Goal: Task Accomplishment & Management: Manage account settings

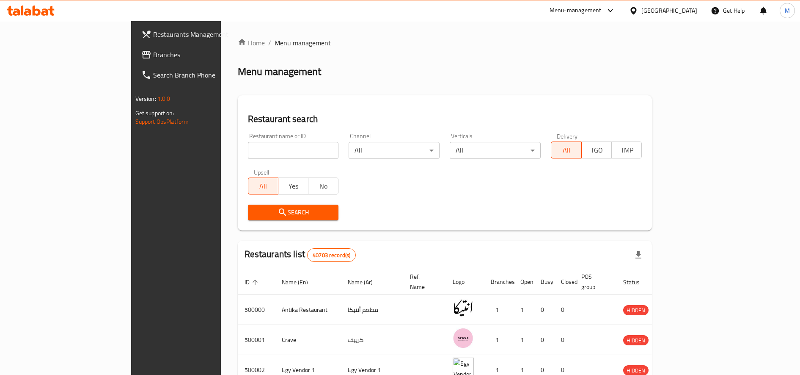
click at [248, 146] on input "search" at bounding box center [293, 150] width 91 height 17
type input "MIMET"
click at [255, 209] on span "Search" at bounding box center [293, 212] width 77 height 11
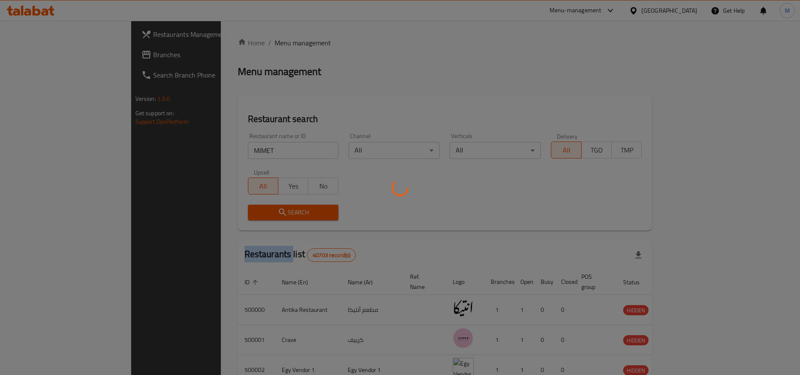
click at [216, 209] on div at bounding box center [400, 187] width 800 height 375
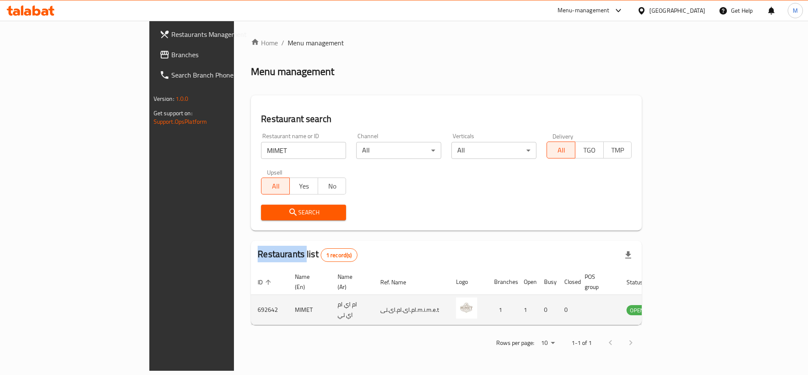
click at [681, 306] on icon "enhanced table" at bounding box center [676, 309] width 9 height 7
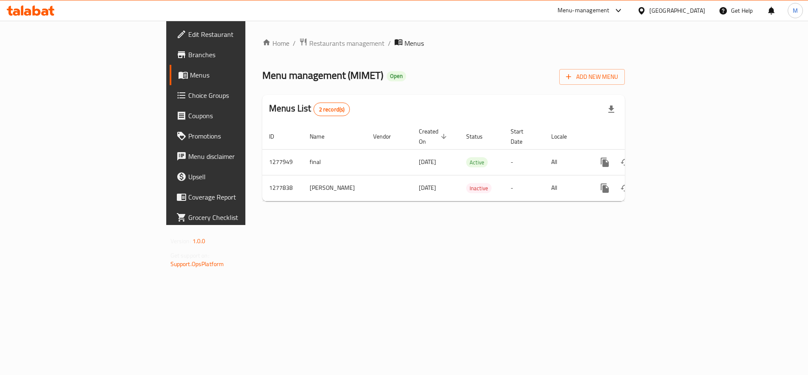
click at [188, 39] on span "Edit Restaurant" at bounding box center [241, 34] width 106 height 10
click at [188, 34] on span "Edit Restaurant" at bounding box center [241, 34] width 106 height 10
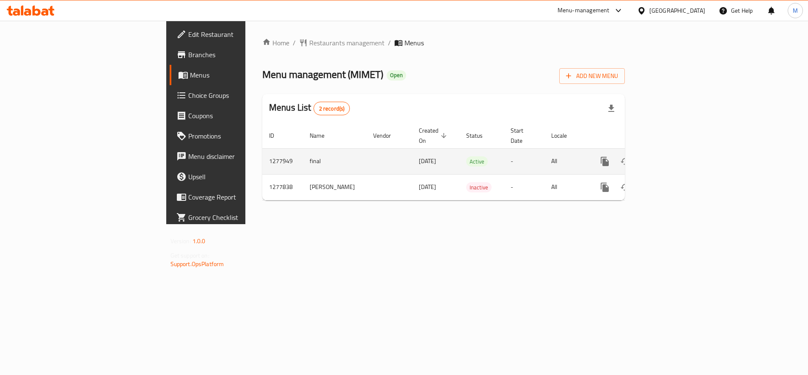
click at [671, 156] on icon "enhanced table" at bounding box center [666, 161] width 10 height 10
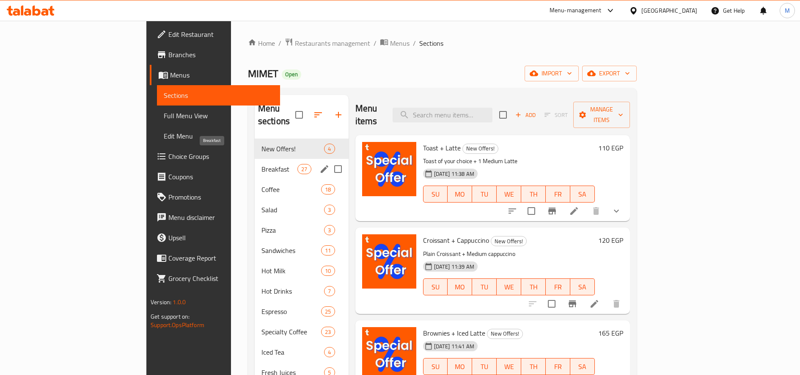
scroll to position [71, 0]
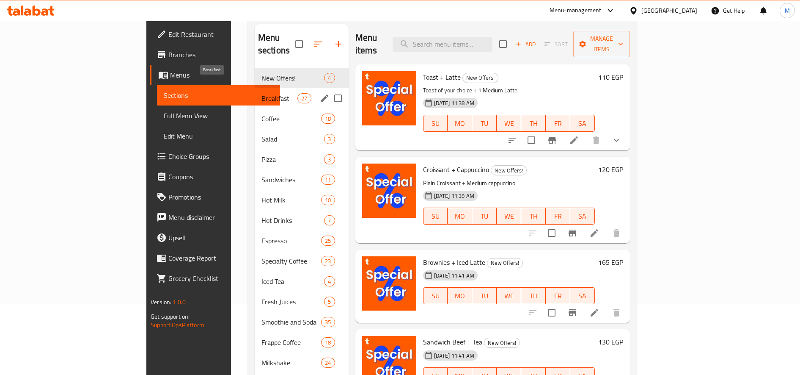
click at [262, 93] on span "Breakfast" at bounding box center [280, 98] width 36 height 10
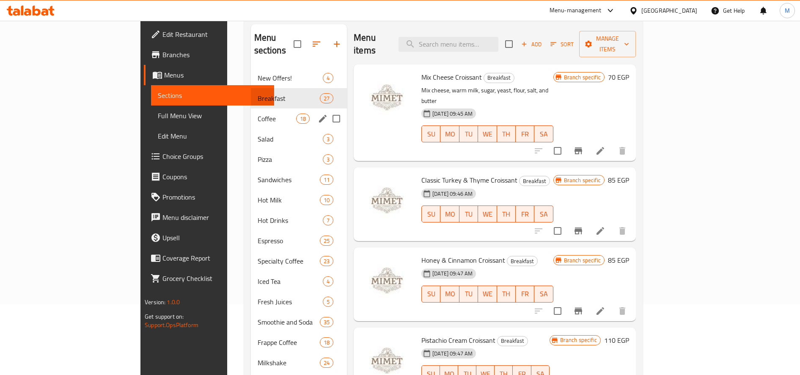
drag, startPoint x: 214, startPoint y: 91, endPoint x: 204, endPoint y: 99, distance: 12.6
click at [251, 98] on div "New Offers! 4 Breakfast 27 Coffee 18 Salad 3 Pizza 3 Sandwiches 11 Hot Milk 10 …" at bounding box center [299, 251] width 96 height 366
click at [258, 113] on span "Coffee" at bounding box center [277, 118] width 39 height 10
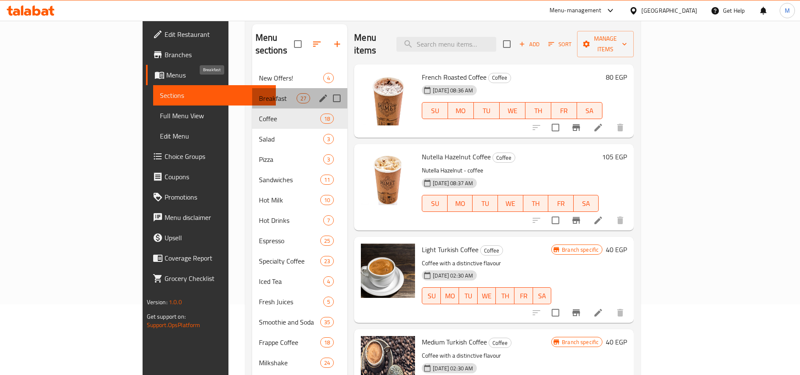
click at [259, 93] on span "Breakfast" at bounding box center [278, 98] width 38 height 10
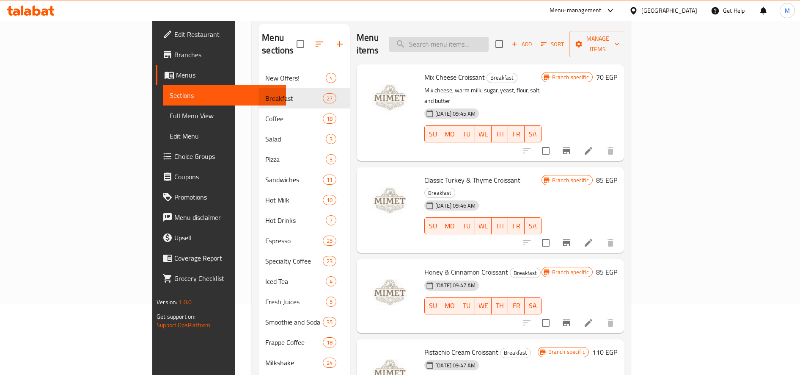
click at [472, 37] on input "search" at bounding box center [439, 44] width 100 height 15
paste input "Turkish Coffee"
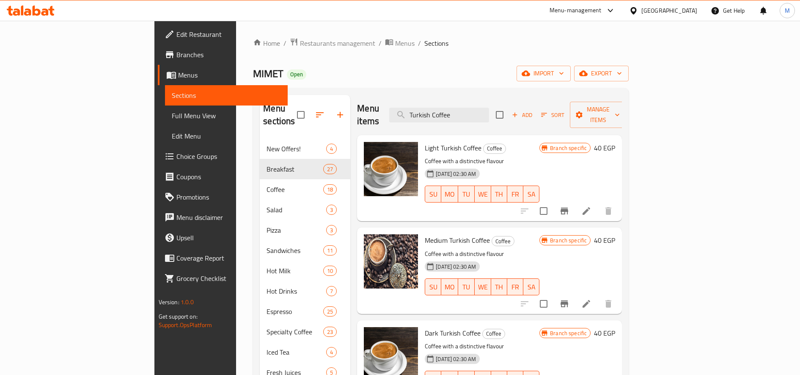
type input "Turkish Coffee"
click at [570, 206] on icon "Branch-specific-item" at bounding box center [564, 211] width 10 height 10
click at [300, 45] on span "Restaurants management" at bounding box center [337, 43] width 75 height 10
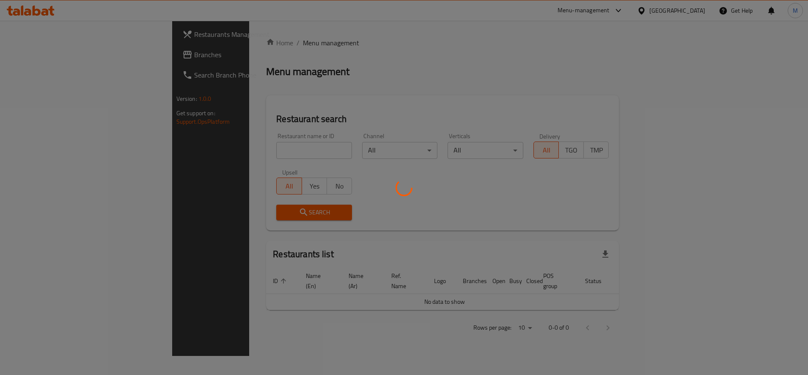
click at [253, 151] on div at bounding box center [404, 187] width 808 height 375
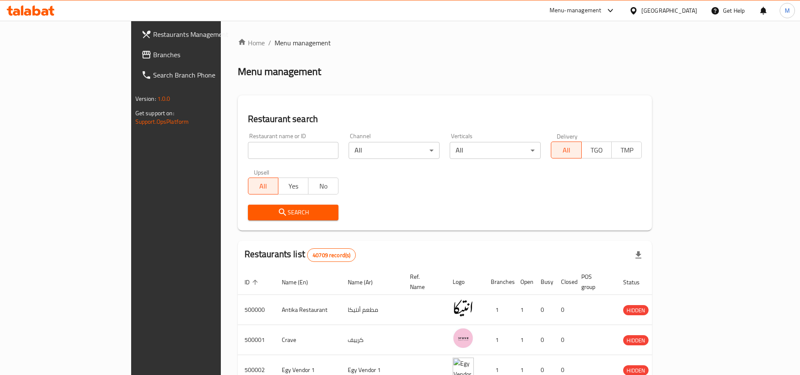
click at [257, 148] on input "search" at bounding box center [293, 150] width 91 height 17
type input "galal"
click button "Search" at bounding box center [293, 212] width 91 height 16
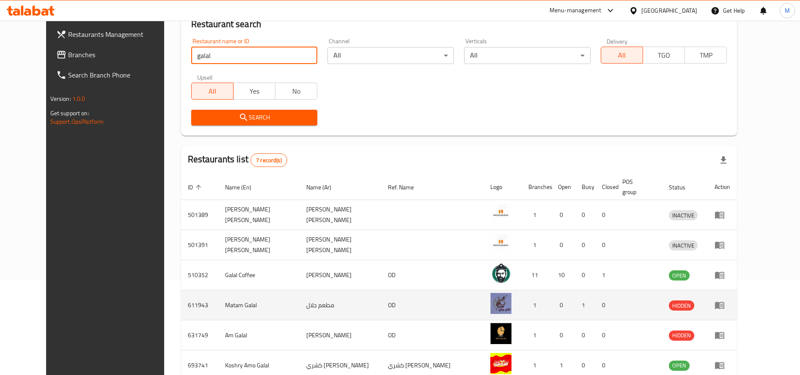
scroll to position [173, 0]
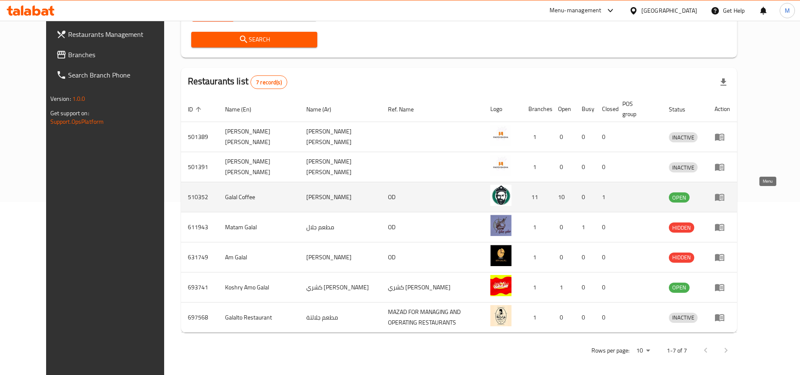
click at [725, 201] on icon "enhanced table" at bounding box center [720, 197] width 10 height 10
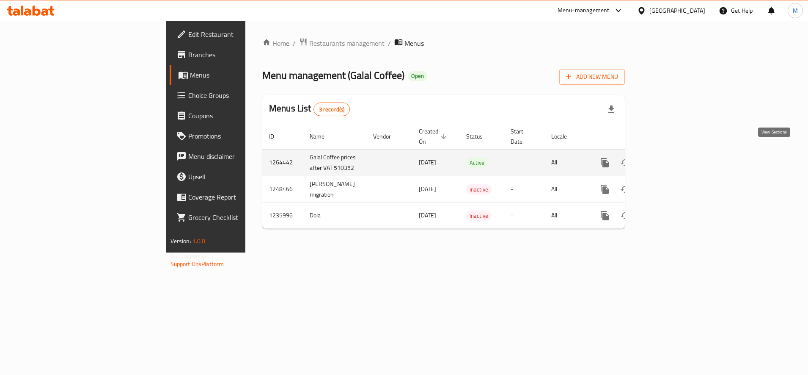
click at [671, 157] on icon "enhanced table" at bounding box center [666, 162] width 10 height 10
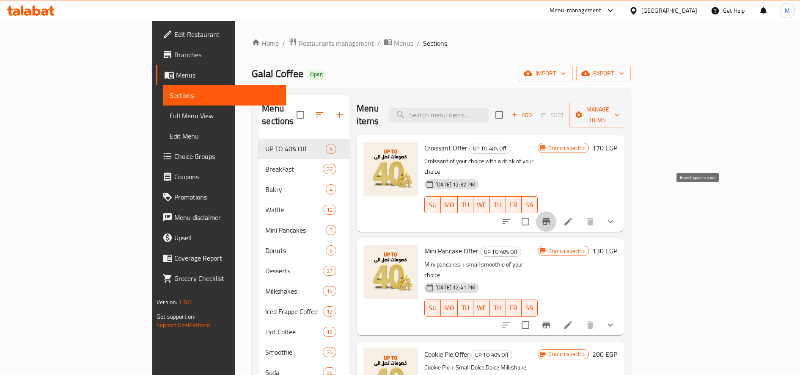
click at [557, 211] on button "Branch-specific-item" at bounding box center [546, 221] width 20 height 20
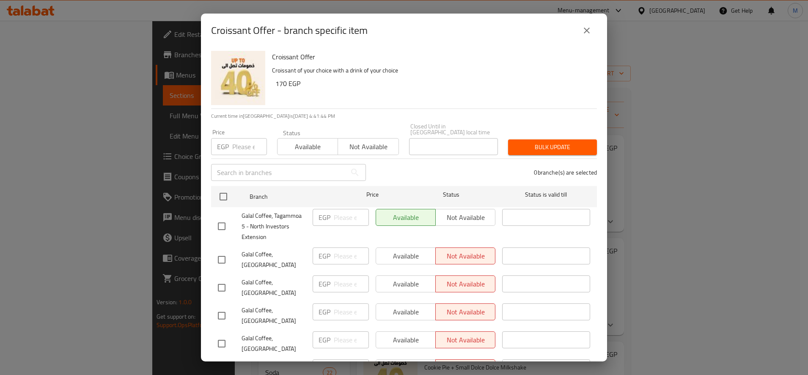
click at [584, 36] on button "close" at bounding box center [587, 30] width 20 height 20
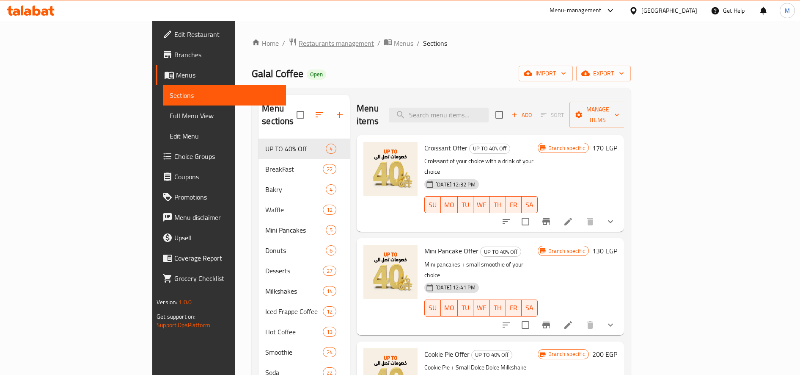
click at [299, 46] on span "Restaurants management" at bounding box center [336, 43] width 75 height 10
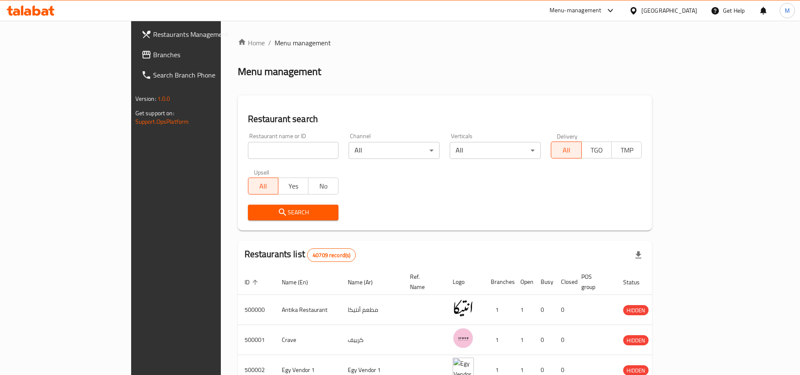
click at [248, 145] on input "search" at bounding box center [293, 150] width 91 height 17
type input "MIMET"
click at [255, 213] on span "Search" at bounding box center [293, 212] width 77 height 11
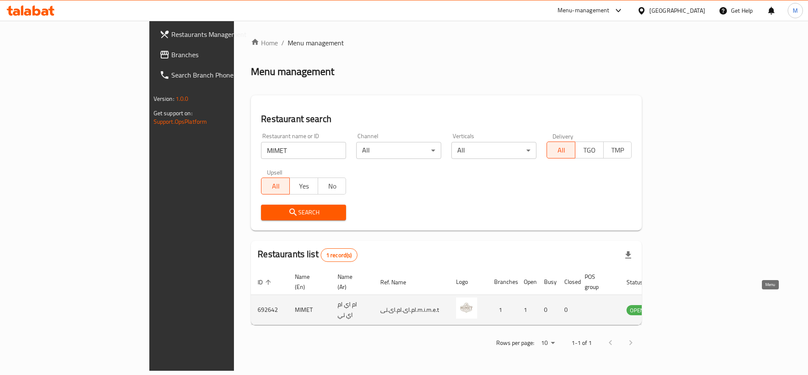
click at [680, 308] on icon "enhanced table" at bounding box center [678, 309] width 3 height 3
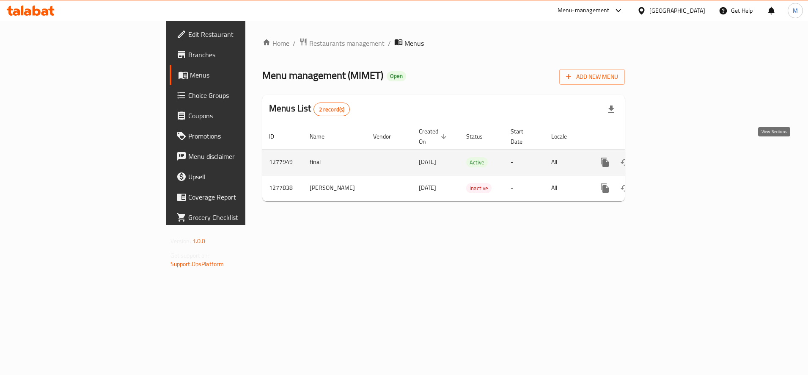
click at [676, 154] on link "enhanced table" at bounding box center [666, 162] width 20 height 20
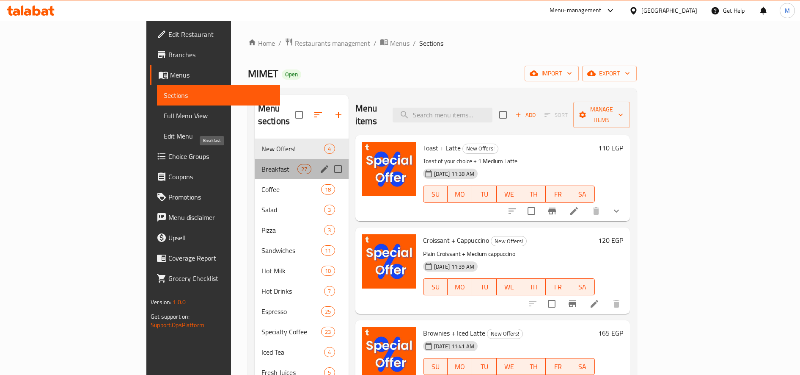
click at [262, 164] on span "Breakfast" at bounding box center [280, 169] width 36 height 10
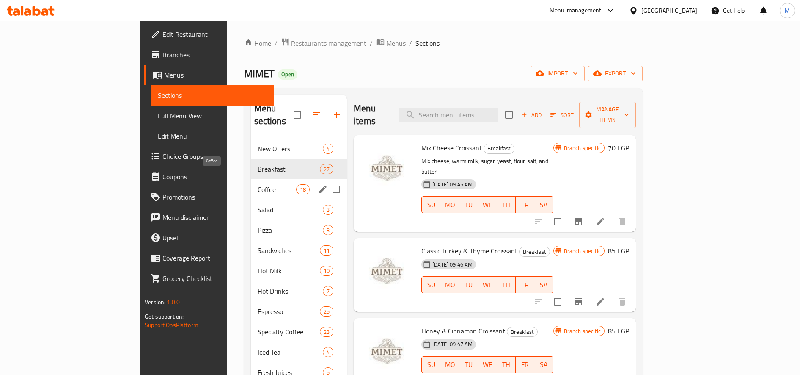
click at [258, 184] on span "Coffee" at bounding box center [277, 189] width 39 height 10
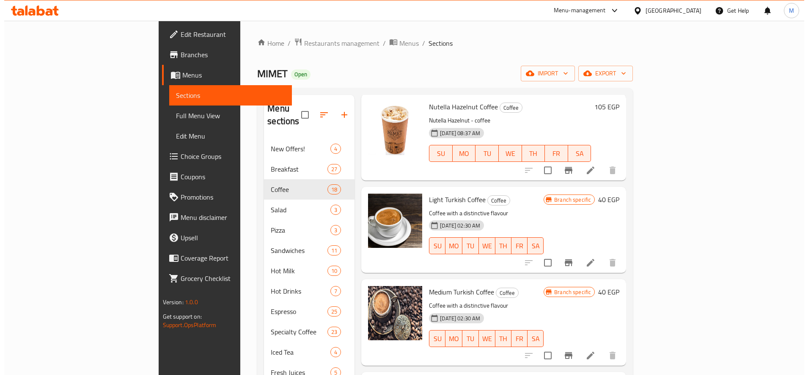
scroll to position [141, 0]
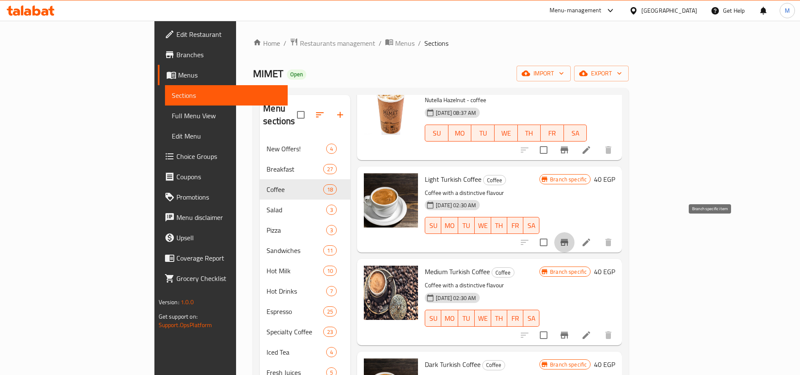
click at [570, 237] on icon "Branch-specific-item" at bounding box center [564, 242] width 10 height 10
click at [619, 316] on div "Medium Turkish Coffee Coffee Coffee with a distinctive flavour 26-02-2025 02:30…" at bounding box center [520, 301] width 197 height 79
click at [570, 330] on icon "Branch-specific-item" at bounding box center [564, 335] width 10 height 10
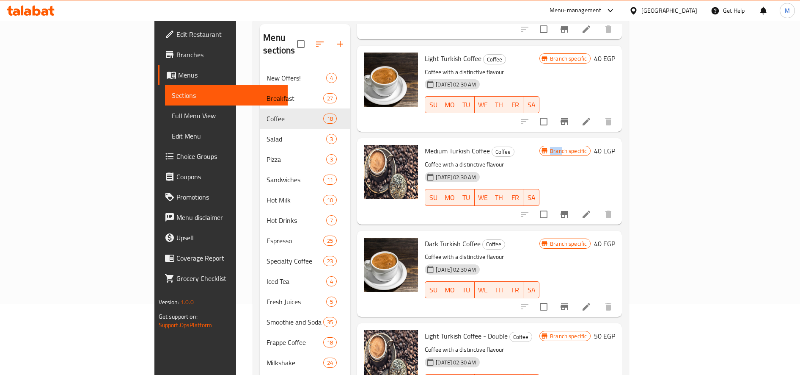
scroll to position [212, 0]
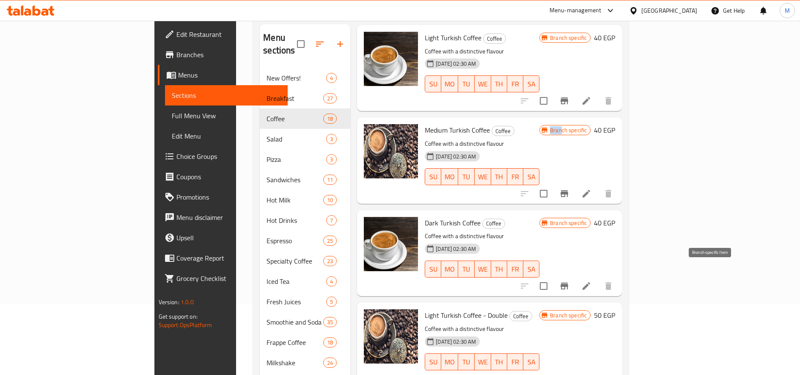
click at [568, 282] on icon "Branch-specific-item" at bounding box center [565, 285] width 8 height 7
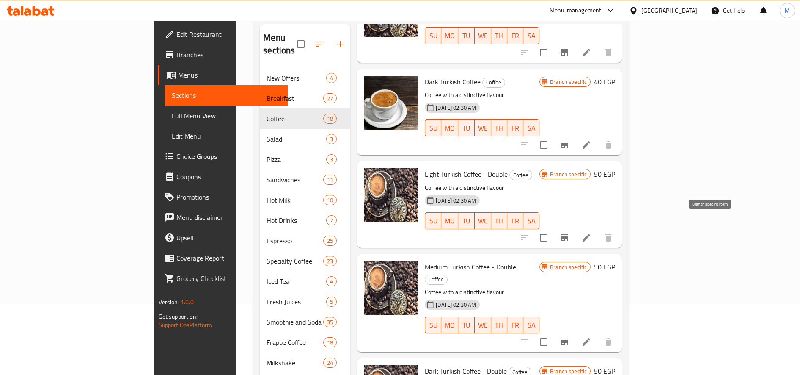
click at [570, 232] on icon "Branch-specific-item" at bounding box center [564, 237] width 10 height 10
click at [575, 227] on button "Branch-specific-item" at bounding box center [564, 237] width 20 height 20
click at [570, 232] on icon "Branch-specific-item" at bounding box center [564, 237] width 10 height 10
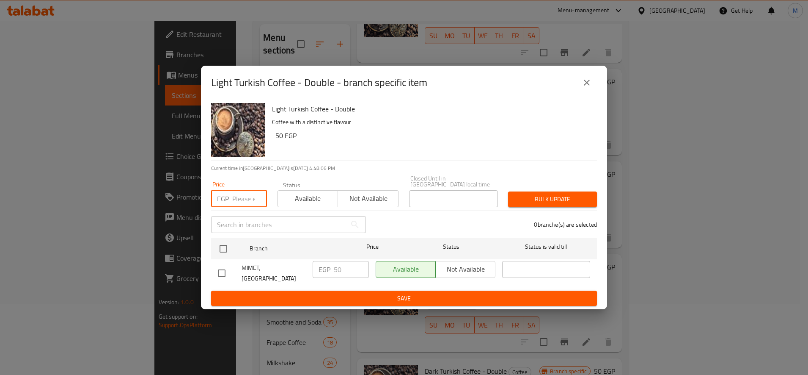
click at [247, 197] on input "number" at bounding box center [249, 198] width 35 height 17
paste input "45"
type input "45"
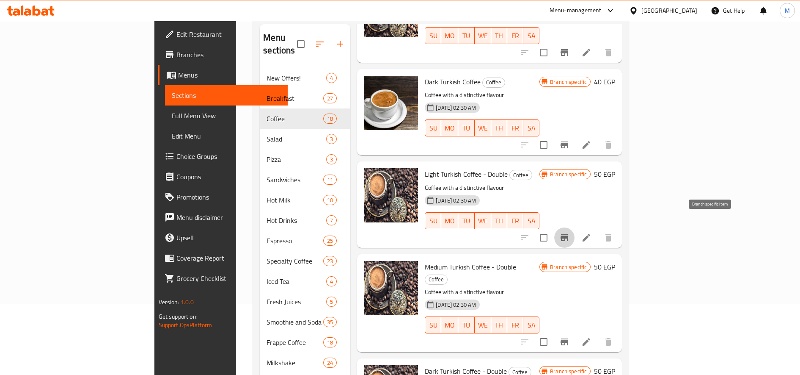
click at [615, 168] on div "Branch specific 50 EGP" at bounding box center [578, 174] width 76 height 12
click at [615, 168] on h6 "50 EGP" at bounding box center [604, 174] width 21 height 12
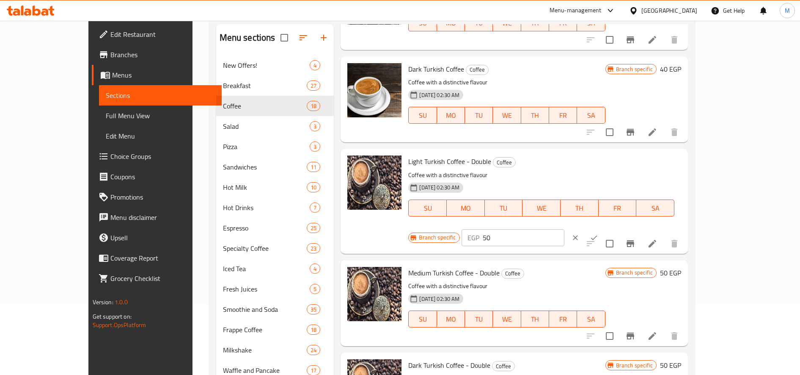
click at [565, 229] on input "50" at bounding box center [524, 237] width 82 height 17
paste input "45"
type input "45"
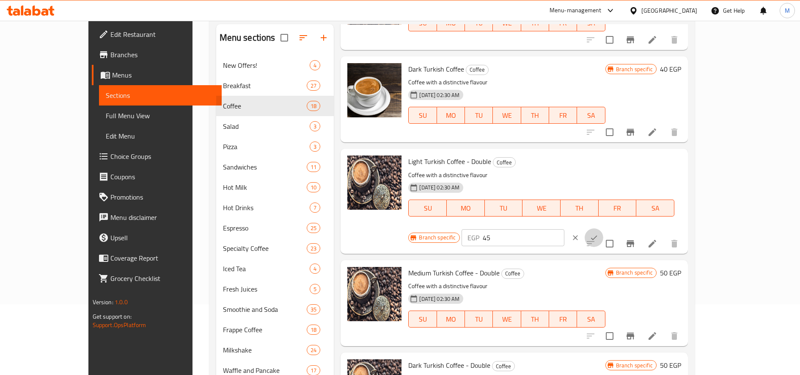
click at [598, 233] on icon "ok" at bounding box center [594, 237] width 8 height 8
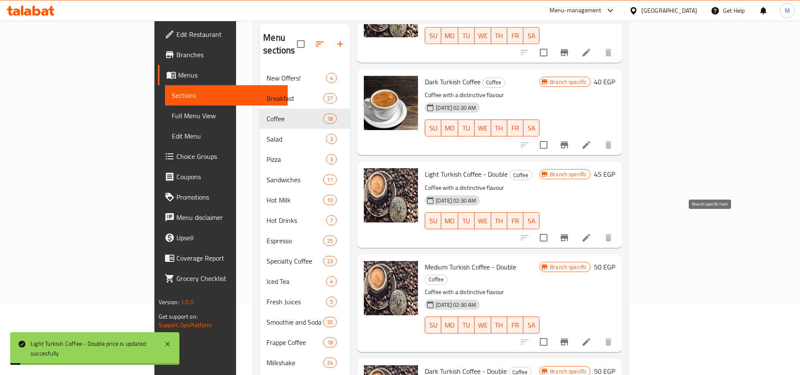
click at [570, 232] on icon "Branch-specific-item" at bounding box center [564, 237] width 10 height 10
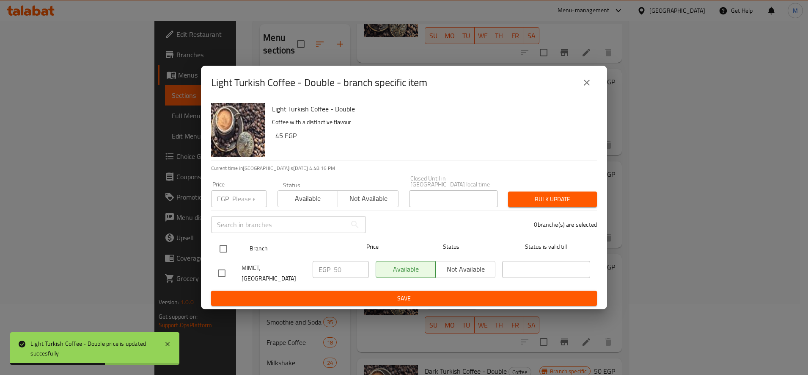
click at [223, 246] on input "checkbox" at bounding box center [224, 249] width 18 height 18
checkbox input "true"
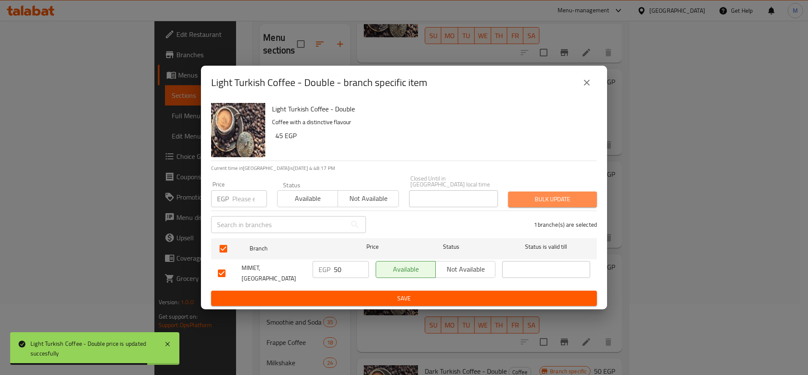
click at [556, 194] on span "Bulk update" at bounding box center [552, 199] width 75 height 11
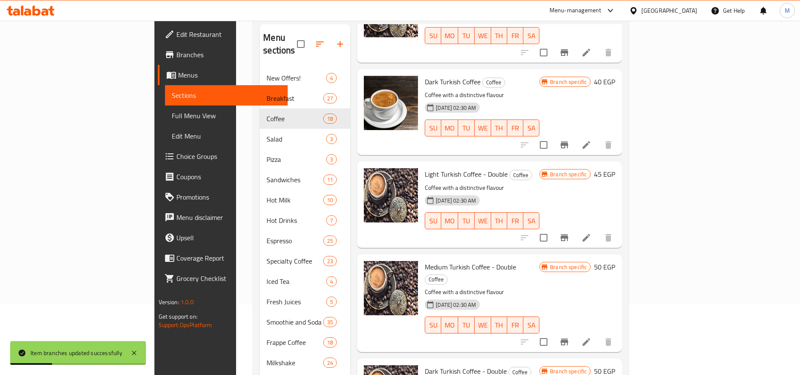
click at [615, 261] on h6 "50 EGP" at bounding box center [604, 267] width 21 height 12
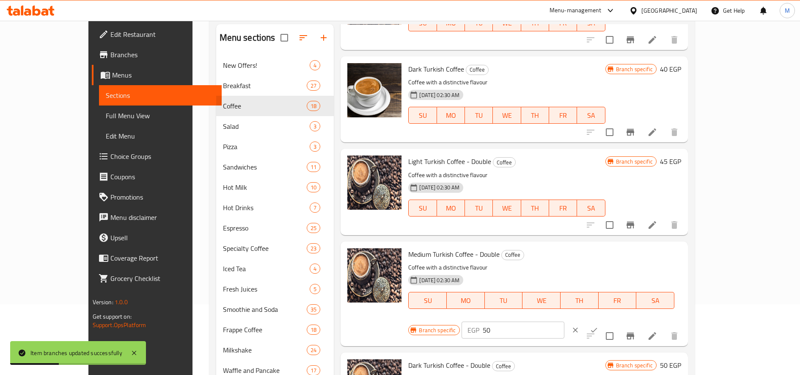
click at [565, 321] on input "50" at bounding box center [524, 329] width 82 height 17
paste input "45"
type input "45"
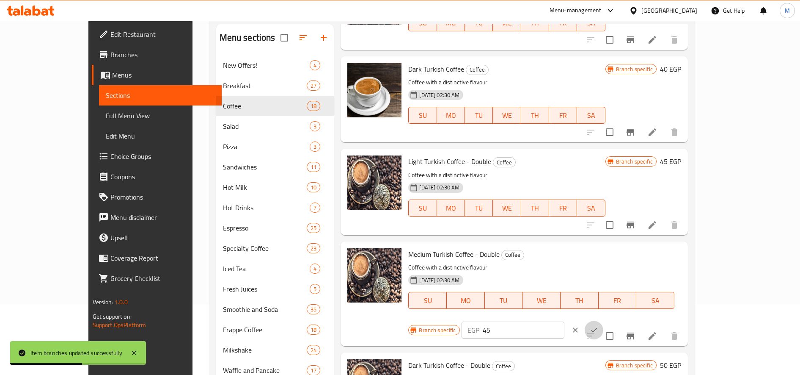
click at [598, 325] on icon "ok" at bounding box center [594, 329] width 8 height 8
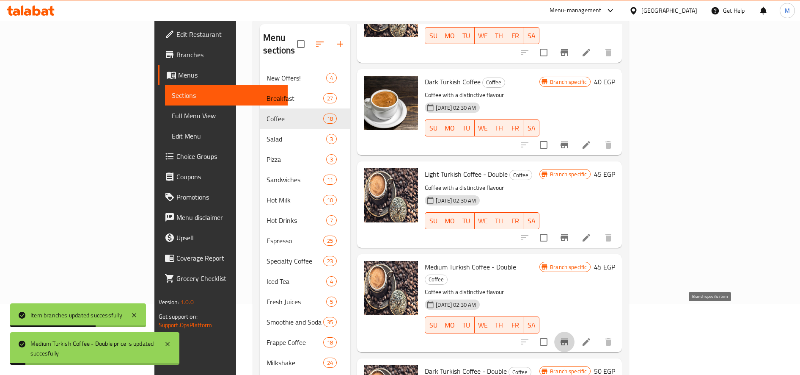
click at [575, 331] on button "Branch-specific-item" at bounding box center [564, 341] width 20 height 20
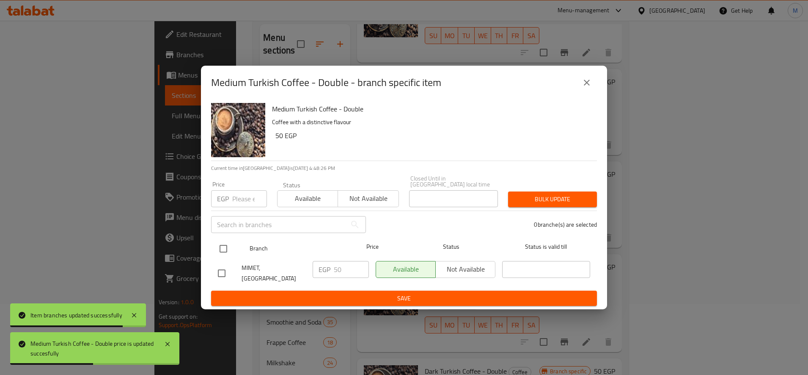
click at [220, 257] on input "checkbox" at bounding box center [224, 249] width 18 height 18
checkbox input "true"
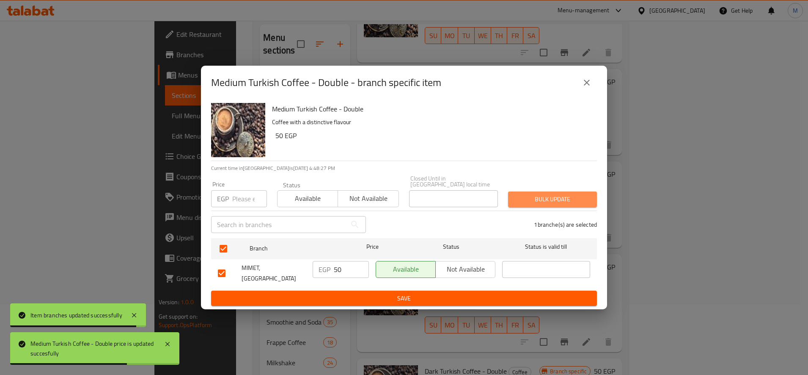
click at [528, 198] on span "Bulk update" at bounding box center [552, 199] width 75 height 11
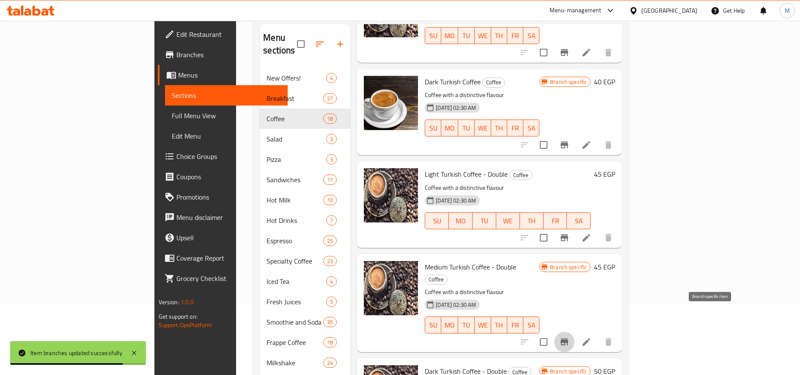
click at [575, 331] on button "Branch-specific-item" at bounding box center [564, 341] width 20 height 20
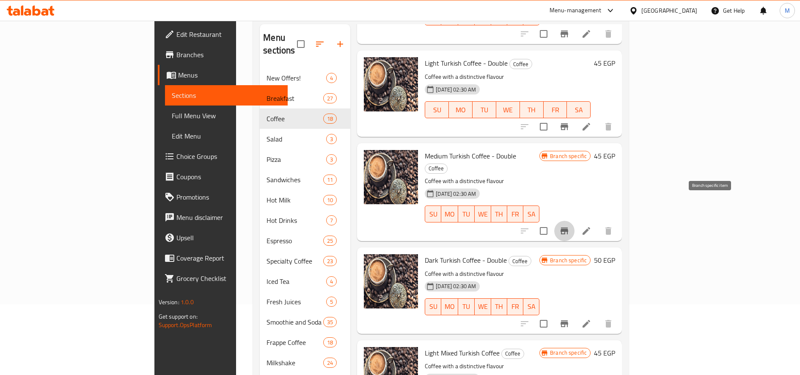
scroll to position [494, 0]
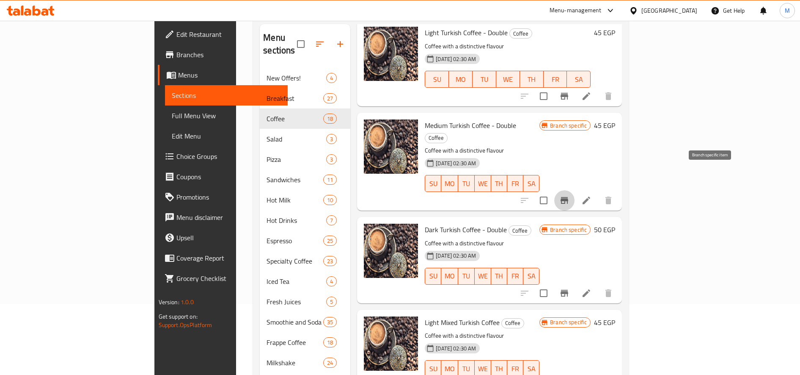
click at [615, 223] on h6 "50 EGP" at bounding box center [604, 229] width 21 height 12
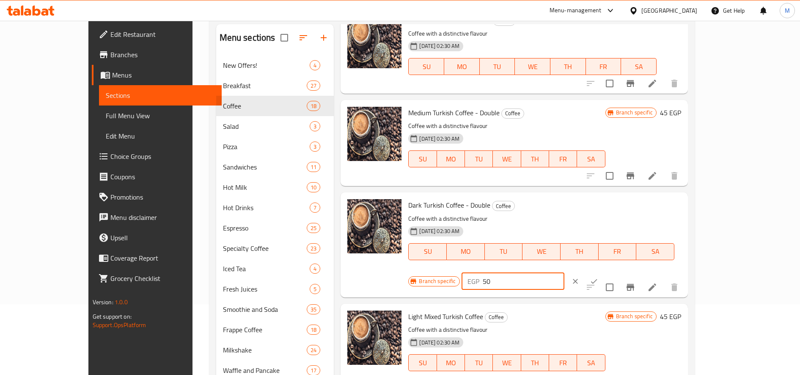
click at [565, 273] on input "50" at bounding box center [524, 281] width 82 height 17
paste input "45"
type input "45"
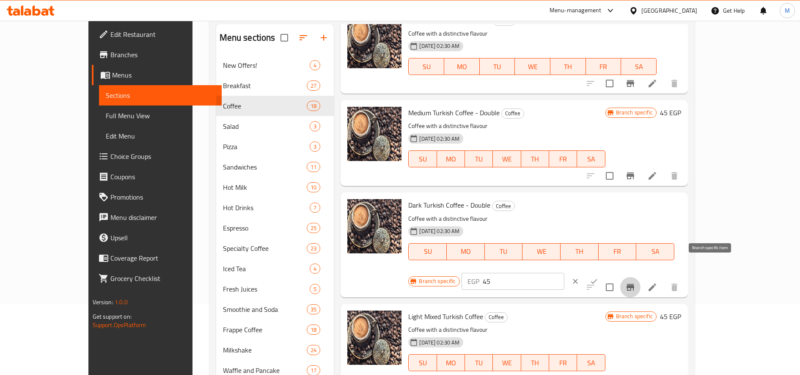
click at [641, 277] on button "Branch-specific-item" at bounding box center [630, 287] width 20 height 20
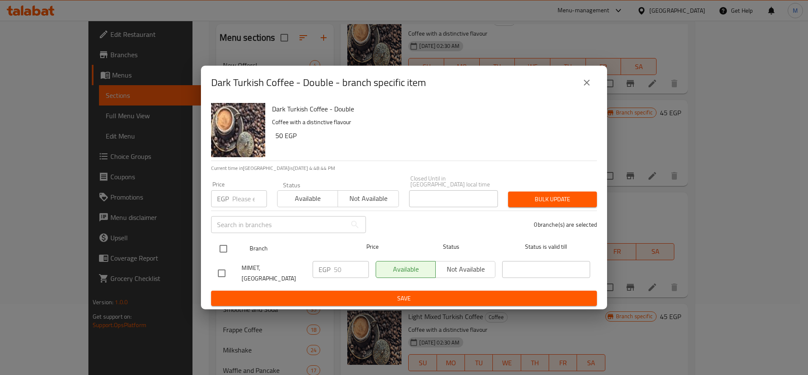
click at [222, 247] on input "checkbox" at bounding box center [224, 249] width 18 height 18
checkbox input "true"
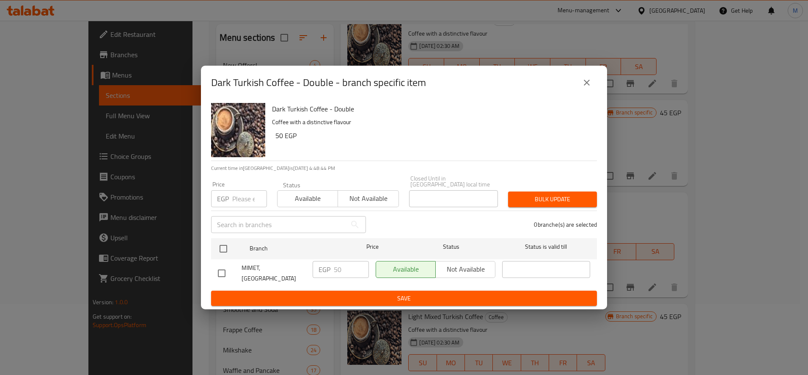
checkbox input "true"
click at [514, 195] on button "Bulk update" at bounding box center [552, 199] width 89 height 16
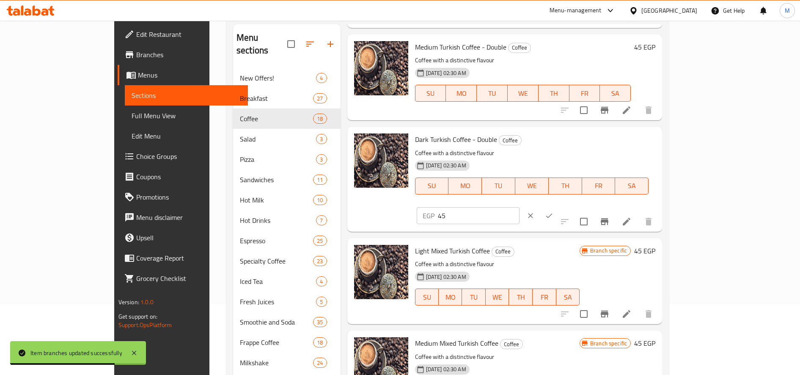
scroll to position [423, 0]
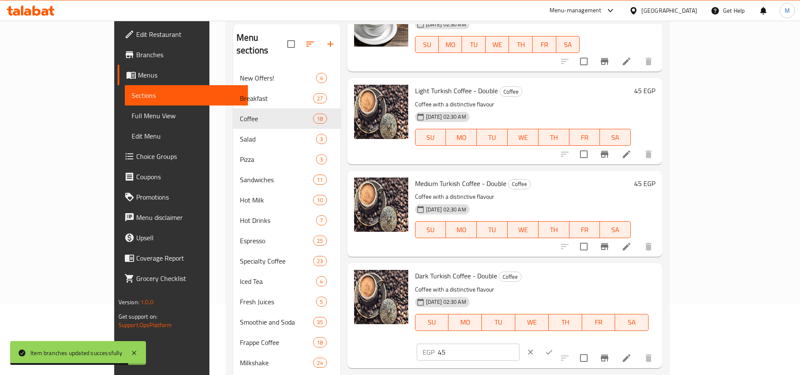
click at [554, 347] on icon "ok" at bounding box center [549, 351] width 8 height 8
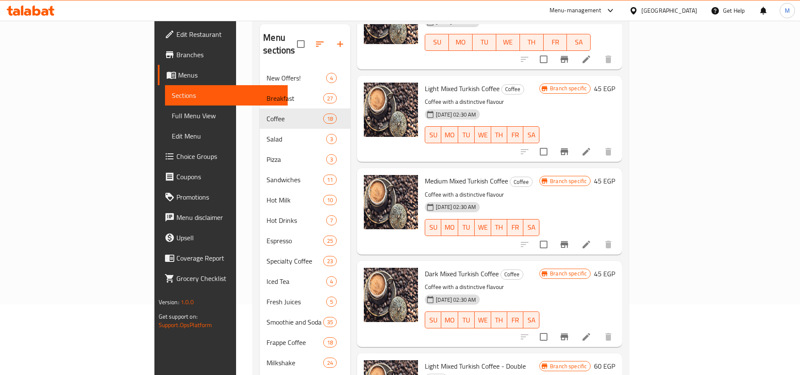
scroll to position [705, 0]
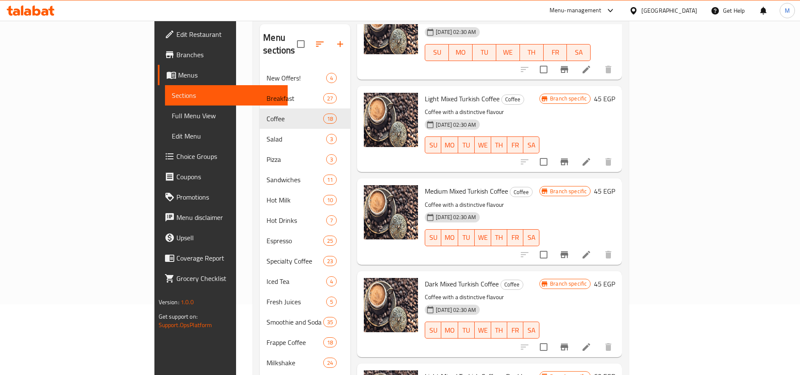
click at [570, 249] on icon "Branch-specific-item" at bounding box center [564, 254] width 10 height 10
click at [615, 93] on h6 "45 EGP" at bounding box center [604, 99] width 21 height 12
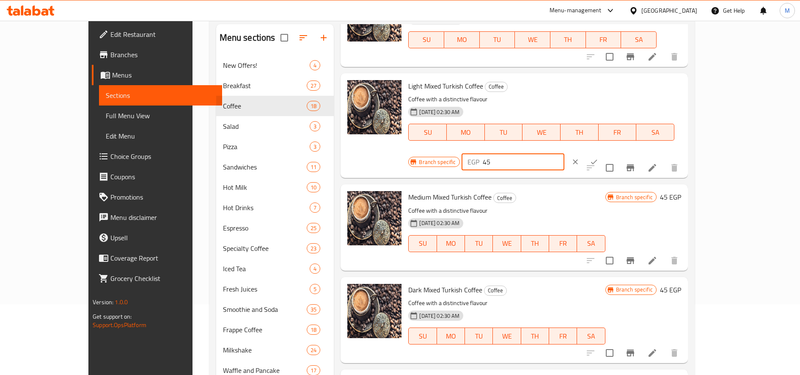
click at [565, 153] on input "45" at bounding box center [524, 161] width 82 height 17
type input "35"
click at [604, 152] on button "ok" at bounding box center [594, 161] width 19 height 19
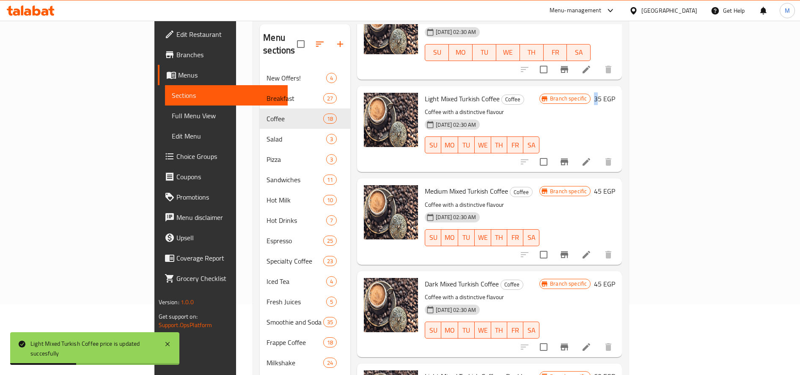
drag, startPoint x: 744, startPoint y: 85, endPoint x: 730, endPoint y: 89, distance: 15.0
click at [615, 93] on div "Branch specific 35 EGP" at bounding box center [578, 99] width 76 height 12
drag, startPoint x: 730, startPoint y: 89, endPoint x: 706, endPoint y: 142, distance: 57.6
click at [575, 152] on button "Branch-specific-item" at bounding box center [564, 162] width 20 height 20
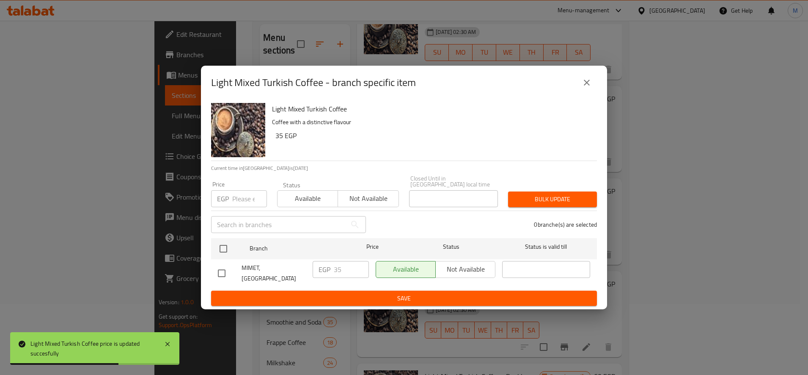
click at [709, 148] on div "Light Mixed Turkish Coffee - branch specific item Light Mixed Turkish Coffee Co…" at bounding box center [404, 187] width 808 height 375
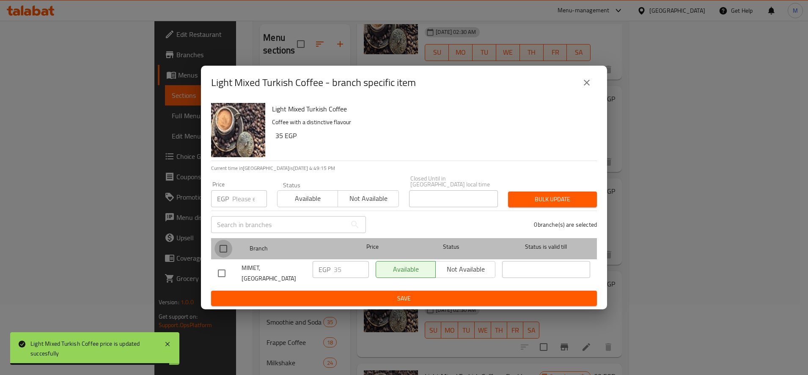
click at [228, 251] on input "checkbox" at bounding box center [224, 249] width 18 height 18
checkbox input "true"
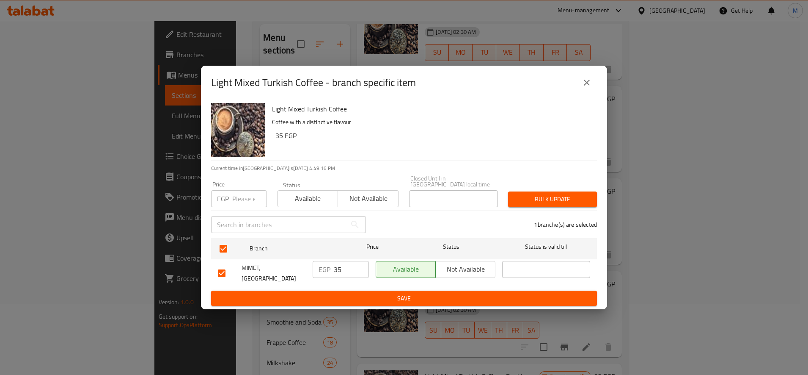
click at [560, 191] on div "Bulk update" at bounding box center [552, 199] width 99 height 26
click at [558, 198] on span "Bulk update" at bounding box center [552, 199] width 75 height 11
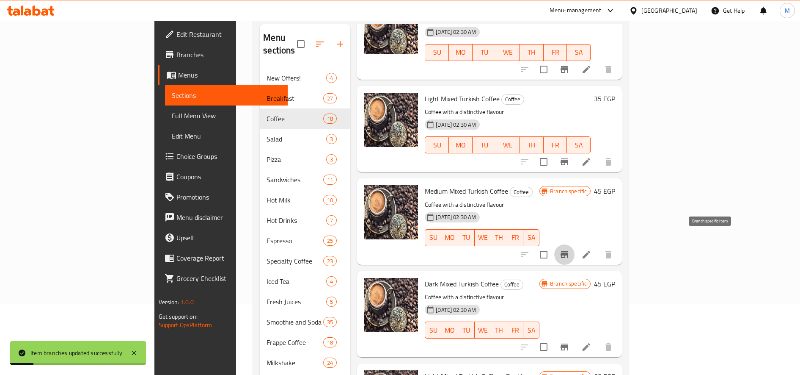
click at [568, 251] on icon "Branch-specific-item" at bounding box center [565, 254] width 8 height 7
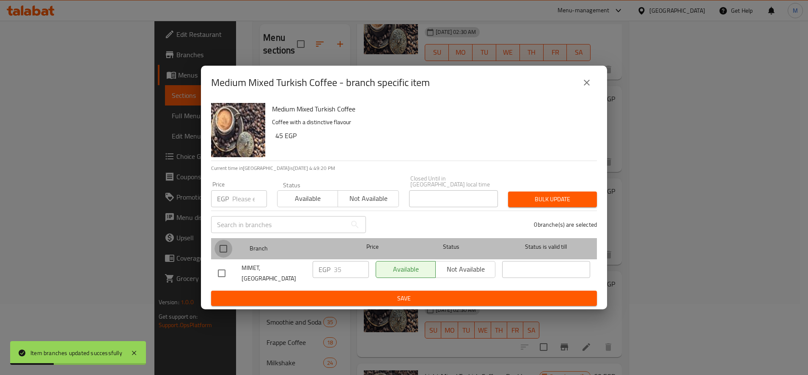
click at [225, 245] on input "checkbox" at bounding box center [224, 249] width 18 height 18
checkbox input "true"
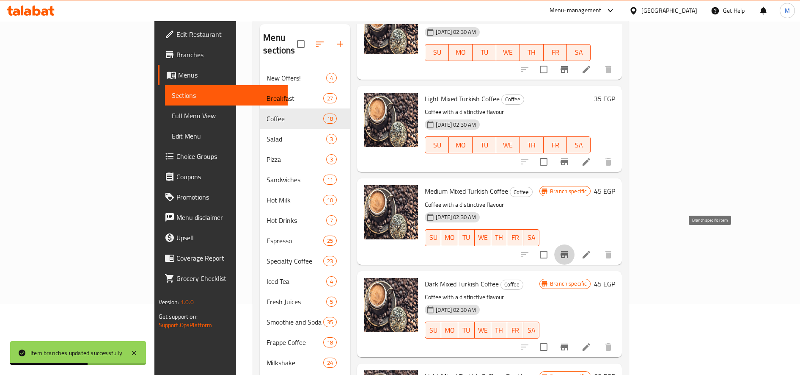
scroll to position [776, 0]
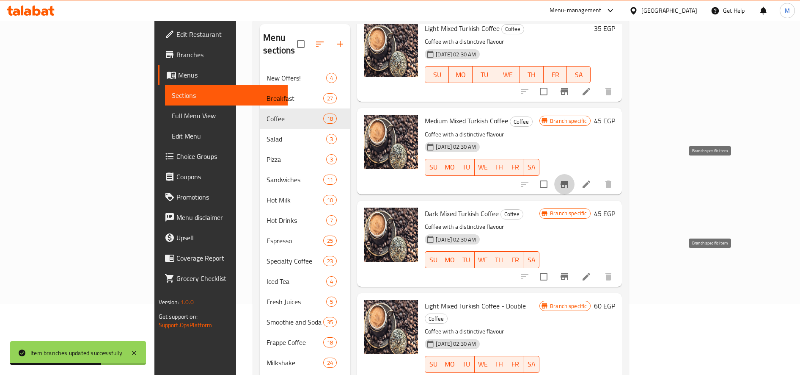
click at [570, 271] on icon "Branch-specific-item" at bounding box center [564, 276] width 10 height 10
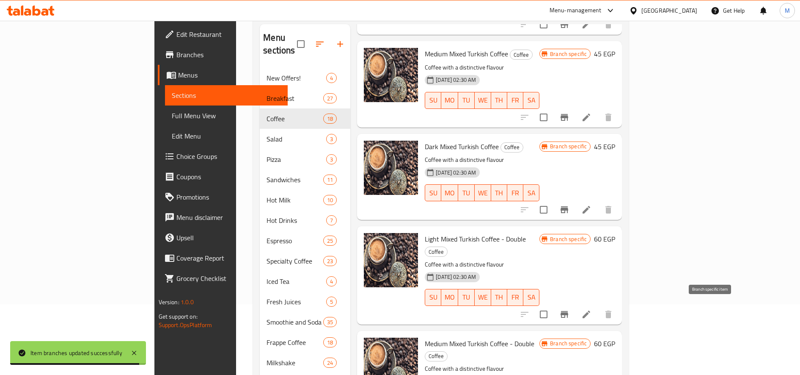
scroll to position [917, 0]
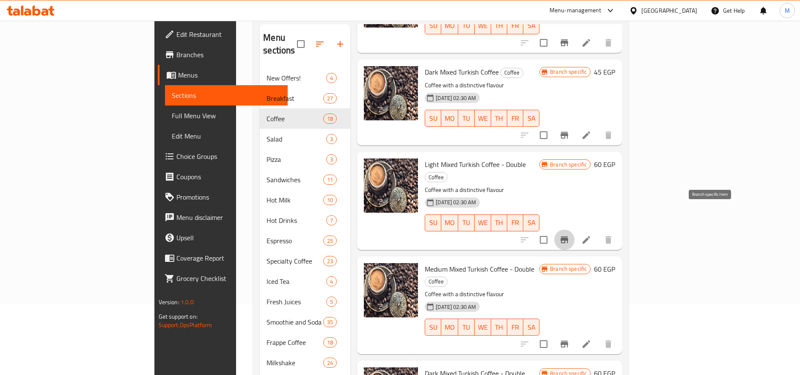
click at [568, 236] on icon "Branch-specific-item" at bounding box center [565, 239] width 8 height 7
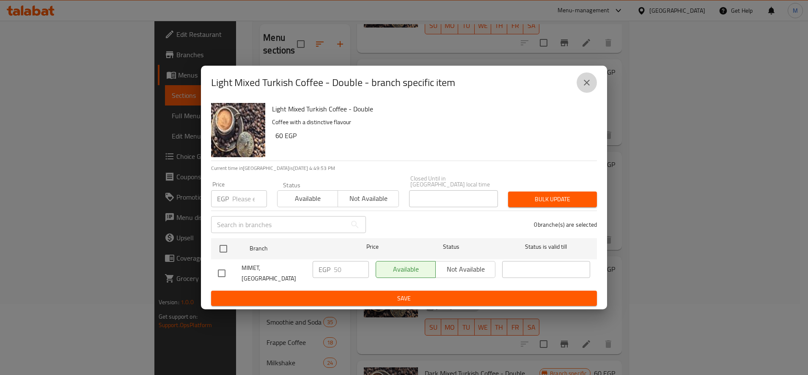
click at [589, 86] on icon "close" at bounding box center [587, 82] width 10 height 10
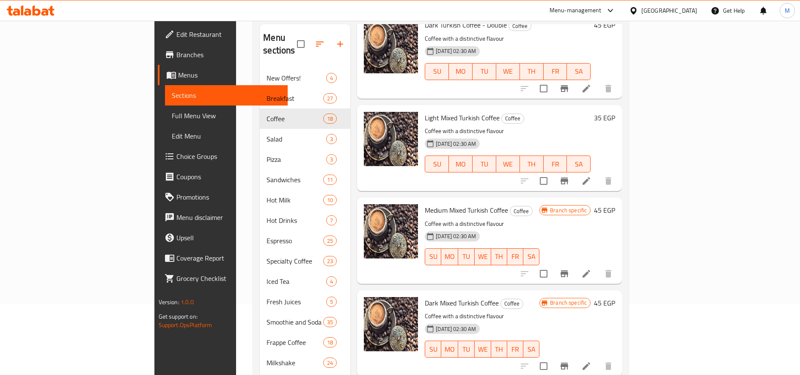
scroll to position [705, 0]
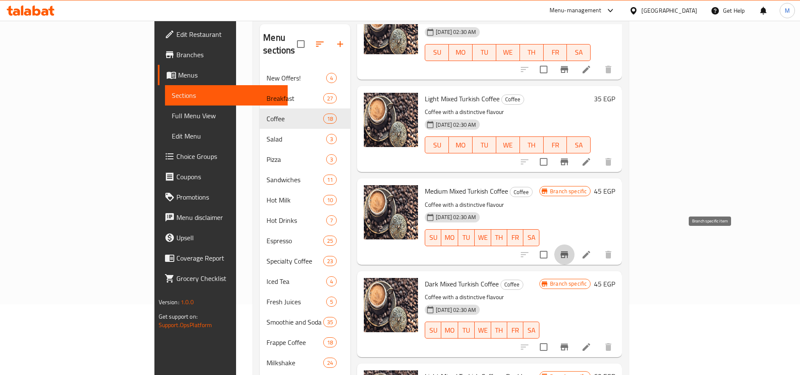
click at [570, 249] on icon "Branch-specific-item" at bounding box center [564, 254] width 10 height 10
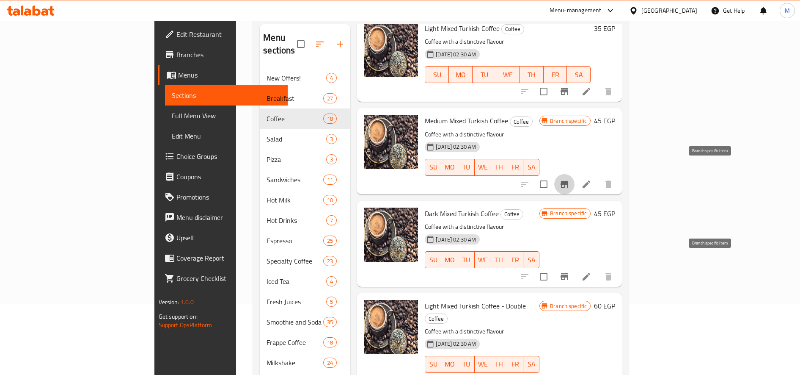
click at [570, 271] on icon "Branch-specific-item" at bounding box center [564, 276] width 10 height 10
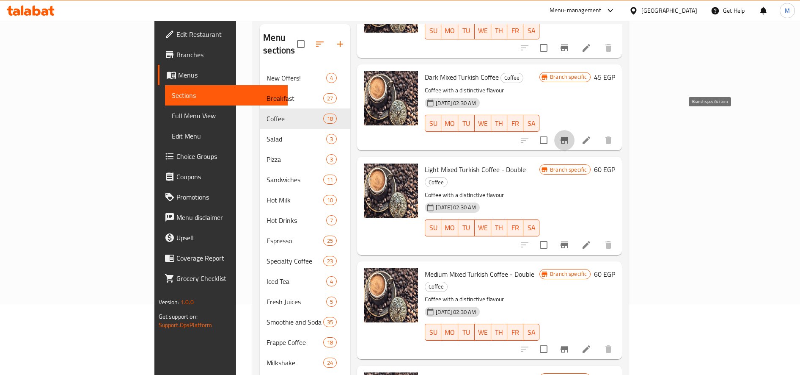
scroll to position [917, 0]
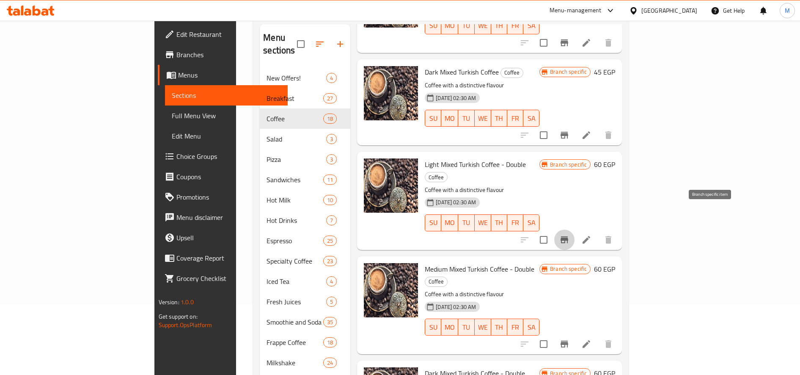
click at [570, 234] on icon "Branch-specific-item" at bounding box center [564, 239] width 10 height 10
click at [615, 158] on h6 "60 EGP" at bounding box center [604, 164] width 21 height 12
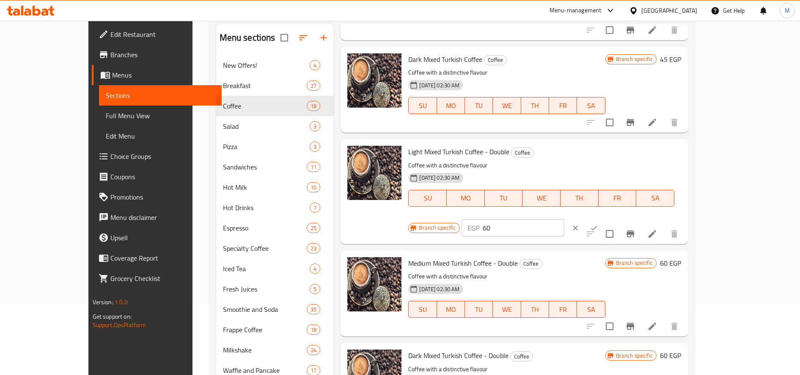
click at [565, 219] on input "60" at bounding box center [524, 227] width 82 height 17
type input "45"
click at [598, 223] on icon "ok" at bounding box center [594, 227] width 8 height 8
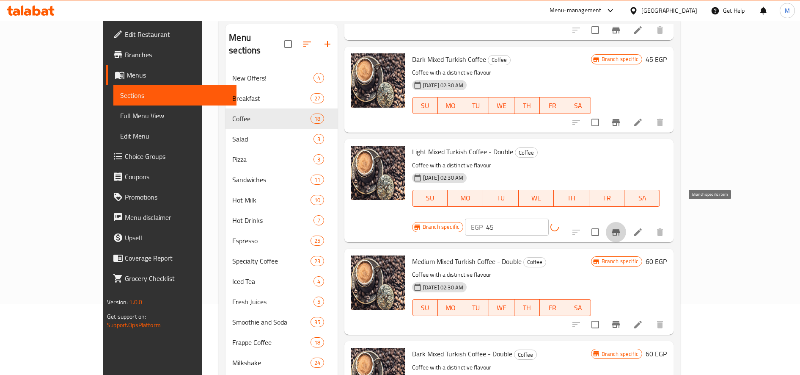
click at [621, 227] on icon "Branch-specific-item" at bounding box center [616, 232] width 10 height 10
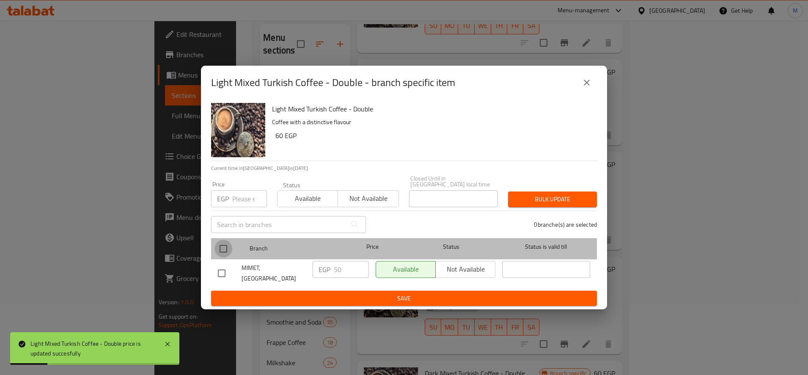
drag, startPoint x: 222, startPoint y: 251, endPoint x: 390, endPoint y: 241, distance: 167.9
click at [223, 251] on input "checkbox" at bounding box center [224, 249] width 18 height 18
checkbox input "true"
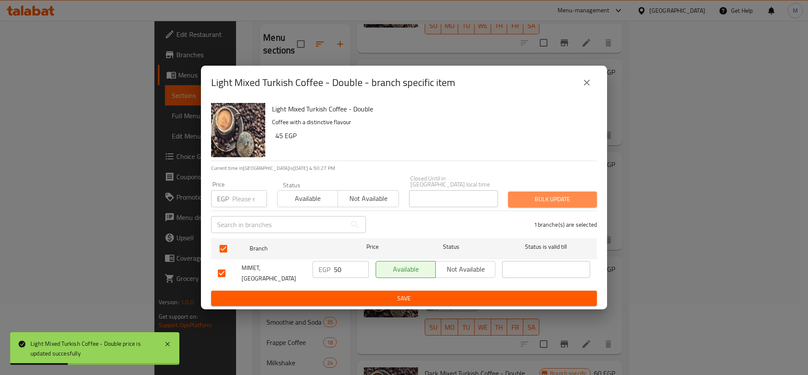
click at [537, 196] on span "Bulk update" at bounding box center [552, 199] width 75 height 11
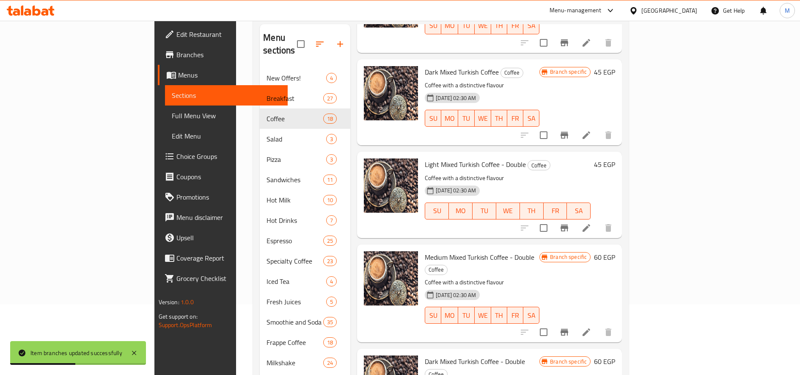
click at [615, 251] on h6 "60 EGP" at bounding box center [604, 257] width 21 height 12
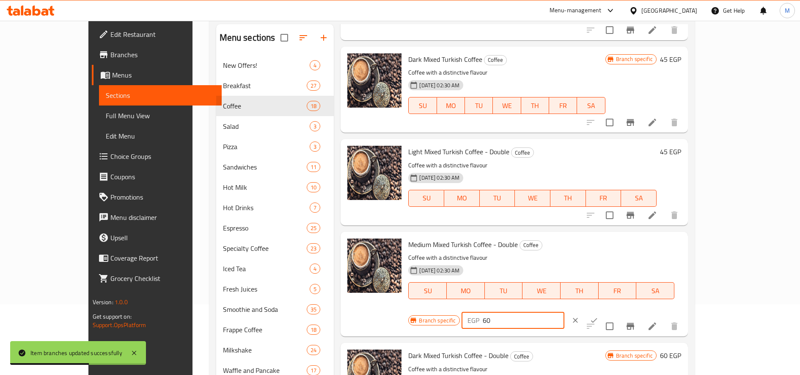
click at [565, 311] on input "60" at bounding box center [524, 319] width 82 height 17
paste input "5"
type input "50"
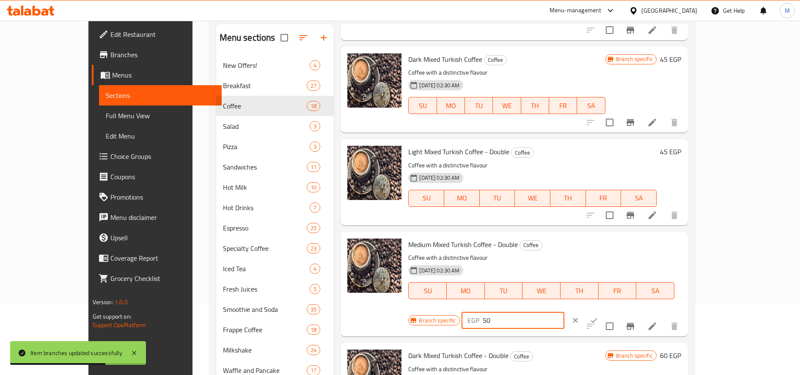
click at [598, 316] on icon "ok" at bounding box center [594, 320] width 8 height 8
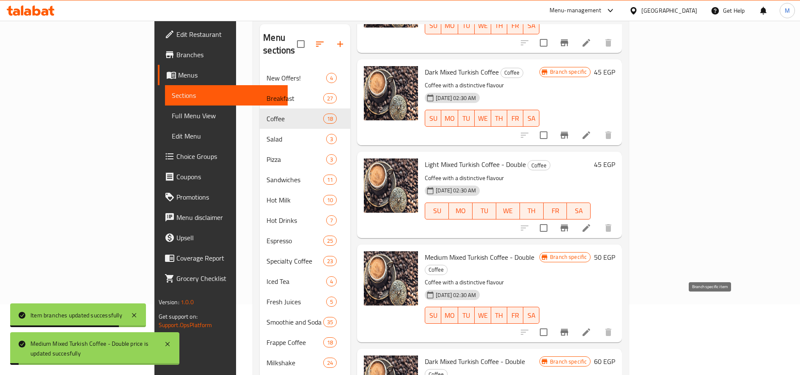
click at [568, 328] on icon "Branch-specific-item" at bounding box center [565, 331] width 8 height 7
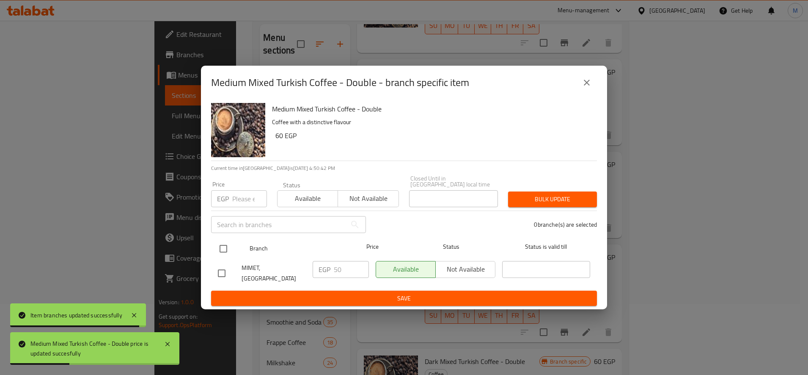
drag, startPoint x: 221, startPoint y: 257, endPoint x: 295, endPoint y: 247, distance: 74.3
click at [222, 257] on input "checkbox" at bounding box center [224, 249] width 18 height 18
checkbox input "true"
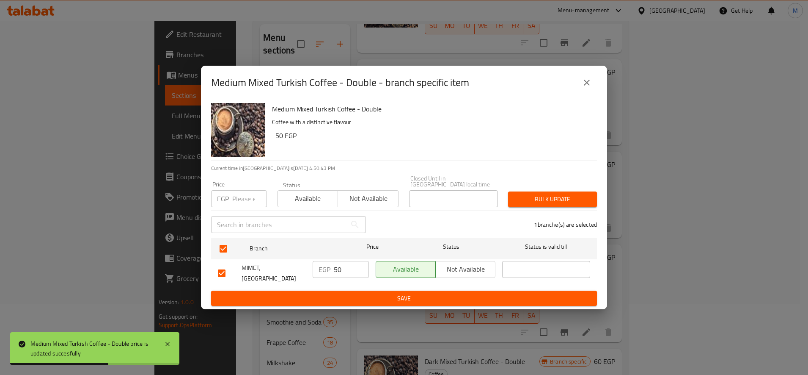
click at [524, 201] on span "Bulk update" at bounding box center [552, 199] width 75 height 11
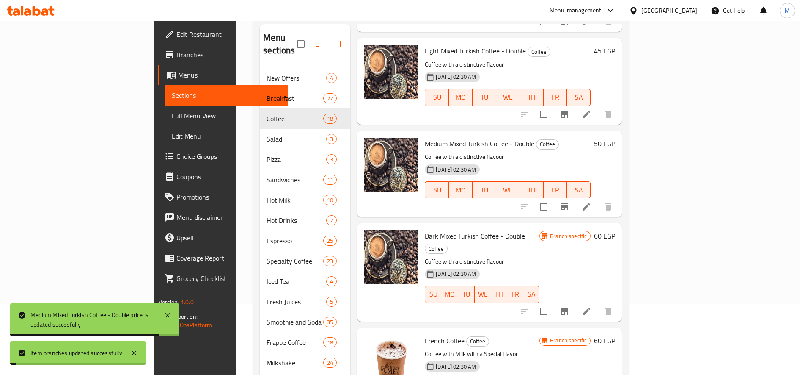
scroll to position [1058, 0]
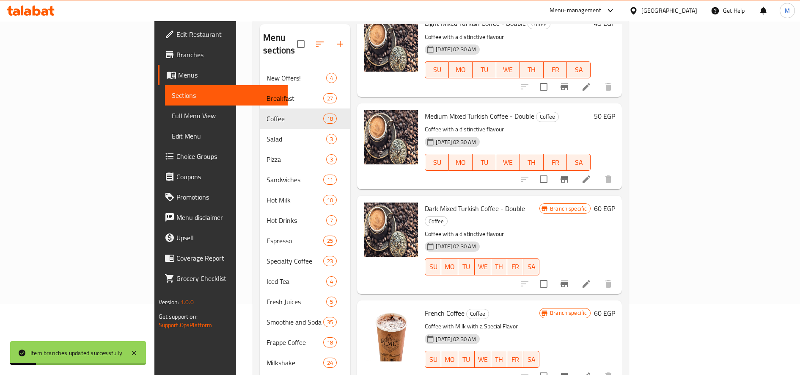
click at [615, 202] on h6 "60 EGP" at bounding box center [604, 208] width 21 height 12
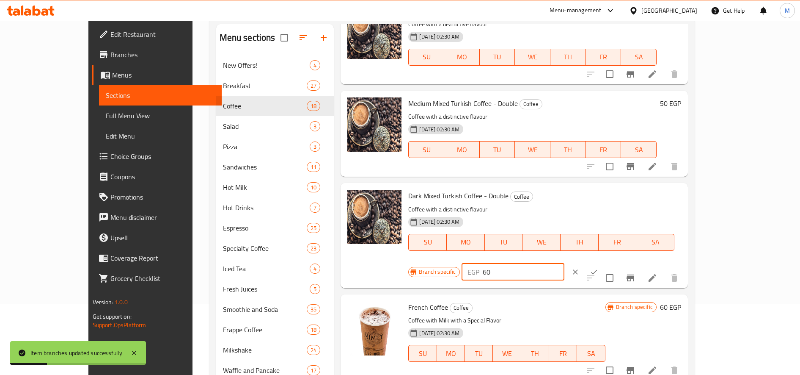
click at [565, 263] on input "60" at bounding box center [524, 271] width 82 height 17
paste input "5"
type input "50"
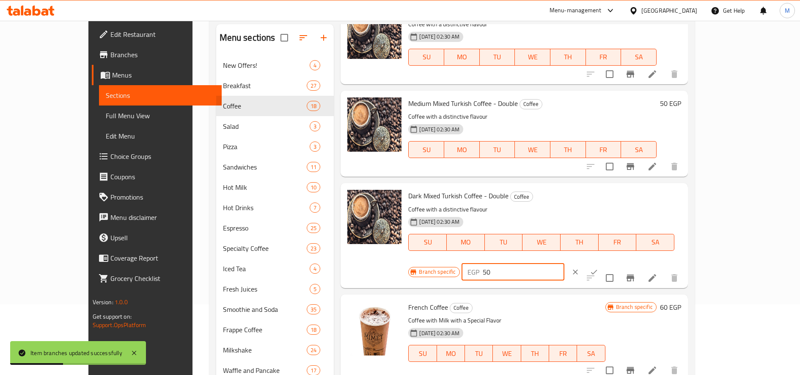
click at [598, 267] on icon "ok" at bounding box center [594, 271] width 8 height 8
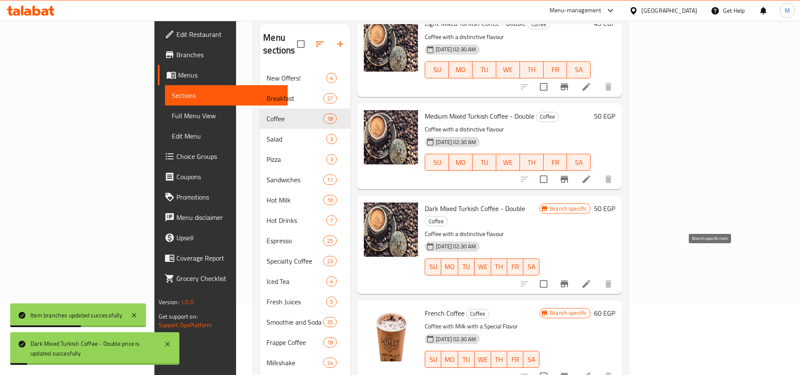
click at [568, 280] on icon "Branch-specific-item" at bounding box center [565, 283] width 8 height 7
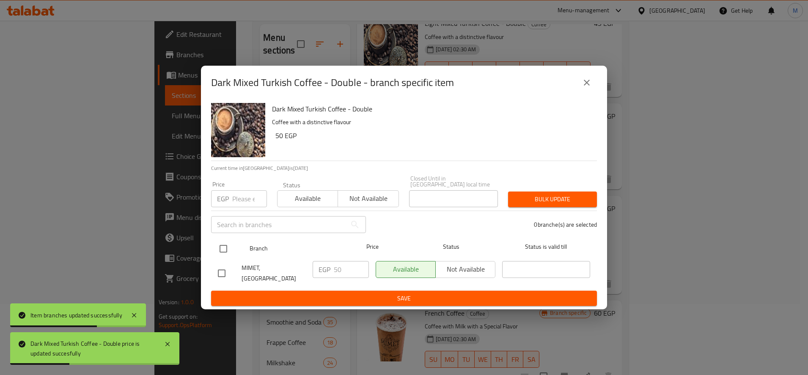
click at [233, 246] on div at bounding box center [231, 248] width 32 height 25
click at [231, 251] on input "checkbox" at bounding box center [224, 249] width 18 height 18
checkbox input "true"
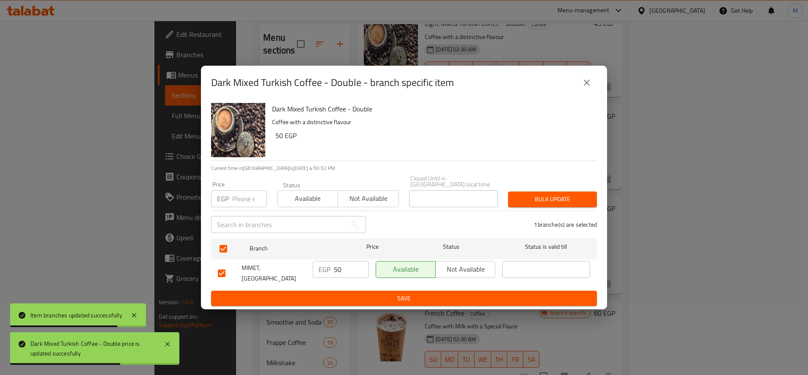
click at [552, 194] on span "Bulk update" at bounding box center [552, 199] width 75 height 11
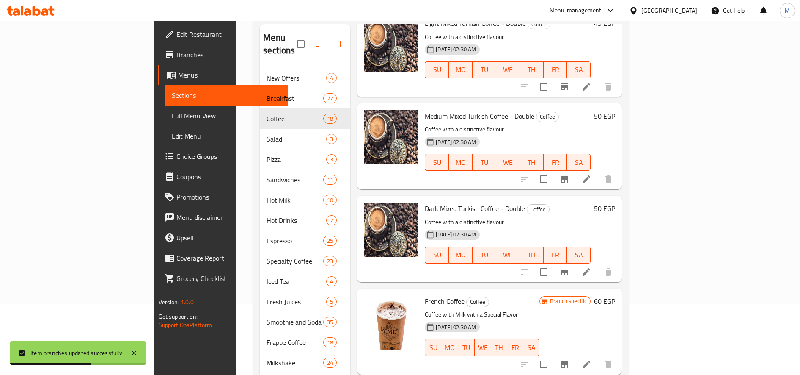
scroll to position [1199, 0]
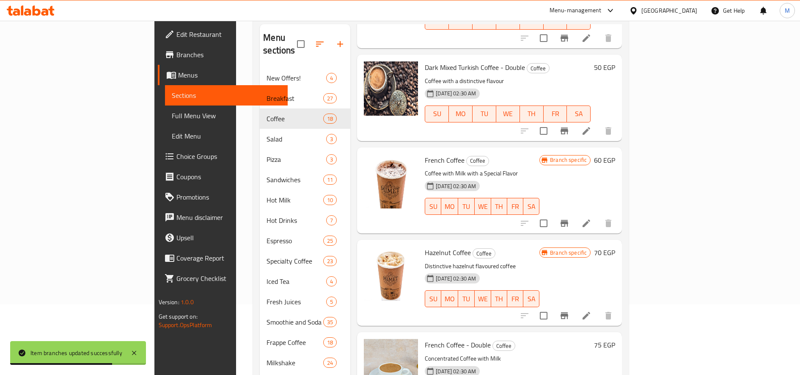
click at [568, 220] on icon "Branch-specific-item" at bounding box center [565, 223] width 8 height 7
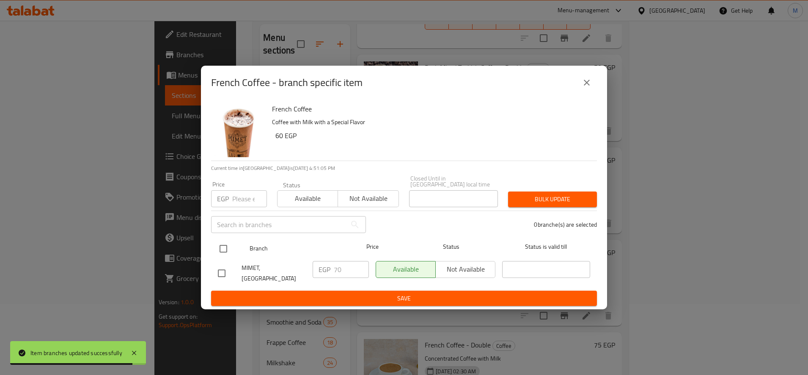
click at [228, 250] on input "checkbox" at bounding box center [224, 249] width 18 height 18
checkbox input "true"
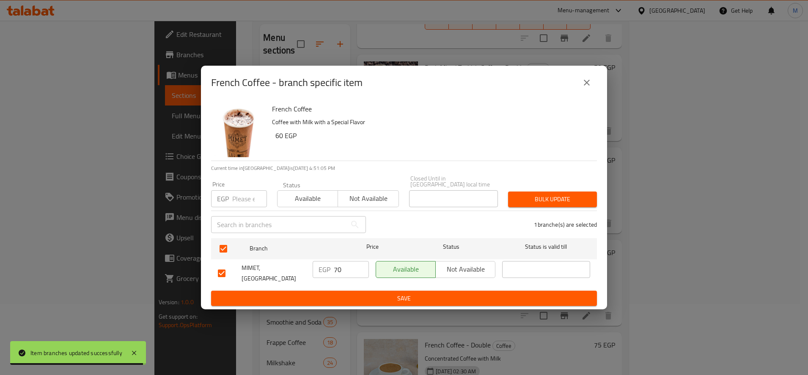
click at [531, 205] on button "Bulk update" at bounding box center [552, 199] width 89 height 16
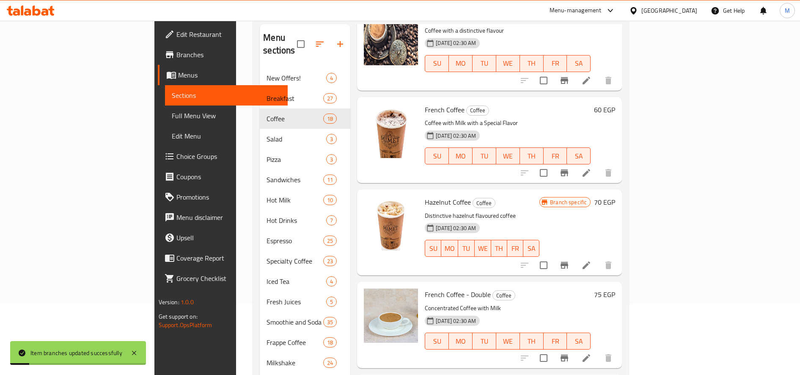
scroll to position [1270, 0]
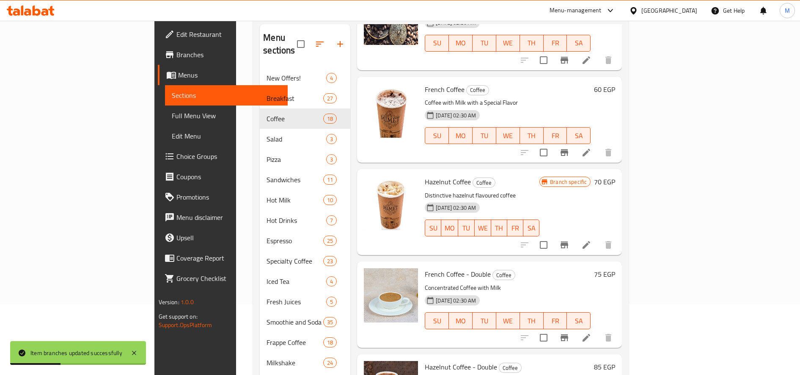
click at [615, 176] on h6 "70 EGP" at bounding box center [604, 182] width 21 height 12
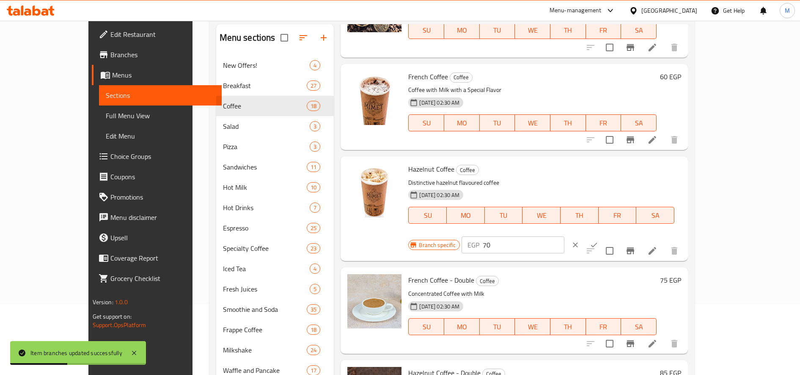
click at [565, 236] on input "70" at bounding box center [524, 244] width 82 height 17
paste input "5"
type input "75"
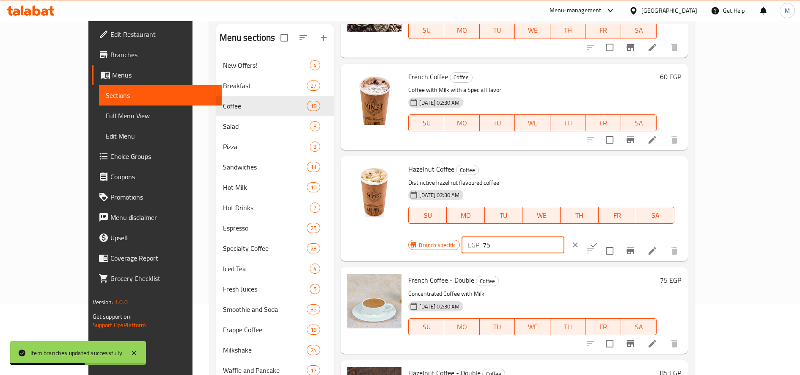
click at [598, 240] on icon "ok" at bounding box center [594, 244] width 8 height 8
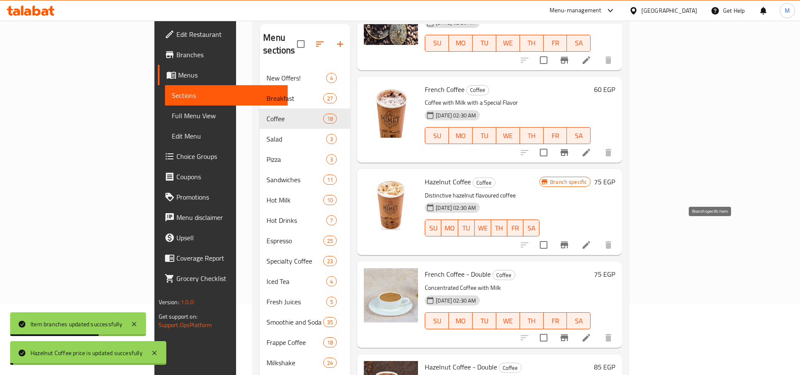
click at [570, 240] on icon "Branch-specific-item" at bounding box center [564, 245] width 10 height 10
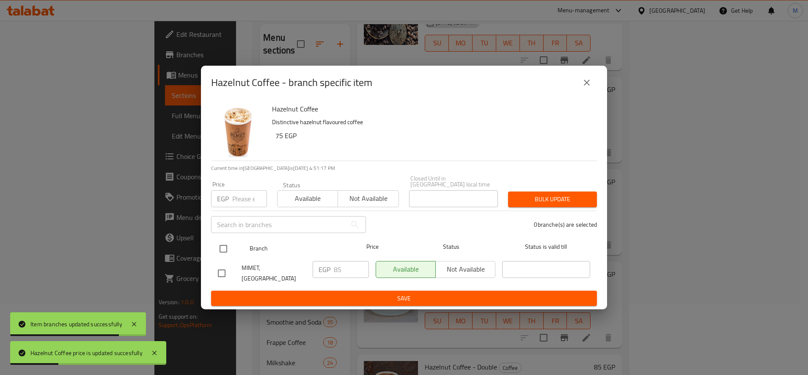
click at [225, 247] on input "checkbox" at bounding box center [224, 249] width 18 height 18
checkbox input "true"
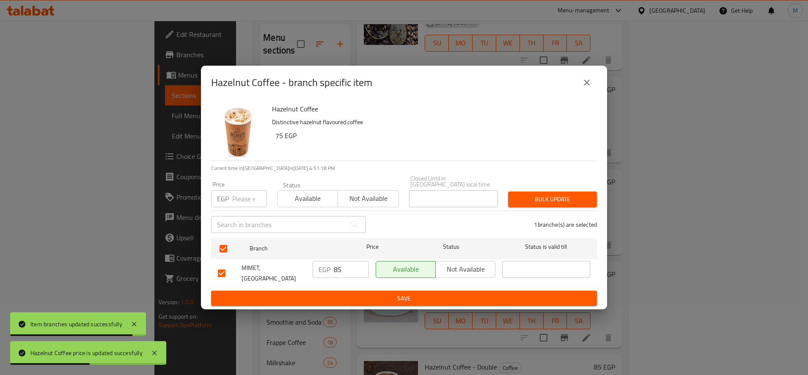
click at [544, 204] on span "Bulk update" at bounding box center [552, 199] width 75 height 11
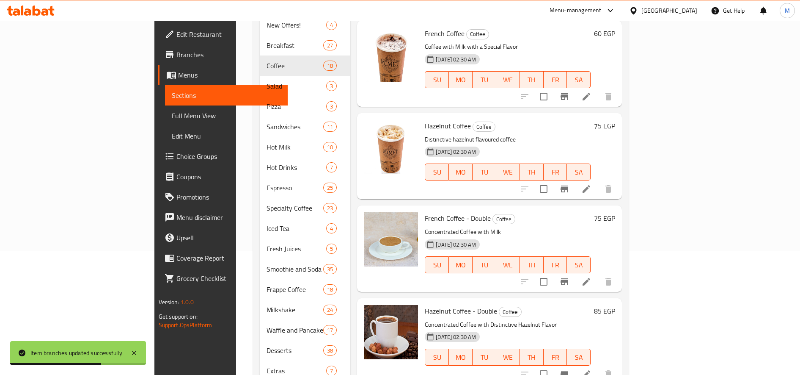
scroll to position [144, 0]
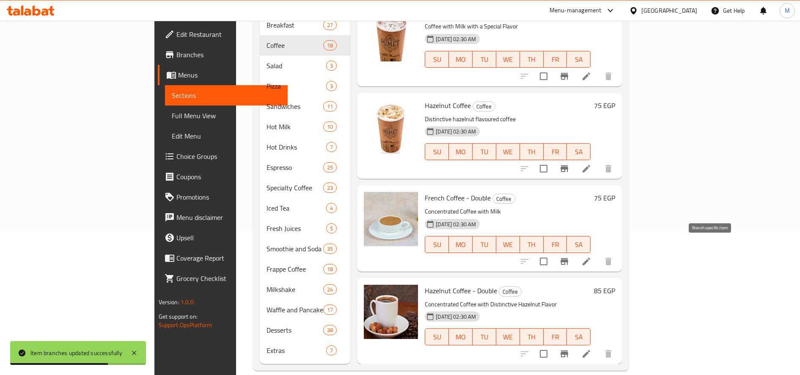
click at [570, 256] on icon "Branch-specific-item" at bounding box center [564, 261] width 10 height 10
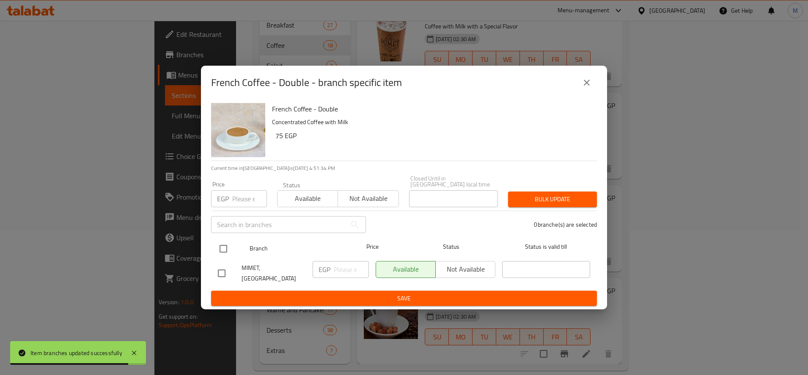
click at [230, 250] on input "checkbox" at bounding box center [224, 249] width 18 height 18
checkbox input "true"
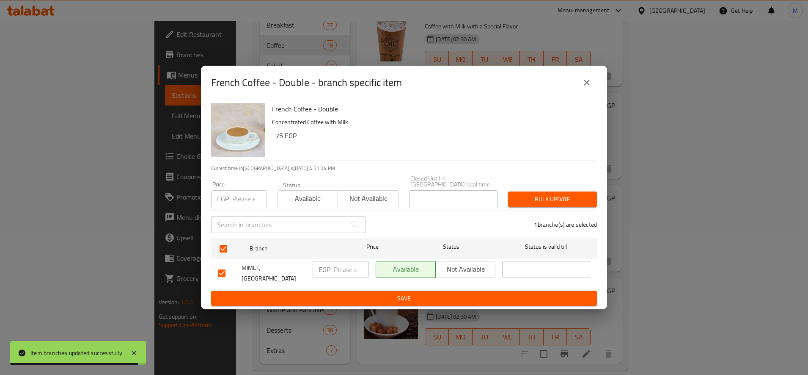
click at [470, 267] on span "Not available" at bounding box center [465, 269] width 53 height 12
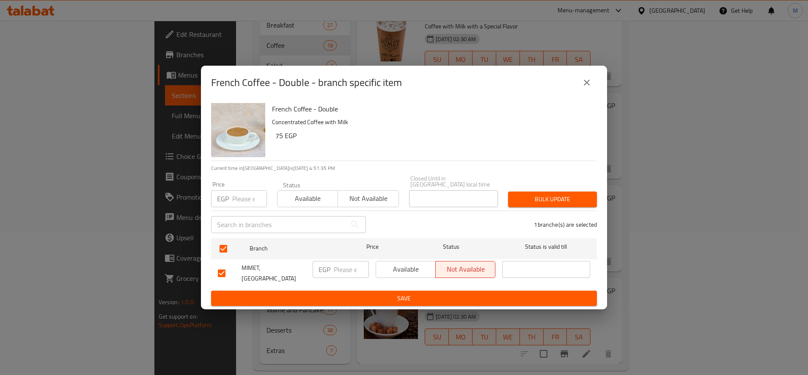
click at [541, 199] on span "Bulk update" at bounding box center [552, 199] width 75 height 11
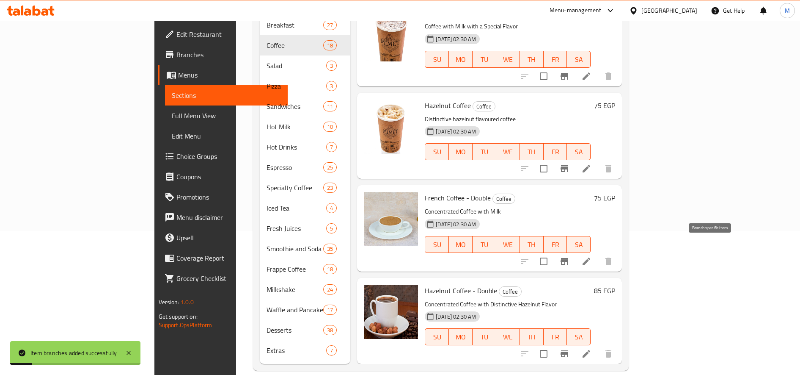
click at [570, 256] on icon "Branch-specific-item" at bounding box center [564, 261] width 10 height 10
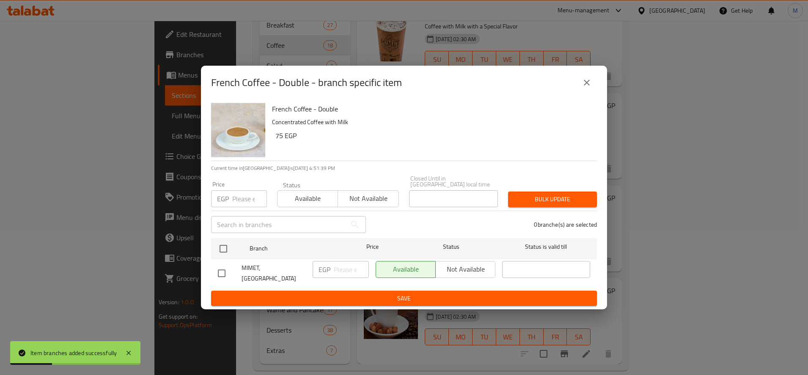
click at [467, 268] on div "Available Not available" at bounding box center [436, 269] width 120 height 17
click at [219, 266] on input "checkbox" at bounding box center [222, 273] width 18 height 18
checkbox input "true"
click at [449, 271] on span "Not available" at bounding box center [465, 269] width 53 height 12
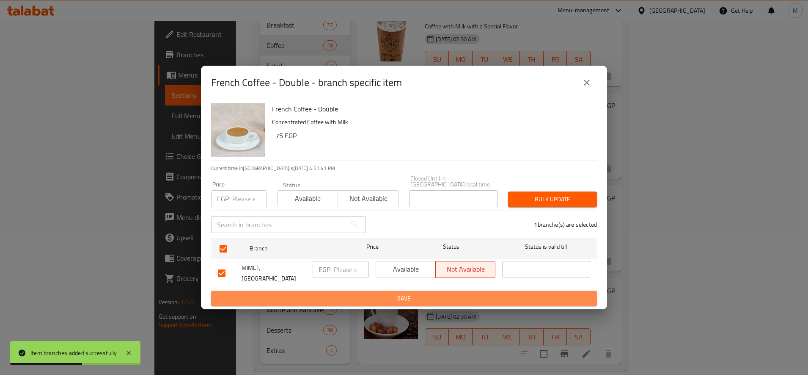
click at [443, 290] on button "Save" at bounding box center [404, 298] width 386 height 16
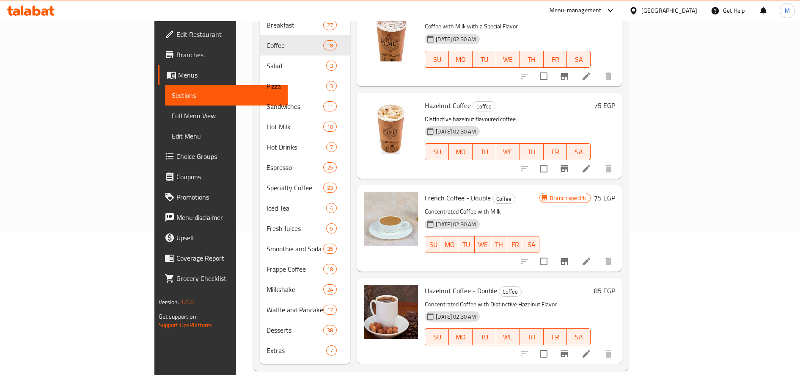
click at [615, 192] on h6 "75 EGP" at bounding box center [604, 198] width 21 height 12
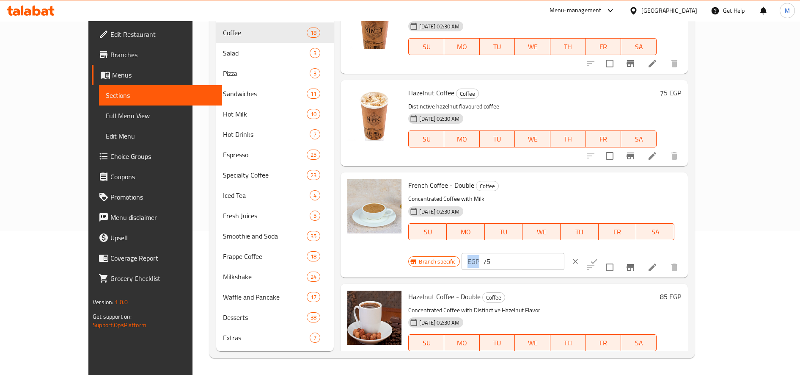
drag, startPoint x: 642, startPoint y: 190, endPoint x: 650, endPoint y: 190, distance: 7.2
click at [565, 253] on div "EGP 75 ​" at bounding box center [513, 261] width 103 height 17
click at [565, 253] on input "75" at bounding box center [524, 261] width 82 height 17
type input "85"
click at [604, 252] on button "ok" at bounding box center [594, 261] width 19 height 19
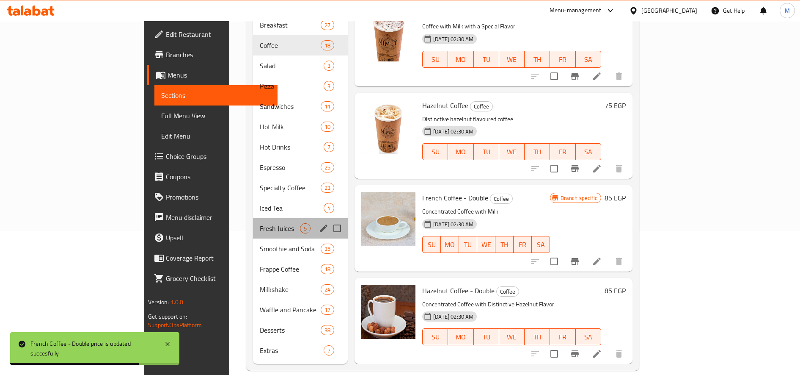
click at [253, 218] on div "Fresh Juices 5" at bounding box center [300, 228] width 95 height 20
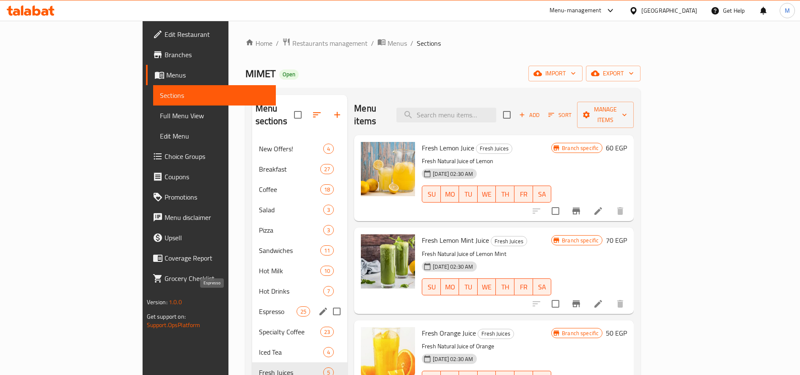
click at [259, 306] on span "Espresso" at bounding box center [278, 311] width 38 height 10
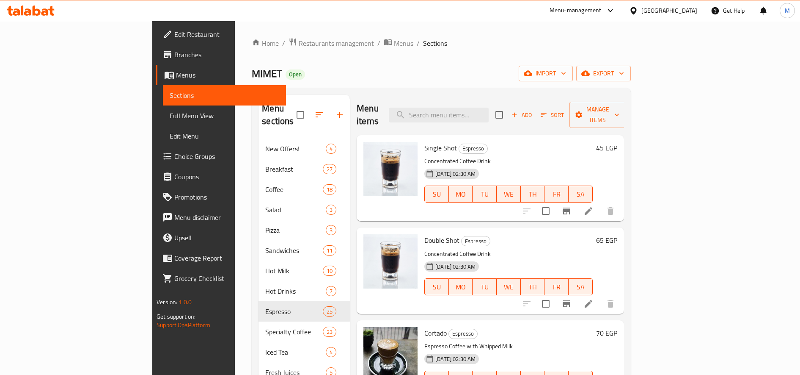
click at [617, 142] on h6 "45 EGP" at bounding box center [606, 148] width 21 height 12
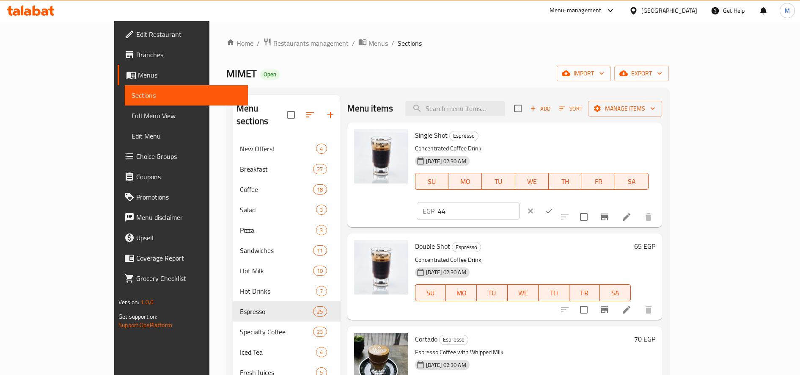
drag, startPoint x: 707, startPoint y: 141, endPoint x: 697, endPoint y: 140, distance: 10.6
click at [520, 202] on input "44" at bounding box center [479, 210] width 82 height 17
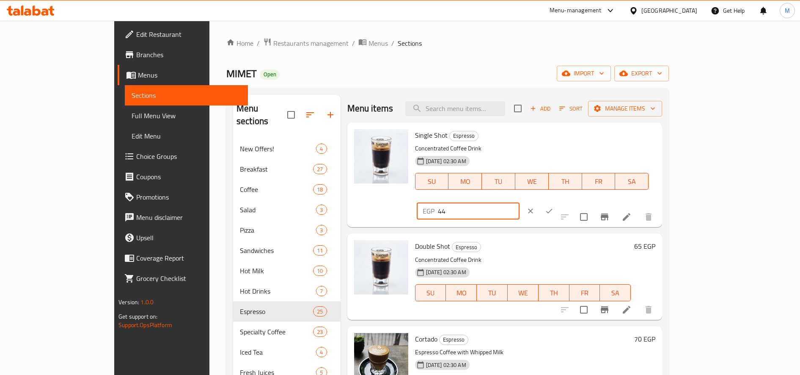
paste input "55"
type input "55"
click at [554, 207] on icon "ok" at bounding box center [549, 211] width 8 height 8
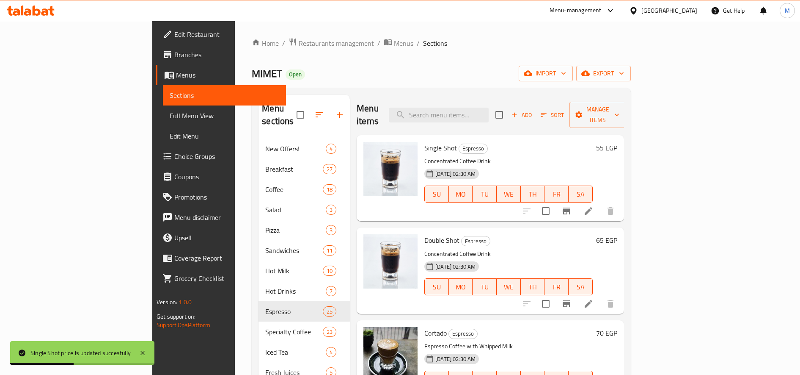
click at [617, 234] on h6 "65 EGP" at bounding box center [606, 240] width 21 height 12
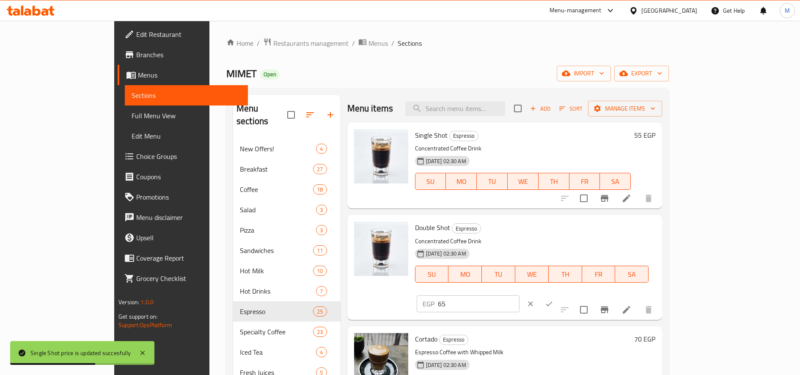
click at [520, 295] on input "65" at bounding box center [479, 303] width 82 height 17
paste input "70"
type input "70"
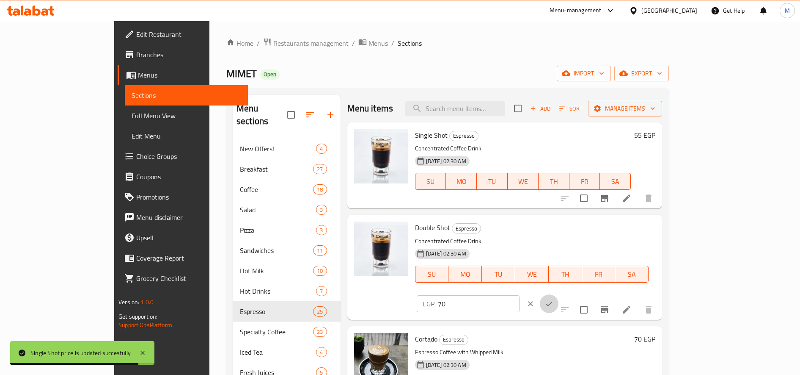
click at [559, 294] on button "ok" at bounding box center [549, 303] width 19 height 19
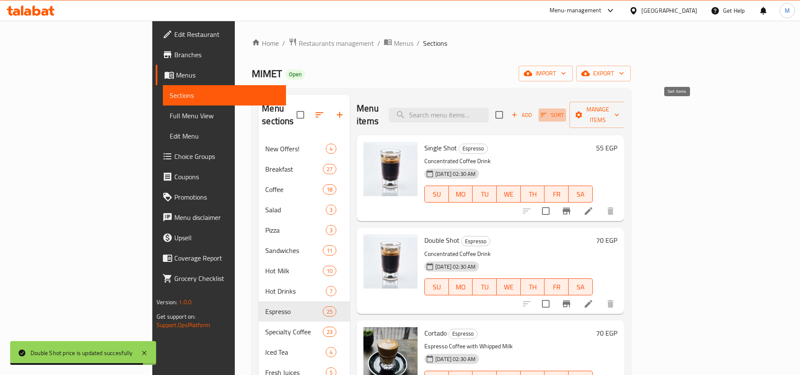
click at [547, 113] on icon "button" at bounding box center [544, 115] width 6 height 4
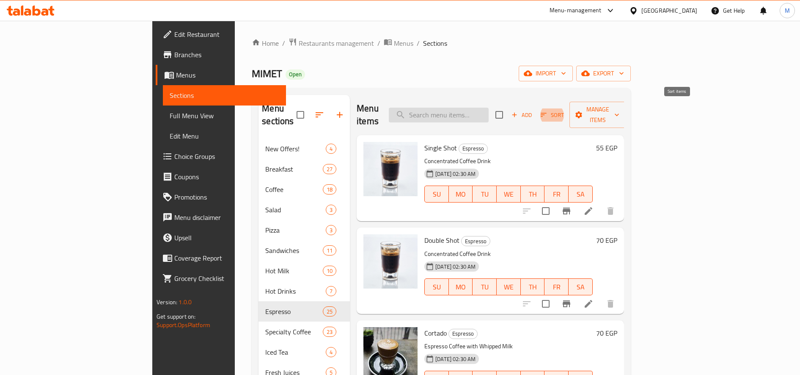
click at [489, 113] on input "search" at bounding box center [439, 114] width 100 height 15
paste input "Ristretto"
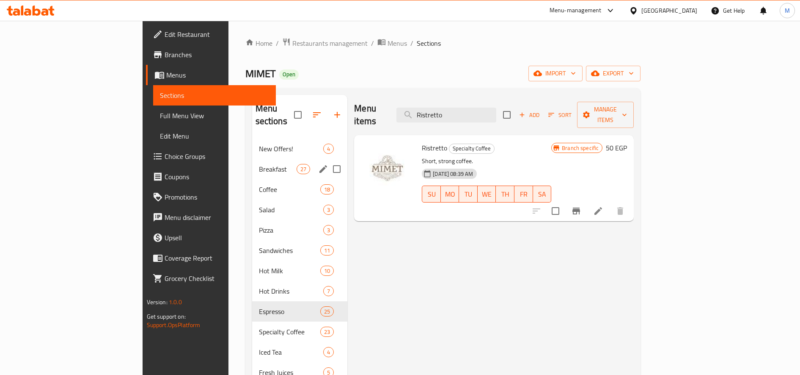
type input "Ristretto"
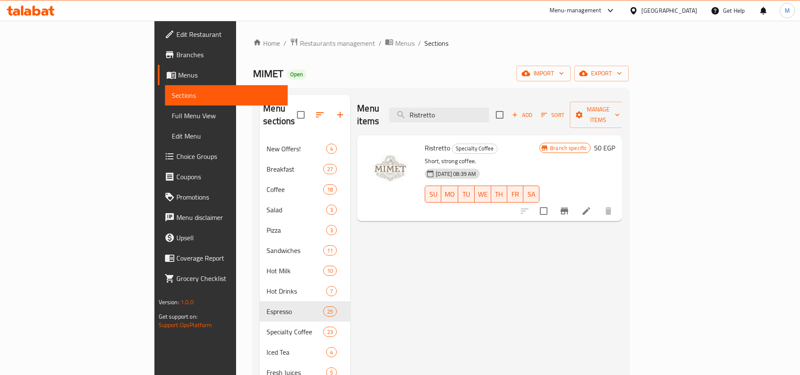
click at [619, 201] on div at bounding box center [567, 211] width 104 height 20
click at [570, 206] on icon "Branch-specific-item" at bounding box center [564, 211] width 10 height 10
click at [485, 107] on input "Ristretto" at bounding box center [439, 114] width 100 height 15
paste input "Lungo espress"
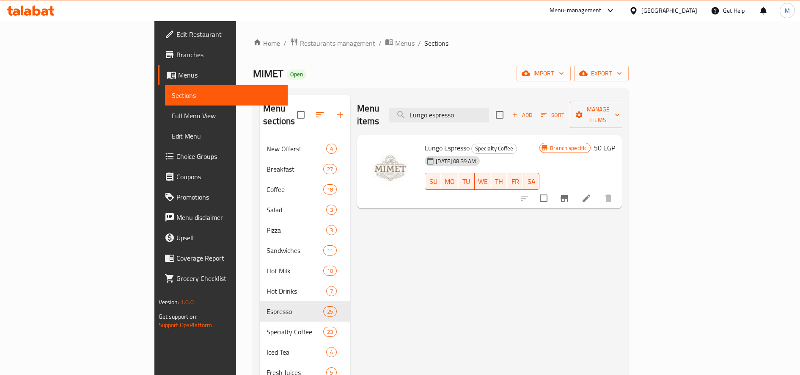
type input "Lungo espresso"
click at [575, 188] on button "Branch-specific-item" at bounding box center [564, 198] width 20 height 20
click at [479, 107] on input "Lungo espresso" at bounding box center [439, 114] width 100 height 15
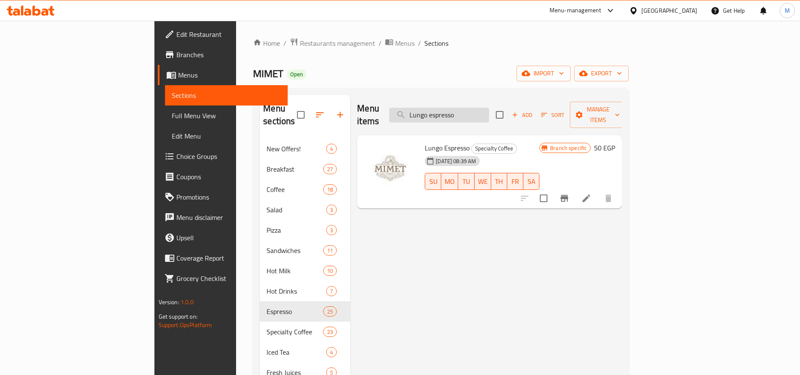
paste input "Macchiat"
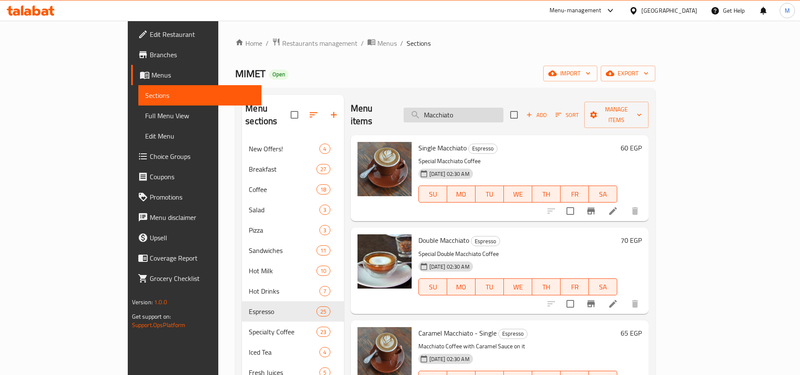
click at [492, 110] on input "Macchiato" at bounding box center [454, 114] width 100 height 15
paste input "Caramel m"
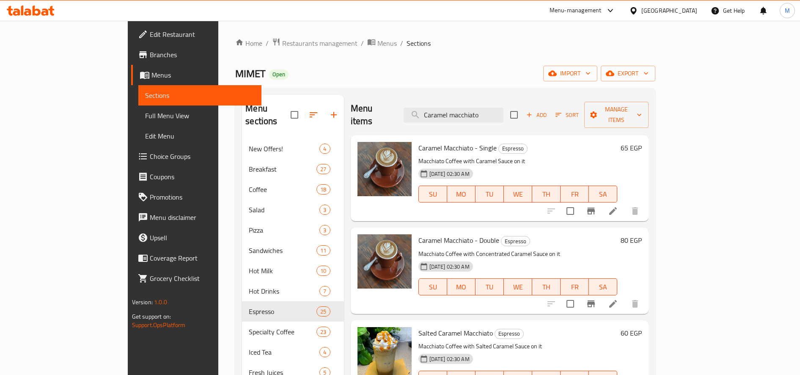
type input "Caramel macchiato"
click at [642, 234] on h6 "80 EGP" at bounding box center [631, 240] width 21 height 12
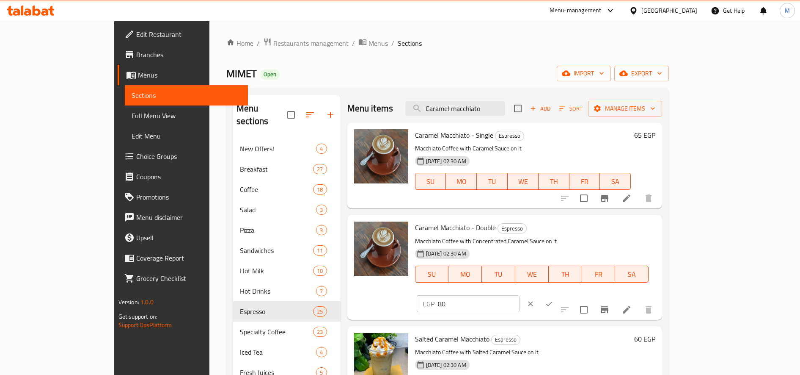
click at [520, 295] on input "80" at bounding box center [479, 303] width 82 height 17
type input "75"
click at [554, 299] on icon "ok" at bounding box center [549, 303] width 8 height 8
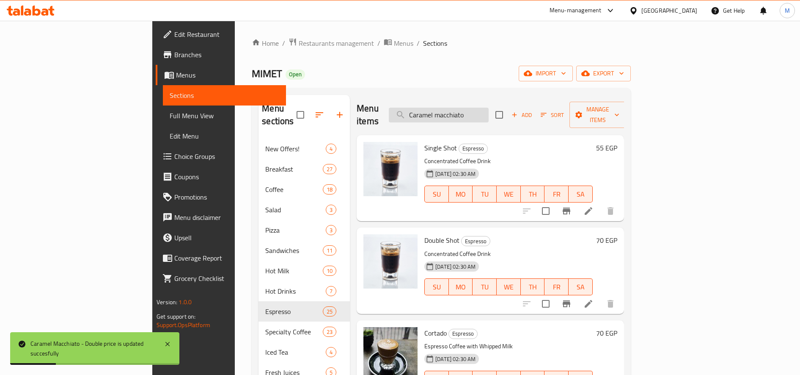
click at [489, 107] on input "Caramel macchiato" at bounding box center [439, 114] width 100 height 15
paste input "American"
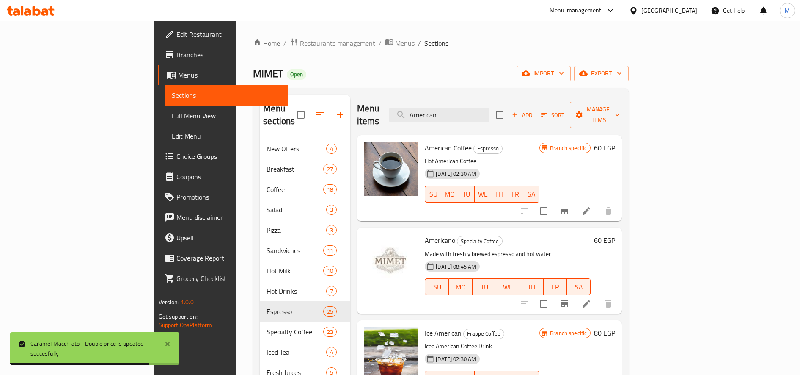
type input "American"
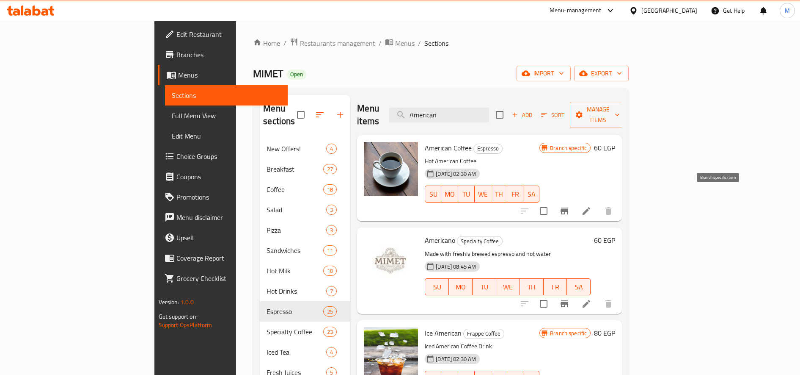
click at [570, 206] on icon "Branch-specific-item" at bounding box center [564, 211] width 10 height 10
click at [489, 112] on input "American" at bounding box center [439, 114] width 100 height 15
paste input "Cortado"
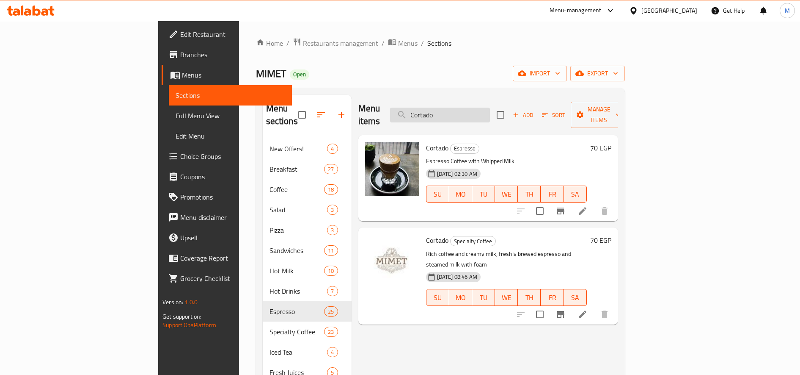
click at [490, 111] on input "Cortado" at bounding box center [440, 114] width 100 height 15
paste input "Flat white"
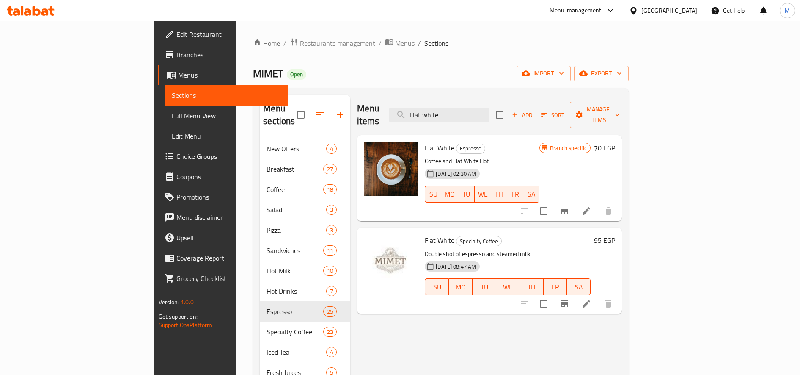
click at [253, 66] on span "MIMET" at bounding box center [268, 73] width 30 height 19
copy span "MIMET"
click at [425, 141] on span "Flat White" at bounding box center [440, 147] width 30 height 13
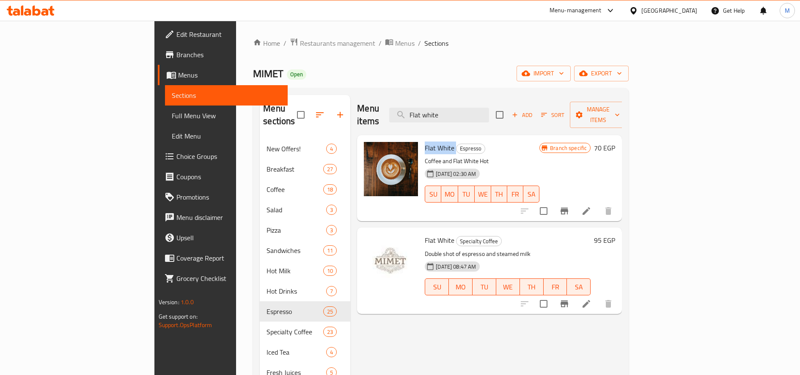
click at [425, 141] on span "Flat White" at bounding box center [440, 147] width 30 height 13
copy h6 "Flat White"
click at [485, 107] on input "Flat white" at bounding box center [439, 114] width 100 height 15
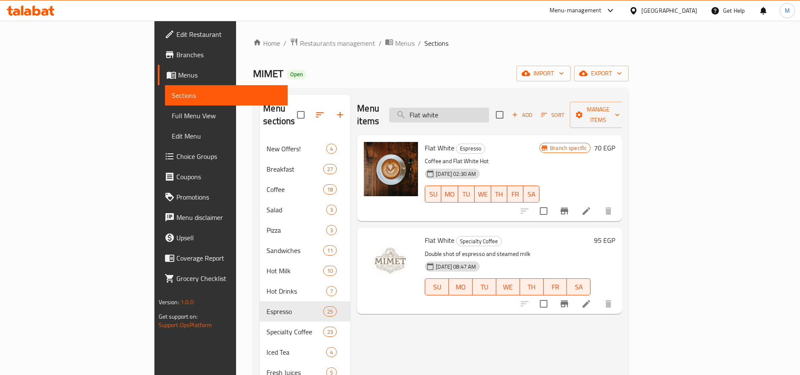
paste input "Lungo espresso"
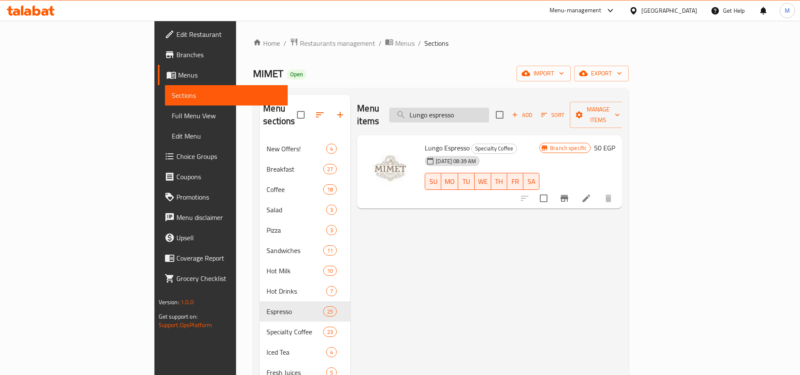
click at [483, 109] on input "Lungo espresso" at bounding box center [439, 114] width 100 height 15
paste input "Macchiat"
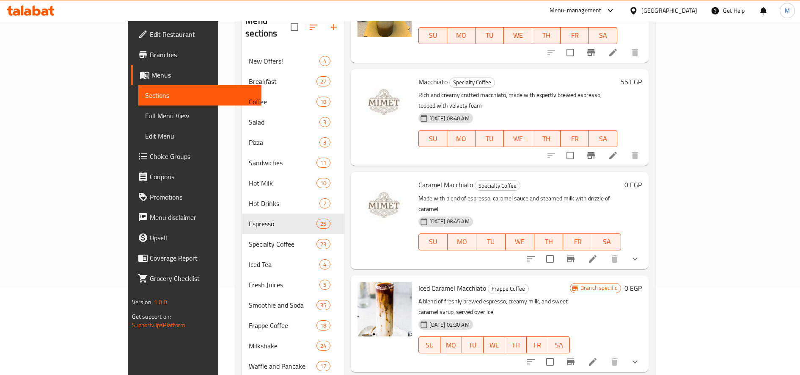
scroll to position [144, 0]
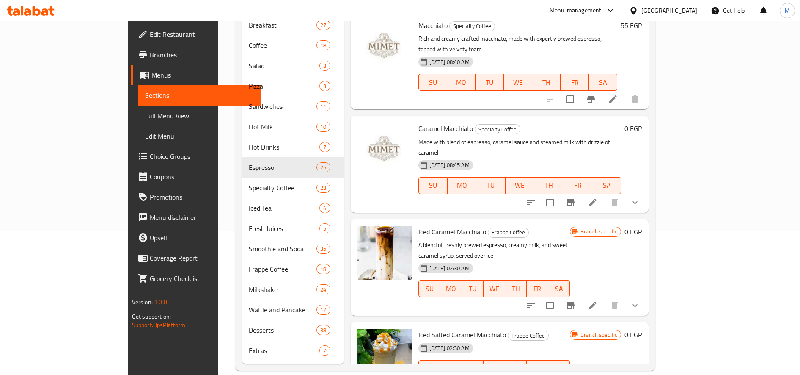
type input "Macchiato"
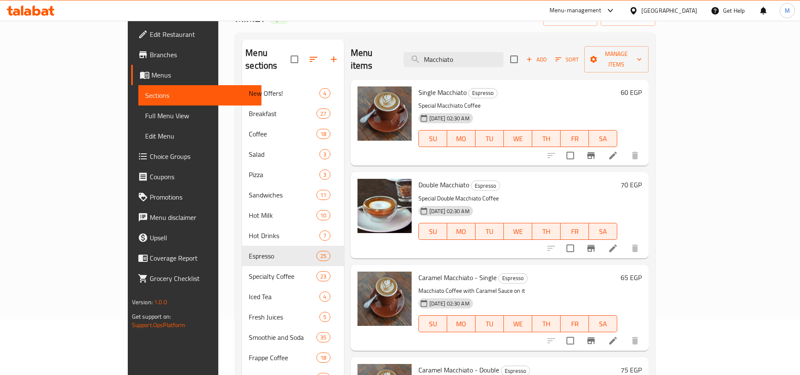
scroll to position [0, 0]
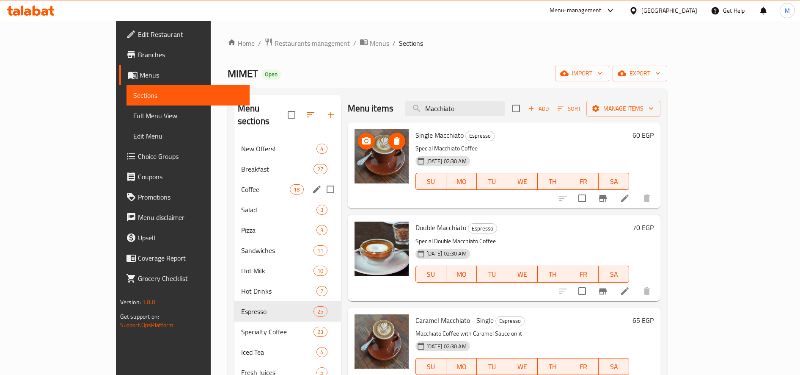
click at [241, 184] on span "Coffee" at bounding box center [265, 189] width 49 height 10
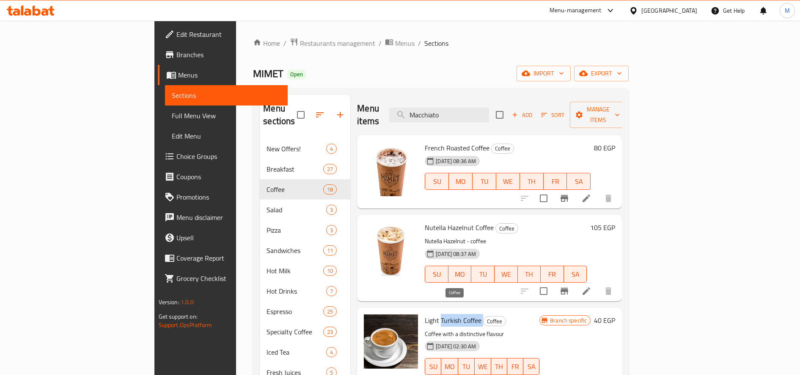
drag, startPoint x: 402, startPoint y: 308, endPoint x: 444, endPoint y: 308, distance: 41.1
click at [444, 314] on h6 "Light Turkish Coffee Coffee" at bounding box center [482, 320] width 115 height 12
copy h6 "Turkish Coffee"
click at [534, 113] on span "Add" at bounding box center [522, 115] width 23 height 10
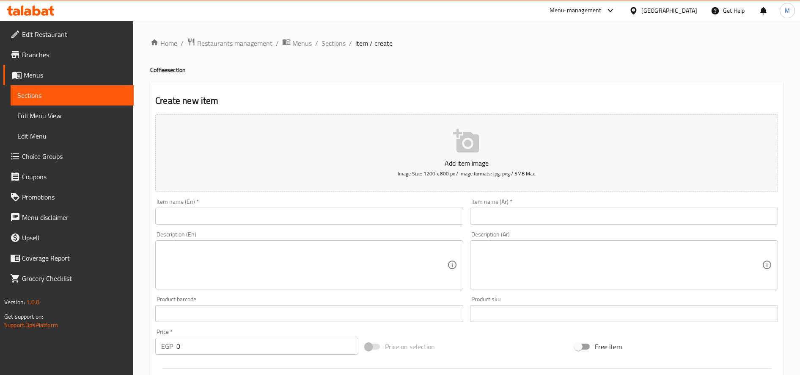
click at [340, 217] on input "text" at bounding box center [309, 215] width 308 height 17
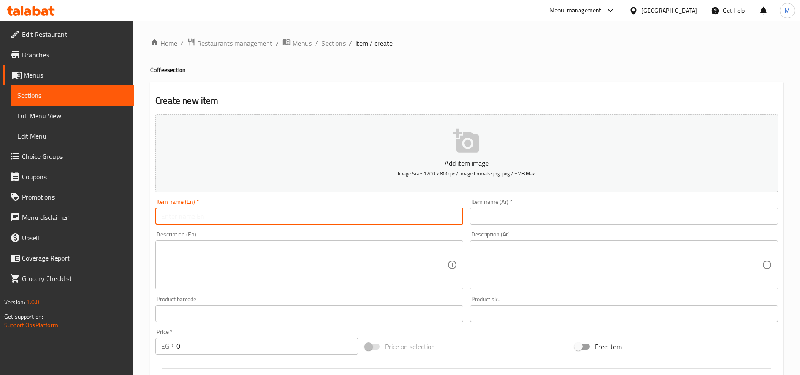
paste input "Turkish Coffee"
type input "Turkish Coffee"
click at [567, 215] on input "text" at bounding box center [624, 215] width 308 height 17
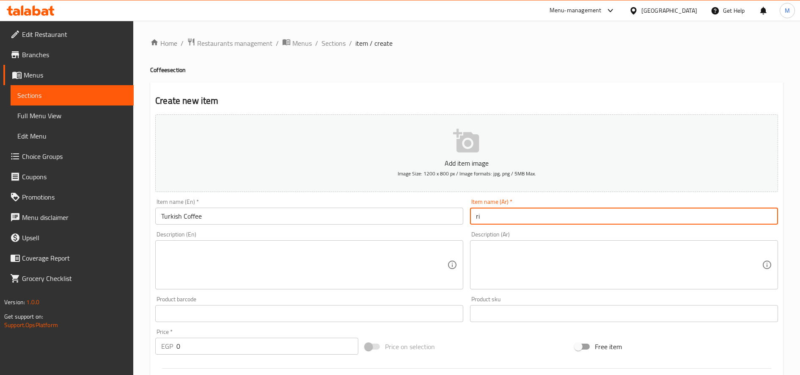
type input "r"
type input "قهوة تركى"
click at [575, 261] on textarea at bounding box center [619, 265] width 286 height 40
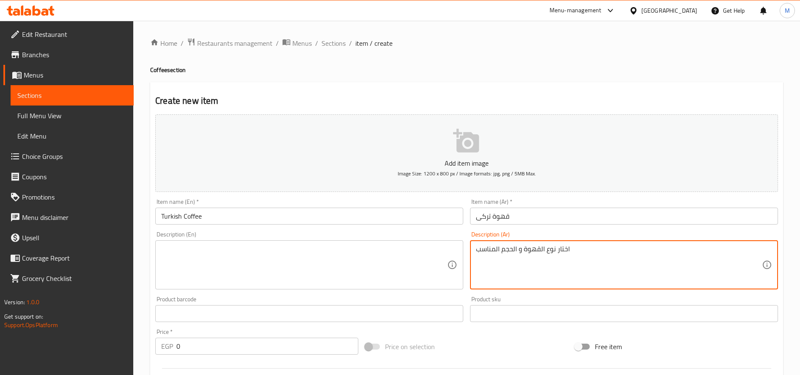
click at [573, 256] on textarea "اختار نوع القهوة و الحجم المناسب" at bounding box center [619, 265] width 286 height 40
type textarea "اختار نوع القهوة و الحجم المناسب"
click at [343, 252] on textarea at bounding box center [304, 265] width 286 height 40
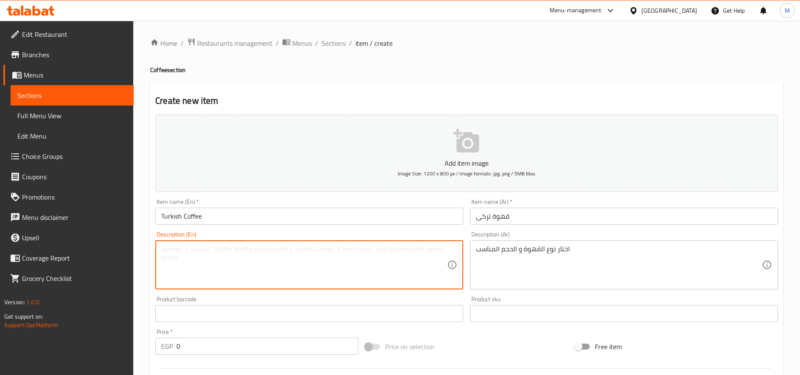
paste textarea "Choose the type of coffee and the appropriate size"
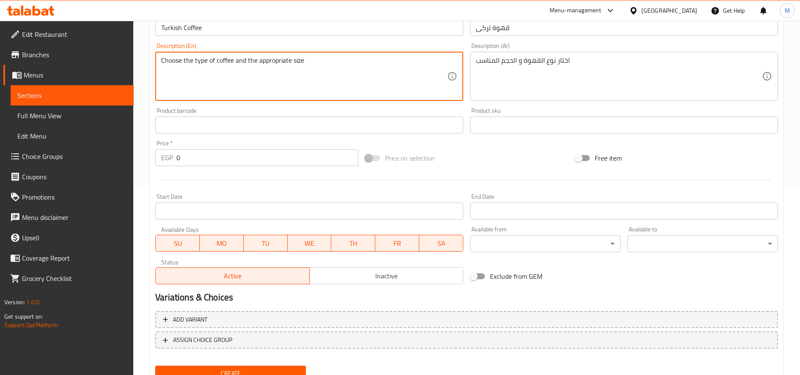
scroll to position [223, 0]
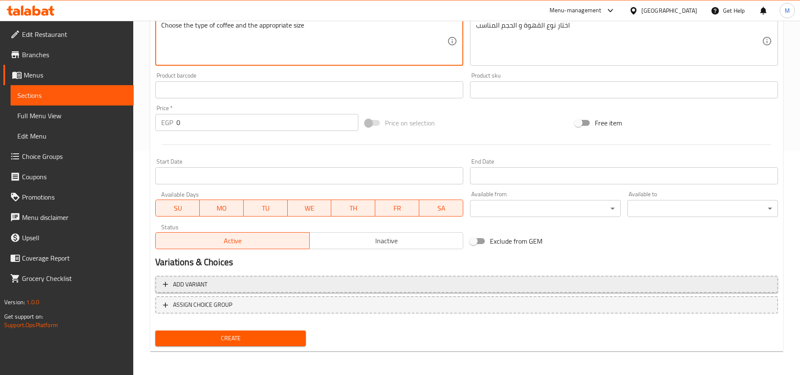
type textarea "Choose the type of coffee and the appropriate size"
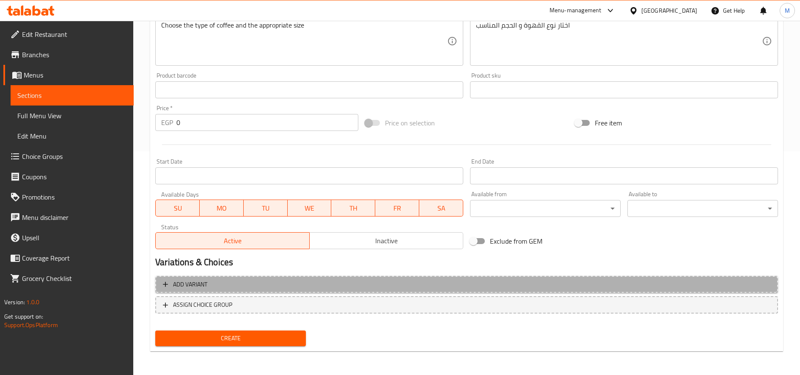
click at [324, 292] on button "Add variant" at bounding box center [466, 284] width 623 height 17
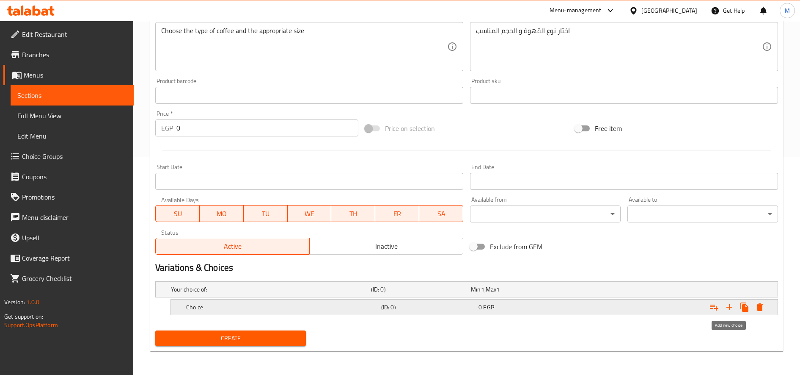
click at [729, 309] on icon "Expand" at bounding box center [730, 307] width 10 height 10
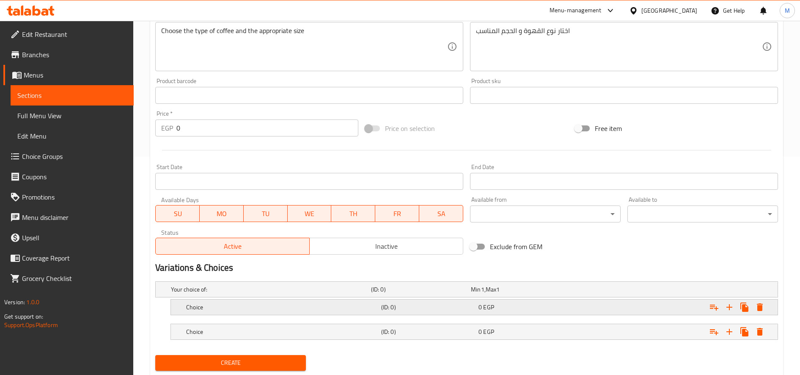
click at [368, 293] on h5 "Choice" at bounding box center [269, 289] width 197 height 8
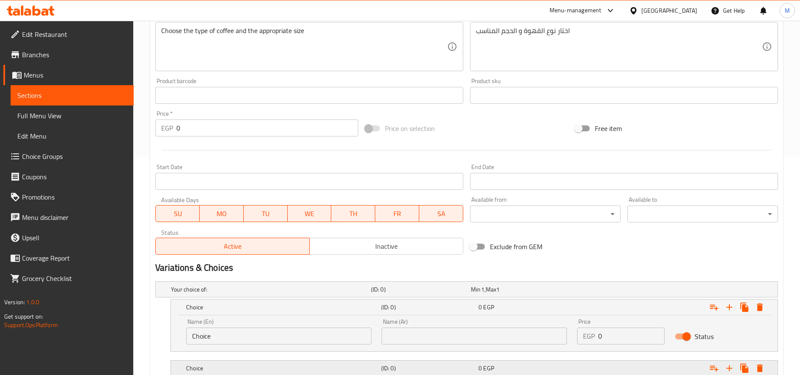
click at [387, 298] on div "Choice (ID: 0) 0 EGP" at bounding box center [469, 289] width 600 height 19
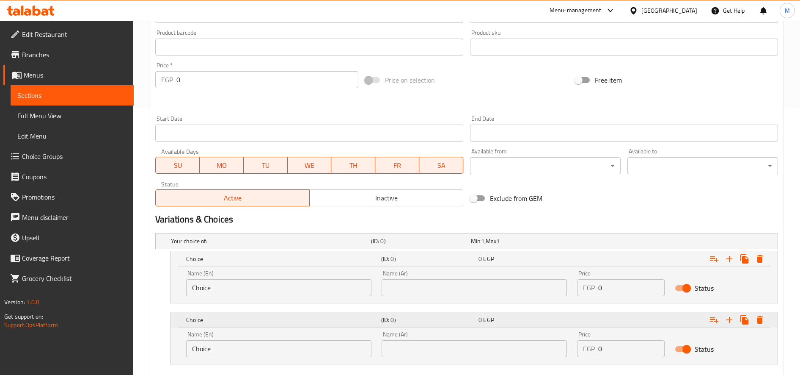
scroll to position [315, 0]
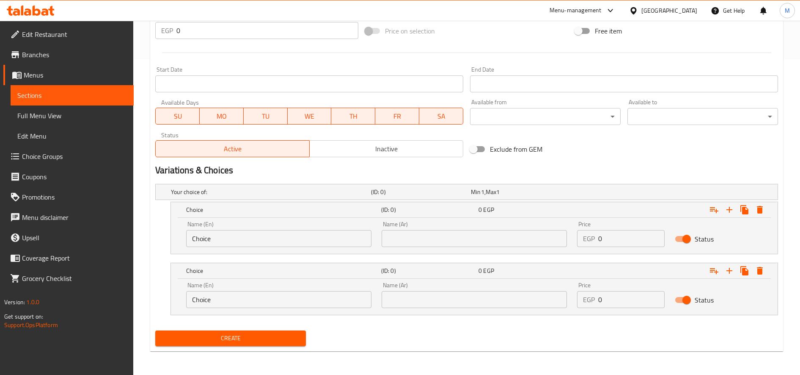
click at [443, 243] on input "text" at bounding box center [474, 238] width 185 height 17
type input "سنجل"
click at [256, 237] on input "Choice" at bounding box center [278, 238] width 185 height 17
type input "س"
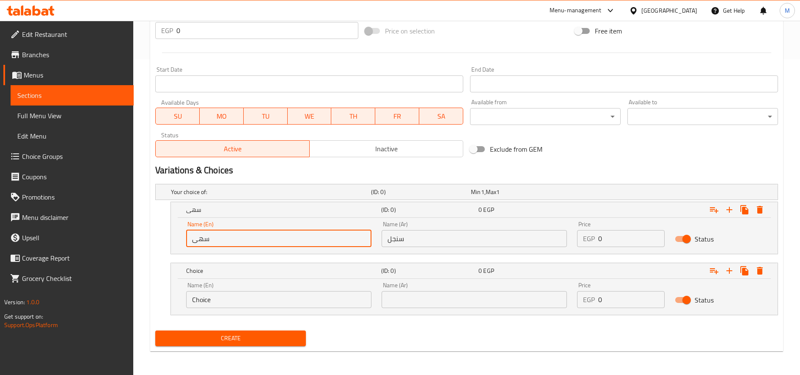
click at [295, 236] on input "سهى" at bounding box center [278, 238] width 185 height 17
type input "Single"
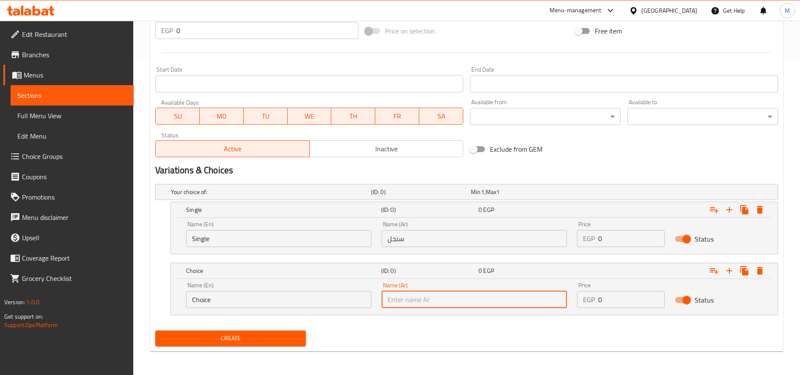
click at [505, 302] on input "text" at bounding box center [474, 299] width 185 height 17
type input "]"
type input "دوبل"
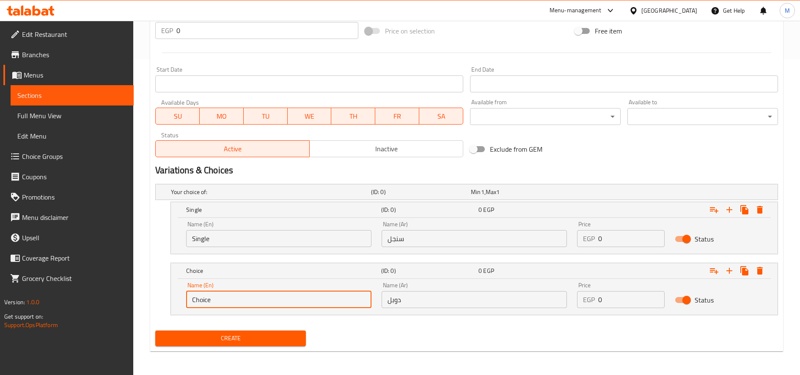
click at [262, 293] on input "Choice" at bounding box center [278, 299] width 185 height 17
type input "Double"
click at [612, 238] on input "0" at bounding box center [631, 238] width 66 height 17
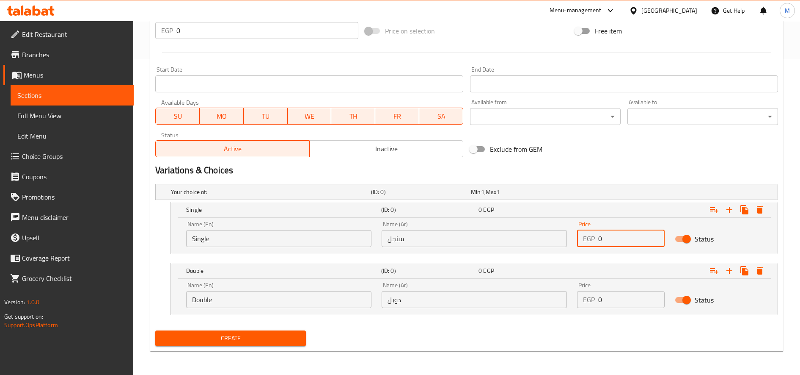
click at [612, 238] on input "0" at bounding box center [631, 238] width 66 height 17
paste input "35"
type input "35"
click at [616, 296] on input "0" at bounding box center [631, 299] width 66 height 17
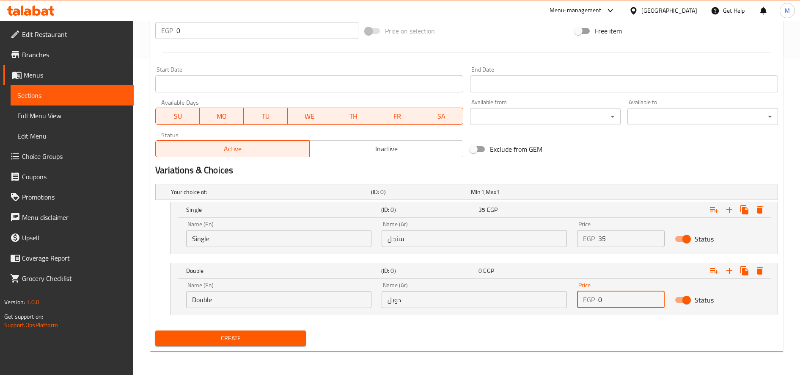
click at [616, 296] on input "0" at bounding box center [631, 299] width 66 height 17
paste input "45"
type input "45"
click at [270, 339] on span "Create" at bounding box center [230, 338] width 137 height 11
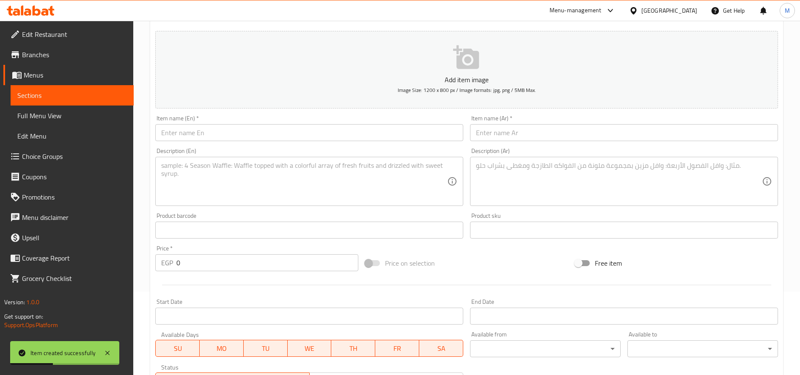
scroll to position [0, 0]
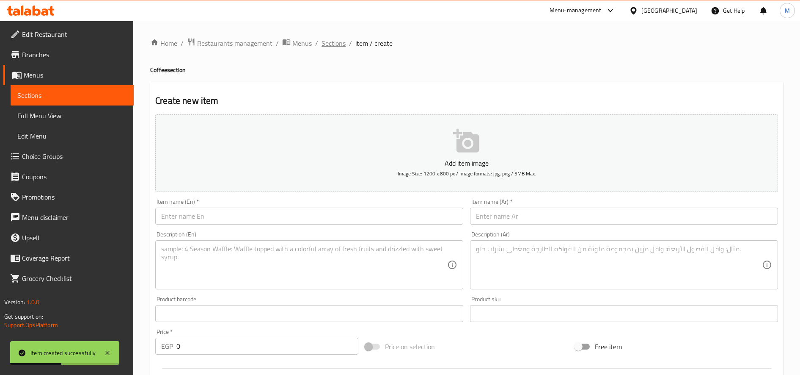
click at [331, 44] on span "Sections" at bounding box center [334, 43] width 24 height 10
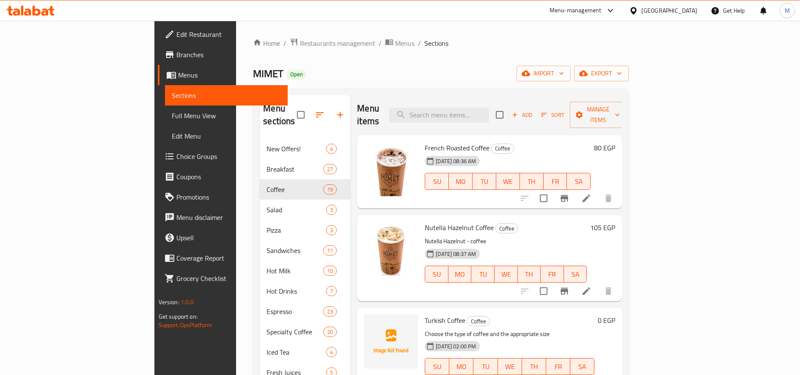
click at [176, 158] on span "Choice Groups" at bounding box center [228, 156] width 105 height 10
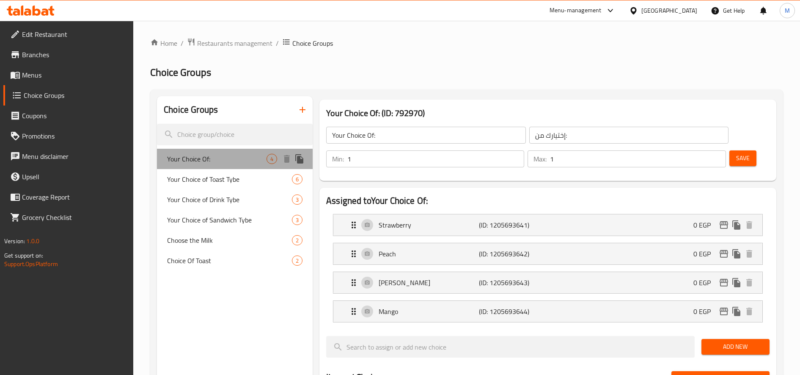
click at [206, 160] on span "Your Choice Of:" at bounding box center [216, 159] width 99 height 10
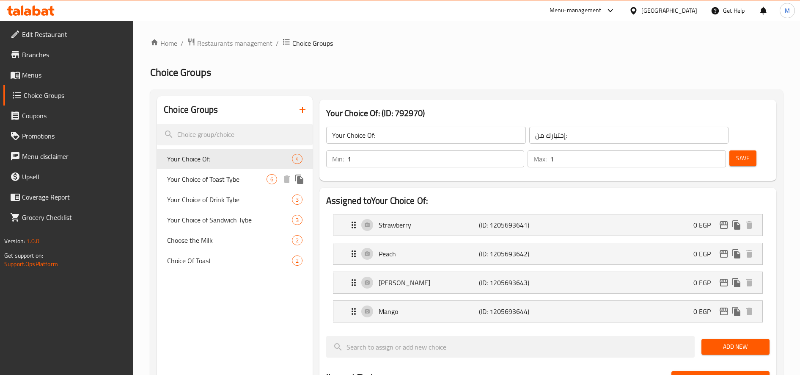
click at [213, 176] on span "Your Choice of Toast Tybe" at bounding box center [216, 179] width 99 height 10
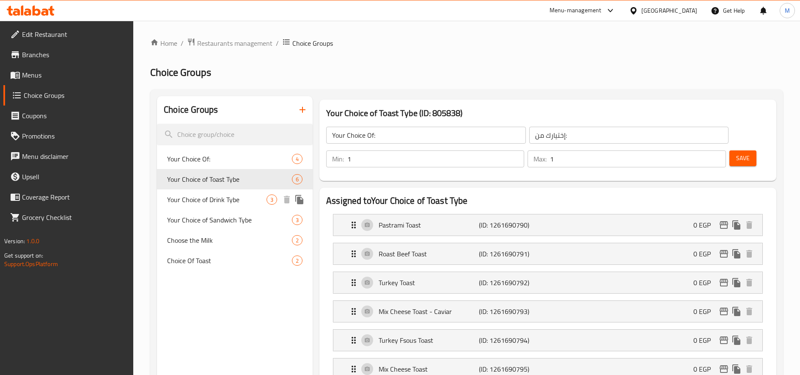
type input "Your Choice of Toast Tybe"
type input "اختيارك من نوع التوست"
type input "2"
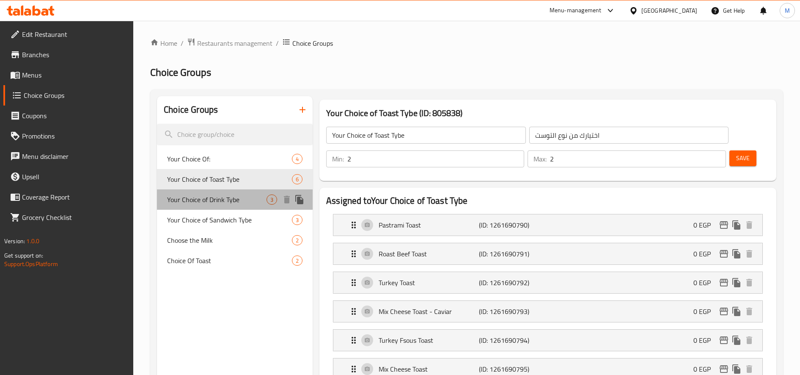
click at [216, 197] on span "Your Choice of Drink Tybe" at bounding box center [216, 199] width 99 height 10
type input "Your Choice of Drink Tybe"
type input "اختيارك من نوع المشروب"
type input "1"
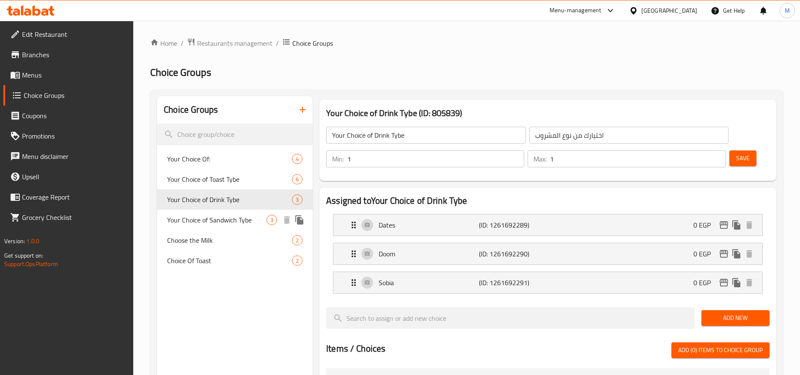
click at [231, 223] on span "Your Choice of Sandwich Tybe" at bounding box center [216, 220] width 99 height 10
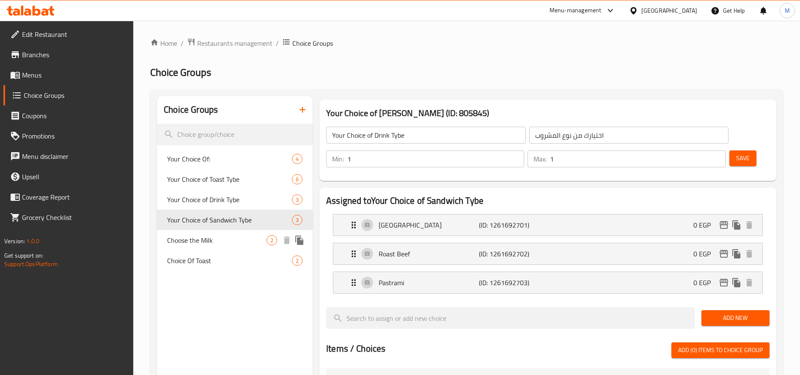
type input "Your Choice of Sandwich Tybe"
type input "اختيارك من نوع الساندوتش"
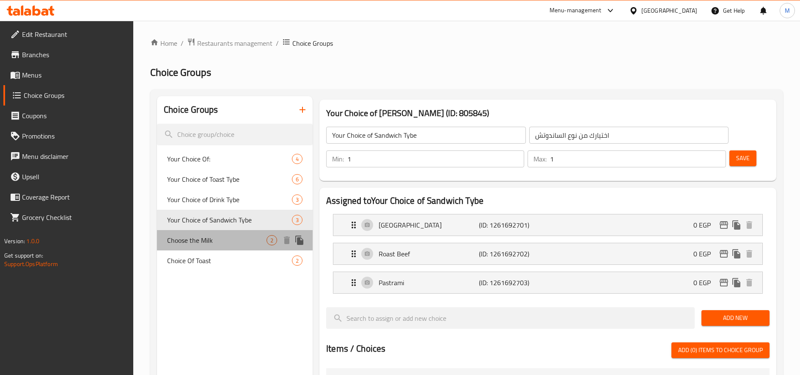
click at [223, 235] on span "Choose the Milk" at bounding box center [216, 240] width 99 height 10
type input "Choose the Milk"
type input "اختار الحليب"
type input "0"
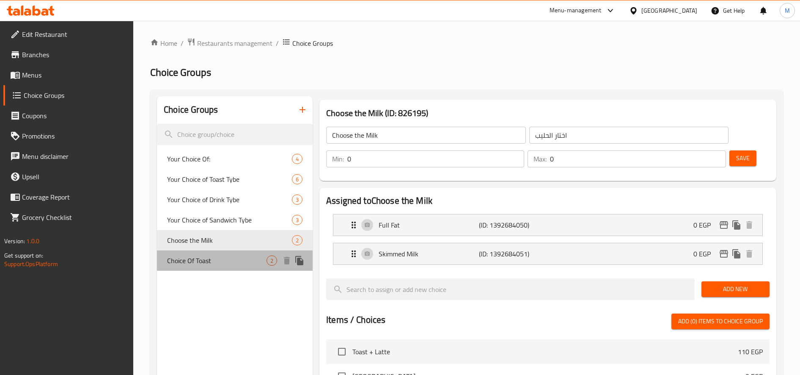
click at [220, 257] on span "Choice Of Toast" at bounding box center [216, 260] width 99 height 10
type input "Choice Of Toast"
type input "اختيار التوست"
type input "1"
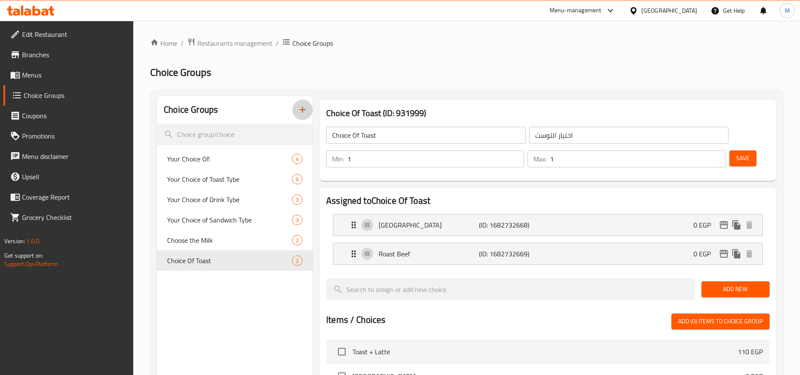
click at [308, 110] on button "button" at bounding box center [302, 109] width 20 height 20
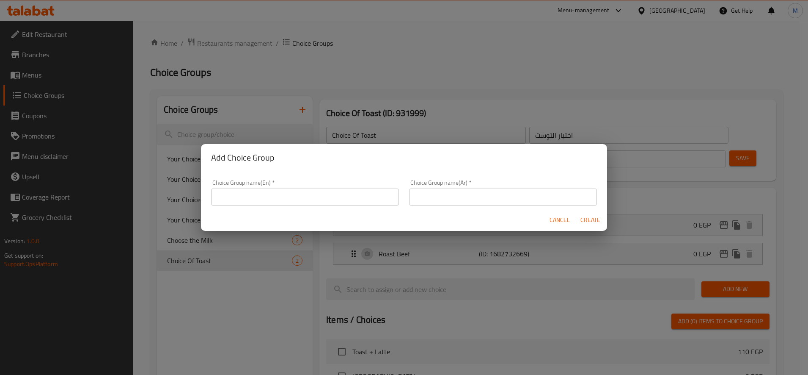
click at [352, 188] on input "text" at bounding box center [305, 196] width 188 height 17
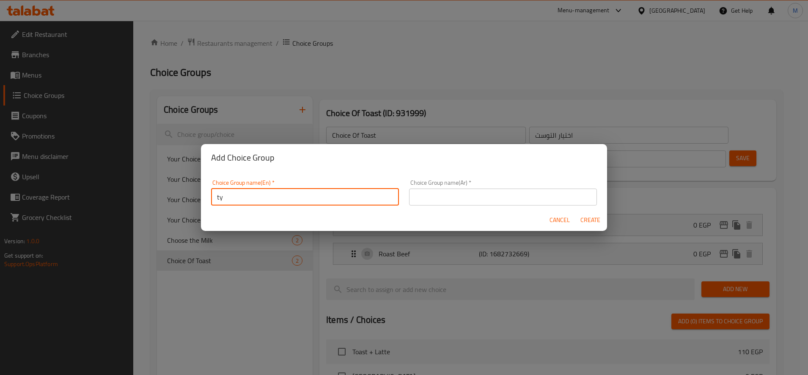
type input "t"
click at [509, 191] on div "Choice Group name(Ar)   * Choice Group name(Ar) *" at bounding box center [503, 192] width 188 height 26
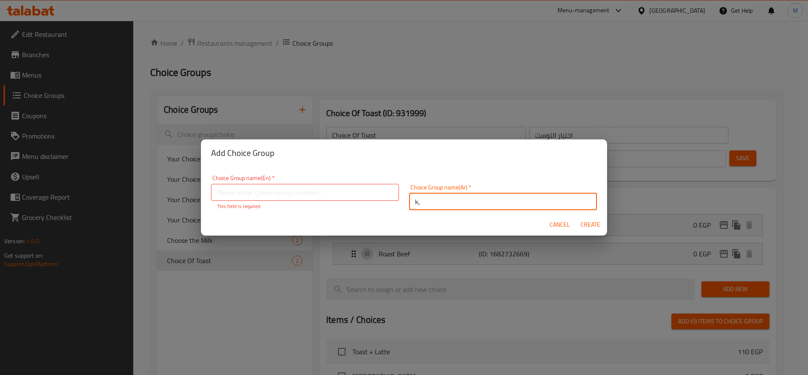
type input "k"
type input "نوع القهوة التركى"
click at [508, 191] on div "Choice Group name(Ar)   * نوع القهوة التركى Choice Group name(Ar) *" at bounding box center [503, 197] width 188 height 26
click at [493, 201] on input "نوع القهوة التركى" at bounding box center [503, 201] width 188 height 17
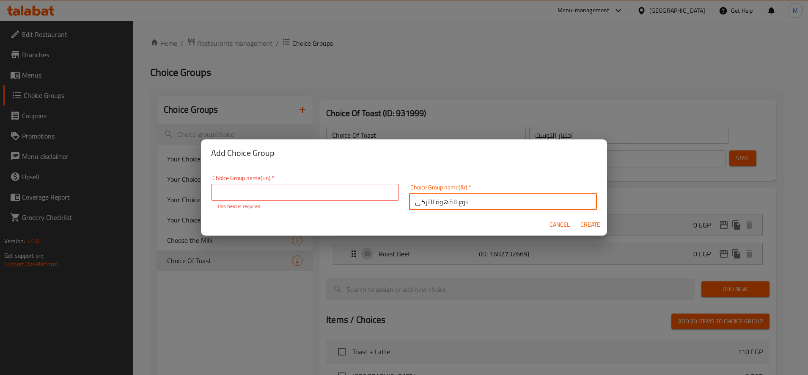
click at [493, 201] on input "نوع القهوة التركى" at bounding box center [503, 201] width 188 height 17
click at [280, 197] on input "text" at bounding box center [305, 192] width 188 height 17
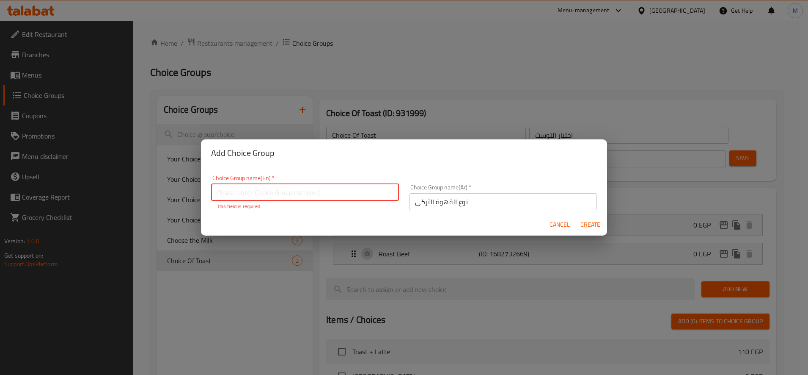
paste input "Type of Turkish coffee"
type input "Type of Turkish coffee"
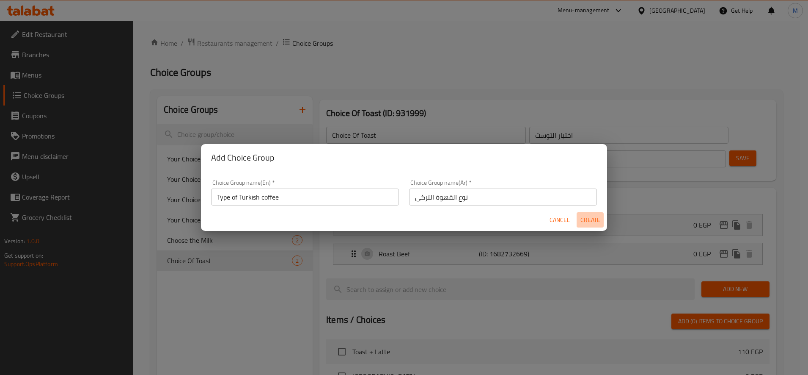
click at [589, 225] on span "Create" at bounding box center [590, 220] width 20 height 11
type input "Type of Turkish coffee"
type input "نوع القهوة التركى"
type input "0"
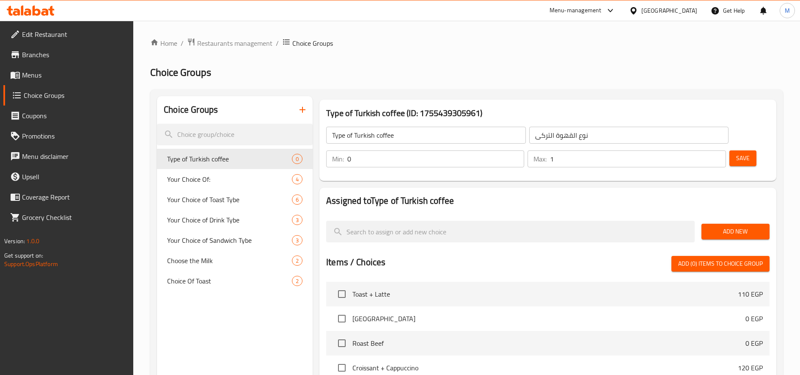
type input "1"
click at [716, 157] on input "1" at bounding box center [638, 158] width 176 height 17
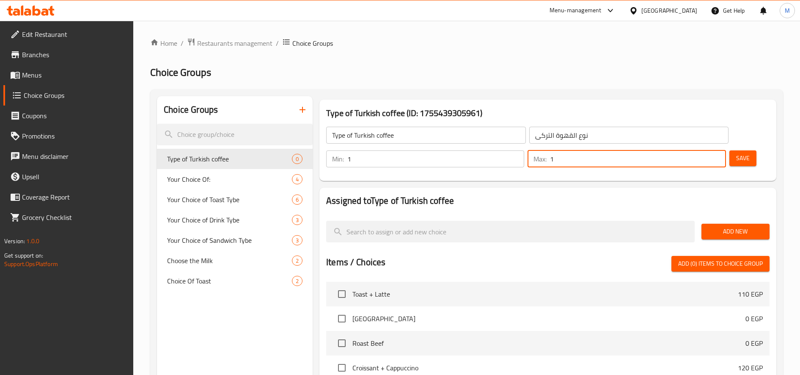
type input "1"
click at [516, 156] on input "1" at bounding box center [435, 158] width 177 height 17
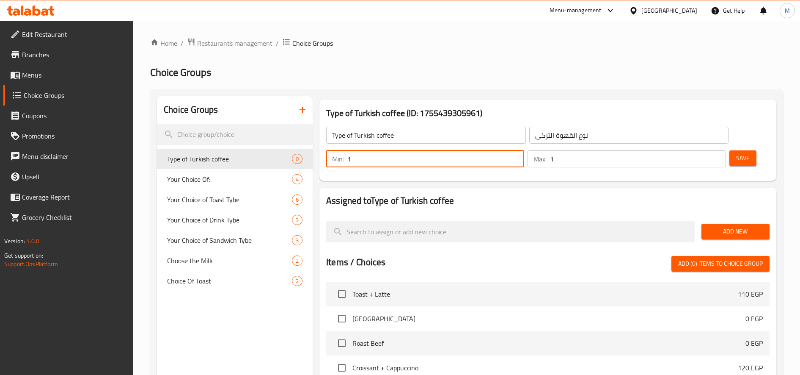
click at [727, 227] on span "Add New" at bounding box center [735, 231] width 55 height 11
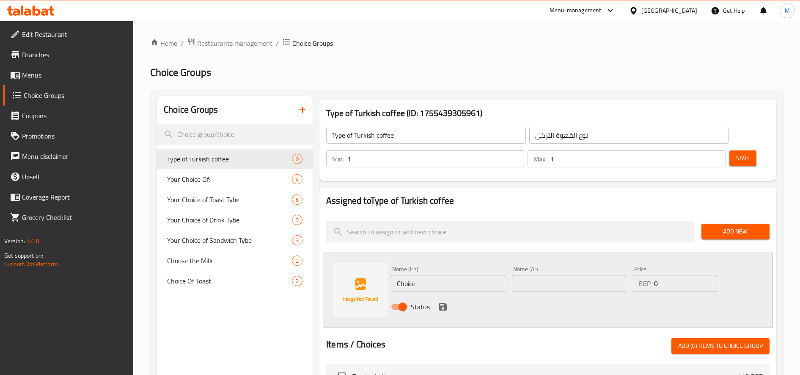
click at [551, 279] on input "text" at bounding box center [569, 283] width 114 height 17
type input "فاتح"
click at [419, 285] on input "Choice" at bounding box center [448, 283] width 114 height 17
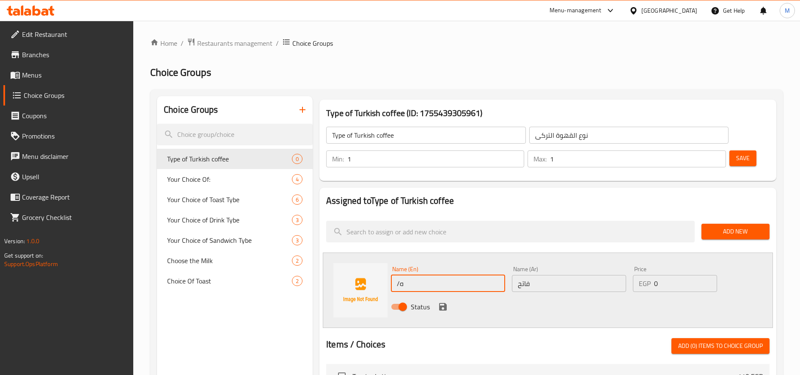
type input "/"
type input "Light"
click at [447, 306] on icon "save" at bounding box center [443, 306] width 10 height 10
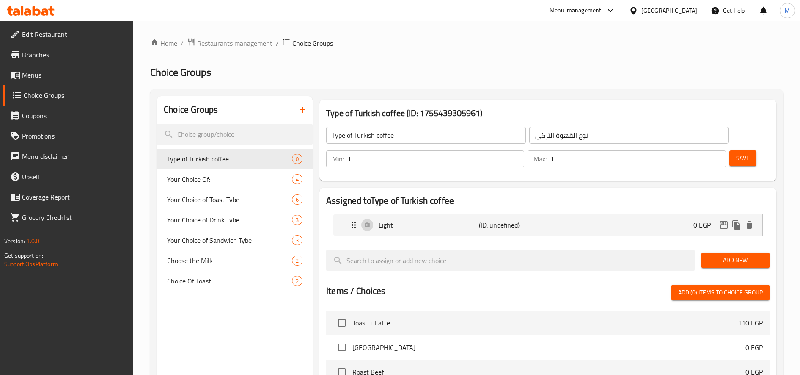
click at [746, 263] on span "Add New" at bounding box center [735, 260] width 55 height 11
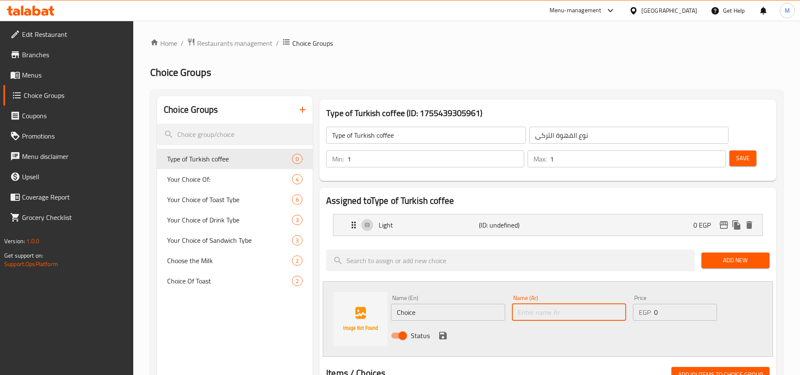
click at [553, 306] on input "text" at bounding box center [569, 311] width 114 height 17
type input ","
click at [467, 314] on input "Choice" at bounding box center [448, 311] width 114 height 17
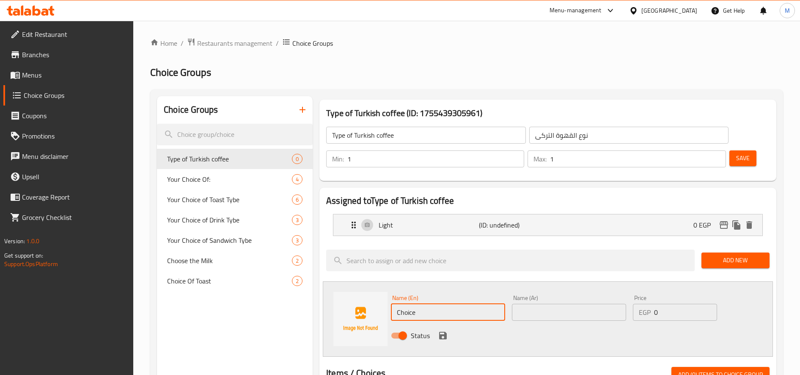
click at [467, 314] on input "Choice" at bounding box center [448, 311] width 114 height 17
type input "m"
drag, startPoint x: 423, startPoint y: 311, endPoint x: 676, endPoint y: 321, distance: 253.3
click at [676, 321] on div "Name (En) Medium Chicken Shawarma Wrap Sandwich Name (En) Name (Ar) Name (Ar) P…" at bounding box center [569, 318] width 363 height 55
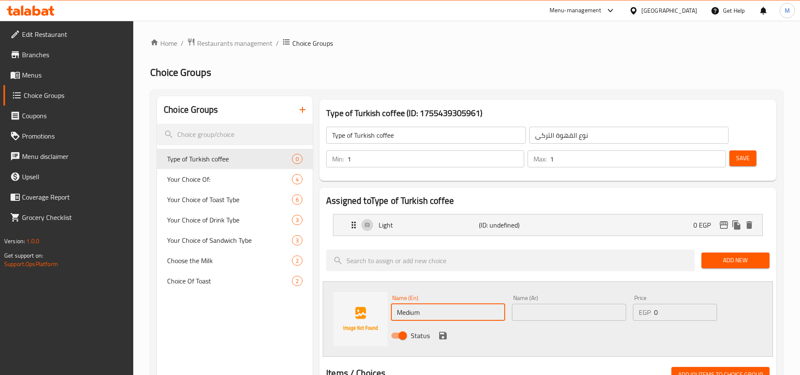
scroll to position [0, 0]
type input "Medium"
click at [598, 311] on input "text" at bounding box center [569, 311] width 114 height 17
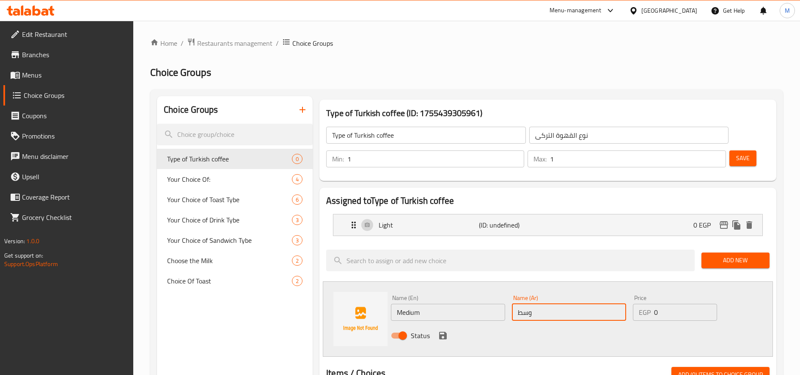
type input "وسط"
click at [441, 336] on icon "save" at bounding box center [443, 335] width 8 height 8
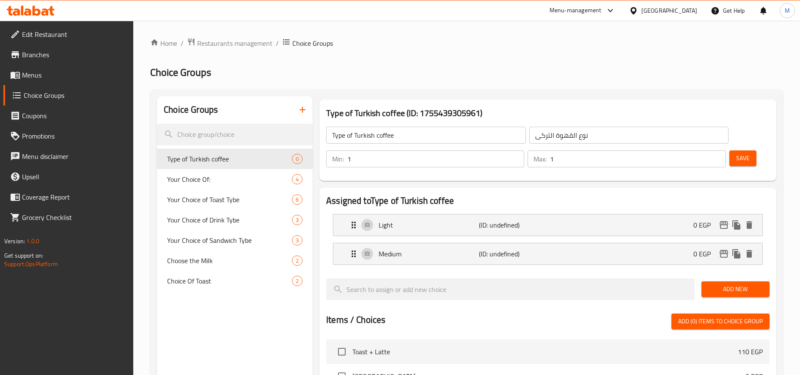
click at [727, 286] on span "Add New" at bounding box center [735, 289] width 55 height 11
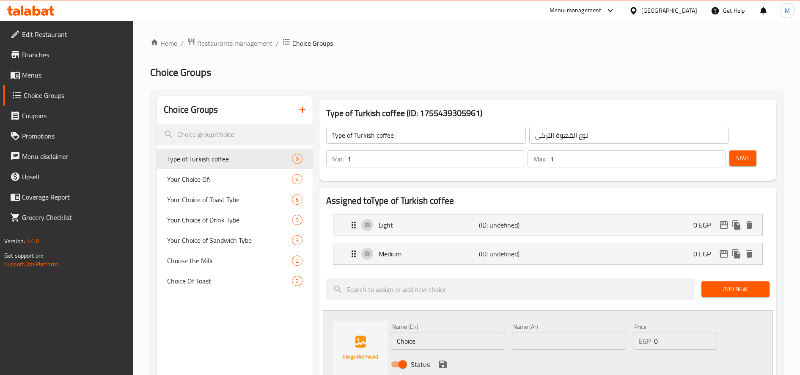
click at [582, 334] on input "text" at bounding box center [569, 340] width 114 height 17
type input "غامق"
click at [459, 342] on input "Choice" at bounding box center [448, 340] width 114 height 17
type input "Dark"
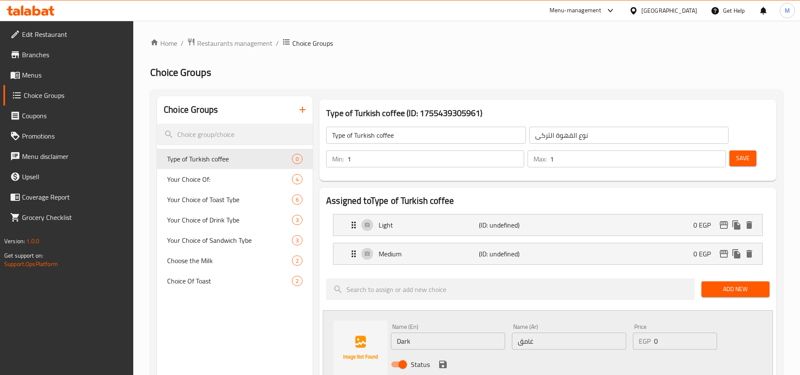
click at [737, 339] on div "Name (En) Dark Name (En) Name (Ar) غامق Name (Ar) Price EGP 0 Price Status" at bounding box center [569, 347] width 363 height 55
click at [445, 366] on icon "save" at bounding box center [443, 364] width 8 height 8
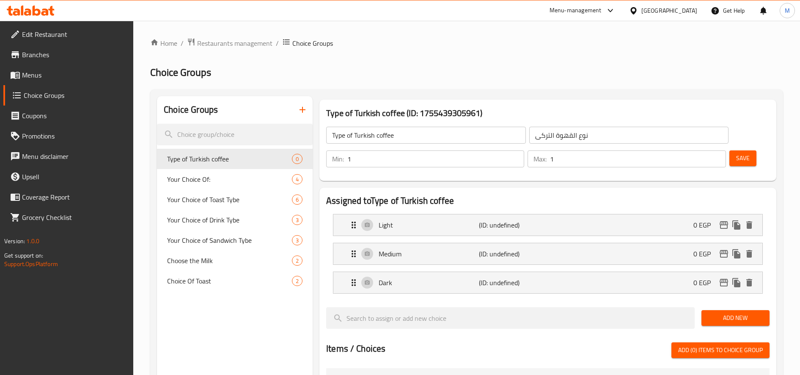
click at [742, 154] on span "Save" at bounding box center [743, 158] width 14 height 11
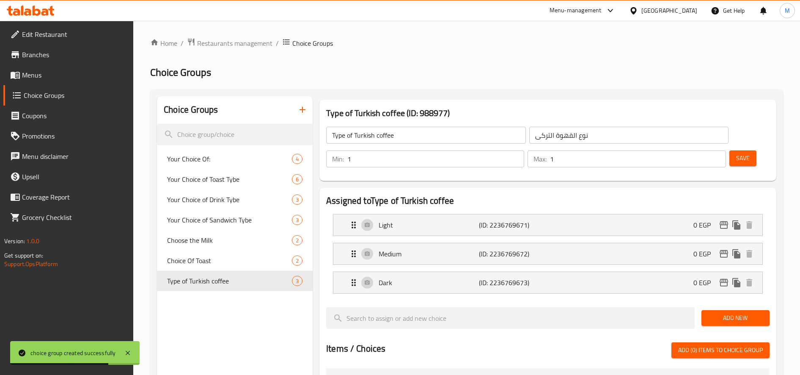
drag, startPoint x: 56, startPoint y: 76, endPoint x: 62, endPoint y: 75, distance: 6.0
click at [56, 76] on span "Menus" at bounding box center [74, 75] width 105 height 10
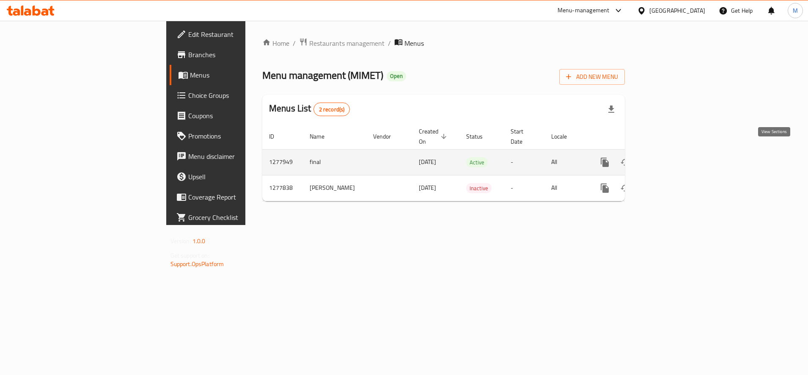
click at [670, 158] on icon "enhanced table" at bounding box center [666, 162] width 8 height 8
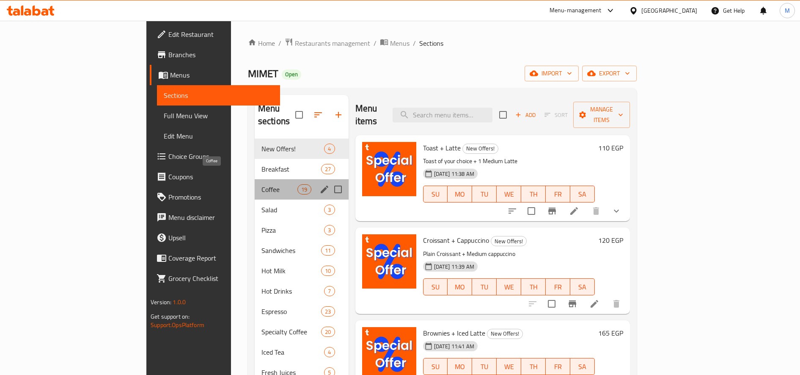
click at [262, 184] on span "Coffee" at bounding box center [280, 189] width 36 height 10
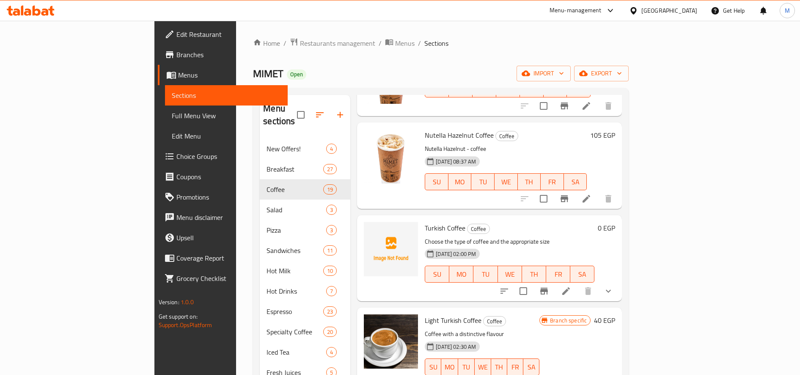
scroll to position [71, 0]
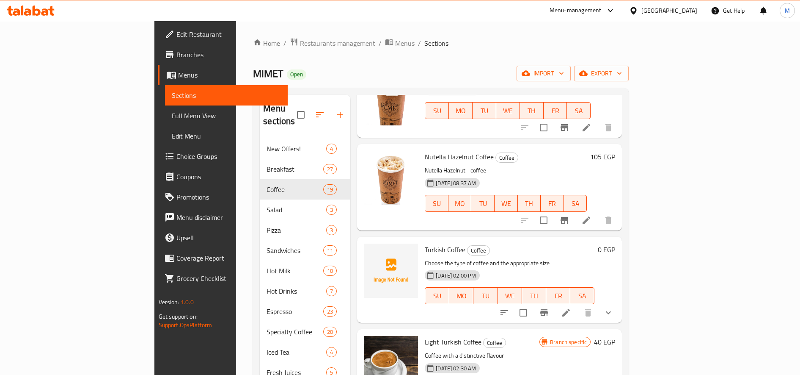
click at [570, 309] on icon at bounding box center [566, 313] width 8 height 8
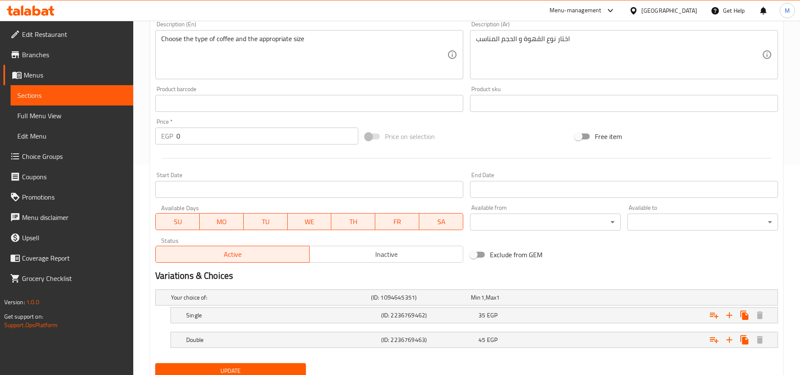
scroll to position [243, 0]
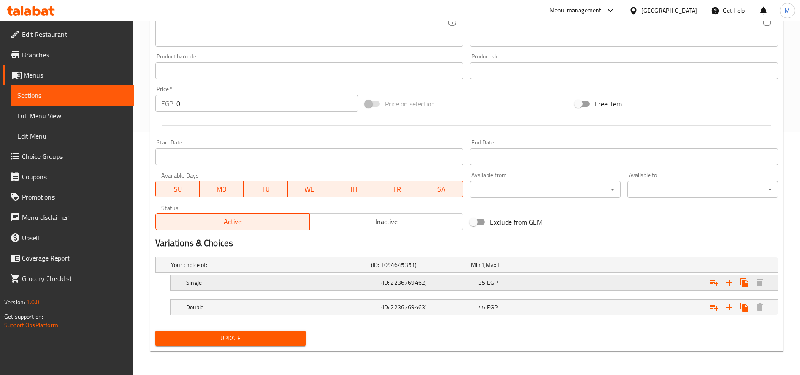
click at [530, 270] on div "35 EGP" at bounding box center [519, 265] width 100 height 12
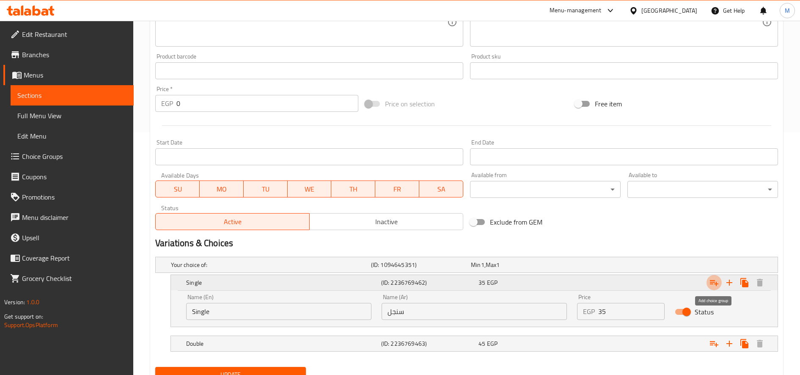
click at [708, 281] on button "Expand" at bounding box center [714, 282] width 15 height 15
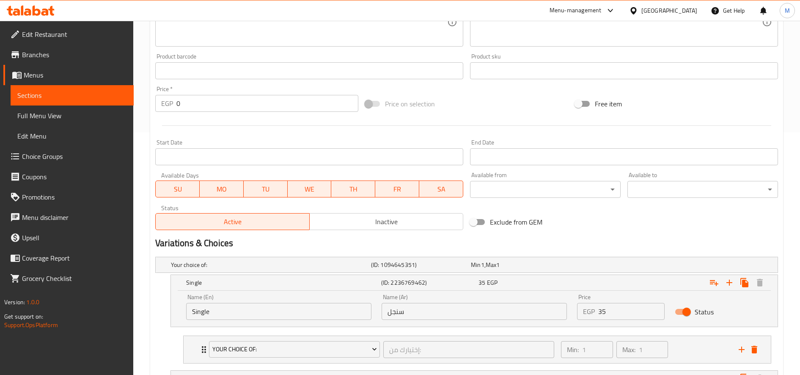
click at [211, 311] on input "Single" at bounding box center [278, 311] width 185 height 17
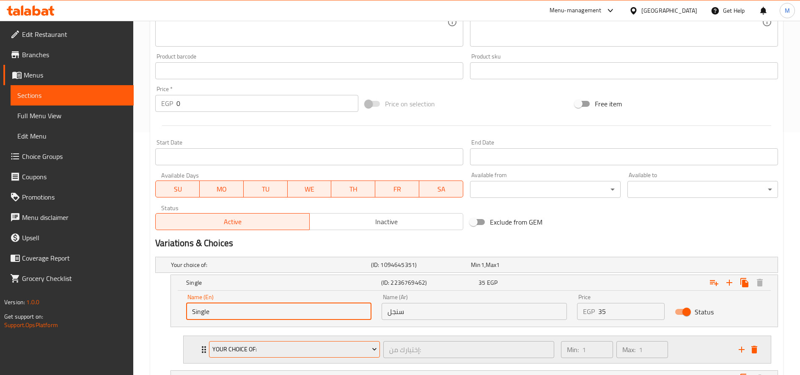
click at [237, 350] on span "Your Choice Of:" at bounding box center [294, 349] width 165 height 11
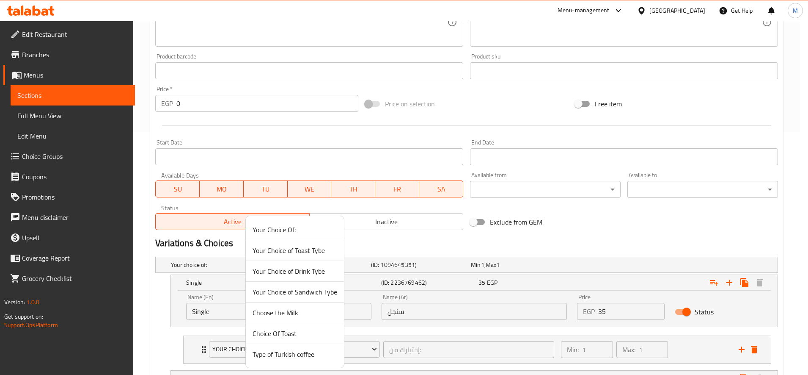
click at [298, 355] on span "Type of Turkish coffee" at bounding box center [295, 354] width 85 height 10
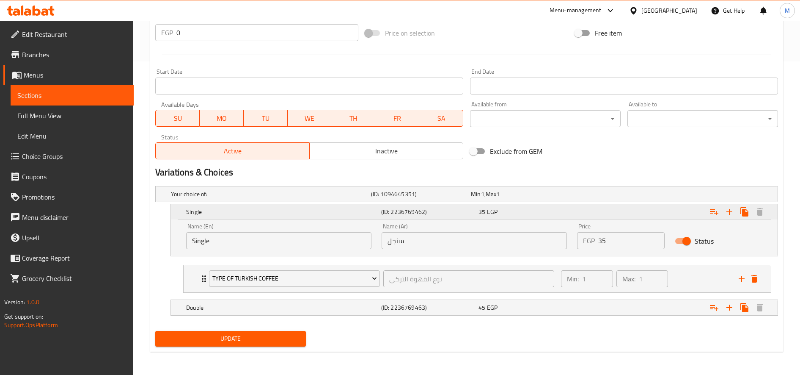
scroll to position [314, 0]
click at [716, 215] on icon "Expand" at bounding box center [714, 212] width 8 height 6
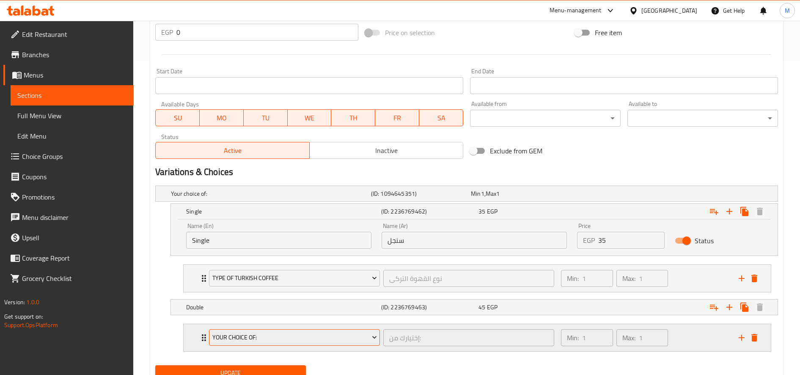
click at [269, 335] on span "Your Choice Of:" at bounding box center [294, 337] width 165 height 11
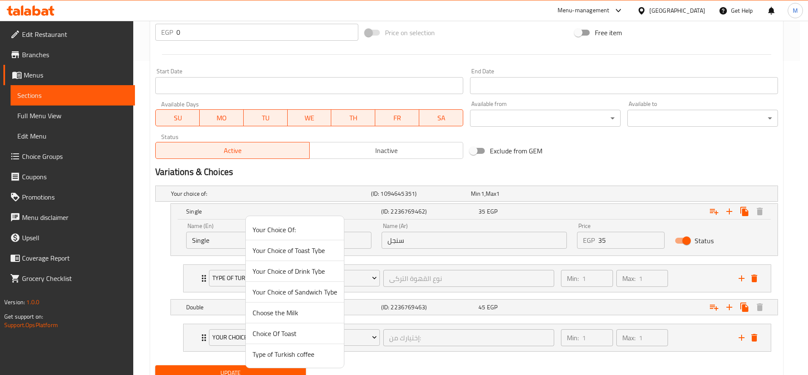
click at [274, 354] on span "Type of Turkish coffee" at bounding box center [295, 354] width 85 height 10
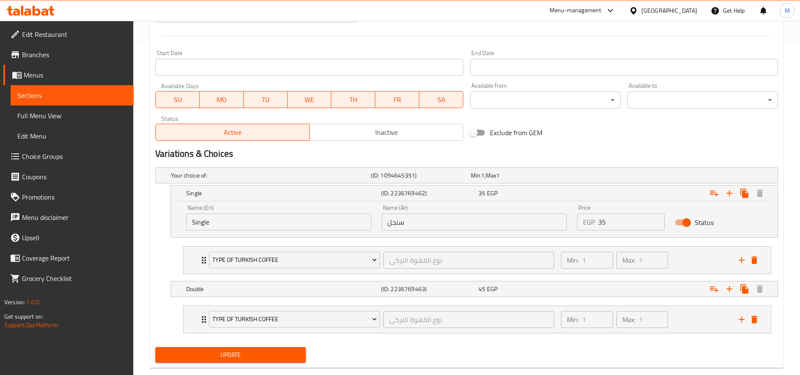
scroll to position [348, 0]
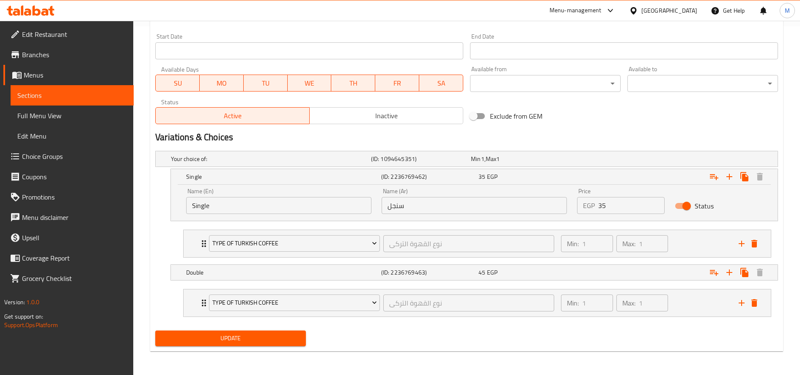
click at [281, 340] on span "Update" at bounding box center [230, 338] width 137 height 11
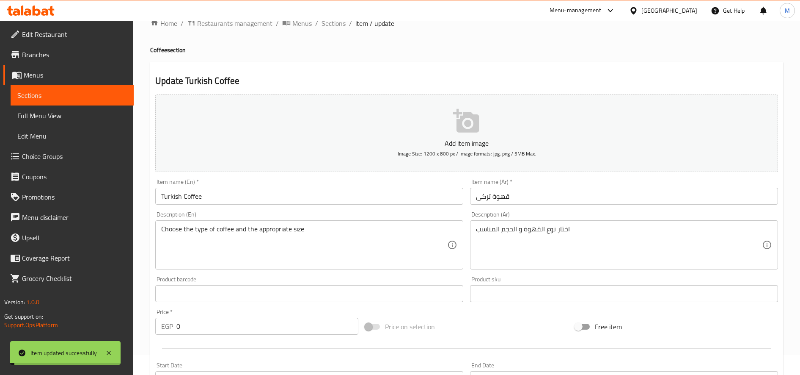
scroll to position [0, 0]
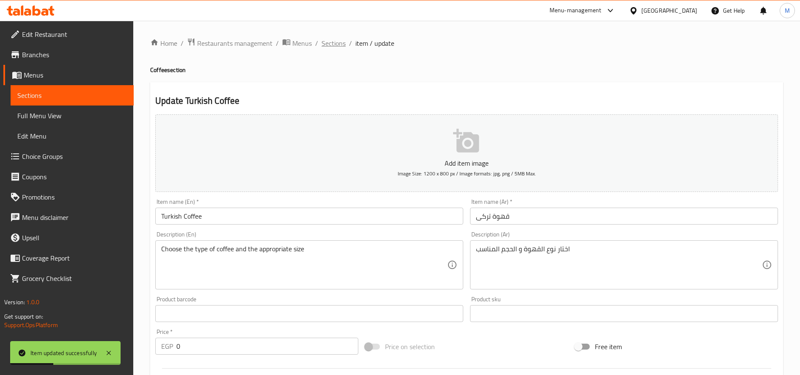
click at [336, 45] on span "Sections" at bounding box center [334, 43] width 24 height 10
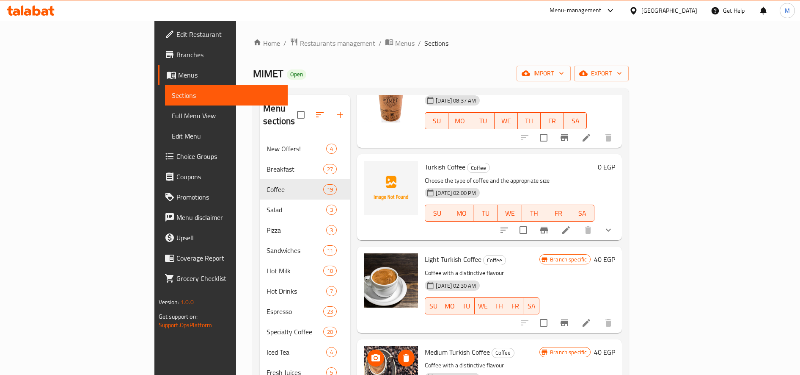
scroll to position [141, 0]
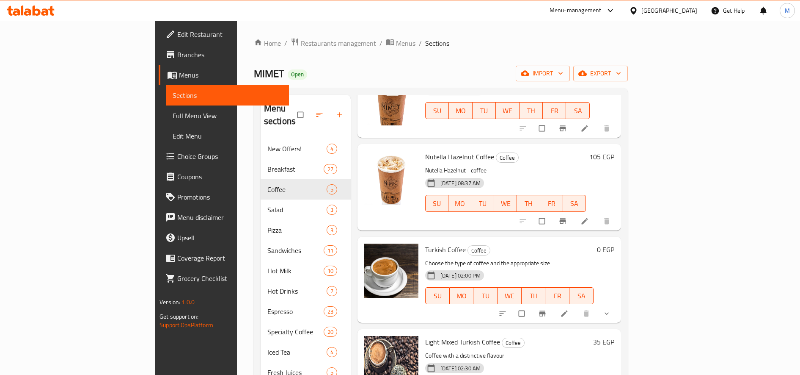
scroll to position [141, 0]
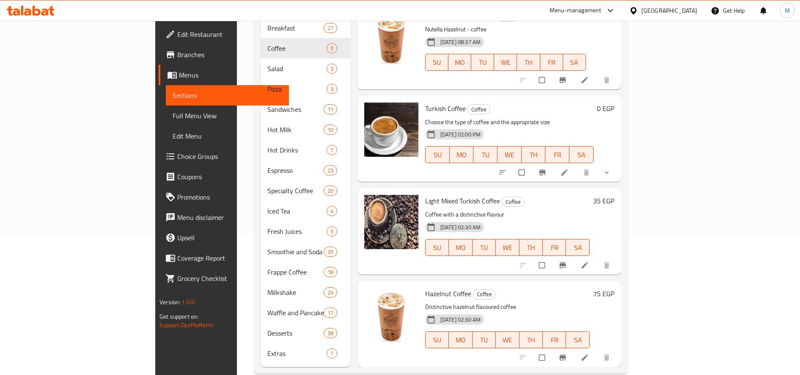
click at [598, 258] on li at bounding box center [586, 265] width 24 height 14
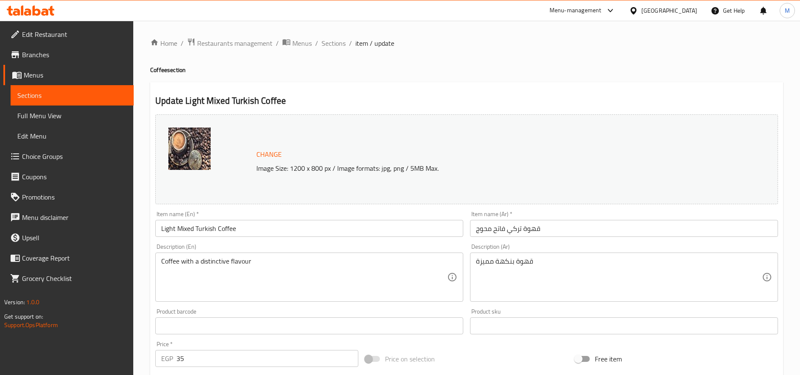
click at [165, 229] on input "Light Mixed Turkish Coffee" at bounding box center [309, 228] width 308 height 17
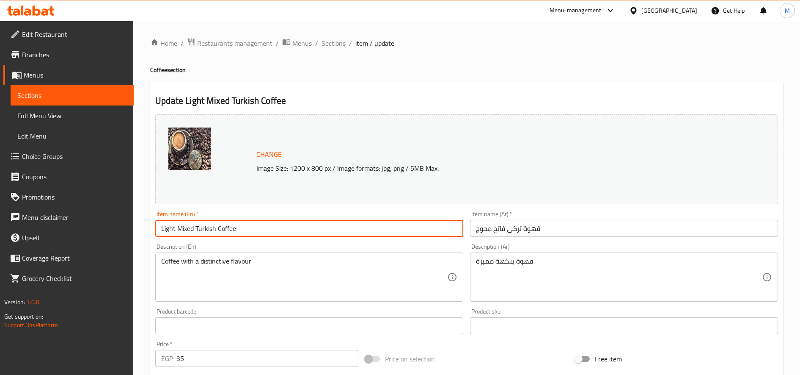
click at [165, 229] on input "Light Mixed Turkish Coffee" at bounding box center [309, 228] width 308 height 17
type input "Mixed Turkish Coffee"
click at [497, 232] on input "قهوة تركي فاتح محوج" at bounding box center [624, 228] width 308 height 17
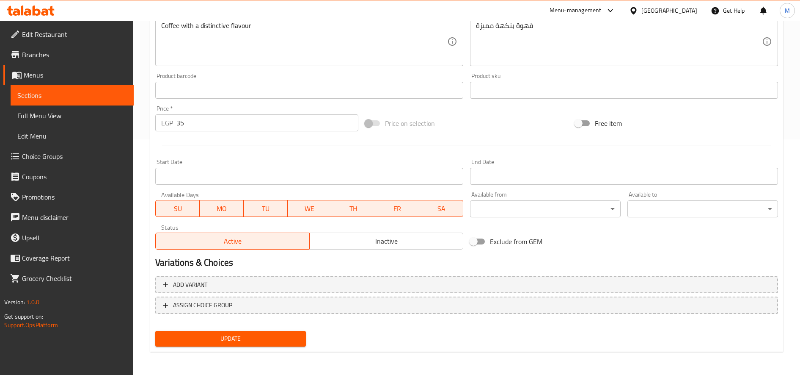
scroll to position [236, 0]
type input "قهوة تركي محوج"
click at [255, 123] on input "35" at bounding box center [267, 122] width 182 height 17
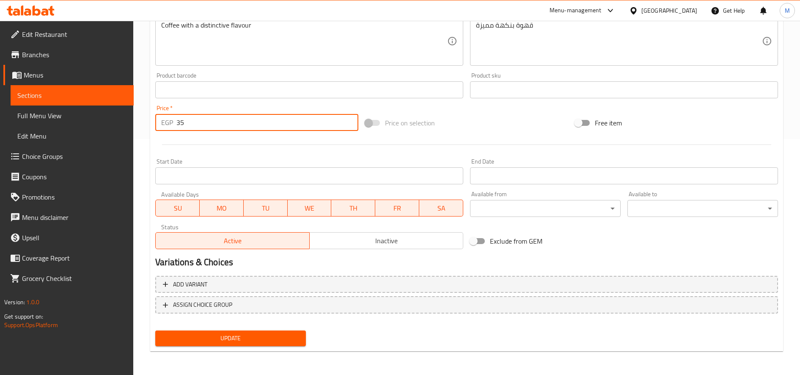
click at [255, 123] on input "35" at bounding box center [267, 122] width 182 height 17
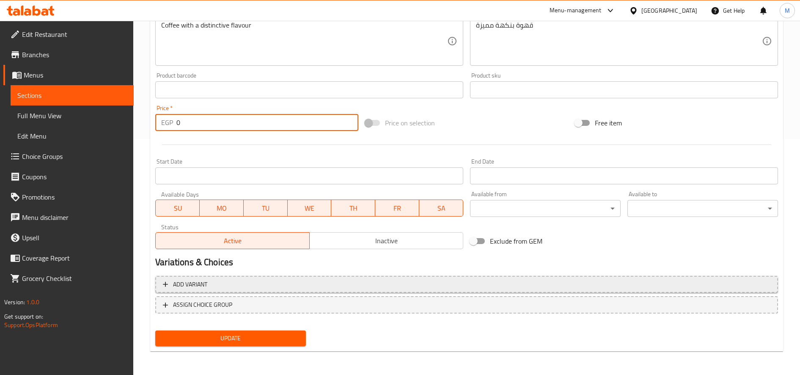
type input "0"
click at [272, 283] on span "Add variant" at bounding box center [467, 284] width 608 height 11
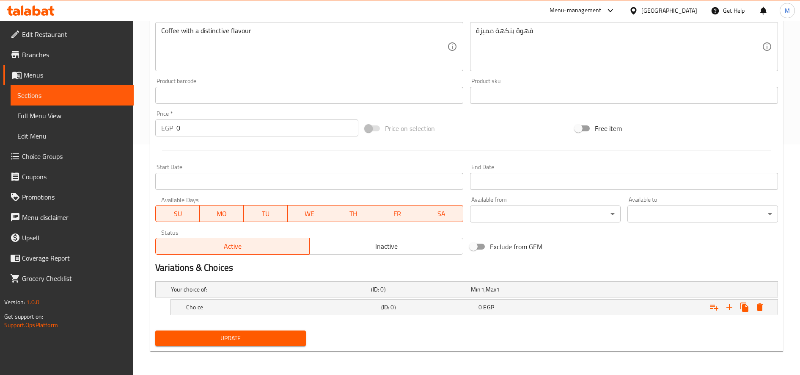
scroll to position [230, 0]
click at [728, 308] on icon "Expand" at bounding box center [730, 307] width 10 height 10
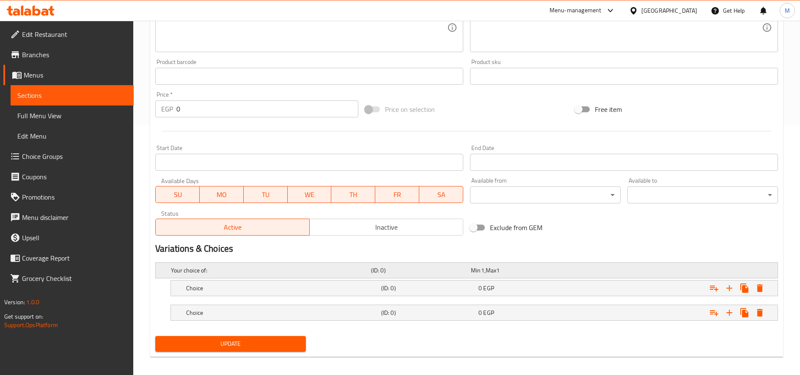
scroll to position [255, 0]
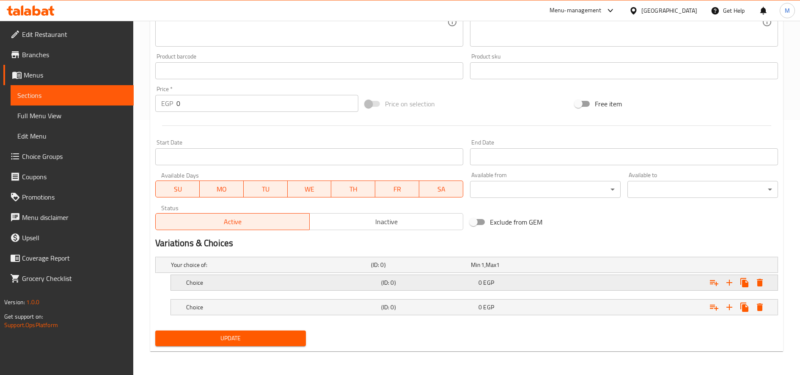
click at [397, 269] on h5 "(ID: 0)" at bounding box center [419, 264] width 96 height 8
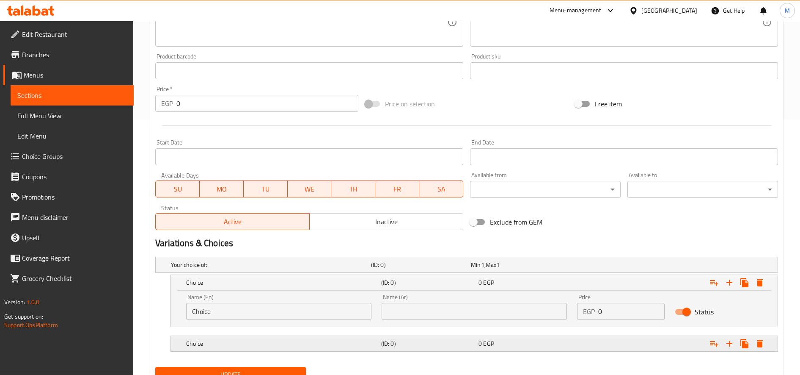
click at [452, 269] on h5 "(ID: 0)" at bounding box center [419, 264] width 96 height 8
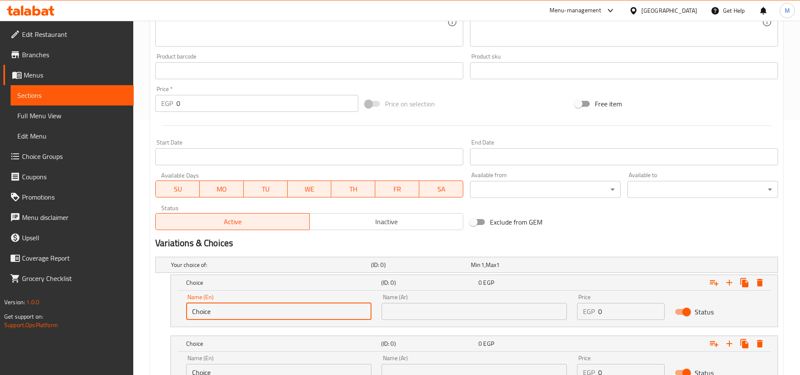
click at [249, 312] on input "Choice" at bounding box center [278, 311] width 185 height 17
click at [241, 314] on input "text" at bounding box center [278, 311] width 185 height 17
type input "Single"
type input "سنجل"
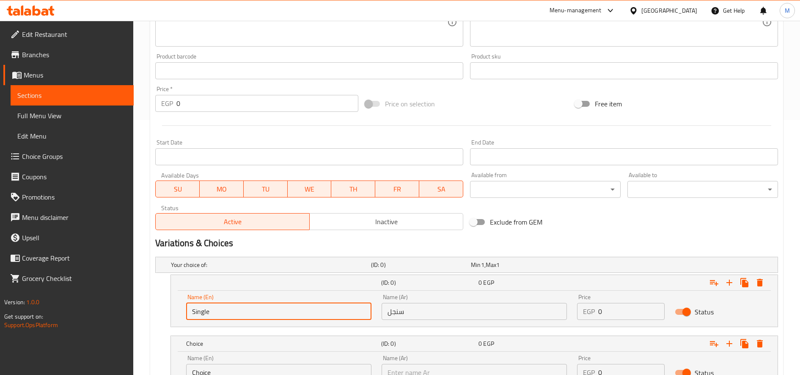
type input "دوبل"
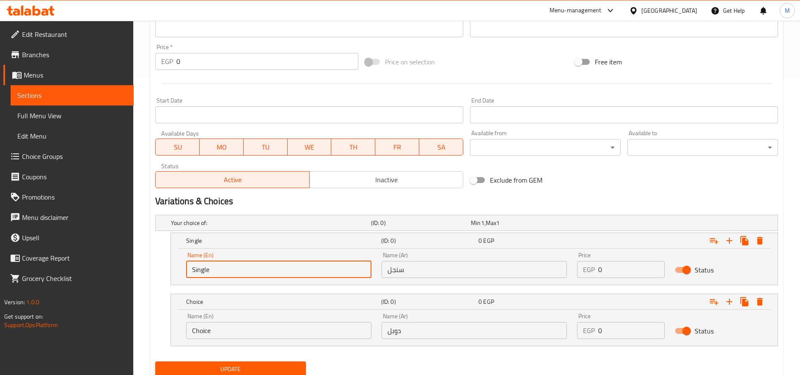
scroll to position [328, 0]
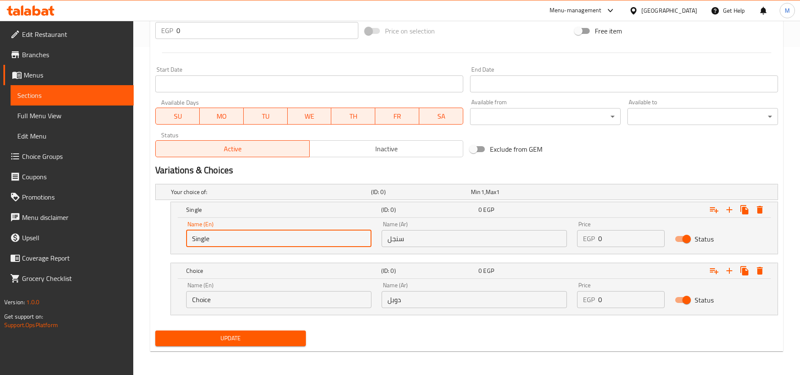
click at [286, 300] on input "Choice" at bounding box center [278, 299] width 185 height 17
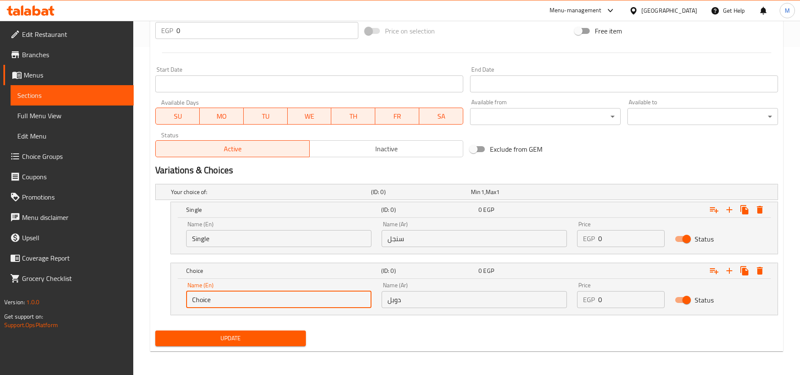
click at [286, 300] on input "Choice" at bounding box center [278, 299] width 185 height 17
click at [276, 301] on input "text" at bounding box center [278, 299] width 185 height 17
type input "Double"
click at [628, 241] on input "0" at bounding box center [631, 238] width 66 height 17
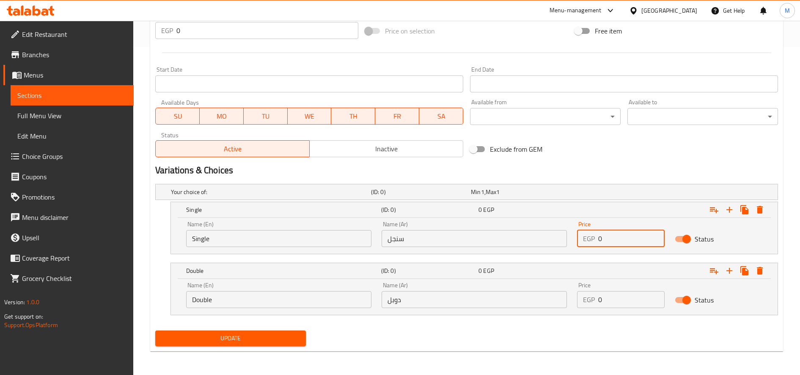
click at [628, 241] on input "0" at bounding box center [631, 238] width 66 height 17
click at [617, 247] on div "Price EGP 0 Price" at bounding box center [621, 234] width 98 height 36
click at [616, 244] on input "0" at bounding box center [631, 238] width 66 height 17
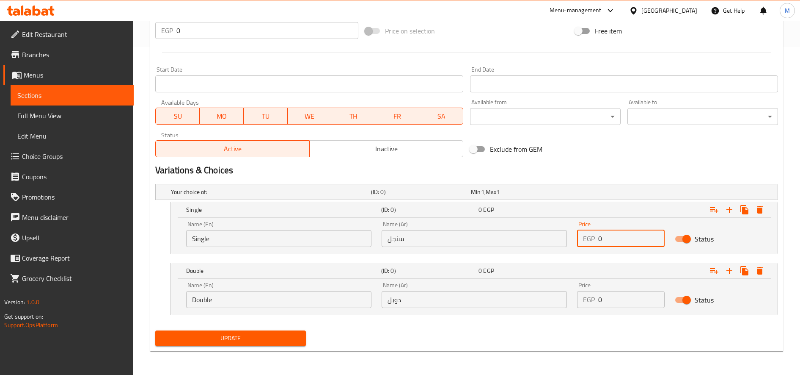
paste input "4"
type input "40"
click at [622, 300] on input "0" at bounding box center [631, 299] width 66 height 17
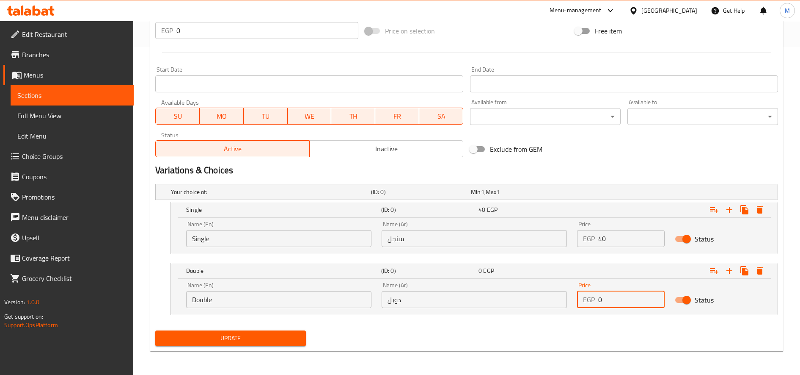
paste input "5"
type input "50"
click at [277, 336] on span "Update" at bounding box center [230, 338] width 137 height 11
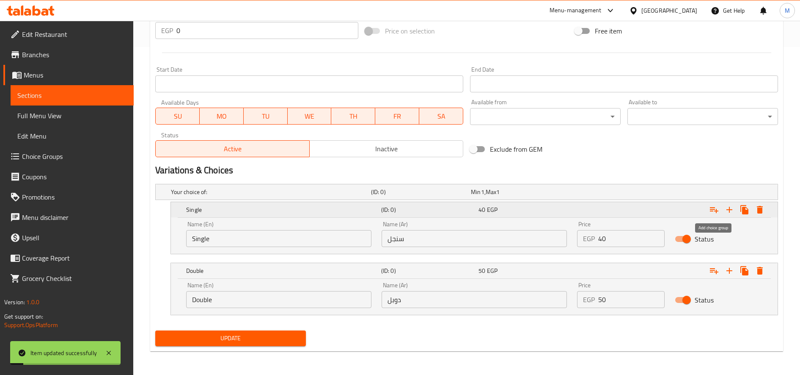
click at [718, 212] on icon "Expand" at bounding box center [714, 209] width 10 height 10
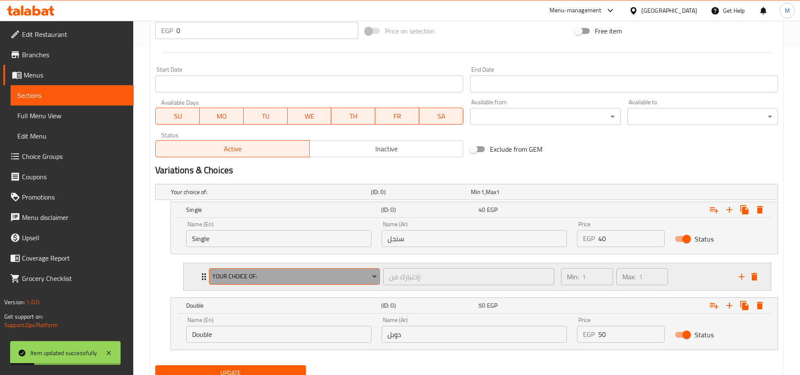
click at [247, 278] on span "Your Choice Of:" at bounding box center [294, 276] width 165 height 11
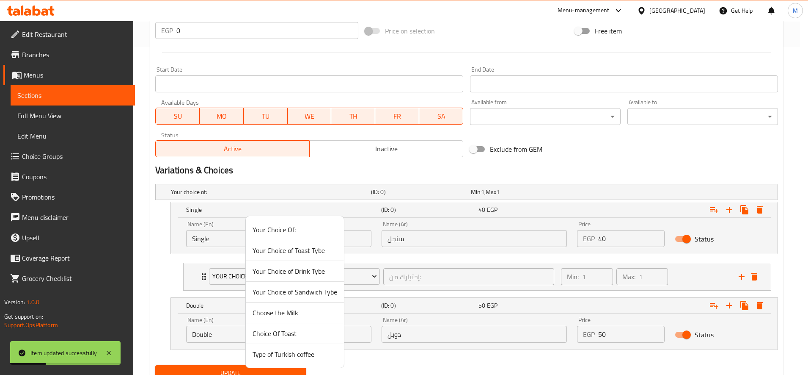
click at [277, 358] on span "Type of Turkish coffee" at bounding box center [295, 354] width 85 height 10
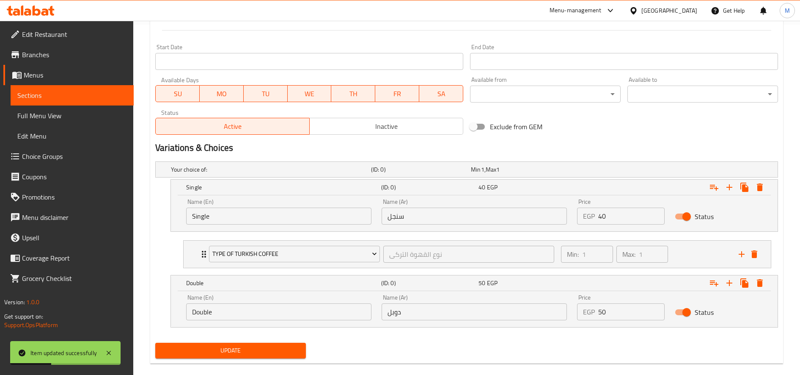
scroll to position [362, 0]
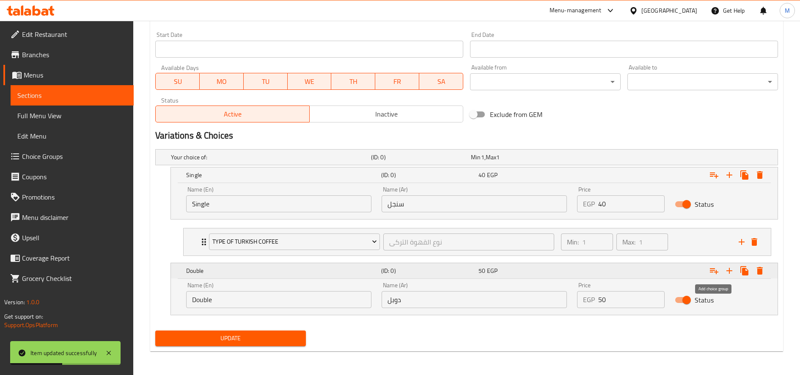
click at [714, 269] on icon "Expand" at bounding box center [714, 270] width 10 height 10
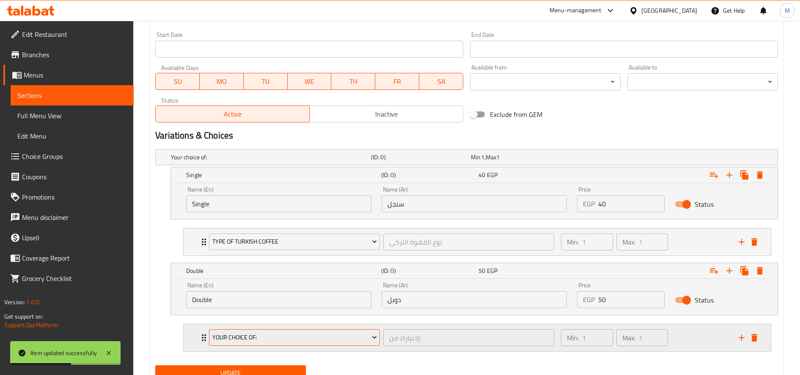
click at [306, 345] on button "Your Choice Of:" at bounding box center [294, 337] width 171 height 17
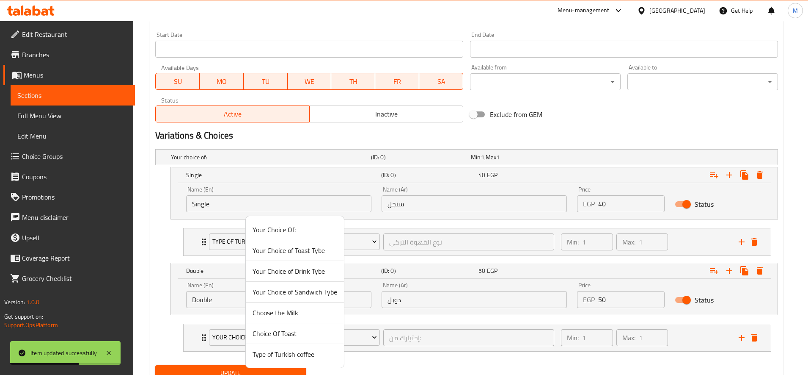
click at [265, 358] on span "Type of Turkish coffee" at bounding box center [295, 354] width 85 height 10
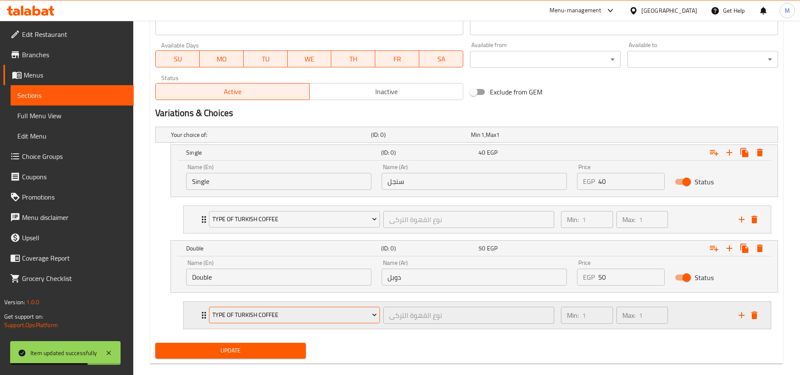
scroll to position [397, 0]
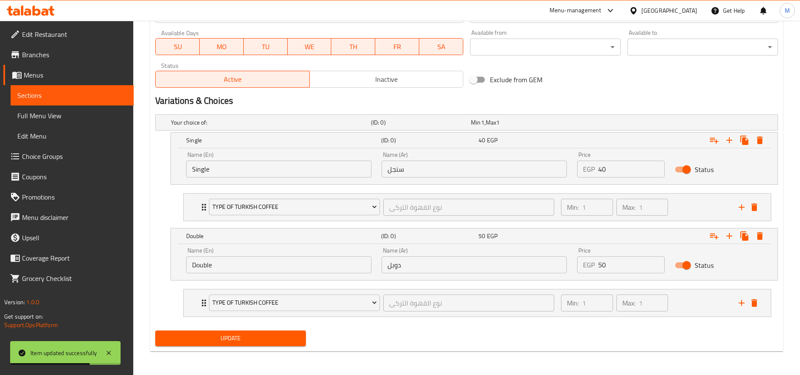
click at [248, 336] on span "Update" at bounding box center [230, 338] width 137 height 11
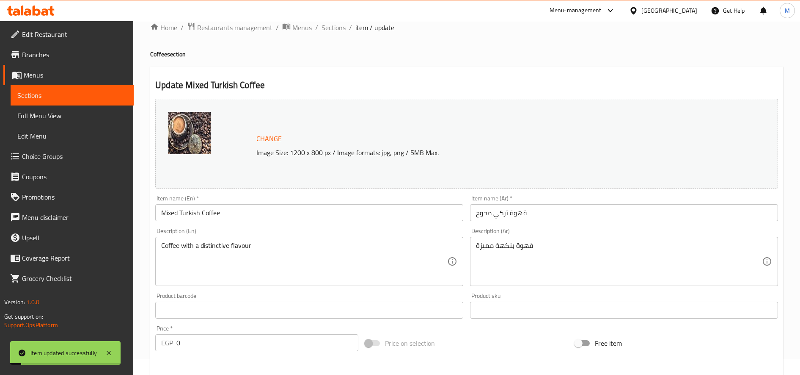
scroll to position [0, 0]
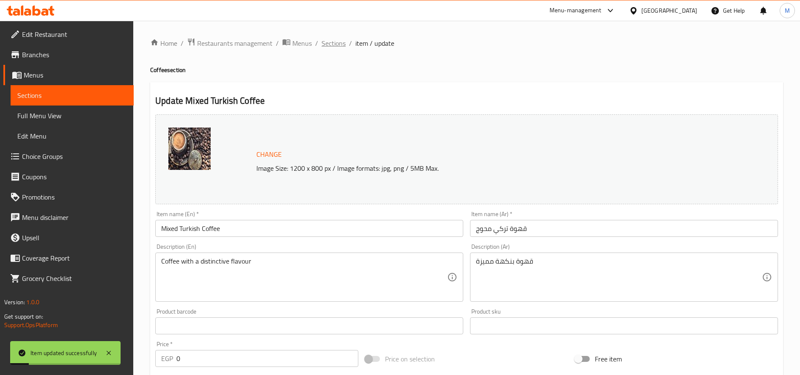
click at [336, 44] on span "Sections" at bounding box center [334, 43] width 24 height 10
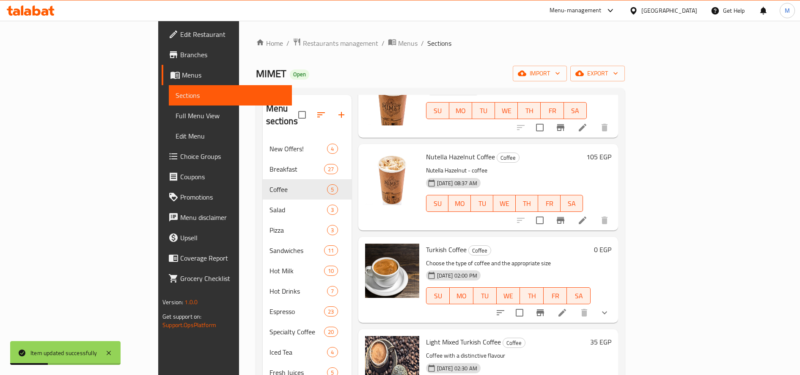
scroll to position [141, 0]
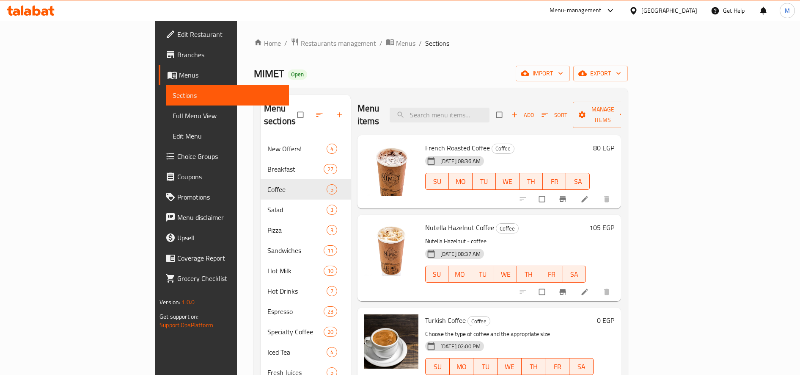
click at [615, 142] on h6 "80 EGP" at bounding box center [603, 148] width 21 height 12
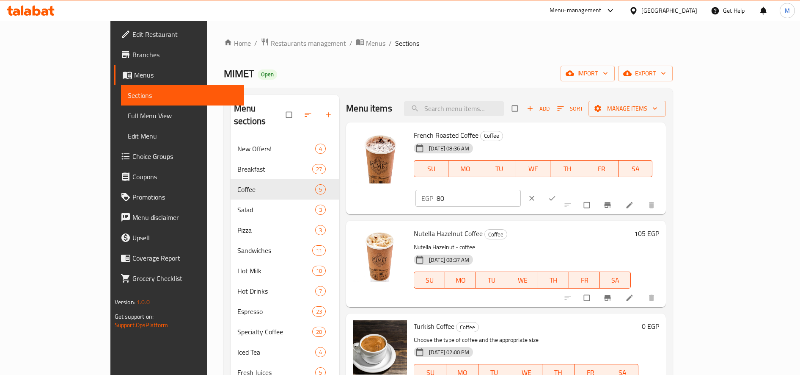
click at [521, 190] on input "80" at bounding box center [479, 198] width 84 height 17
type input "60"
click at [563, 189] on button "ok" at bounding box center [553, 198] width 20 height 19
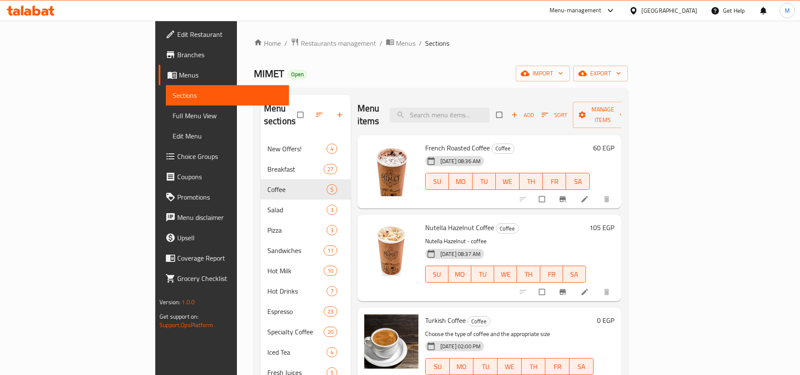
click at [568, 111] on span "Sort" at bounding box center [555, 115] width 26 height 10
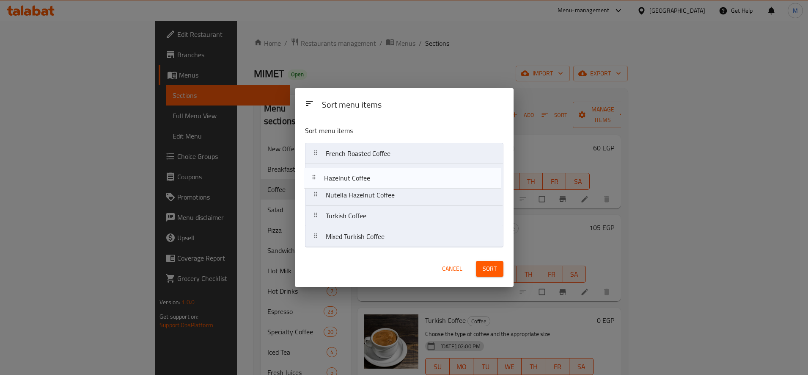
drag, startPoint x: 314, startPoint y: 241, endPoint x: 312, endPoint y: 179, distance: 62.7
click at [312, 179] on nav "French Roasted Coffee Nutella Hazelnut Coffee Turkish Coffee Mixed Turkish Coff…" at bounding box center [404, 195] width 198 height 105
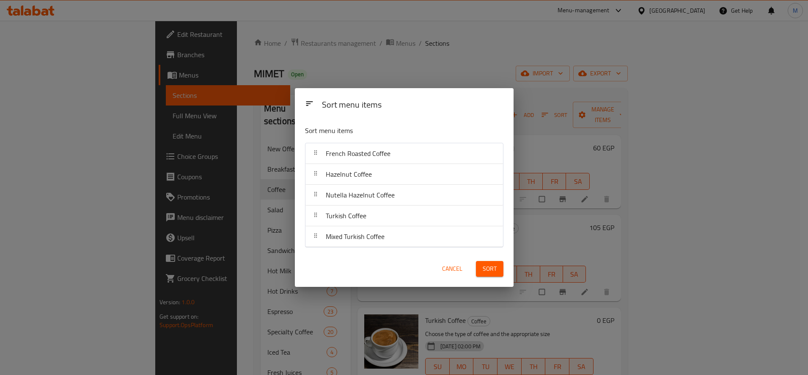
click at [502, 271] on button "Sort" at bounding box center [490, 269] width 28 height 16
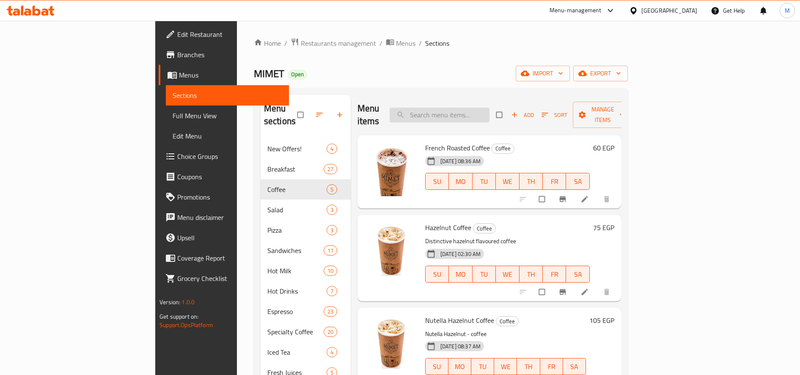
click at [466, 110] on input "search" at bounding box center [440, 114] width 100 height 15
paste input "Ristretto"
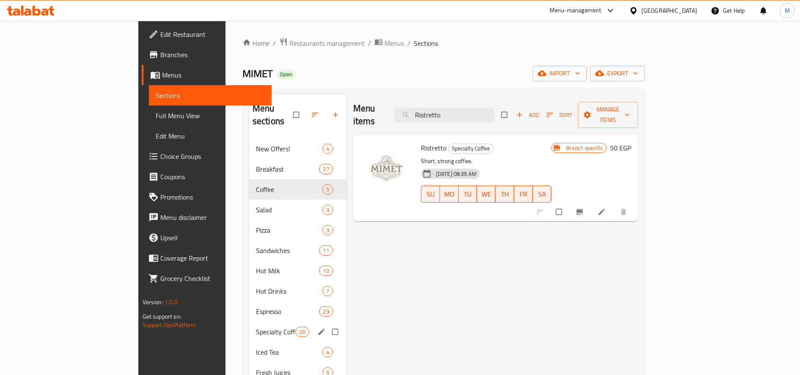
type input "Ristretto"
click at [249, 321] on div "Specialty Coffee 20" at bounding box center [297, 331] width 97 height 20
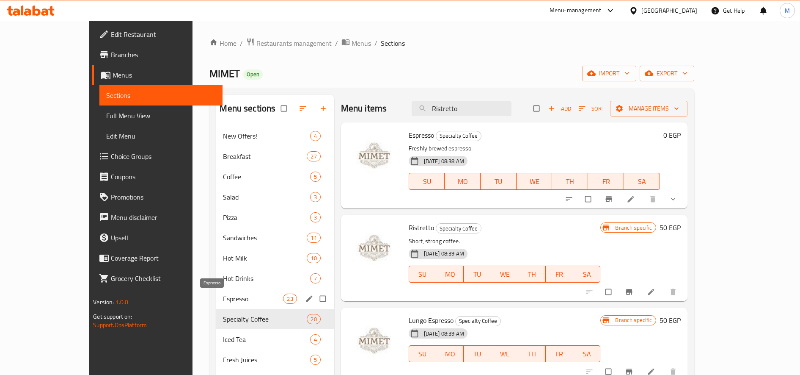
click at [223, 297] on span "Espresso" at bounding box center [253, 298] width 60 height 10
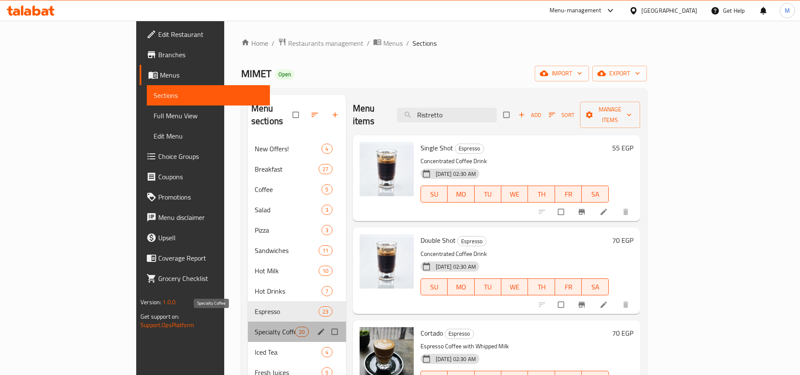
click at [255, 326] on span "Specialty Coffee" at bounding box center [275, 331] width 40 height 10
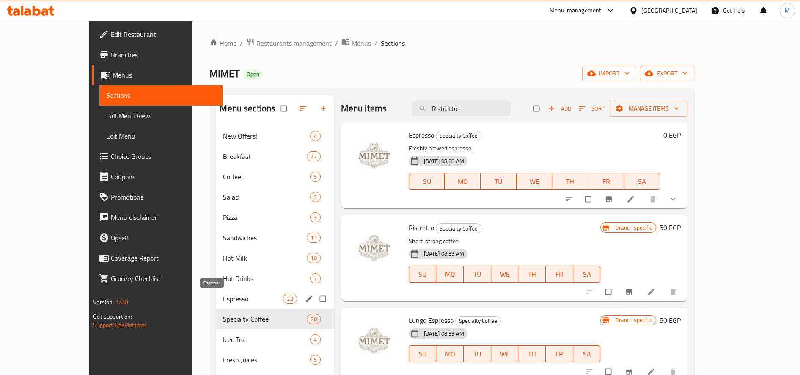
click at [223, 298] on span "Espresso" at bounding box center [253, 298] width 60 height 10
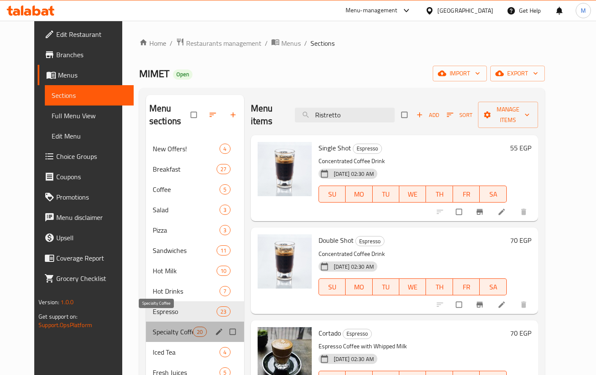
click at [168, 326] on span "Specialty Coffee" at bounding box center [173, 331] width 40 height 10
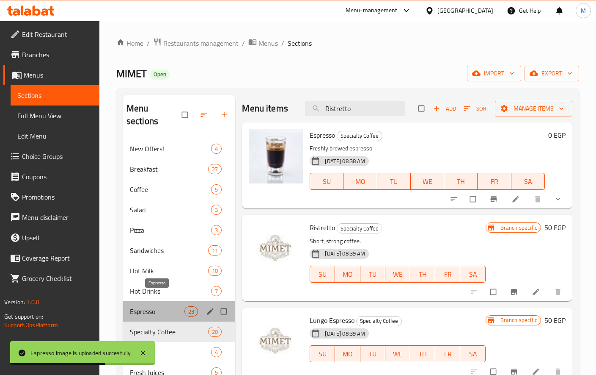
click at [150, 306] on span "Espresso" at bounding box center [157, 311] width 55 height 10
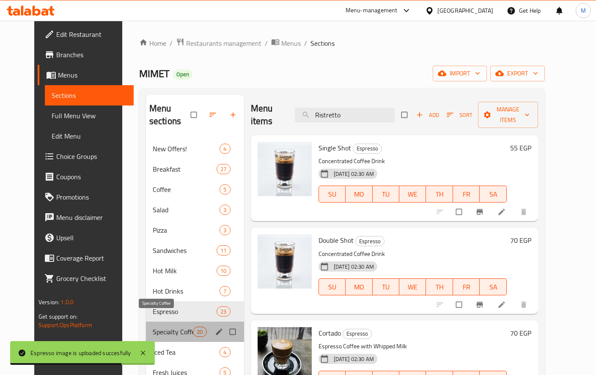
click at [159, 326] on span "Specialty Coffee" at bounding box center [173, 331] width 40 height 10
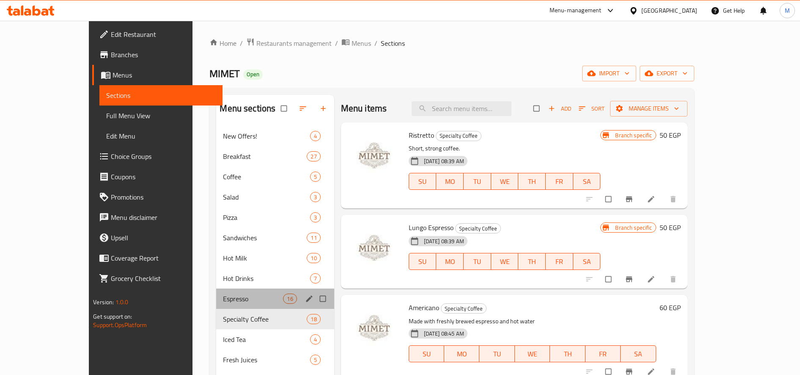
click at [216, 291] on div "Espresso 16" at bounding box center [275, 298] width 118 height 20
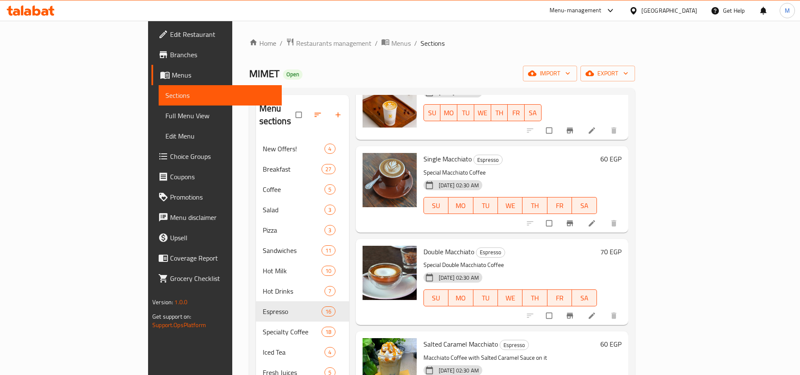
scroll to position [282, 0]
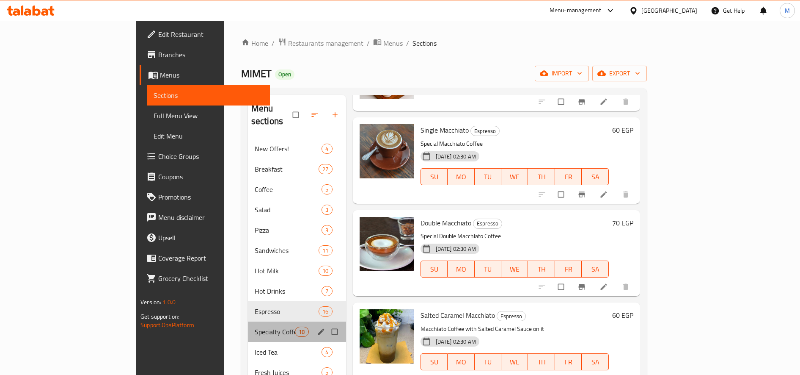
click at [248, 321] on div "Specialty Coffee 18" at bounding box center [297, 331] width 98 height 20
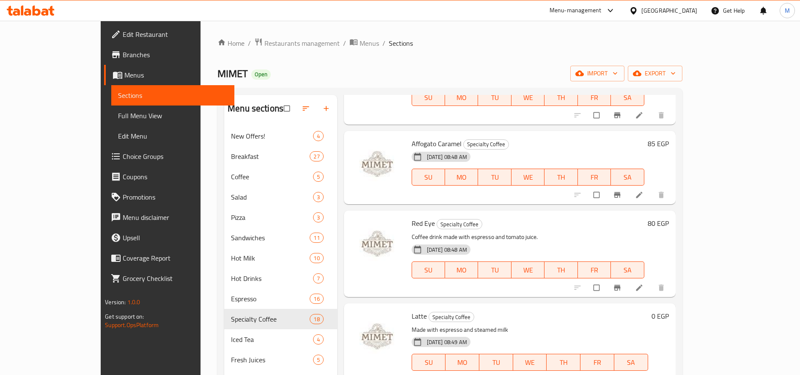
scroll to position [353, 0]
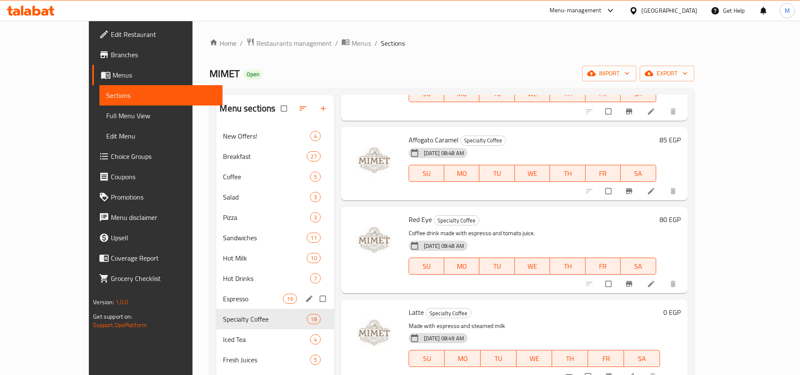
click at [216, 303] on div "Espresso 16" at bounding box center [275, 298] width 118 height 20
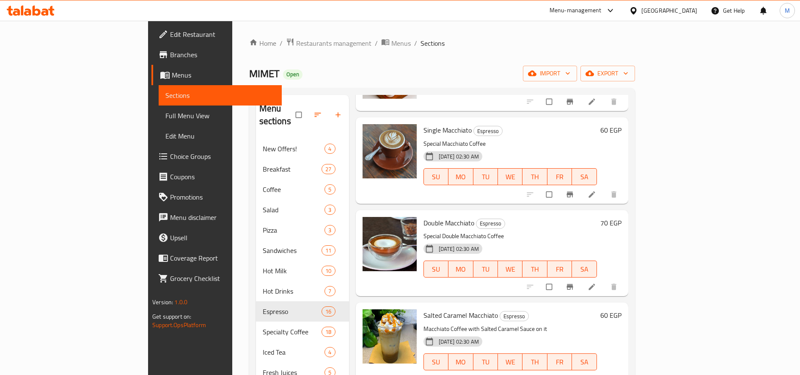
scroll to position [212, 0]
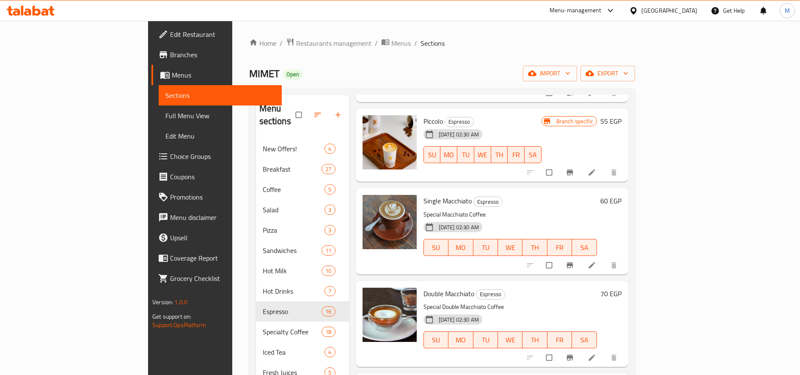
click at [424, 194] on span "Single Macchiato" at bounding box center [448, 200] width 48 height 13
copy h6 "Macchiato"
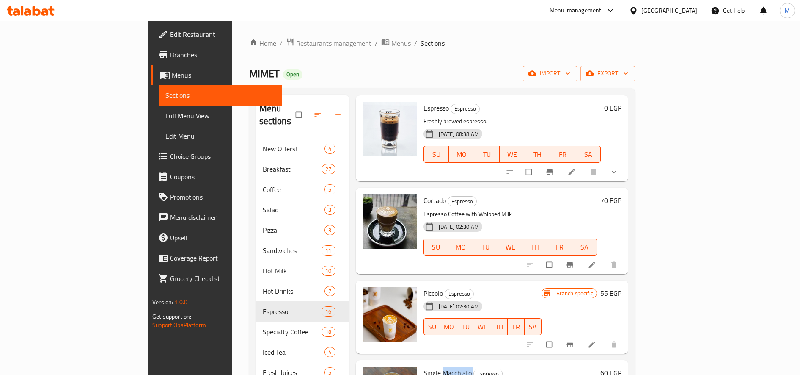
scroll to position [0, 0]
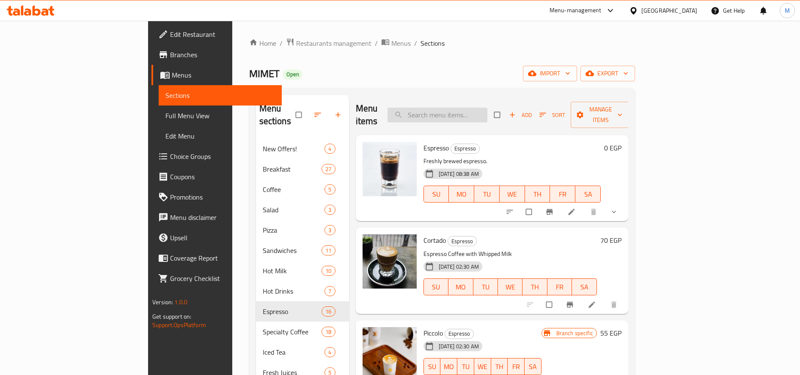
click at [488, 110] on input "search" at bounding box center [438, 114] width 100 height 15
paste input "Macchiato"
type input "Macchiato"
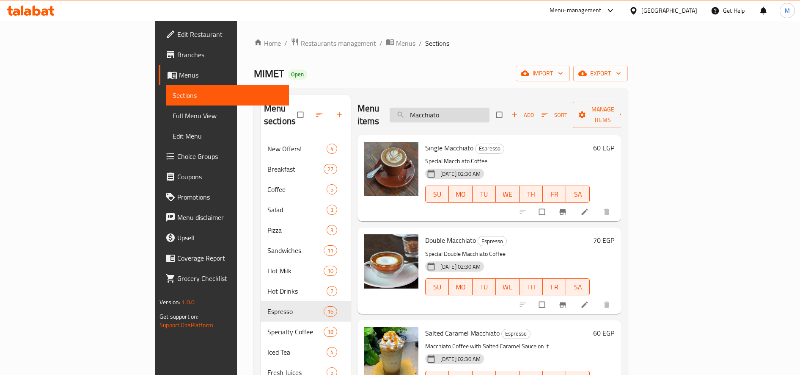
click at [482, 110] on input "Macchiato" at bounding box center [440, 114] width 100 height 15
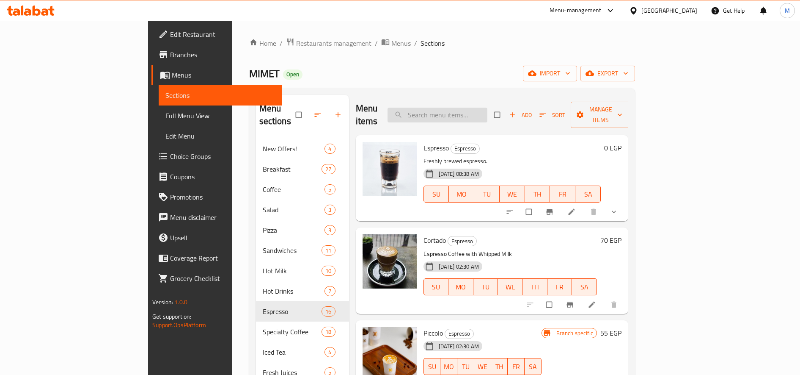
paste input "Macchiato"
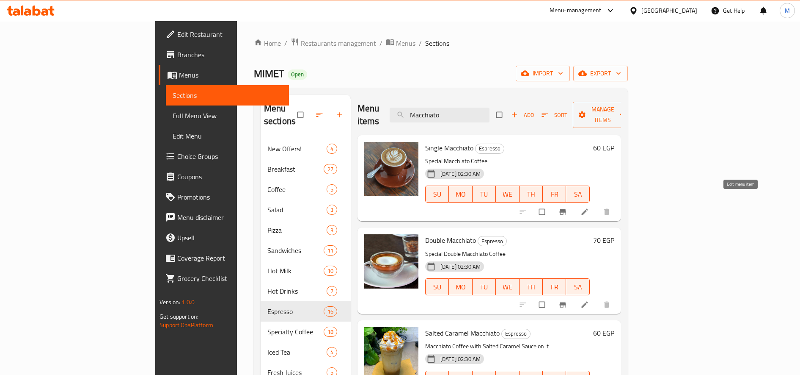
type input "Macchiato"
click at [589, 207] on icon at bounding box center [585, 211] width 8 height 8
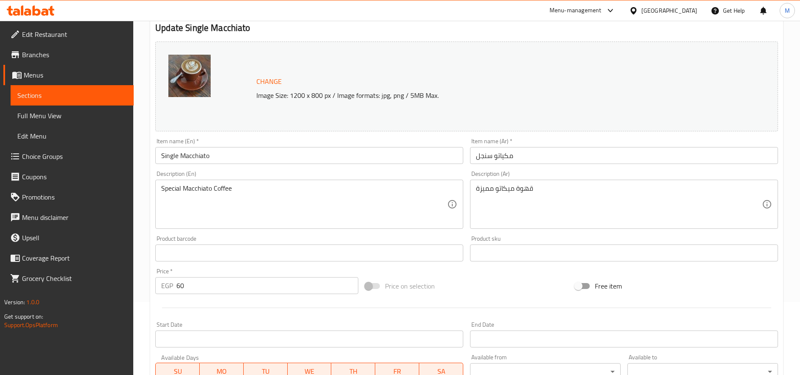
scroll to position [236, 0]
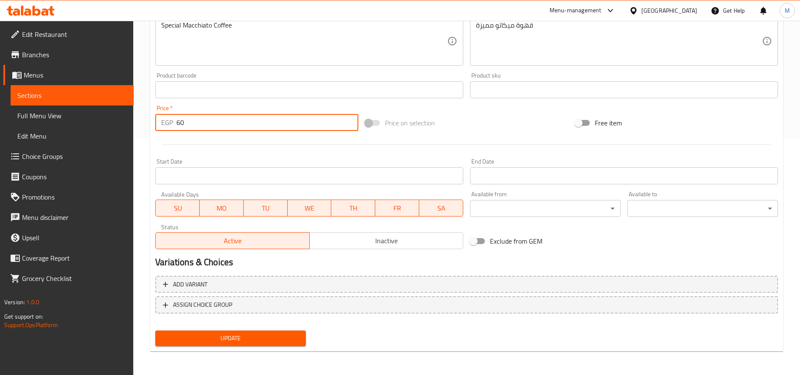
click at [231, 119] on input "60" at bounding box center [267, 122] width 182 height 17
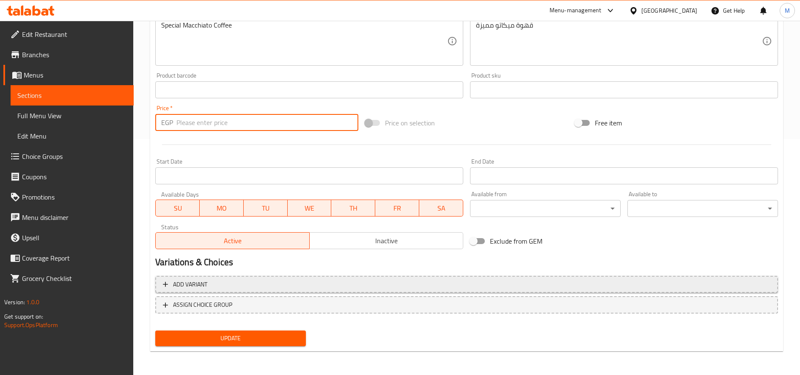
click at [309, 289] on span "Add variant" at bounding box center [467, 284] width 608 height 11
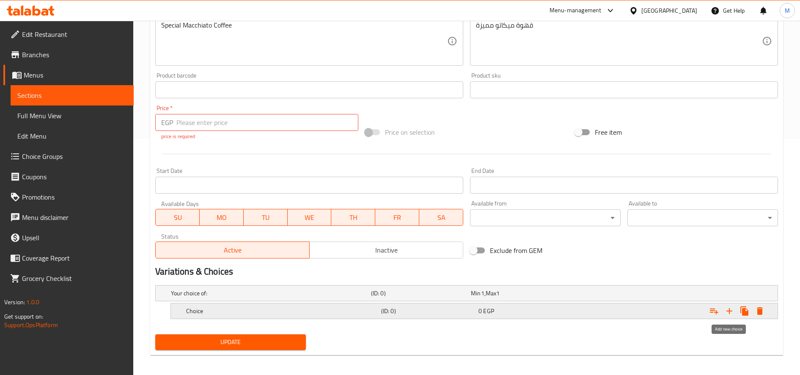
click at [604, 313] on icon "Expand" at bounding box center [730, 311] width 10 height 10
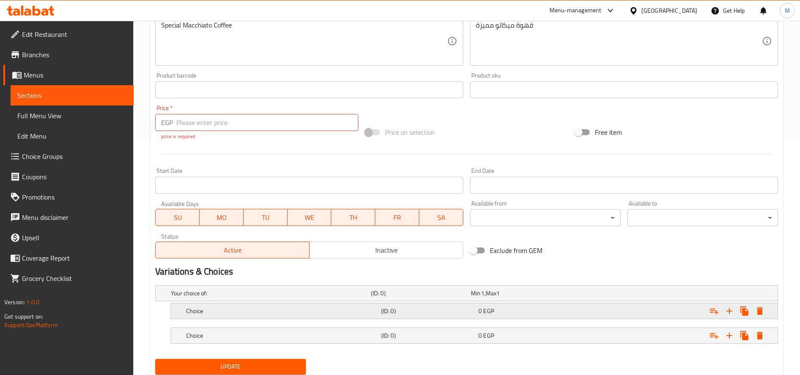
drag, startPoint x: 347, startPoint y: 324, endPoint x: 352, endPoint y: 316, distance: 8.9
click at [348, 322] on nav at bounding box center [466, 323] width 623 height 7
click at [352, 299] on div "Choice" at bounding box center [269, 293] width 200 height 12
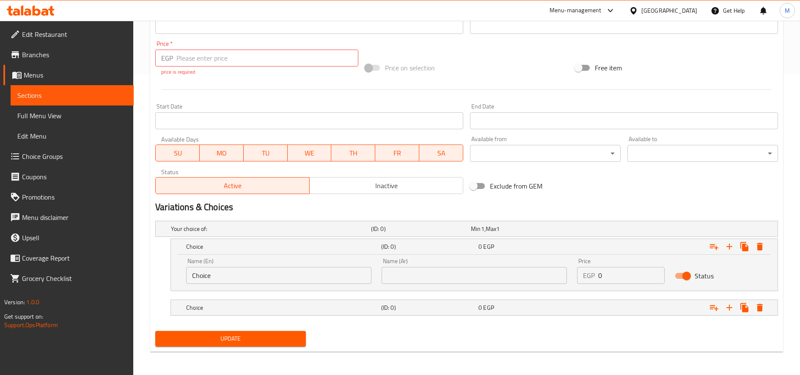
scroll to position [300, 0]
click at [301, 232] on h5 "Choice" at bounding box center [269, 228] width 197 height 8
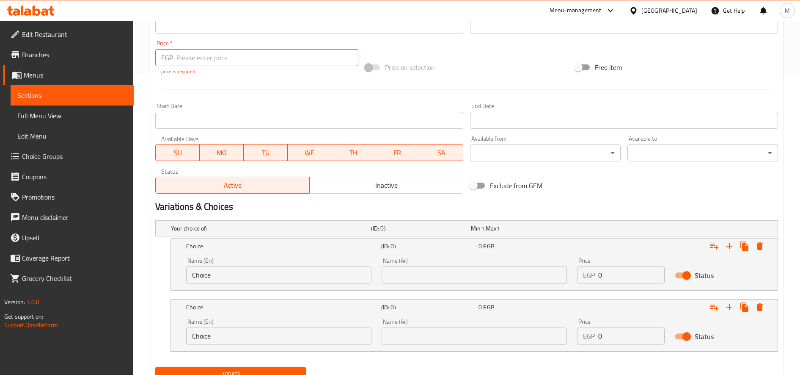
click at [251, 273] on input "Choice" at bounding box center [278, 274] width 185 height 17
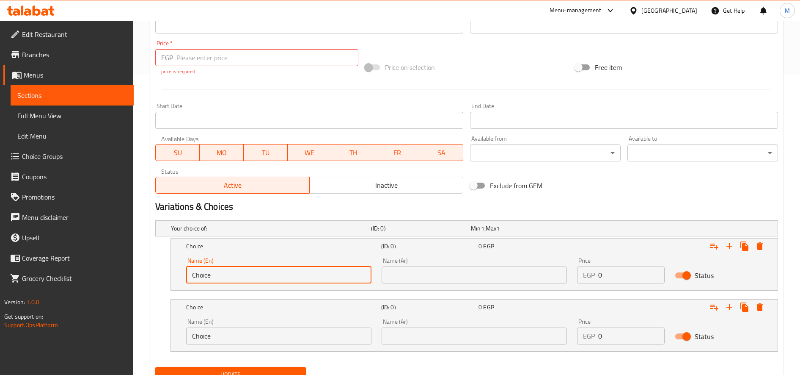
click at [251, 273] on input "Choice" at bounding box center [278, 274] width 185 height 17
type input "Single"
type input "سنجل"
type input "دوبل"
click at [254, 326] on div "Name (En) Choice Name (En)" at bounding box center [278, 331] width 185 height 26
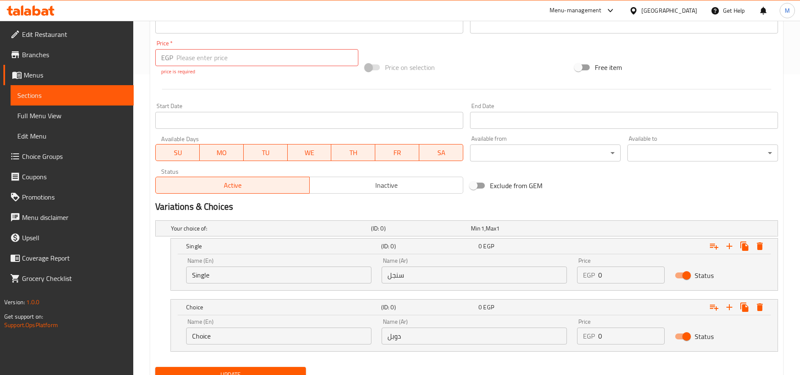
click at [250, 334] on input "Choice" at bounding box center [278, 335] width 185 height 17
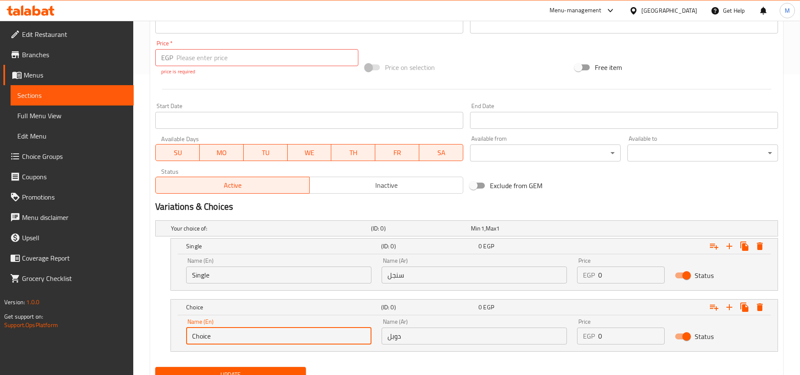
click at [250, 334] on input "Choice" at bounding box center [278, 335] width 185 height 17
click at [250, 334] on input "text" at bounding box center [278, 335] width 185 height 17
type input "Double"
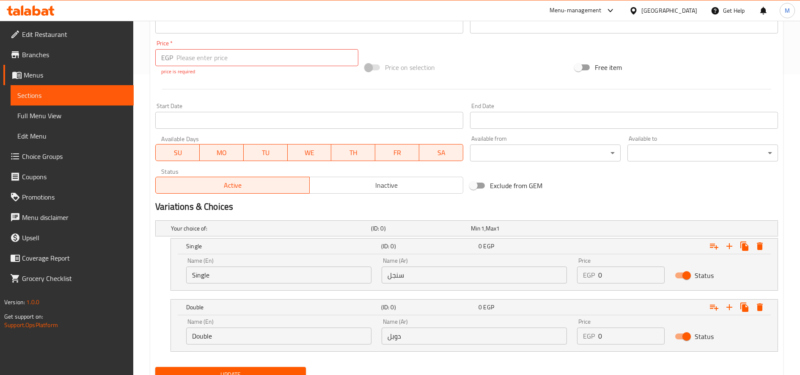
click at [594, 270] on p "EGP" at bounding box center [589, 275] width 12 height 10
click at [604, 271] on input "0" at bounding box center [631, 274] width 66 height 17
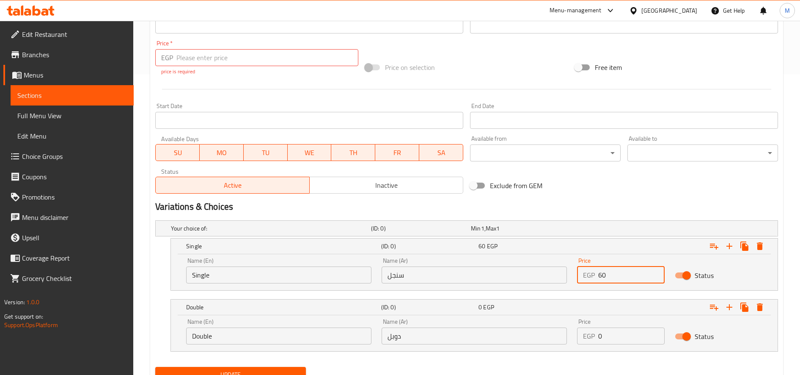
type input "60"
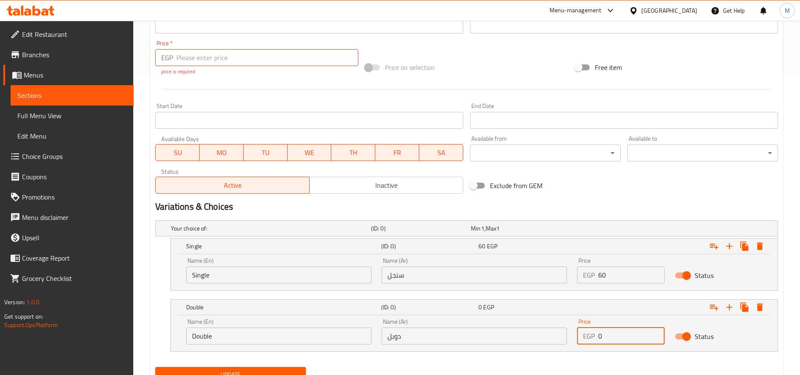
click at [604, 331] on input "0" at bounding box center [631, 335] width 66 height 17
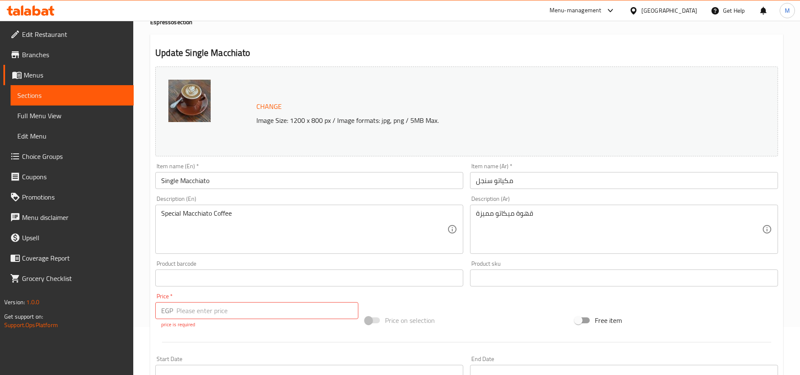
scroll to position [0, 0]
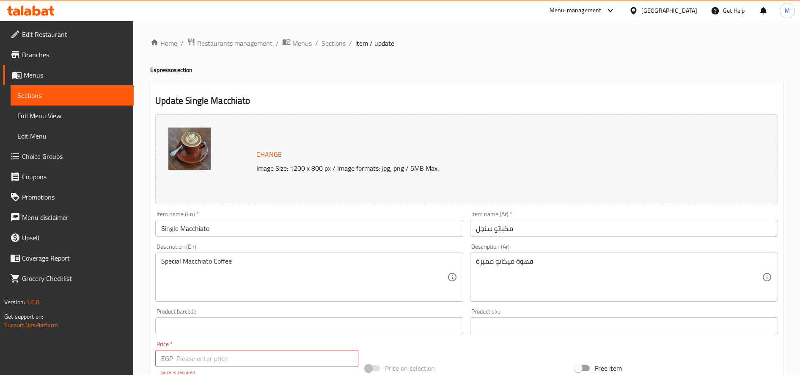
type input "70"
click at [168, 226] on input "Single Macchiato" at bounding box center [309, 228] width 308 height 17
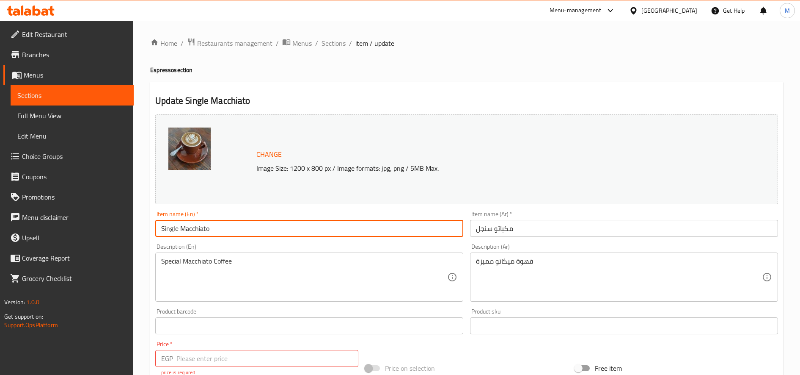
click at [168, 226] on input "Single Macchiato" at bounding box center [309, 228] width 308 height 17
type input "Macchiato"
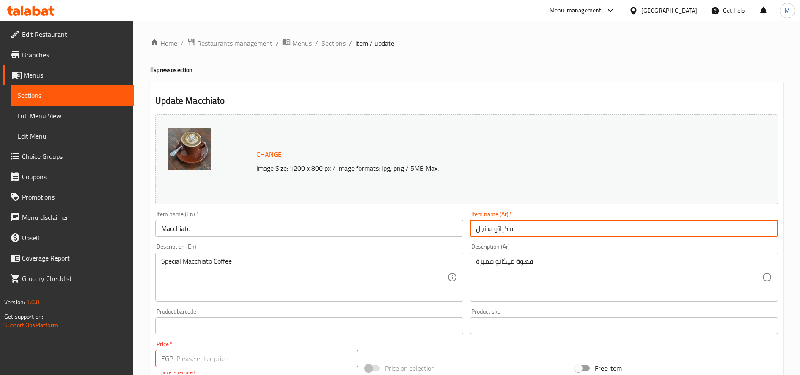
click at [486, 224] on input "مكياتو سنجل" at bounding box center [624, 228] width 308 height 17
type input "مكياتو"
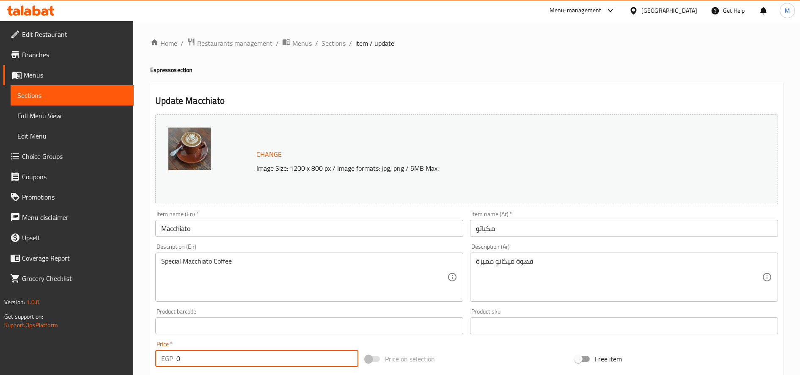
type input "0"
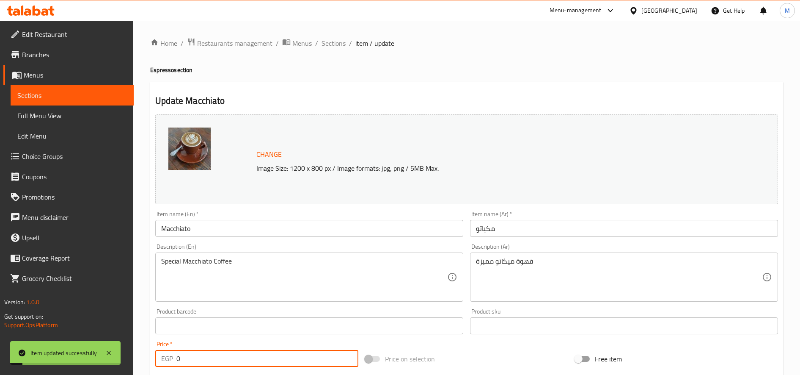
drag, startPoint x: 332, startPoint y: 42, endPoint x: 340, endPoint y: 57, distance: 17.0
click at [332, 42] on span "Sections" at bounding box center [334, 43] width 24 height 10
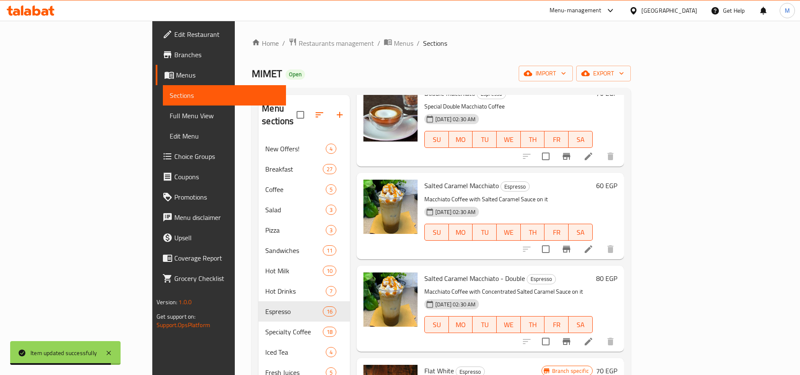
scroll to position [423, 0]
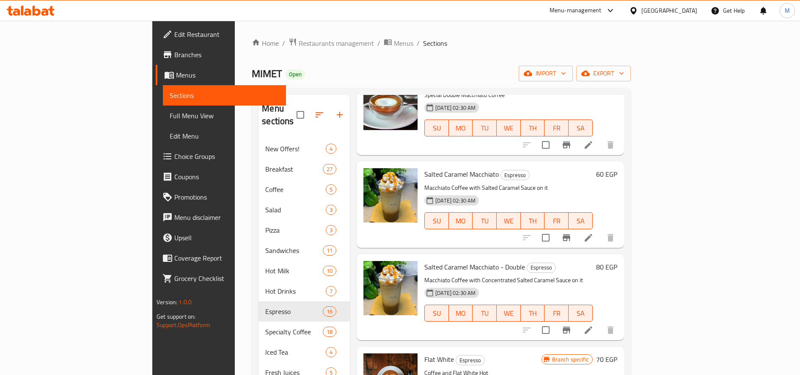
click at [446, 168] on span "Salted Caramel Macchiato" at bounding box center [461, 174] width 74 height 13
click at [593, 234] on icon at bounding box center [589, 238] width 8 height 8
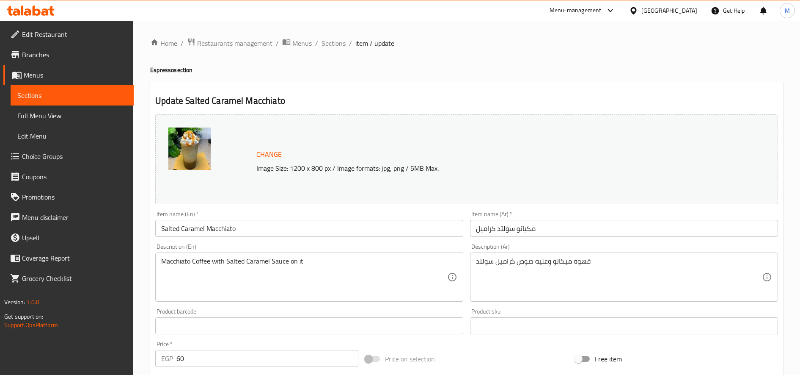
scroll to position [236, 0]
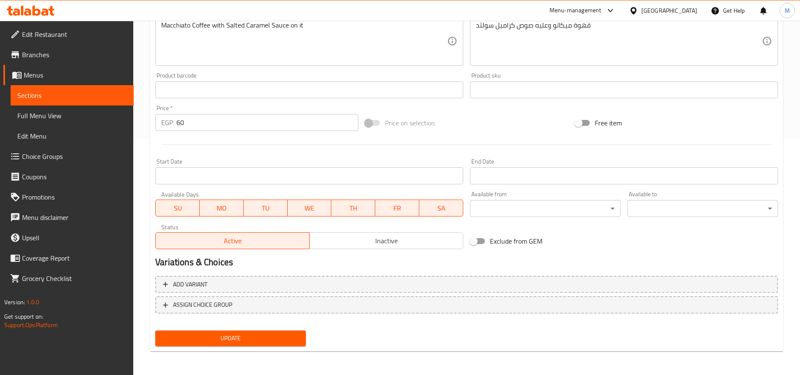
click at [235, 122] on input "60" at bounding box center [267, 122] width 182 height 17
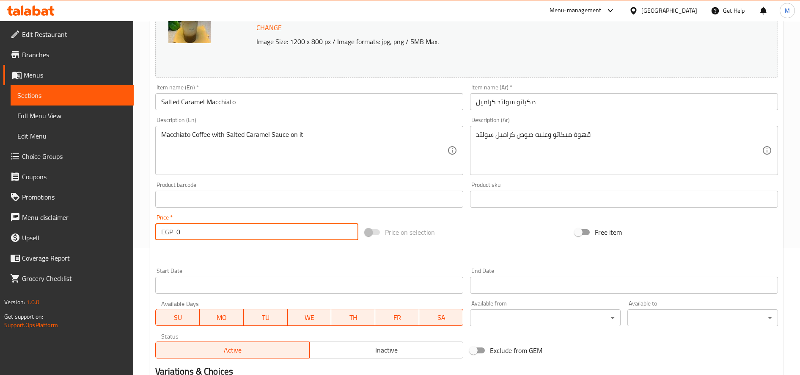
scroll to position [0, 0]
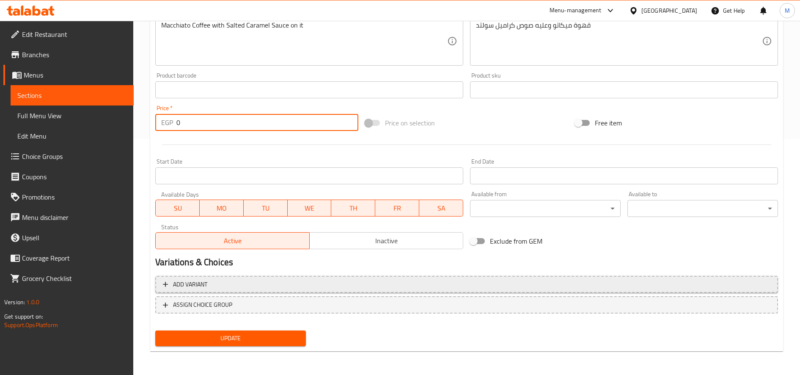
type input "0"
click at [302, 280] on span "Add variant" at bounding box center [467, 284] width 608 height 11
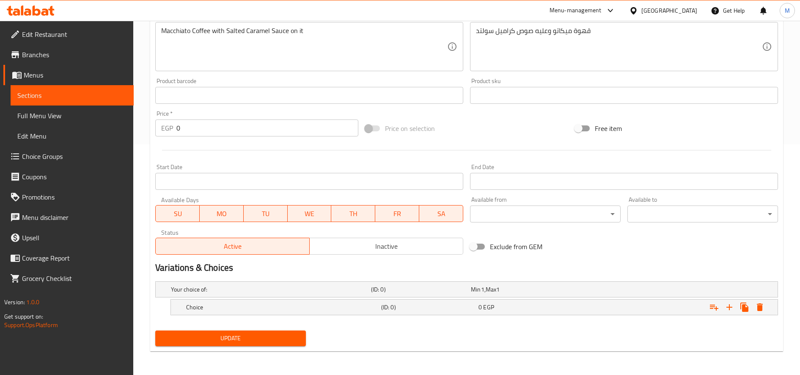
scroll to position [230, 0]
click at [604, 307] on icon "Expand" at bounding box center [730, 307] width 6 height 6
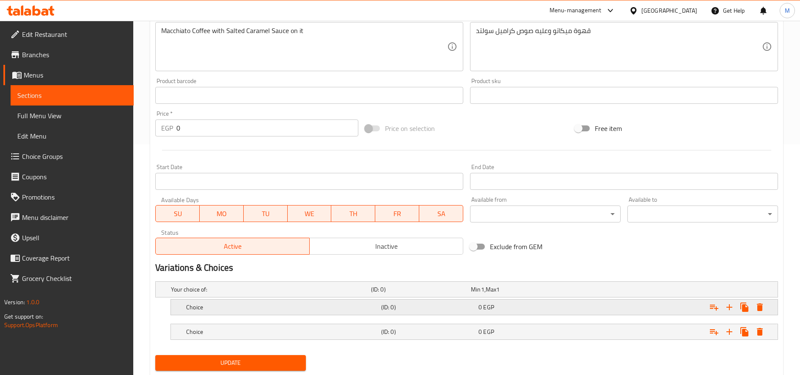
click at [266, 293] on h5 "Choice" at bounding box center [269, 289] width 197 height 8
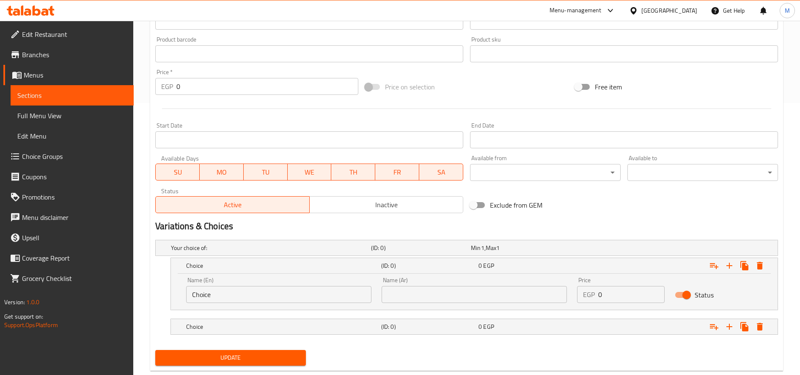
scroll to position [291, 0]
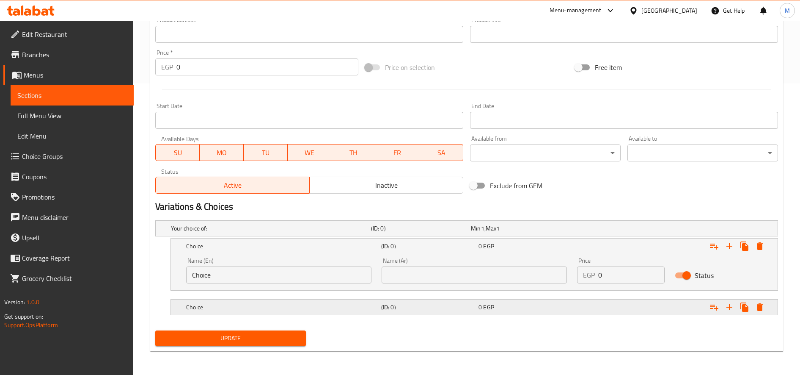
click at [245, 232] on h5 "Choice" at bounding box center [269, 228] width 197 height 8
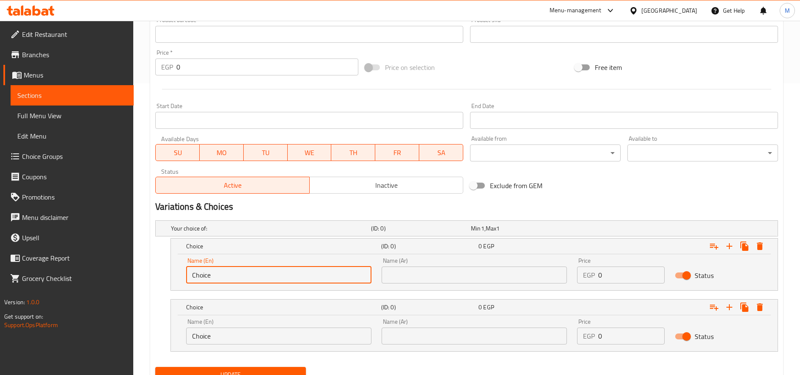
click at [245, 277] on input "Choice" at bounding box center [278, 274] width 185 height 17
click at [248, 276] on input "text" at bounding box center [278, 274] width 185 height 17
type input "Single"
type input "سنجل"
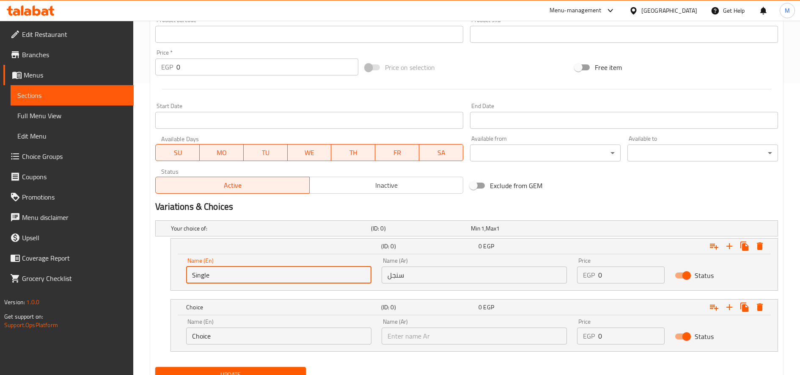
type input "دوبل"
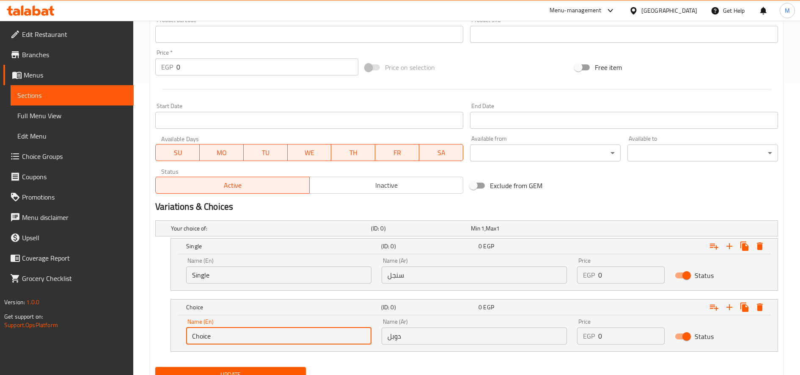
click at [233, 337] on input "Choice" at bounding box center [278, 335] width 185 height 17
click at [234, 329] on input "text" at bounding box center [278, 335] width 185 height 17
type input "Double"
drag, startPoint x: 598, startPoint y: 274, endPoint x: 599, endPoint y: 279, distance: 5.1
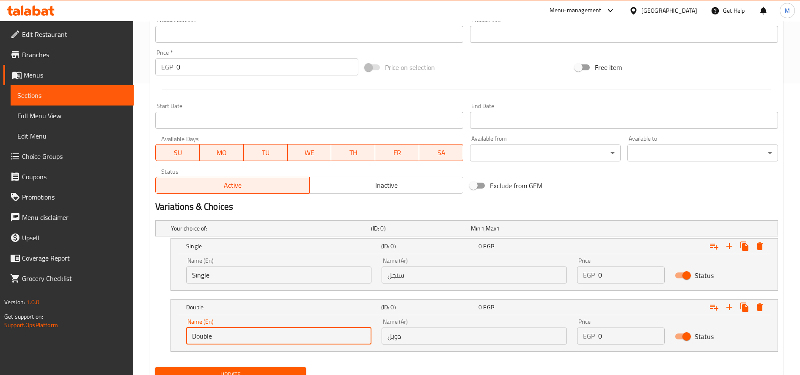
click at [599, 275] on input "0" at bounding box center [631, 274] width 66 height 17
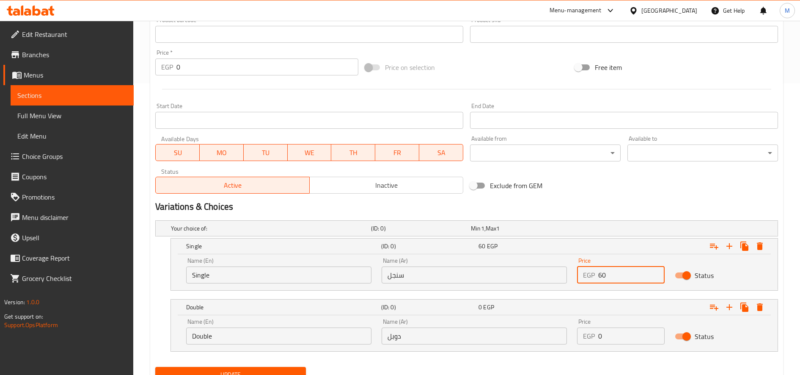
type input "60"
click at [597, 334] on div "EGP 0 Price" at bounding box center [621, 335] width 88 height 17
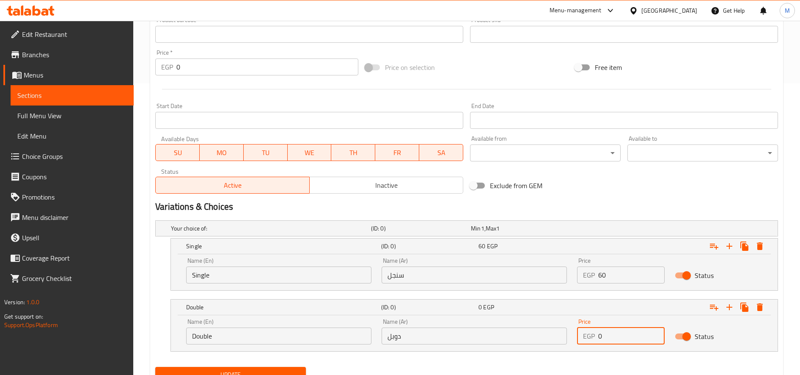
click at [596, 337] on div "EGP 0 Price" at bounding box center [621, 335] width 88 height 17
click at [598, 336] on div "EGP 0 Price" at bounding box center [621, 335] width 88 height 17
click at [600, 335] on input "0" at bounding box center [631, 335] width 66 height 17
type input "80"
click at [155, 367] on button "Update" at bounding box center [230, 375] width 151 height 16
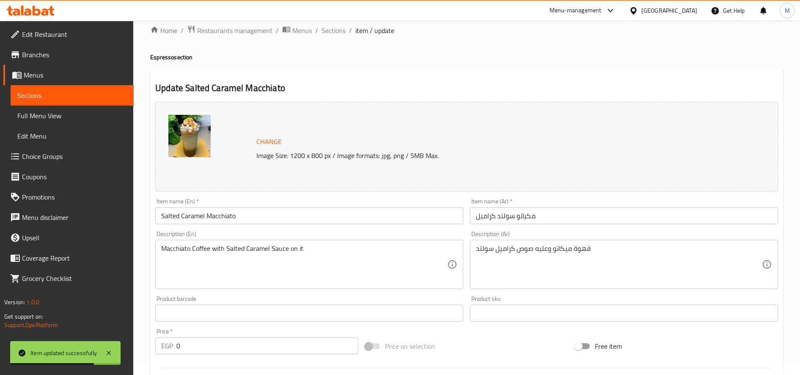
scroll to position [0, 0]
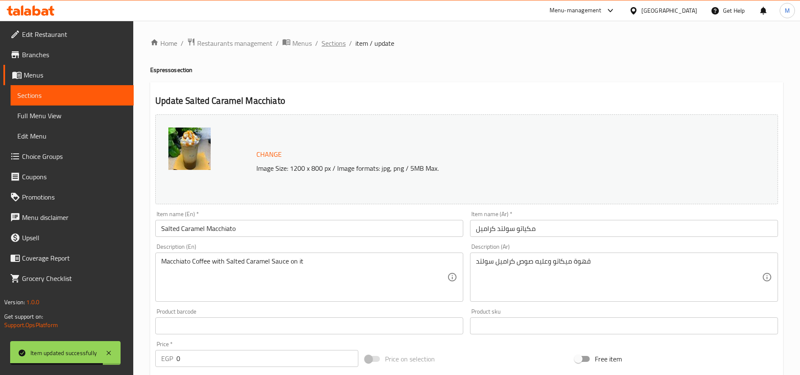
click at [333, 39] on span "Sections" at bounding box center [334, 43] width 24 height 10
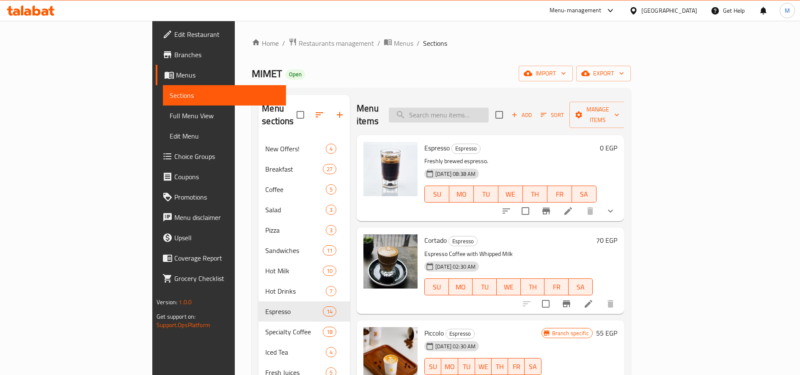
click at [472, 107] on input "search" at bounding box center [439, 114] width 100 height 15
paste input "Affogato"
type input "Affogato"
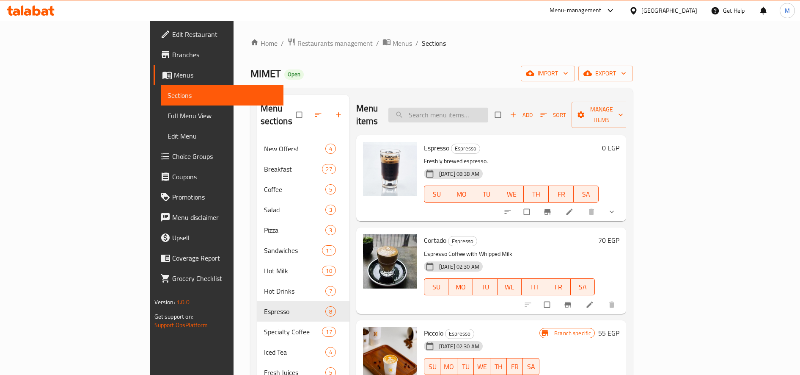
click at [488, 111] on input "search" at bounding box center [439, 114] width 100 height 15
paste input "Affogato"
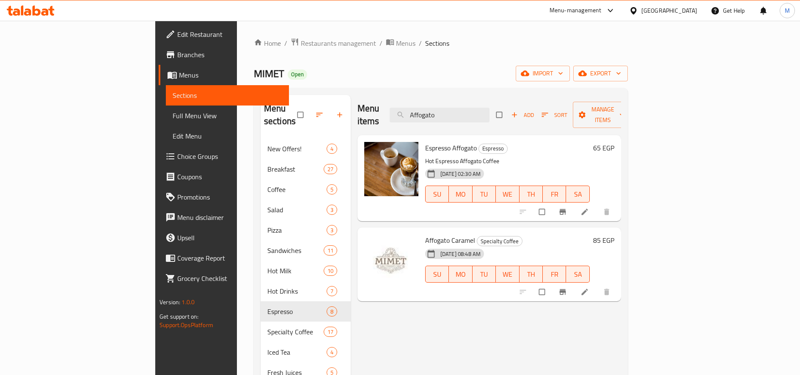
type input "Affogato"
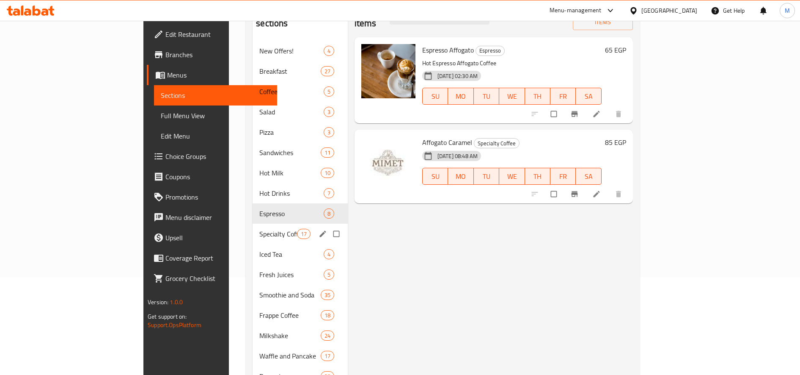
scroll to position [141, 0]
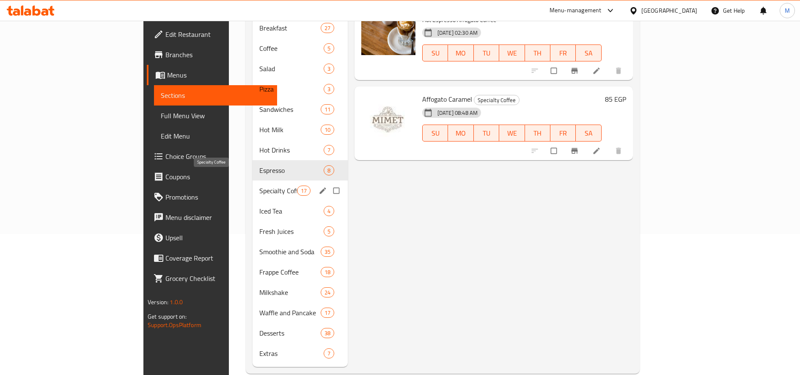
click at [259, 185] on span "Specialty Coffee" at bounding box center [277, 190] width 37 height 10
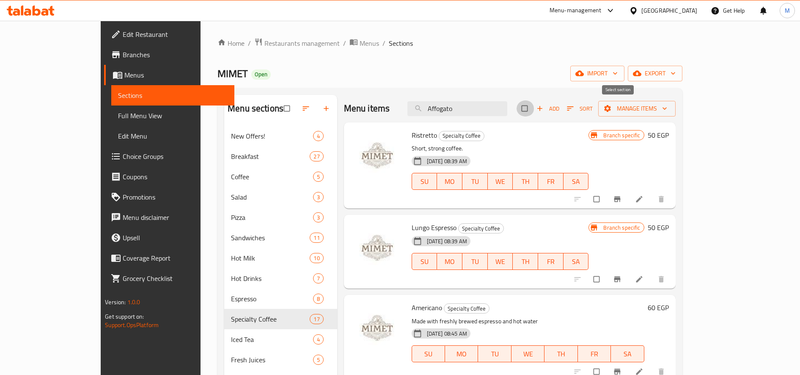
click at [535, 108] on input "checkbox" at bounding box center [526, 108] width 18 height 16
checkbox input "true"
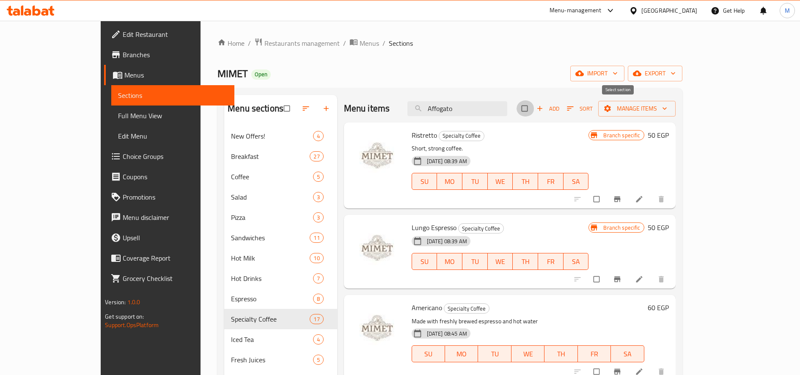
checkbox input "true"
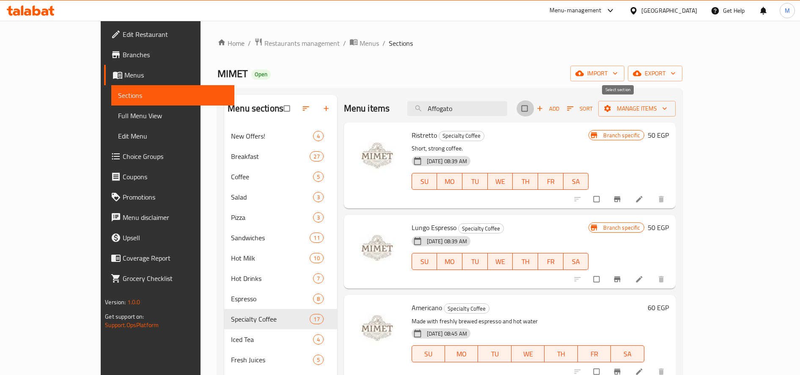
checkbox input "true"
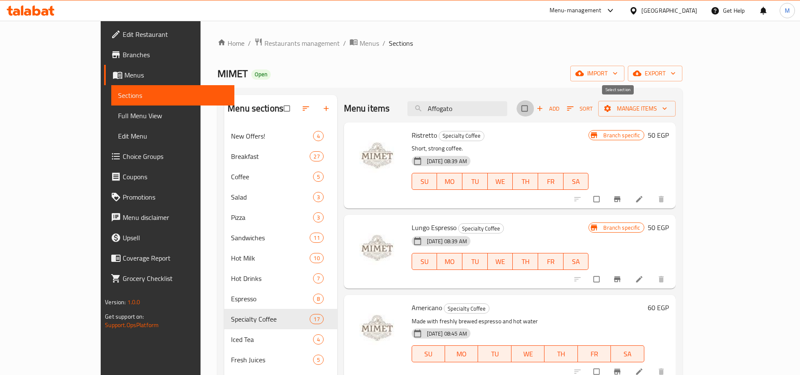
checkbox input "true"
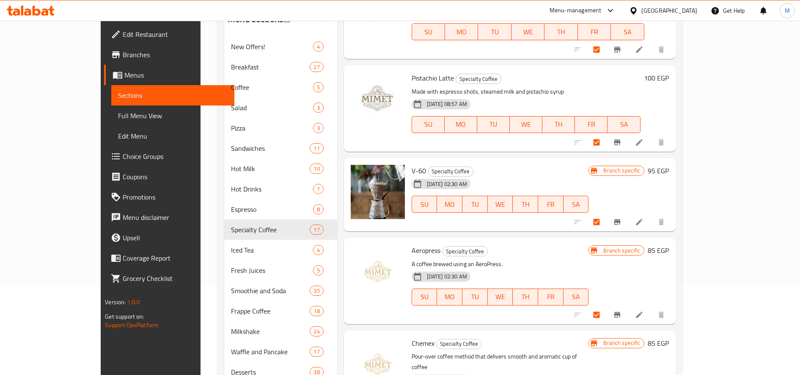
scroll to position [144, 0]
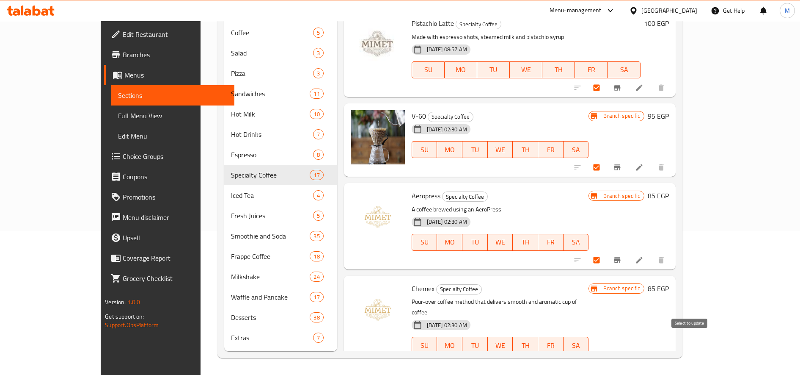
click at [606, 355] on input "checkbox" at bounding box center [598, 363] width 18 height 16
checkbox input "false"
click at [606, 252] on input "checkbox" at bounding box center [598, 260] width 18 height 16
checkbox input "false"
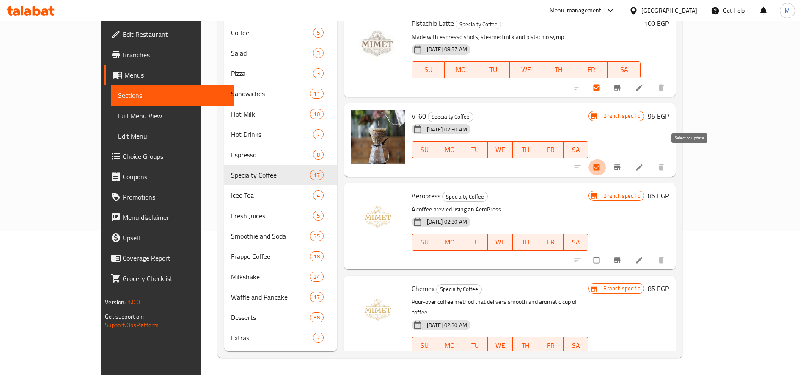
click at [606, 161] on input "checkbox" at bounding box center [598, 167] width 18 height 16
checkbox input "false"
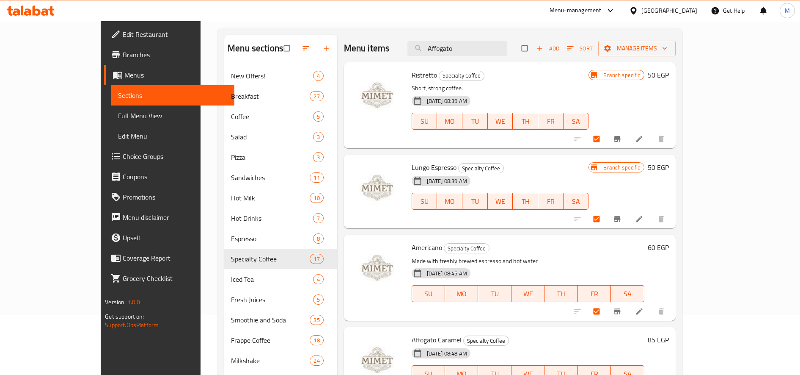
scroll to position [0, 0]
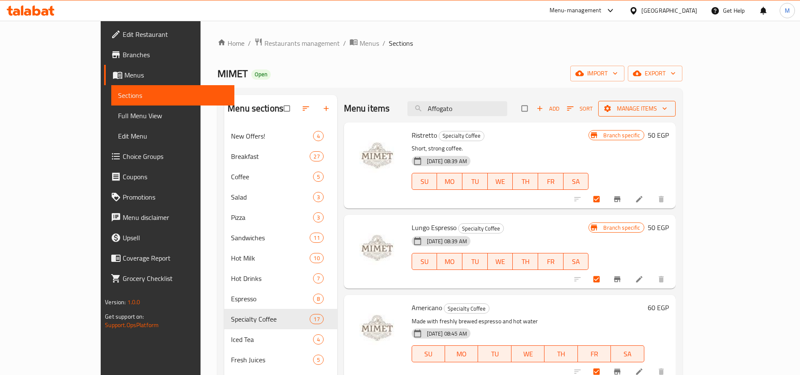
click at [669, 104] on span "Manage items" at bounding box center [637, 108] width 64 height 11
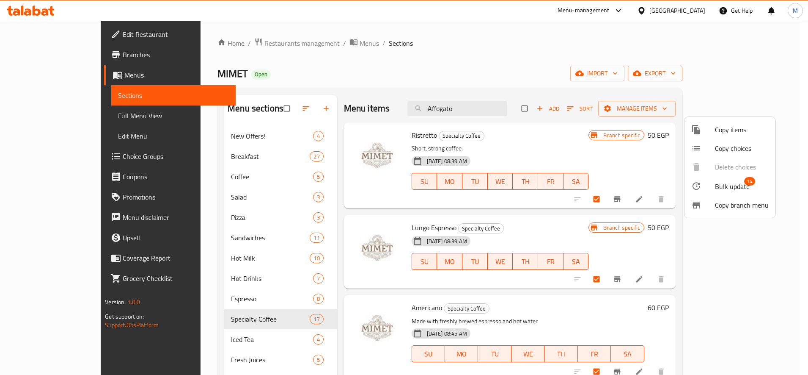
click at [733, 188] on span "Bulk update" at bounding box center [732, 186] width 35 height 10
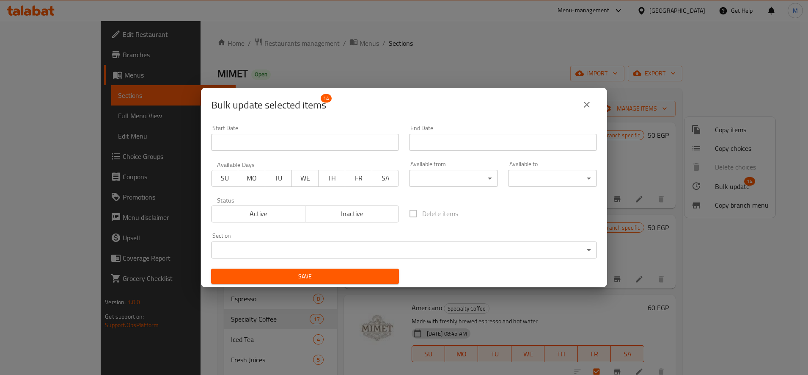
click at [264, 252] on body "​ Menu-management [GEOGRAPHIC_DATA] Get Help M Edit Restaurant Branches Menus S…" at bounding box center [404, 198] width 808 height 354
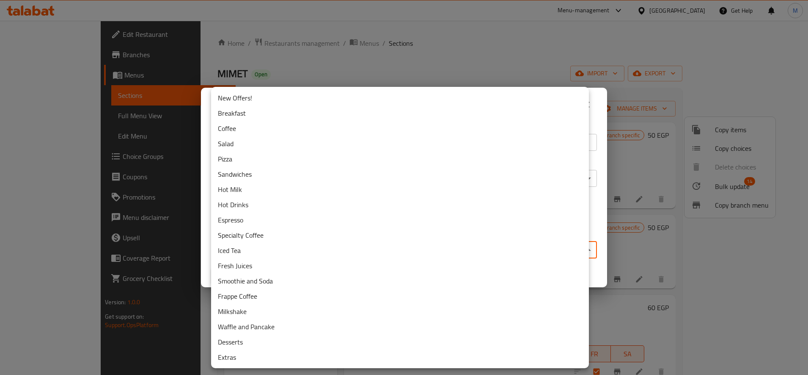
click at [255, 219] on li "Espresso" at bounding box center [400, 219] width 378 height 15
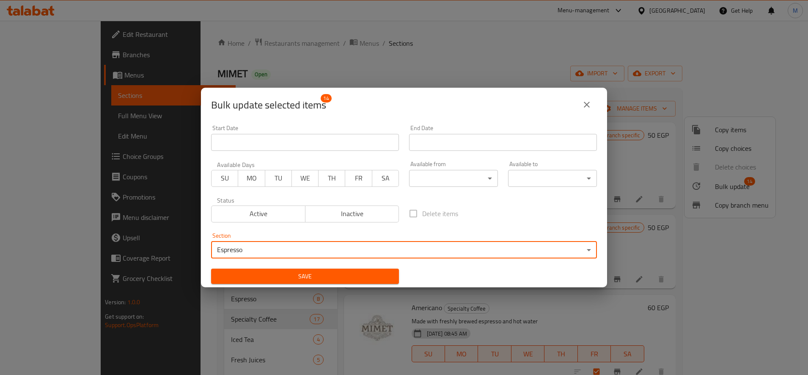
click at [359, 281] on span "Save" at bounding box center [305, 276] width 174 height 11
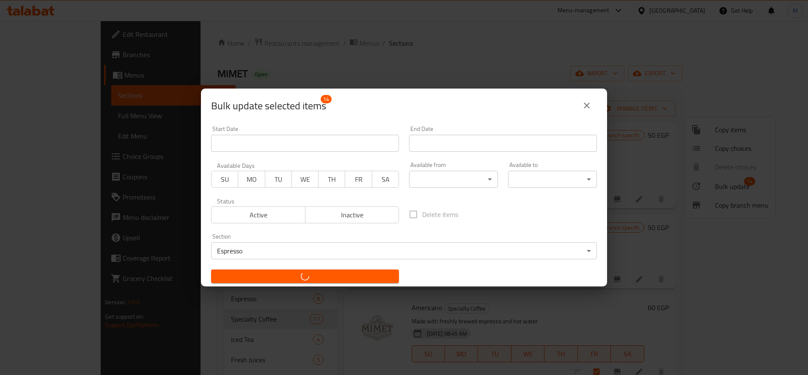
checkbox input "false"
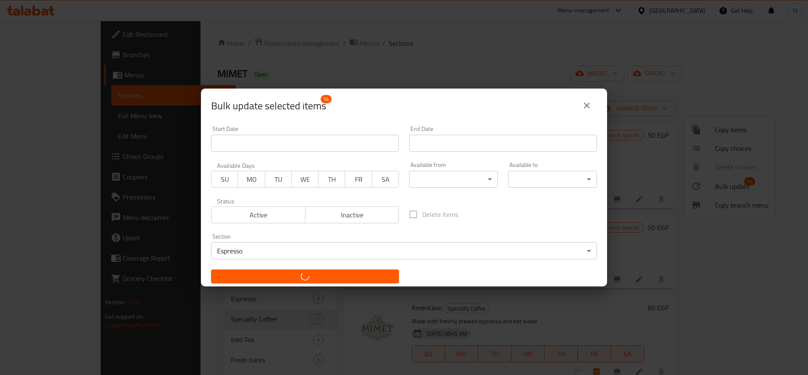
checkbox input "false"
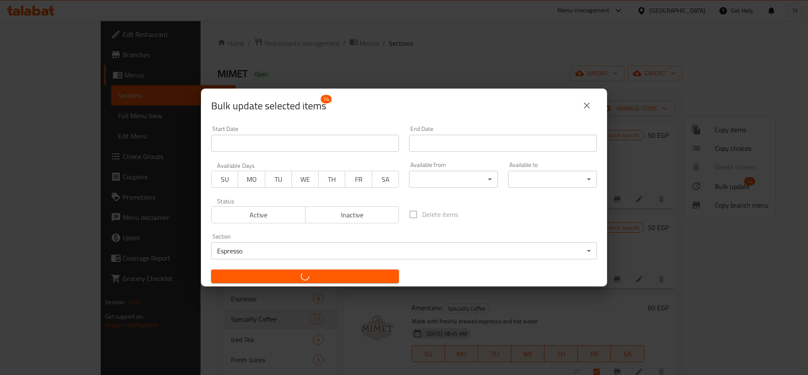
checkbox input "false"
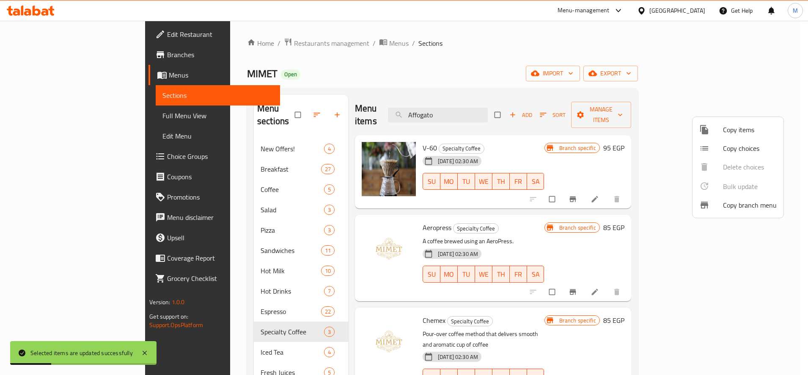
click at [201, 296] on div at bounding box center [404, 187] width 808 height 375
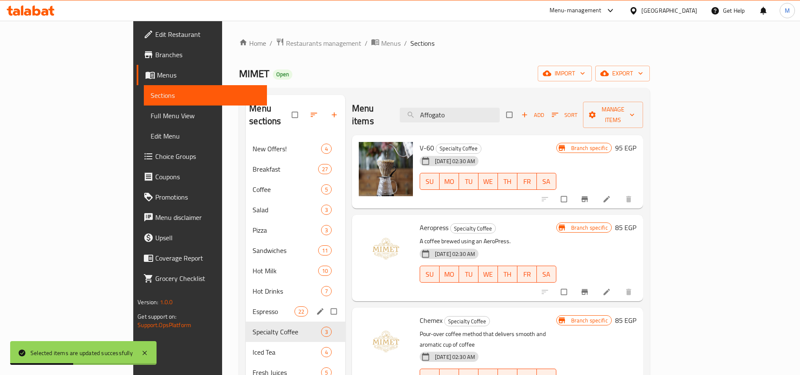
click at [246, 301] on div "Espresso 22" at bounding box center [295, 311] width 99 height 20
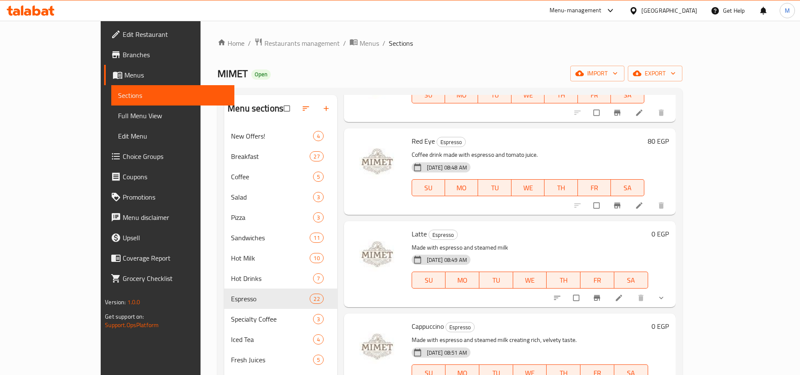
scroll to position [494, 0]
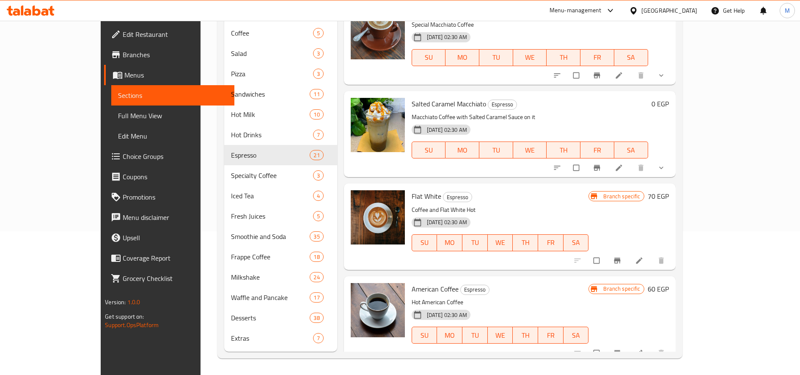
scroll to position [144, 0]
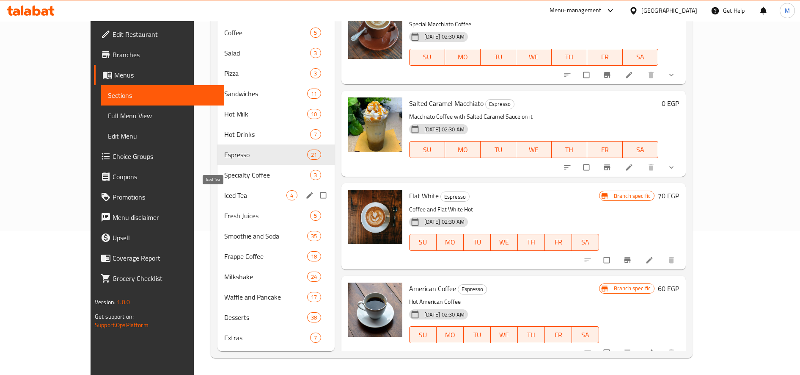
click at [224, 191] on span "Iced Tea" at bounding box center [255, 195] width 63 height 10
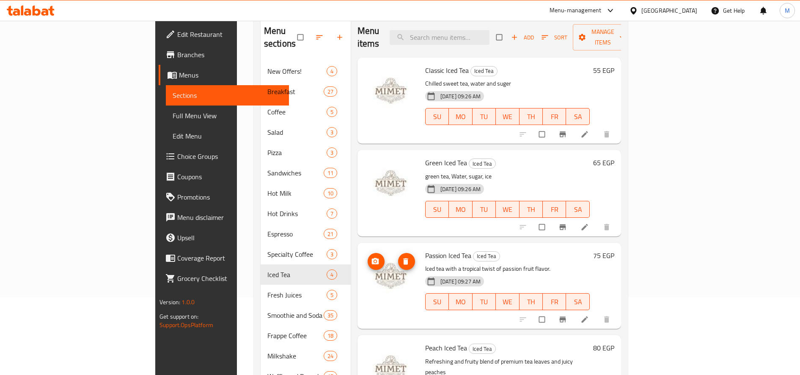
scroll to position [144, 0]
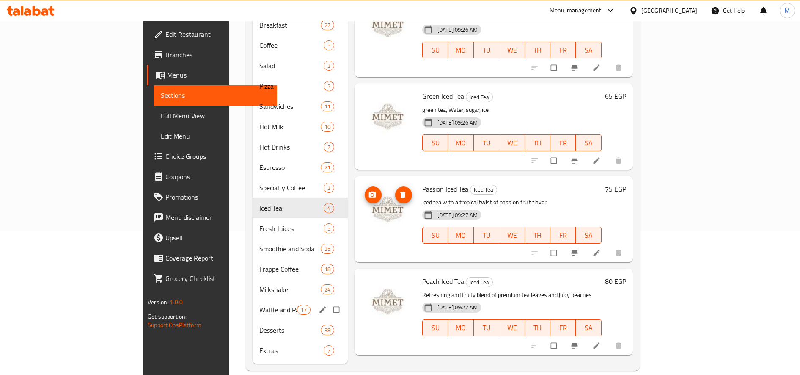
click at [259, 304] on span "Waffle and Pancake" at bounding box center [277, 309] width 37 height 10
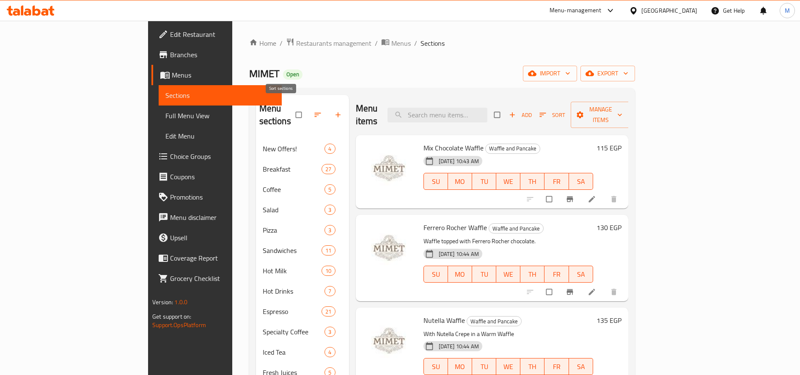
click at [314, 110] on icon "button" at bounding box center [318, 114] width 8 height 8
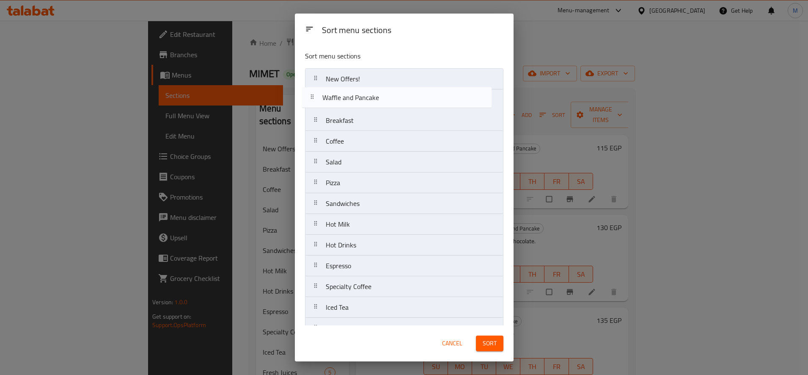
drag, startPoint x: 317, startPoint y: 273, endPoint x: 313, endPoint y: 97, distance: 176.1
click at [313, 97] on nav "New Offers! Breakfast Coffee Salad Pizza Sandwiches Hot Milk Hot Drinks Espress…" at bounding box center [404, 255] width 198 height 374
drag, startPoint x: 313, startPoint y: 101, endPoint x: 314, endPoint y: 118, distance: 17.4
click at [314, 118] on nav "New Offers! Waffle and Pancake Breakfast Coffee Salad Pizza Sandwiches Hot Milk…" at bounding box center [404, 255] width 198 height 374
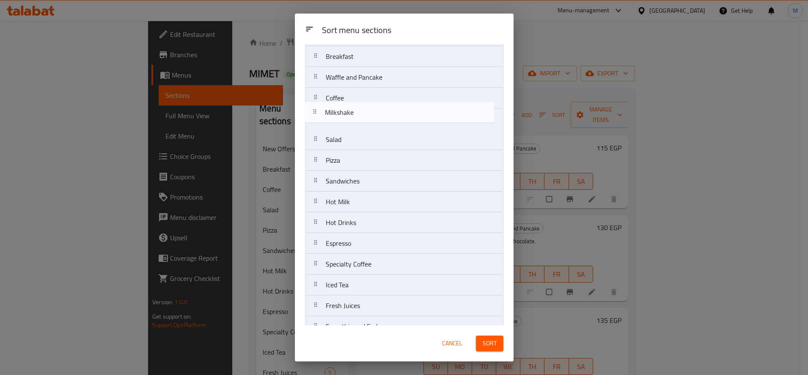
scroll to position [40, 0]
drag, startPoint x: 318, startPoint y: 268, endPoint x: 318, endPoint y: 111, distance: 157.0
click at [318, 111] on nav "New Offers! Breakfast Waffle and Pancake Coffee Salad Pizza Sandwiches Hot Milk…" at bounding box center [404, 215] width 198 height 374
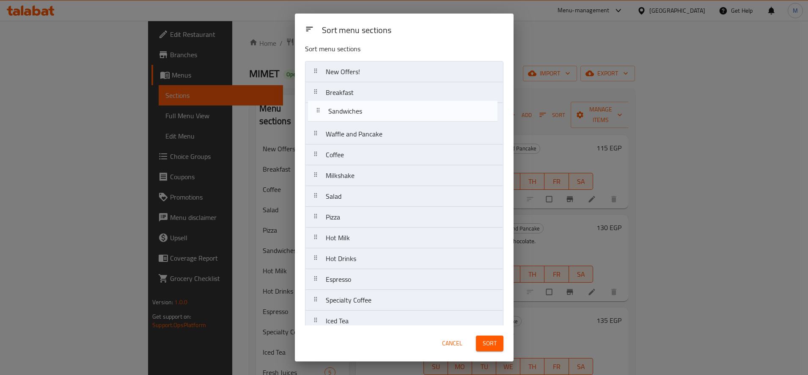
drag, startPoint x: 315, startPoint y: 189, endPoint x: 320, endPoint y: 110, distance: 78.4
click at [320, 110] on nav "New Offers! Breakfast Waffle and Pancake Coffee Milkshake Salad Pizza Sandwiche…" at bounding box center [404, 248] width 198 height 374
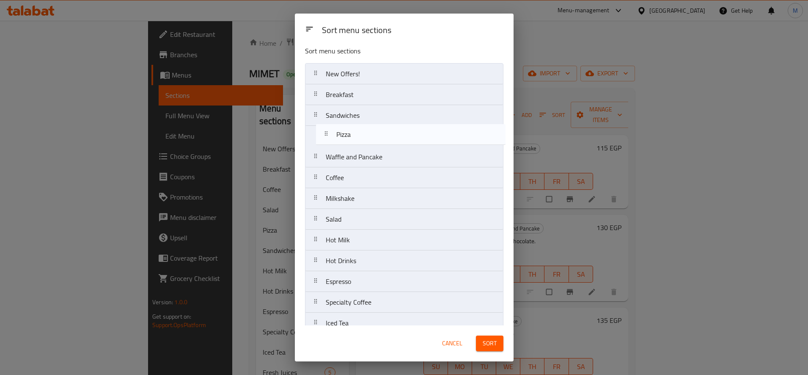
drag, startPoint x: 317, startPoint y: 221, endPoint x: 328, endPoint y: 133, distance: 88.7
click at [328, 133] on nav "New Offers! Breakfast Sandwiches Waffle and Pancake Coffee Milkshake Salad Pizz…" at bounding box center [404, 250] width 198 height 374
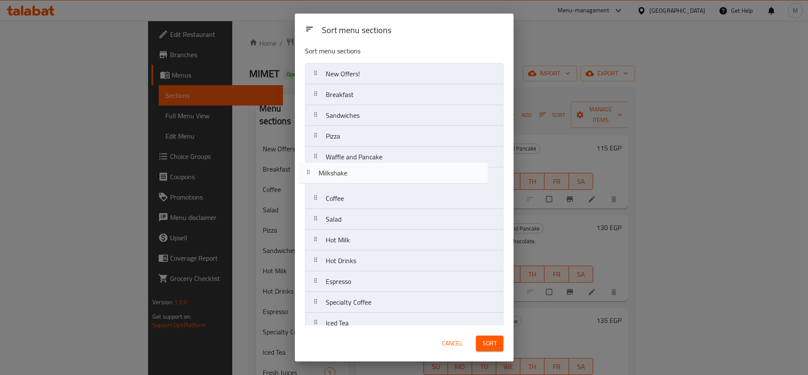
drag, startPoint x: 317, startPoint y: 203, endPoint x: 309, endPoint y: 175, distance: 28.8
click at [309, 175] on nav "New Offers! Breakfast Sandwiches Pizza Waffle and Pancake Coffee Milkshake Sala…" at bounding box center [404, 250] width 198 height 374
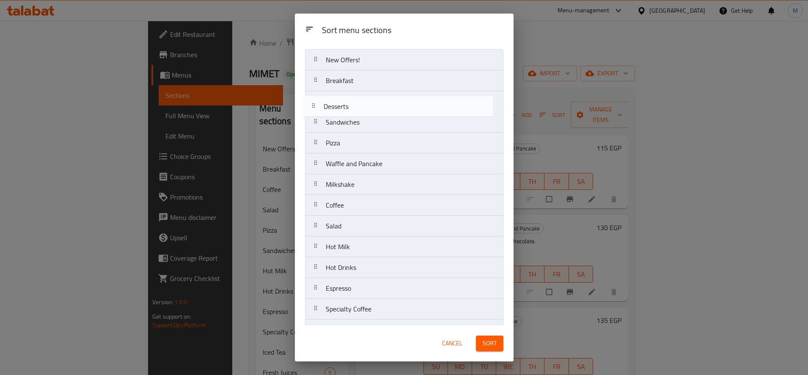
scroll to position [17, 0]
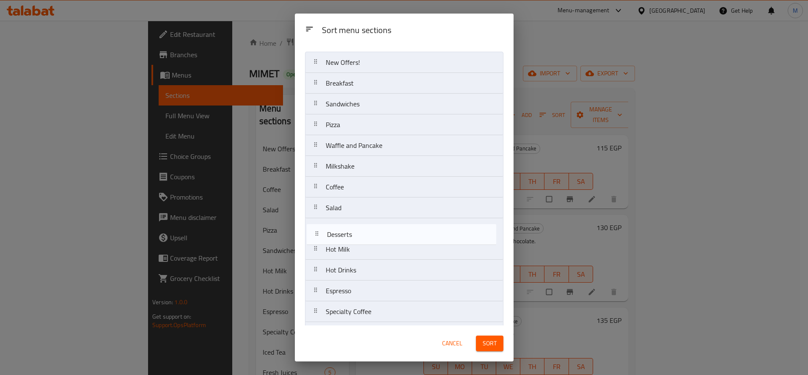
drag, startPoint x: 314, startPoint y: 292, endPoint x: 316, endPoint y: 233, distance: 59.3
click at [316, 233] on nav "New Offers! Breakfast Sandwiches Pizza Waffle and Pancake Milkshake Coffee Sala…" at bounding box center [404, 239] width 198 height 374
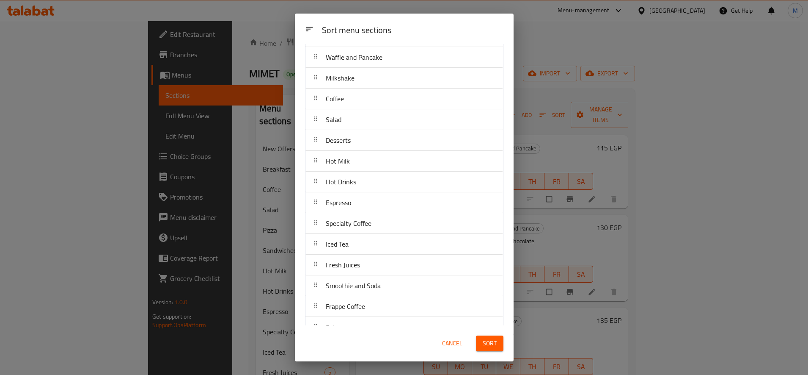
scroll to position [121, 0]
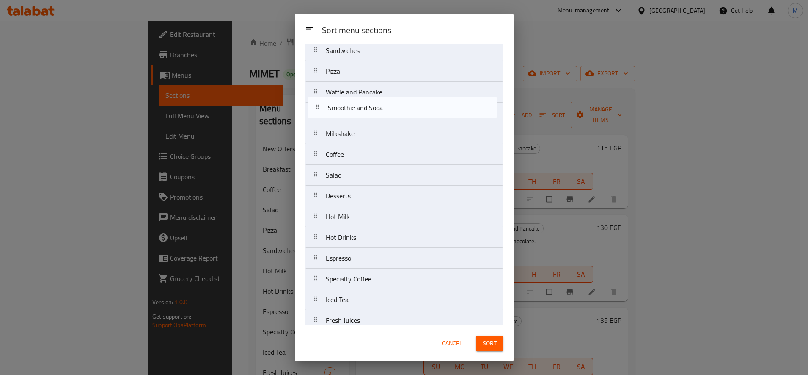
drag, startPoint x: 317, startPoint y: 271, endPoint x: 320, endPoint y: 105, distance: 165.5
click at [320, 105] on nav "New Offers! Breakfast Sandwiches Pizza Waffle and Pancake Milkshake Coffee Sala…" at bounding box center [404, 185] width 198 height 374
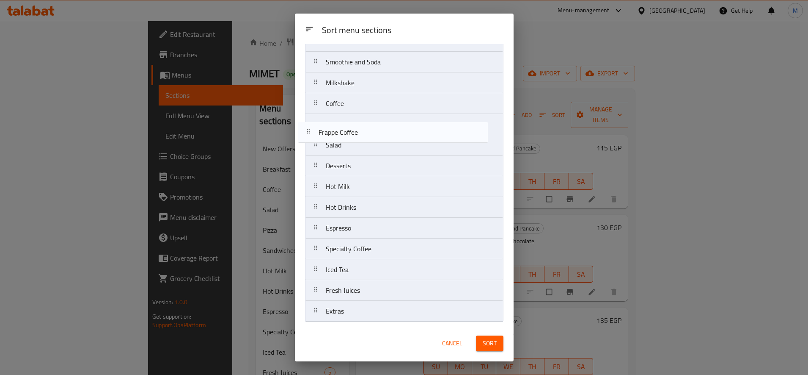
drag, startPoint x: 317, startPoint y: 289, endPoint x: 311, endPoint y: 125, distance: 163.9
click at [311, 125] on nav "New Offers! Breakfast Sandwiches Pizza Waffle and Pancake Smoothie and Soda Mil…" at bounding box center [404, 135] width 198 height 374
click at [311, 124] on nav "New Offers! Breakfast Sandwiches Pizza Waffle and Pancake Smoothie and Soda Mil…" at bounding box center [404, 135] width 198 height 374
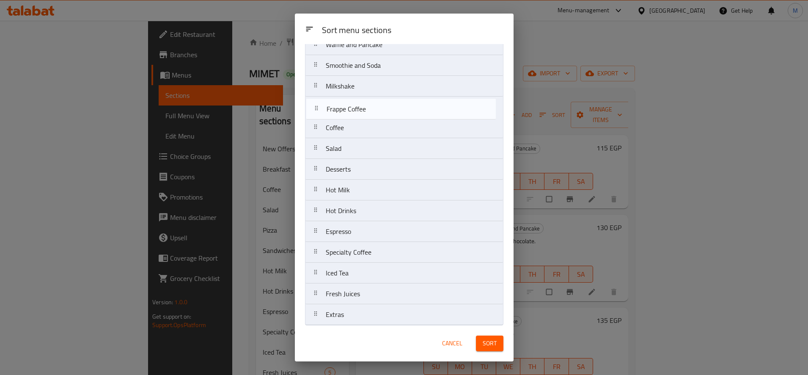
drag, startPoint x: 315, startPoint y: 127, endPoint x: 316, endPoint y: 108, distance: 19.1
click at [316, 111] on nav "New Offers! Breakfast Sandwiches Pizza Waffle and Pancake Smoothie and Soda Mil…" at bounding box center [404, 138] width 198 height 374
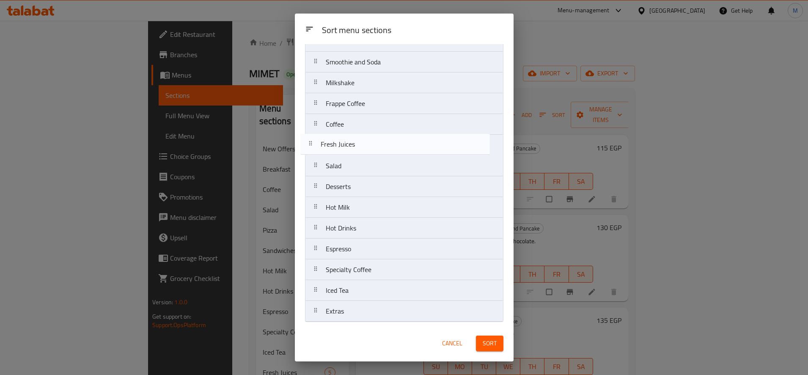
drag, startPoint x: 317, startPoint y: 288, endPoint x: 311, endPoint y: 142, distance: 146.1
click at [311, 142] on nav "New Offers! Breakfast Sandwiches Pizza Waffle and Pancake Smoothie and Soda Mil…" at bounding box center [404, 135] width 198 height 374
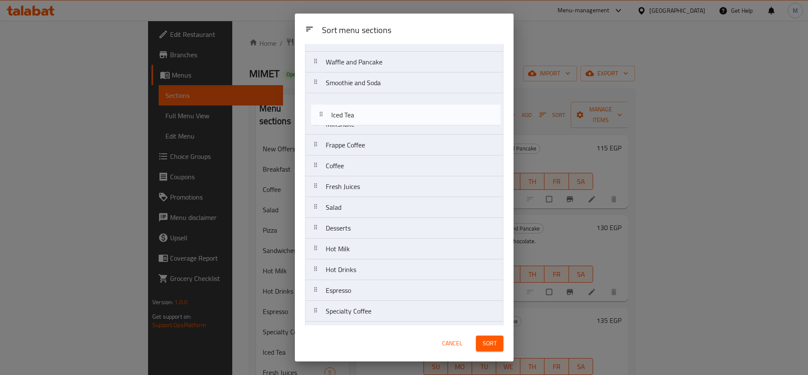
scroll to position [99, 0]
drag, startPoint x: 311, startPoint y: 262, endPoint x: 321, endPoint y: 121, distance: 141.7
click at [321, 121] on nav "New Offers! Breakfast Sandwiches Pizza Waffle and Pancake Smoothie and Soda Mil…" at bounding box center [404, 157] width 198 height 374
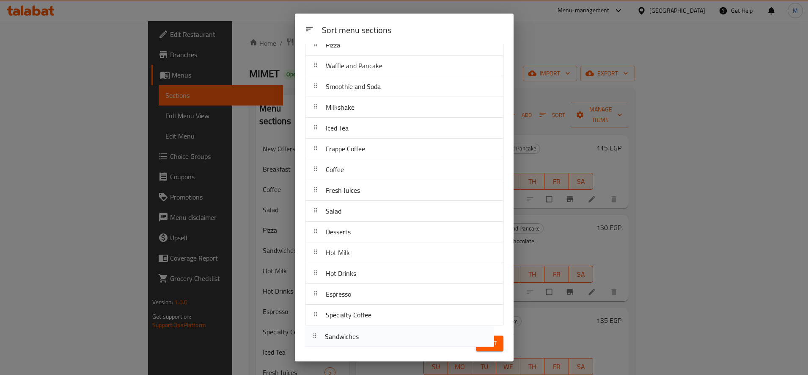
scroll to position [121, 0]
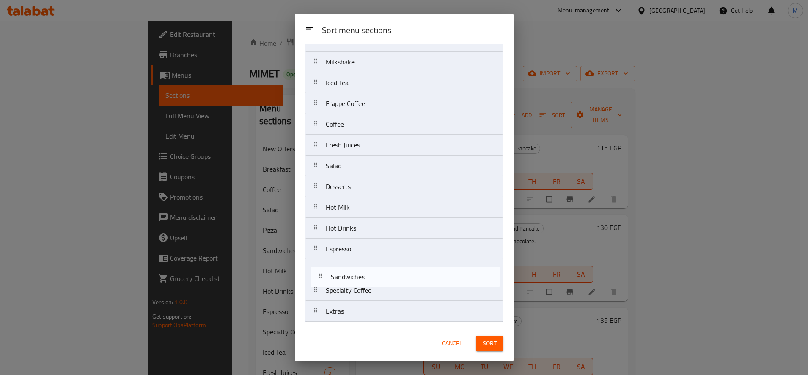
drag, startPoint x: 318, startPoint y: 121, endPoint x: 325, endPoint y: 279, distance: 158.4
click at [325, 279] on nav "New Offers! Breakfast Sandwiches Pizza Waffle and Pancake Smoothie and Soda Mil…" at bounding box center [404, 135] width 198 height 374
drag, startPoint x: 317, startPoint y: 121, endPoint x: 316, endPoint y: 279, distance: 157.4
click at [316, 279] on nav "New Offers! Breakfast Pizza Waffle and Pancake Smoothie and Soda Milkshake Iced…" at bounding box center [404, 135] width 198 height 374
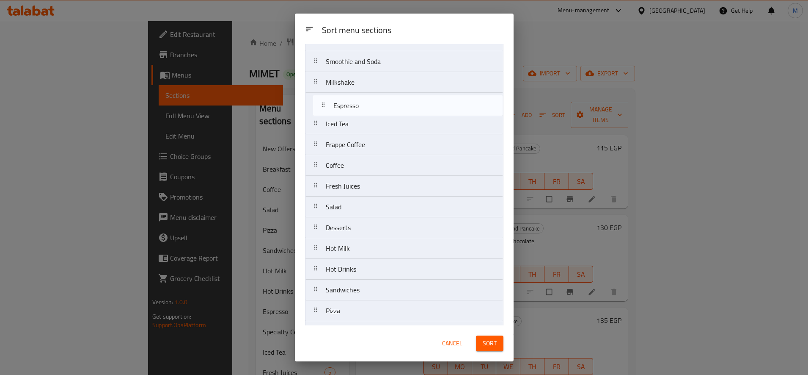
scroll to position [79, 0]
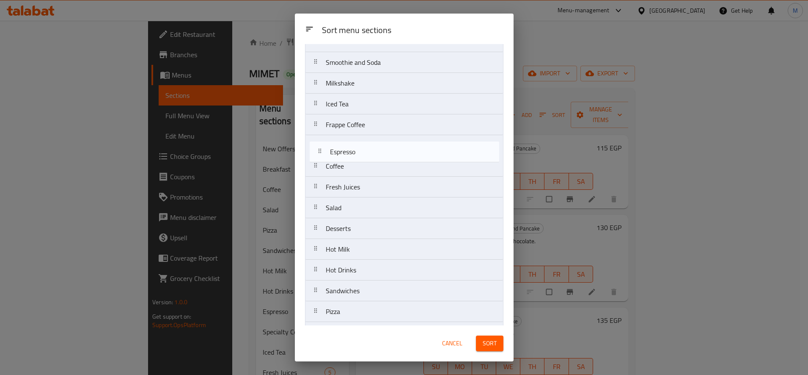
drag, startPoint x: 319, startPoint y: 232, endPoint x: 322, endPoint y: 154, distance: 78.3
click at [322, 154] on nav "New Offers! Breakfast Waffle and Pancake Smoothie and Soda Milkshake Iced Tea F…" at bounding box center [404, 176] width 198 height 374
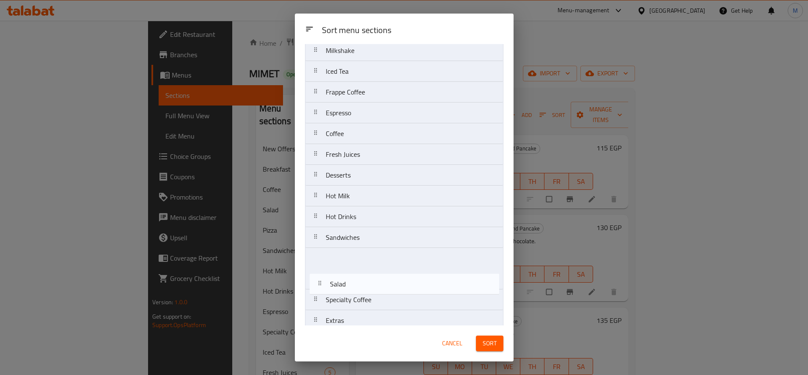
scroll to position [121, 0]
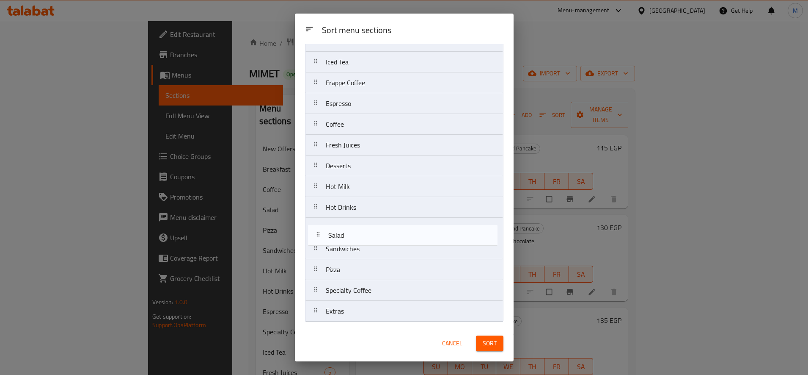
drag, startPoint x: 313, startPoint y: 212, endPoint x: 317, endPoint y: 227, distance: 15.8
click at [316, 234] on nav "New Offers! Breakfast Waffle and Pancake Smoothie and Soda Milkshake Iced Tea F…" at bounding box center [404, 135] width 198 height 374
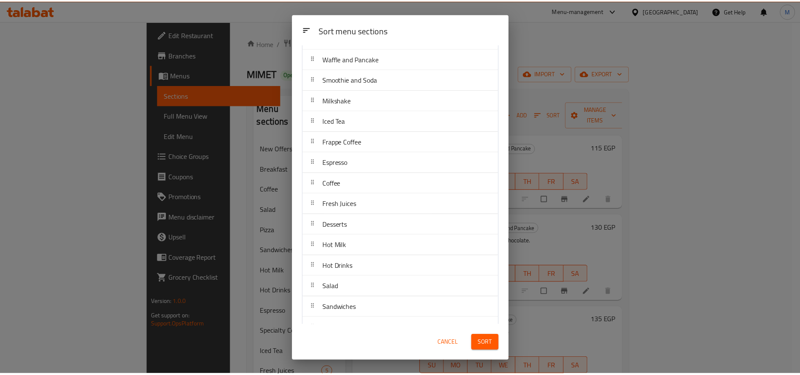
scroll to position [0, 0]
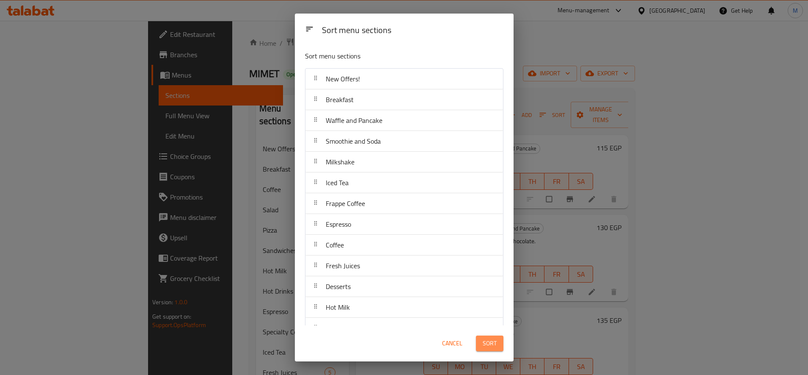
click at [494, 336] on button "Sort" at bounding box center [490, 343] width 28 height 16
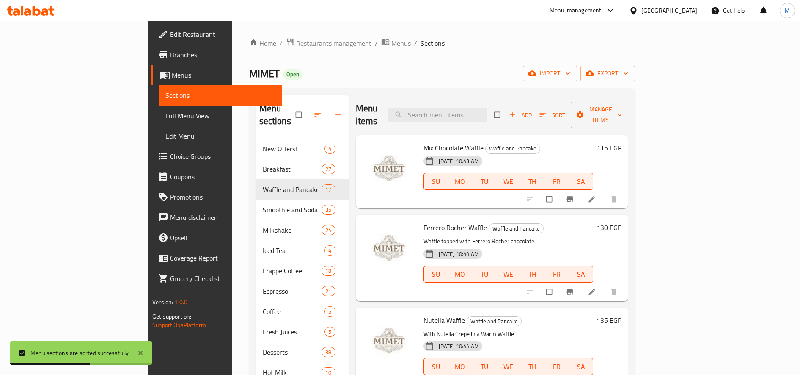
click at [424, 141] on span "Mix Chocolate Waffle" at bounding box center [454, 147] width 60 height 13
click at [420, 138] on div "Mix Chocolate Waffle Waffle and Pancake 25-06-2025 10:43 AM SU MO TU WE TH FR SA" at bounding box center [508, 171] width 176 height 67
drag, startPoint x: 387, startPoint y: 131, endPoint x: 446, endPoint y: 130, distance: 59.7
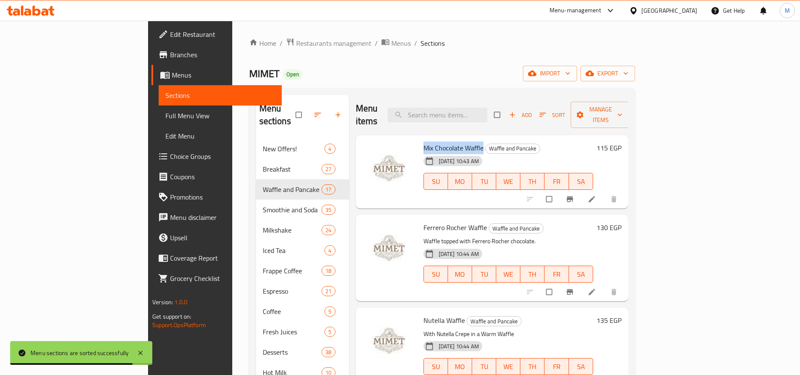
click at [446, 142] on h6 "Mix Chocolate Waffle Waffle and Pancake" at bounding box center [509, 148] width 170 height 12
copy span "Mix Chocolate Waffle"
click at [470, 110] on input "search" at bounding box center [438, 114] width 100 height 15
paste input "Mix Chocolate Waffle"
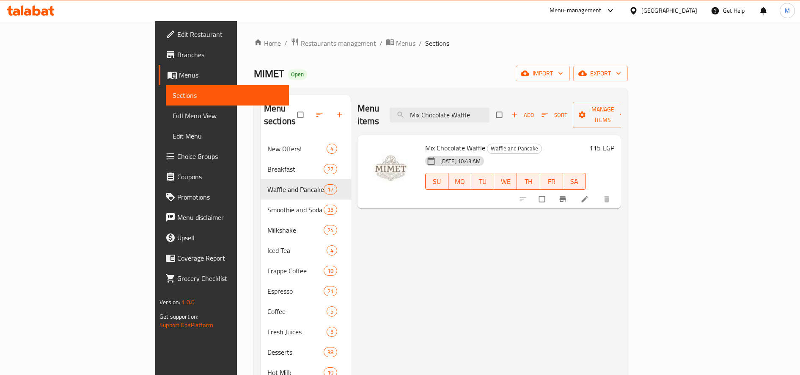
type input "Mix Chocolate Waffle"
click at [490, 110] on input "Mix Chocolate Waffle" at bounding box center [440, 114] width 100 height 15
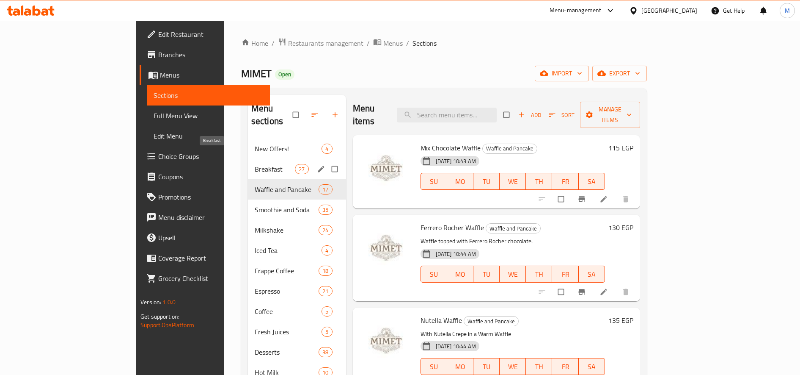
click at [255, 164] on span "Breakfast" at bounding box center [275, 169] width 40 height 10
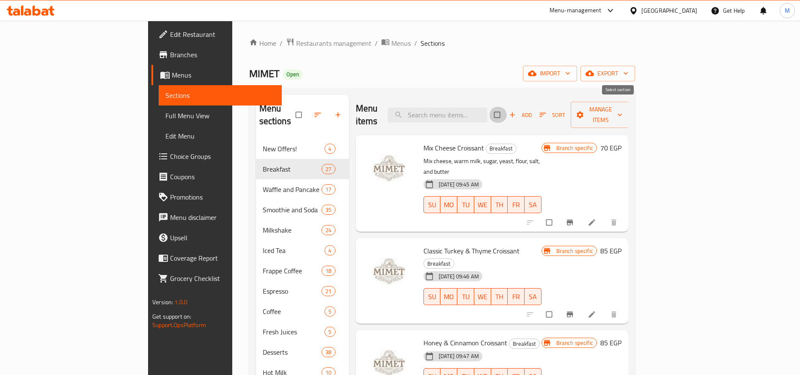
click at [507, 108] on input "checkbox" at bounding box center [498, 115] width 18 height 16
checkbox input "true"
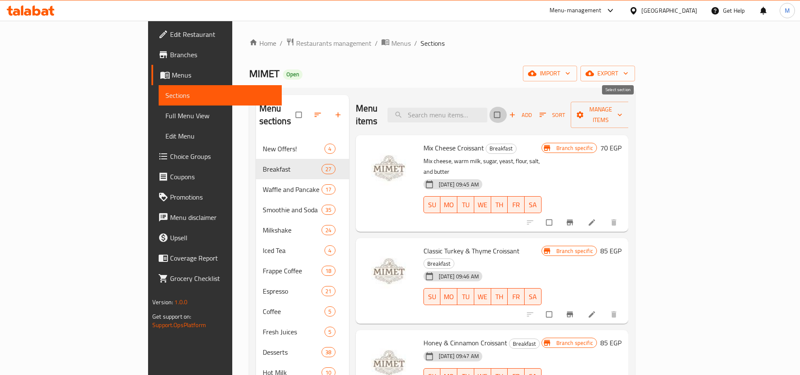
checkbox input "true"
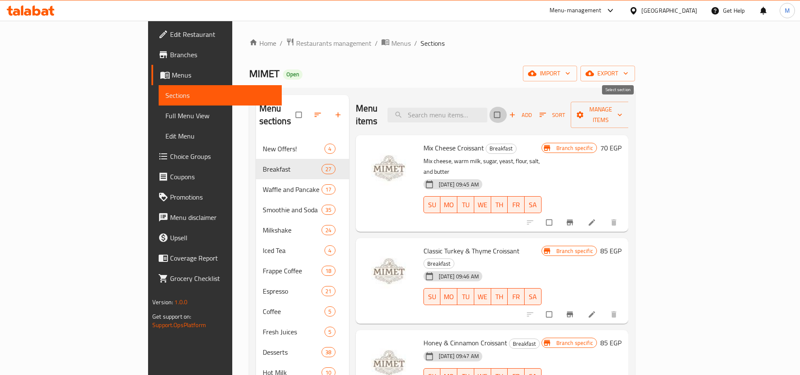
checkbox input "true"
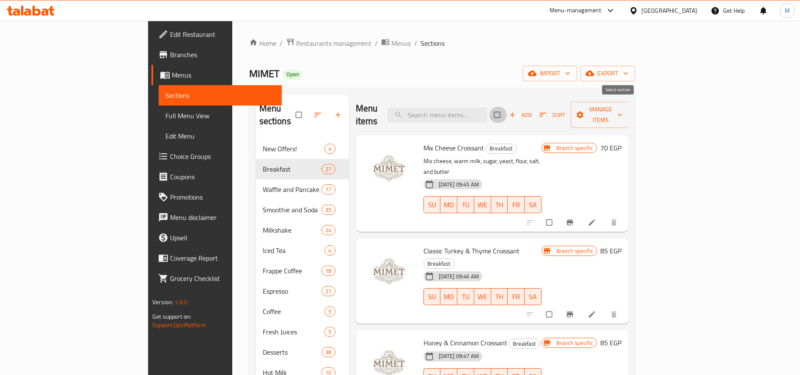
checkbox input "true"
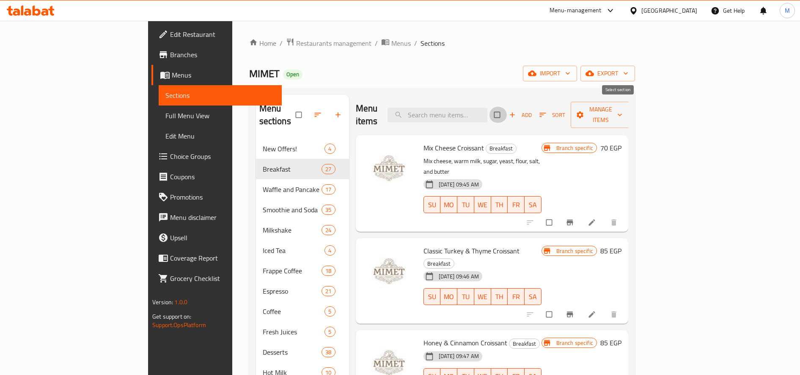
checkbox input "true"
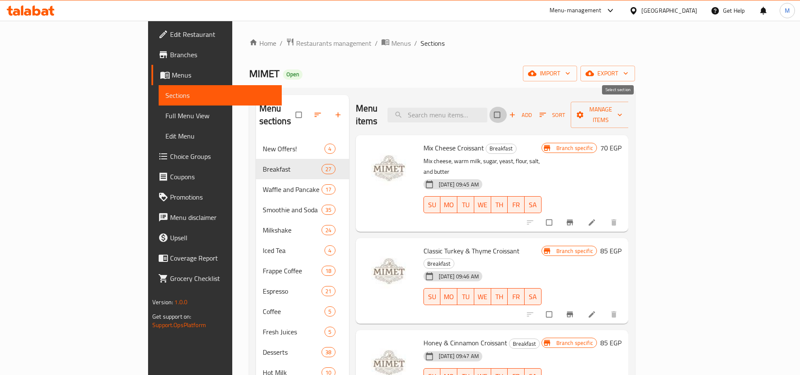
checkbox input "true"
click at [624, 109] on span "Manage items" at bounding box center [601, 114] width 47 height 21
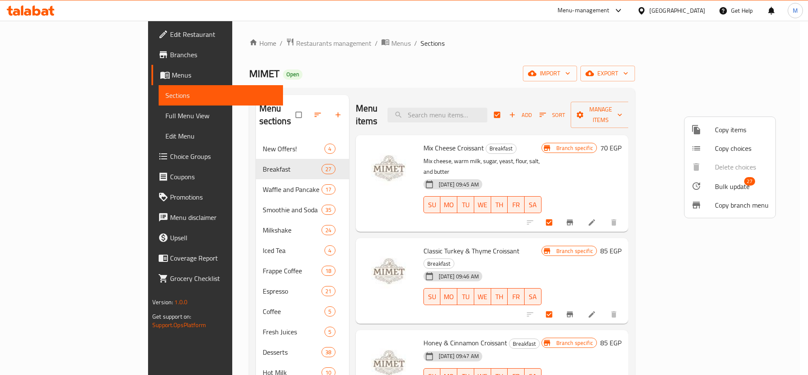
click at [722, 188] on span "Bulk update" at bounding box center [732, 186] width 35 height 10
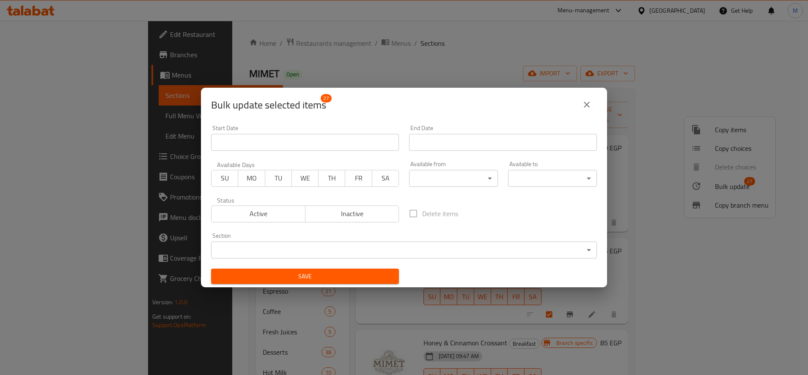
click at [526, 179] on body "​ Menu-management Egypt Get Help M Edit Restaurant Branches Menus Sections Full…" at bounding box center [404, 198] width 808 height 354
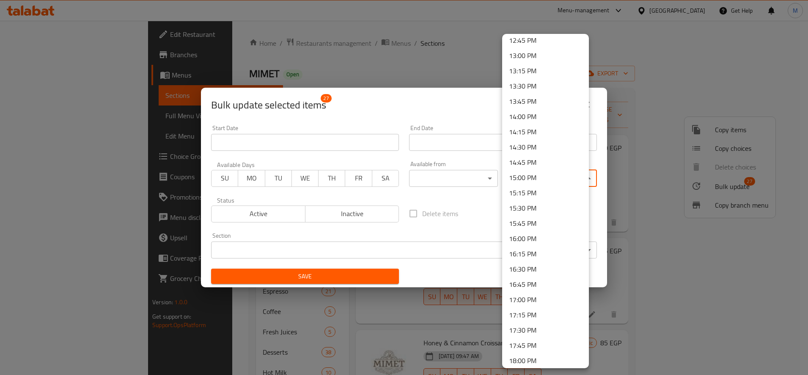
scroll to position [806, 0]
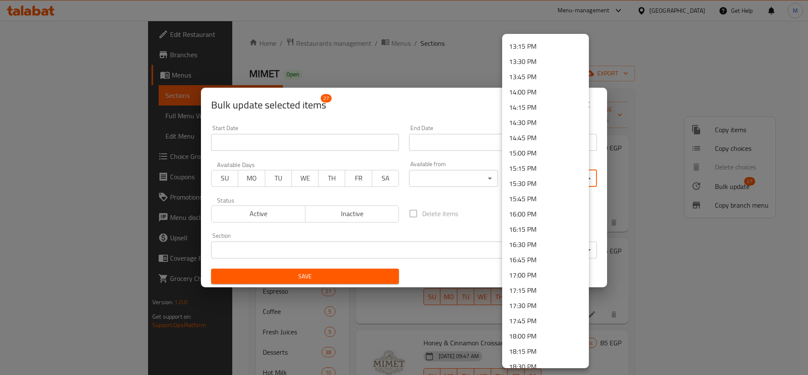
click at [526, 95] on li "14:00 PM" at bounding box center [545, 91] width 87 height 15
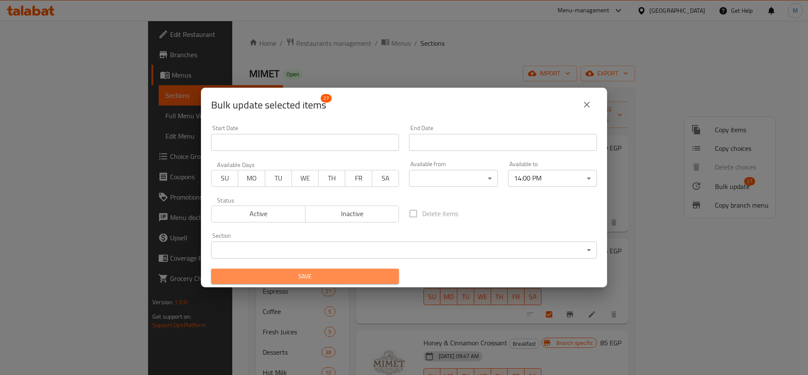
click at [341, 273] on span "Save" at bounding box center [305, 276] width 174 height 11
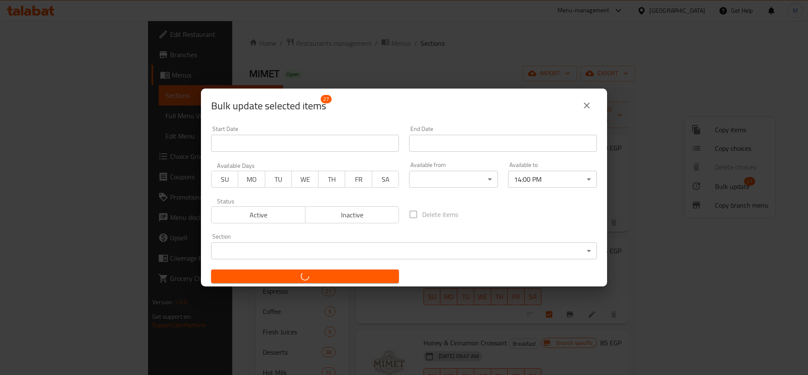
checkbox input "false"
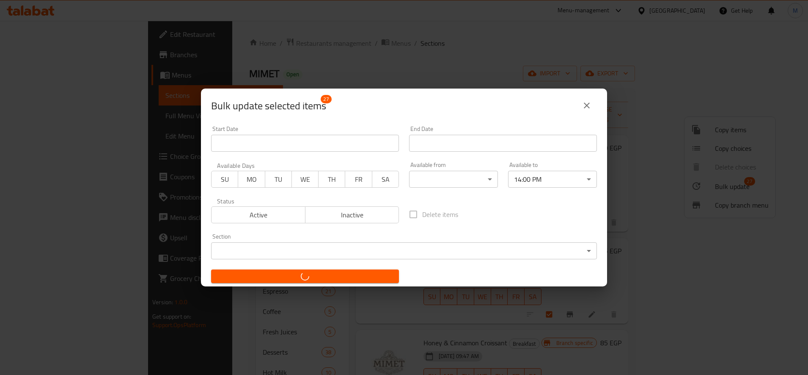
checkbox input "false"
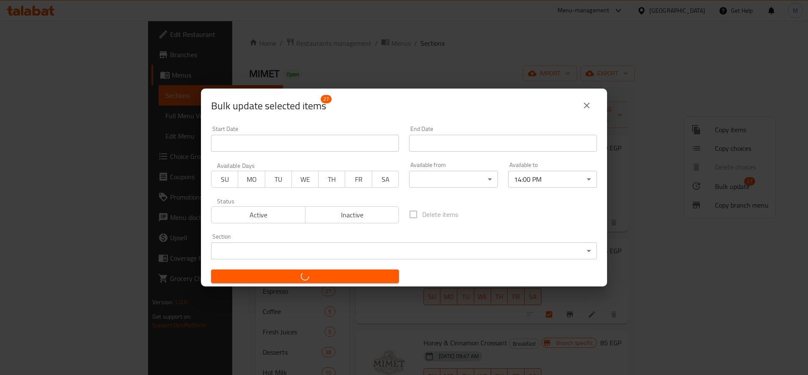
checkbox input "false"
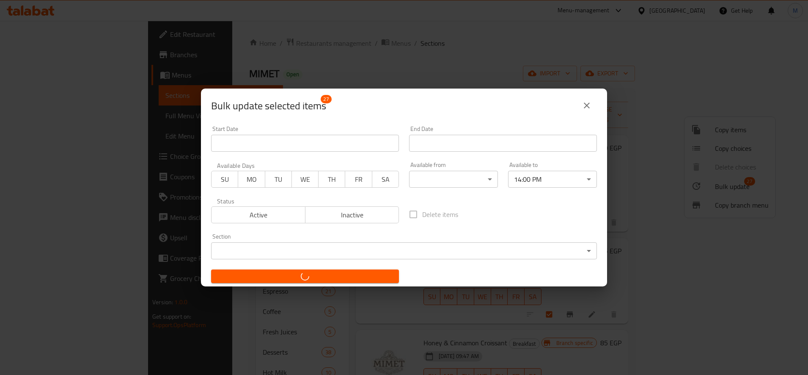
checkbox input "false"
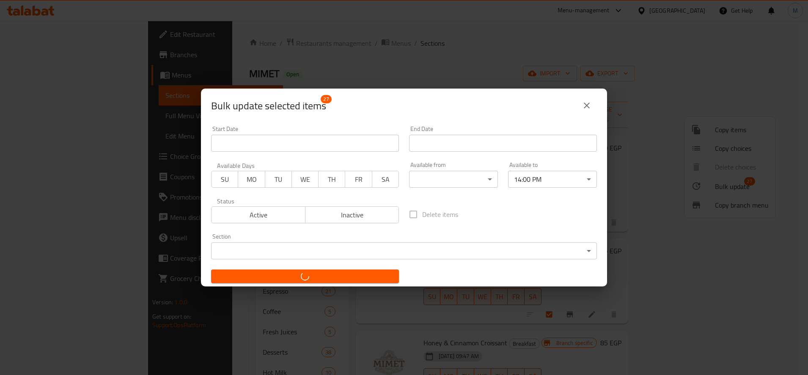
checkbox input "false"
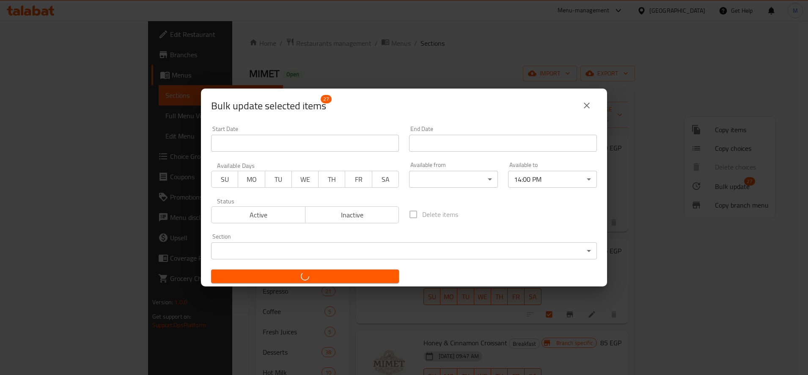
checkbox input "false"
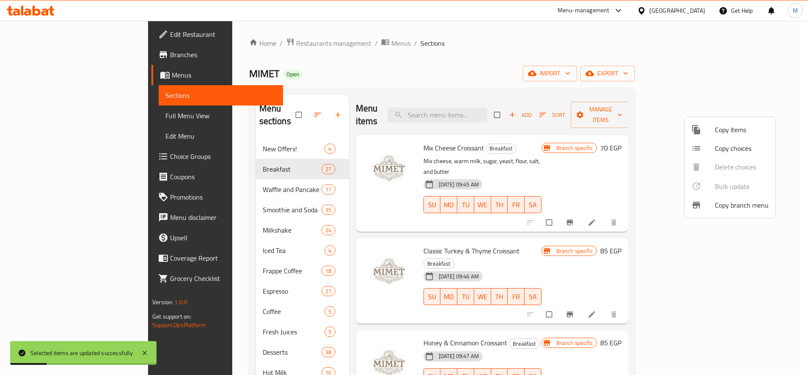
click at [586, 138] on div at bounding box center [404, 187] width 808 height 375
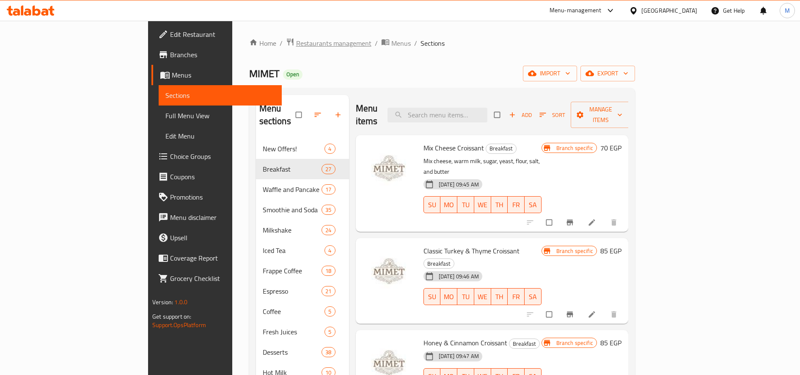
click at [296, 38] on span "Restaurants management" at bounding box center [333, 43] width 75 height 10
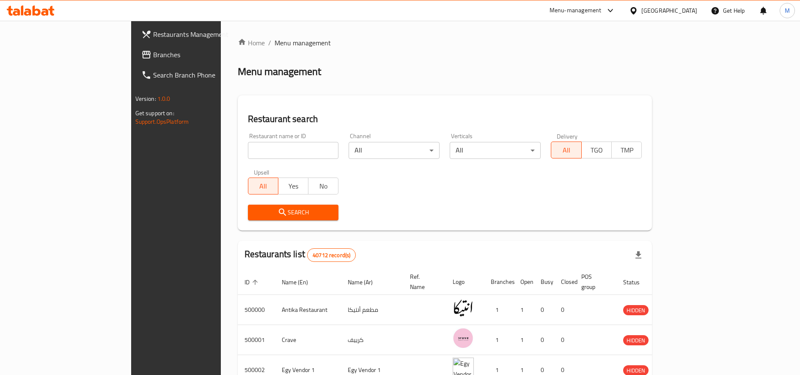
click at [273, 153] on input "search" at bounding box center [293, 150] width 91 height 17
type input "م"
type input "lovely"
click at [255, 209] on span "Search" at bounding box center [293, 212] width 77 height 11
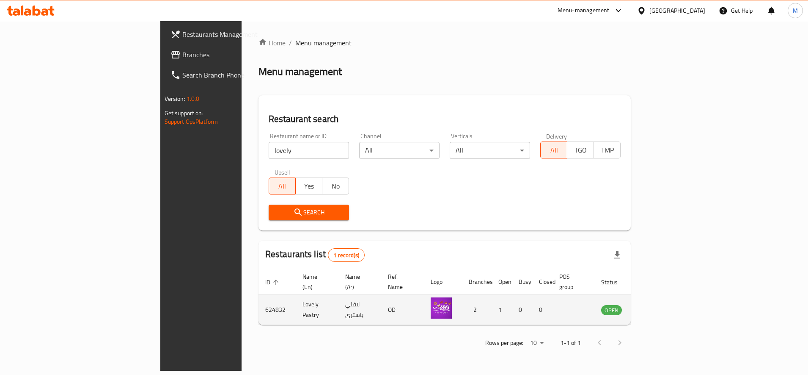
click at [656, 304] on icon "enhanced table" at bounding box center [651, 309] width 10 height 10
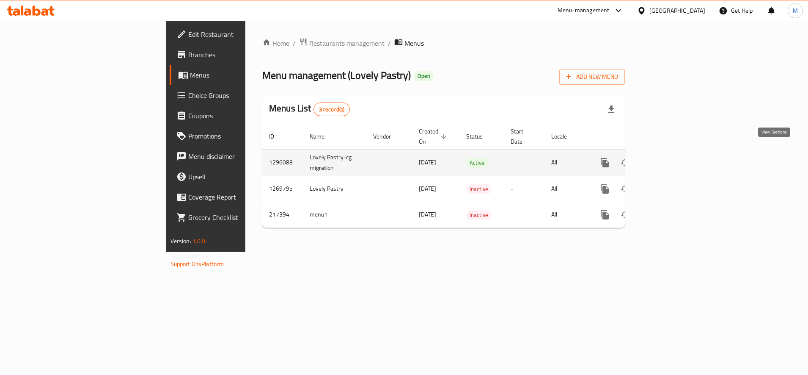
click at [671, 157] on icon "enhanced table" at bounding box center [666, 162] width 10 height 10
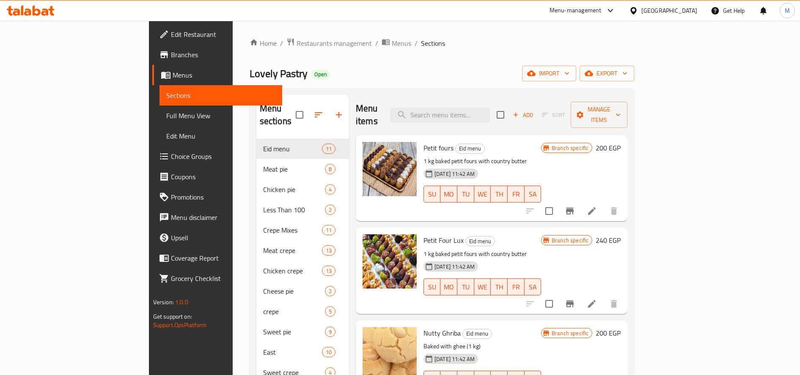
click at [604, 203] on li at bounding box center [592, 210] width 24 height 15
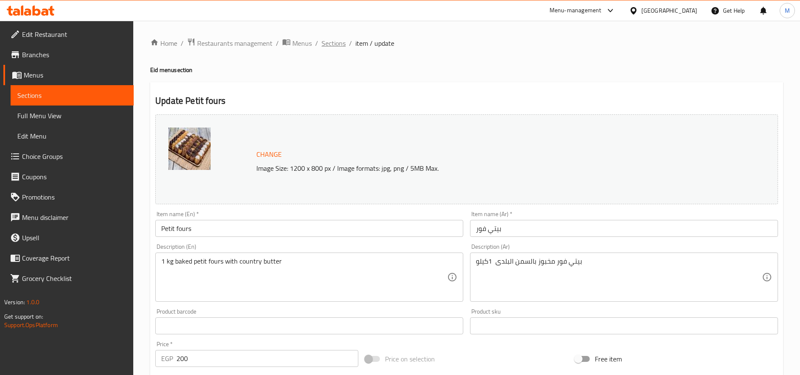
click at [340, 47] on span "Sections" at bounding box center [334, 43] width 24 height 10
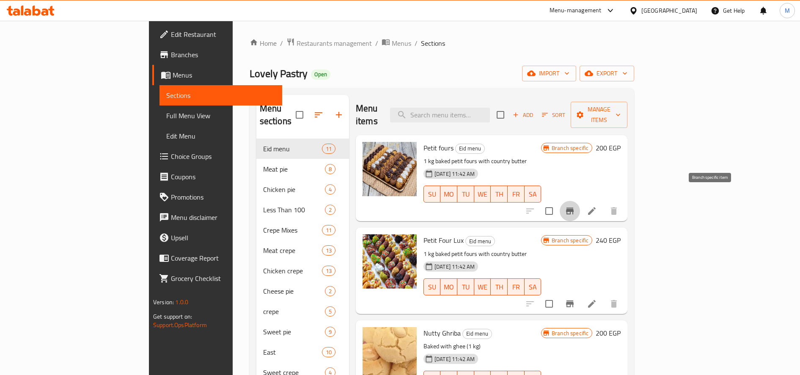
click at [580, 201] on button "Branch-specific-item" at bounding box center [570, 211] width 20 height 20
click at [315, 112] on icon "button" at bounding box center [319, 114] width 8 height 5
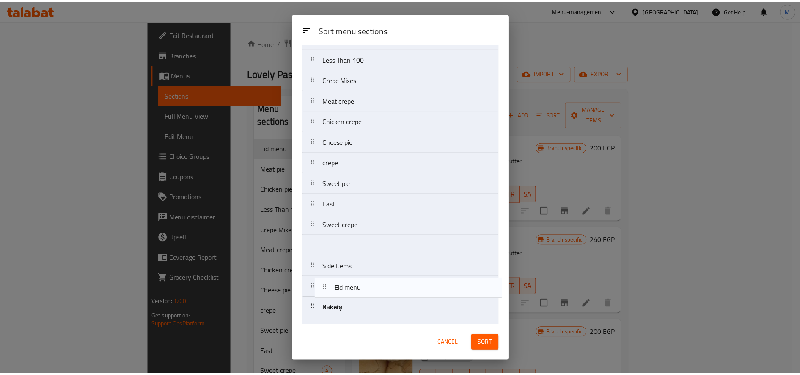
scroll to position [100, 0]
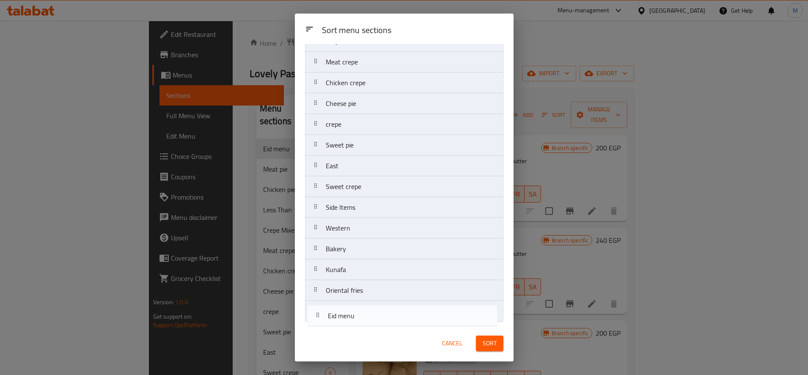
drag, startPoint x: 322, startPoint y: 83, endPoint x: 352, endPoint y: 311, distance: 229.6
click at [324, 322] on div "Sort menu sections Eid menu Meat pie Chicken pie Less Than 100 Crepe Mixes Meat…" at bounding box center [404, 184] width 219 height 281
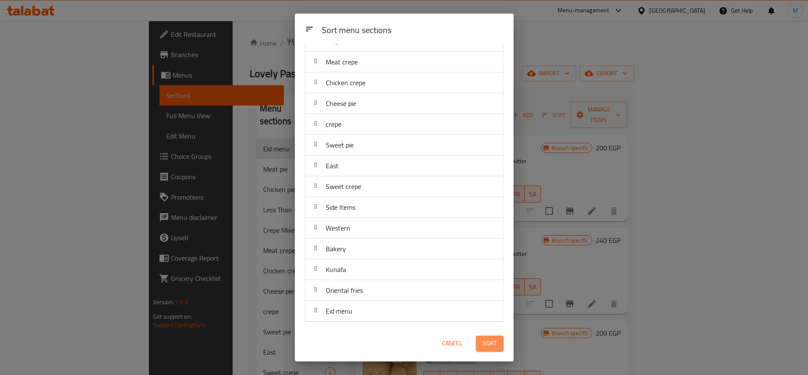
drag, startPoint x: 482, startPoint y: 347, endPoint x: 485, endPoint y: 344, distance: 5.4
click at [485, 344] on button "Sort" at bounding box center [490, 343] width 28 height 16
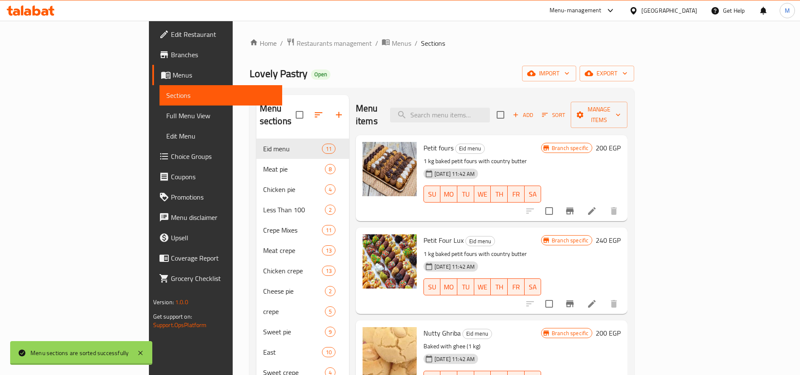
click at [485, 350] on div "19-06-2025 11:42 AM SU MO TU WE TH FR SA" at bounding box center [482, 373] width 124 height 46
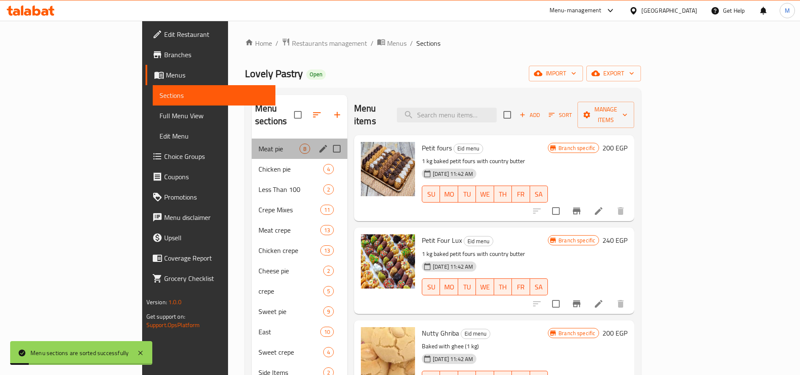
click at [259, 143] on span "Meat pie" at bounding box center [279, 148] width 41 height 10
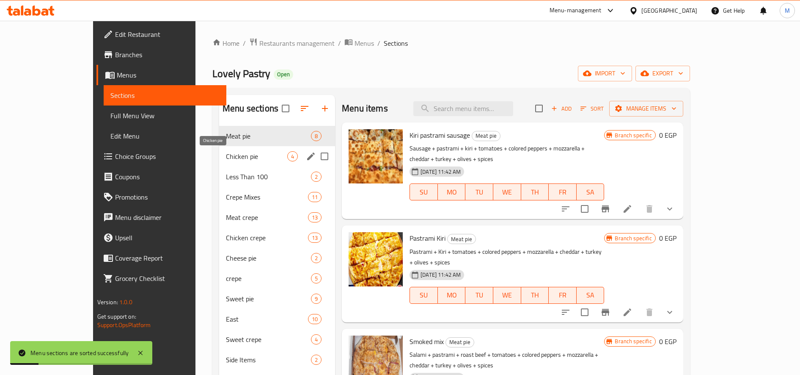
click at [226, 158] on span "Chicken pie" at bounding box center [256, 156] width 61 height 10
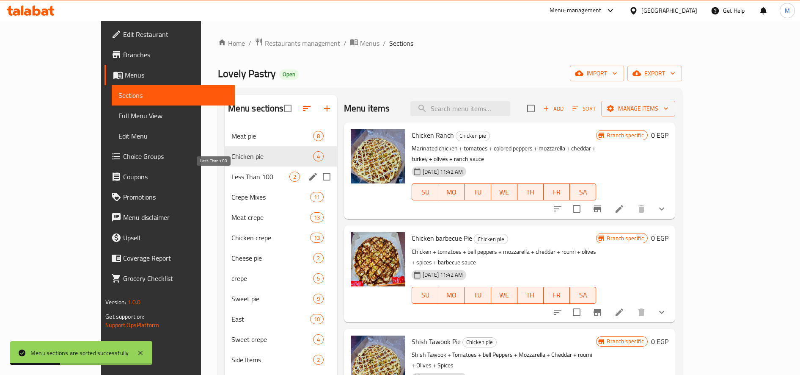
click at [231, 176] on span "Less Than 100" at bounding box center [260, 176] width 58 height 10
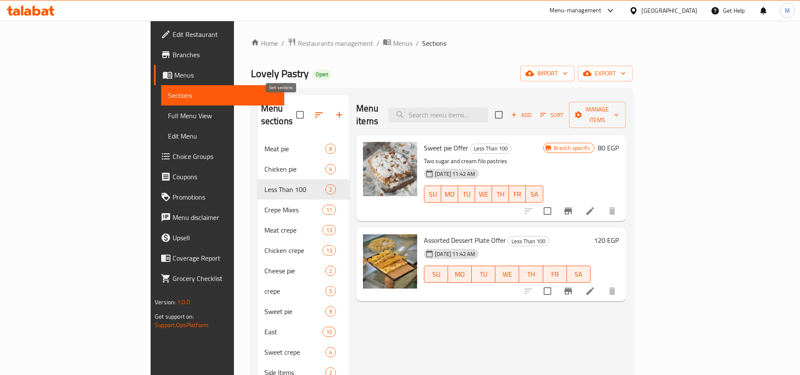
click at [314, 111] on icon "button" at bounding box center [319, 115] width 10 height 10
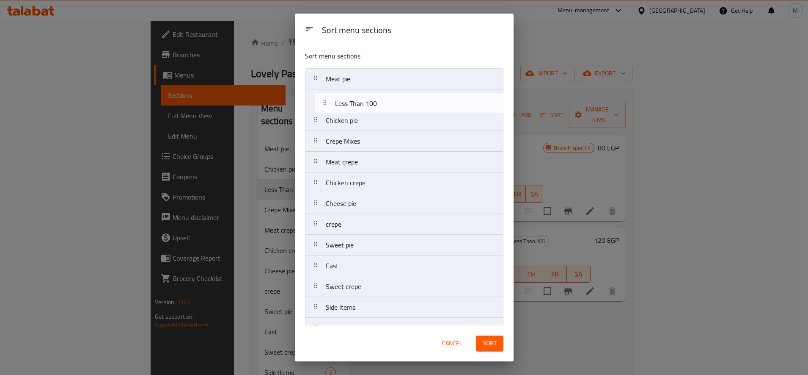
drag, startPoint x: 329, startPoint y: 104, endPoint x: 335, endPoint y: 82, distance: 22.7
click at [335, 83] on nav "Meat pie Chicken pie Less Than 100 Crepe Mixes Meat crepe Chicken crepe Cheese …" at bounding box center [404, 244] width 198 height 353
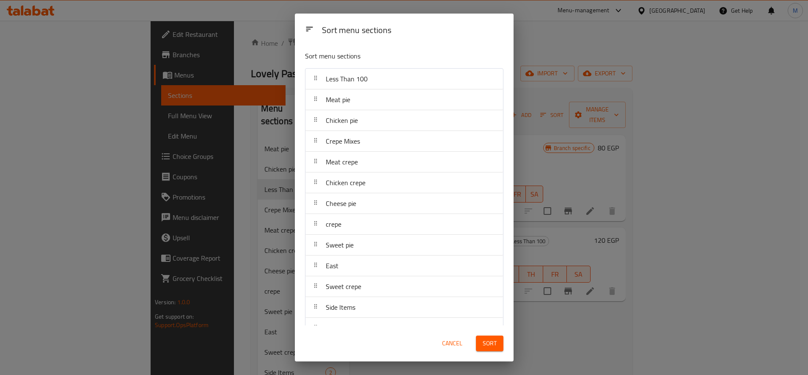
click at [488, 333] on div "Sort" at bounding box center [490, 343] width 38 height 26
click at [488, 335] on div "Sort" at bounding box center [490, 343] width 38 height 26
click at [490, 343] on span "Sort" at bounding box center [490, 343] width 14 height 11
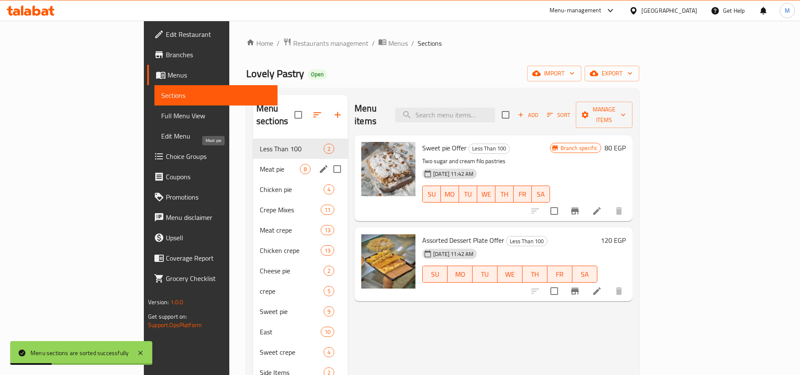
click at [260, 164] on span "Meat pie" at bounding box center [280, 169] width 40 height 10
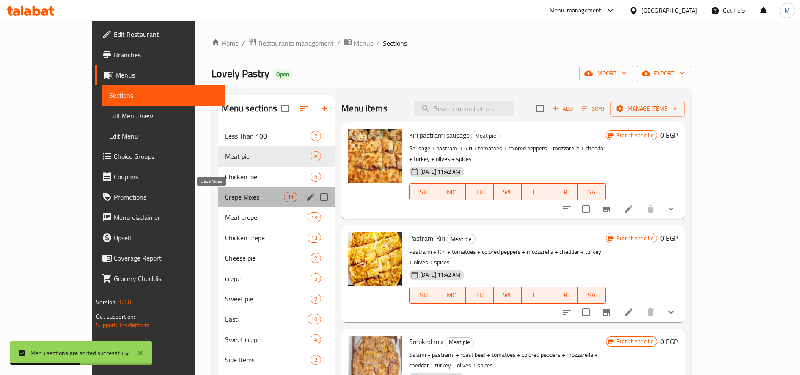
click at [225, 197] on span "Crepe Mixes" at bounding box center [254, 197] width 59 height 10
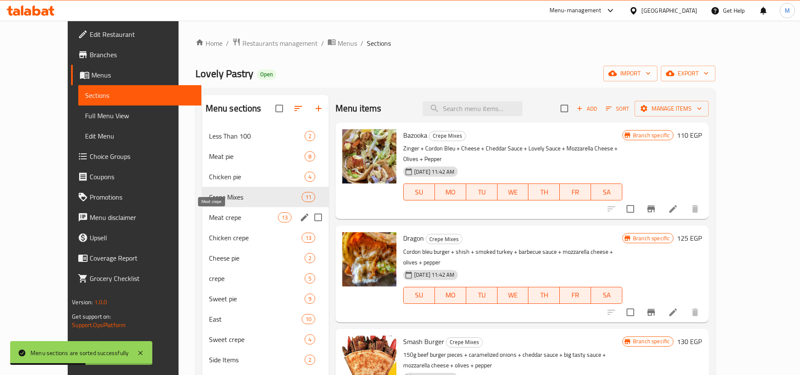
click at [211, 218] on span "Meat crepe" at bounding box center [243, 217] width 69 height 10
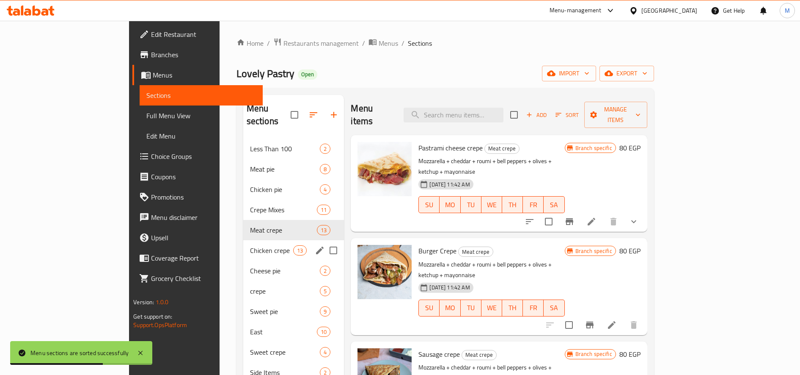
click at [243, 245] on div "Chicken crepe 13" at bounding box center [293, 250] width 101 height 20
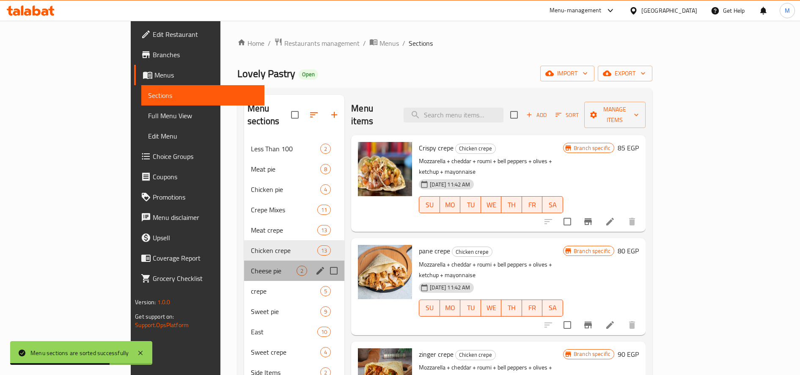
click at [244, 263] on div "Cheese pie 2" at bounding box center [294, 270] width 100 height 20
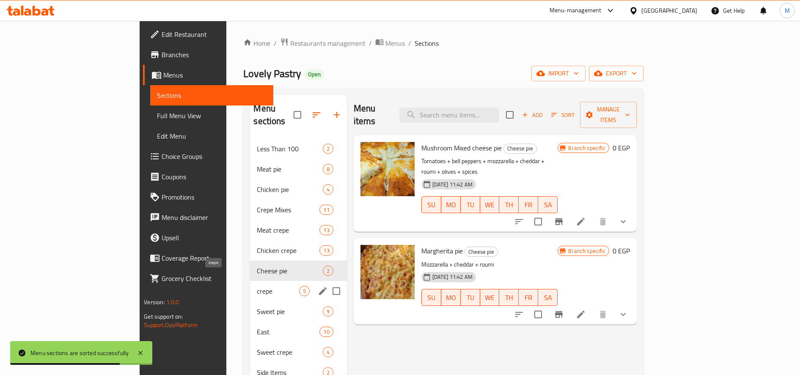
click at [257, 286] on span "crepe" at bounding box center [278, 291] width 42 height 10
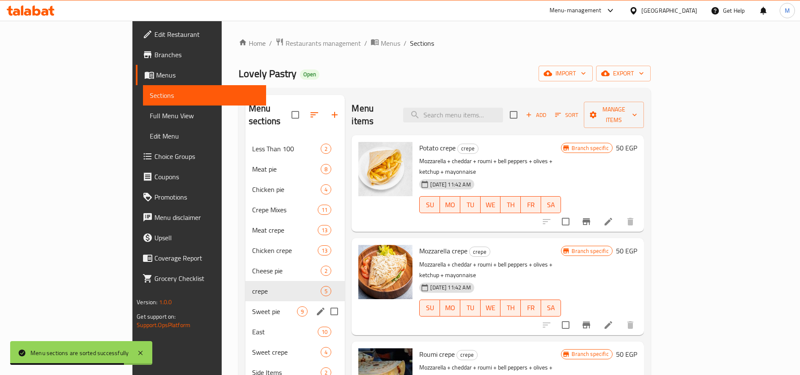
click at [252, 306] on span "Sweet pie" at bounding box center [274, 311] width 45 height 10
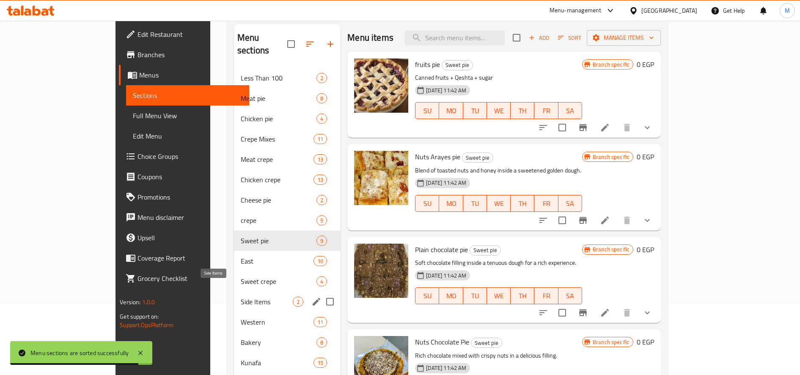
scroll to position [124, 0]
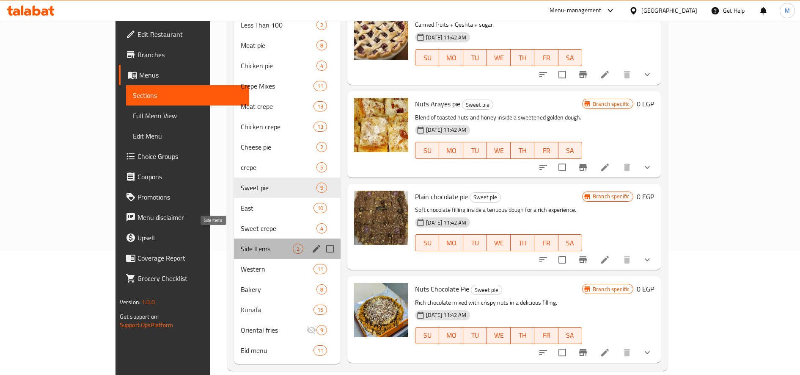
click at [241, 243] on span "Side Items" at bounding box center [267, 248] width 52 height 10
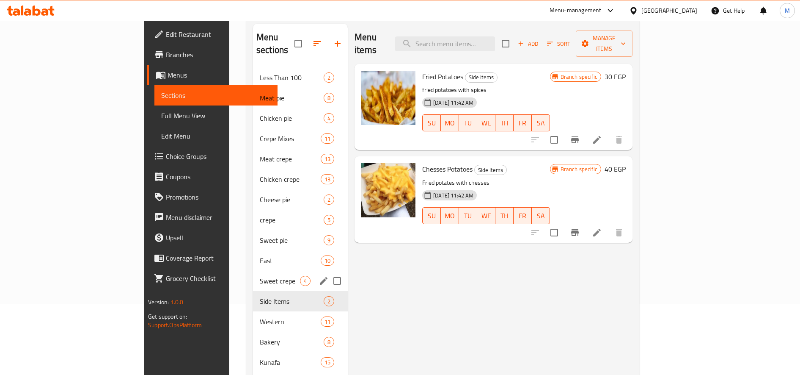
scroll to position [53, 0]
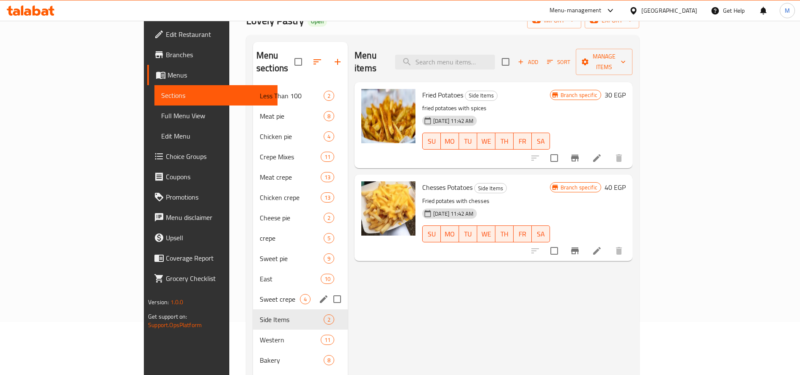
drag, startPoint x: 175, startPoint y: 282, endPoint x: 179, endPoint y: 277, distance: 6.3
click at [260, 294] on span "Sweet crepe" at bounding box center [280, 299] width 40 height 10
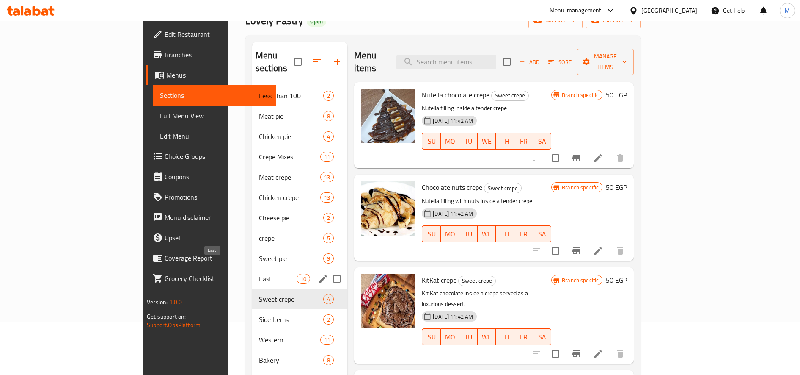
click at [259, 273] on span "East" at bounding box center [278, 278] width 38 height 10
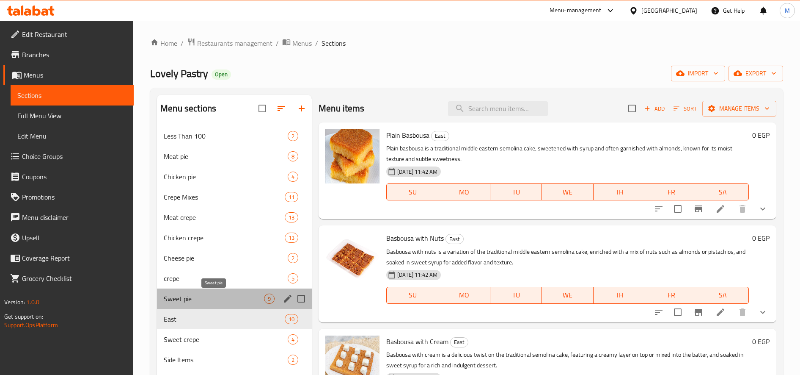
click at [205, 298] on span "Sweet pie" at bounding box center [214, 298] width 100 height 10
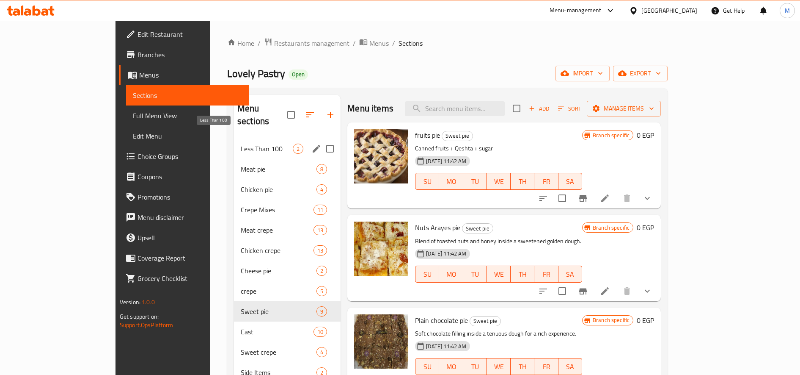
click at [241, 143] on span "Less Than 100" at bounding box center [267, 148] width 52 height 10
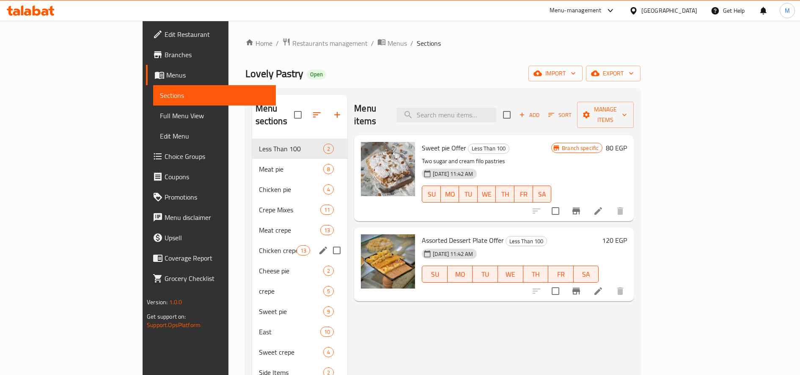
scroll to position [124, 0]
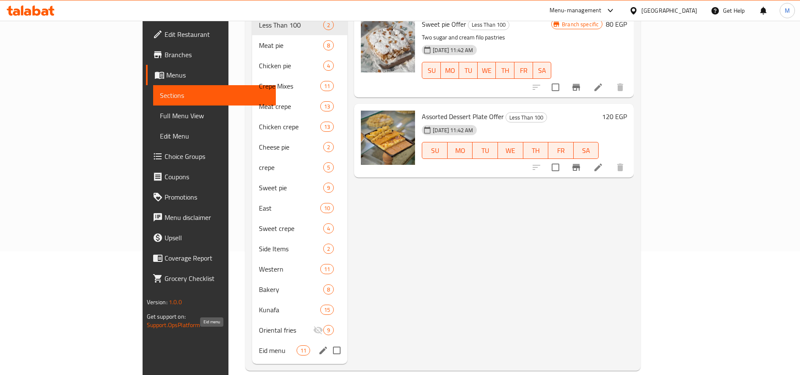
click at [259, 345] on span "Eid menu" at bounding box center [278, 350] width 38 height 10
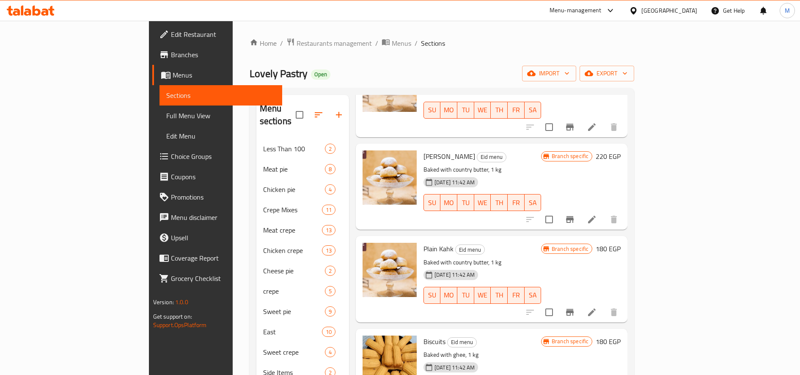
scroll to position [635, 0]
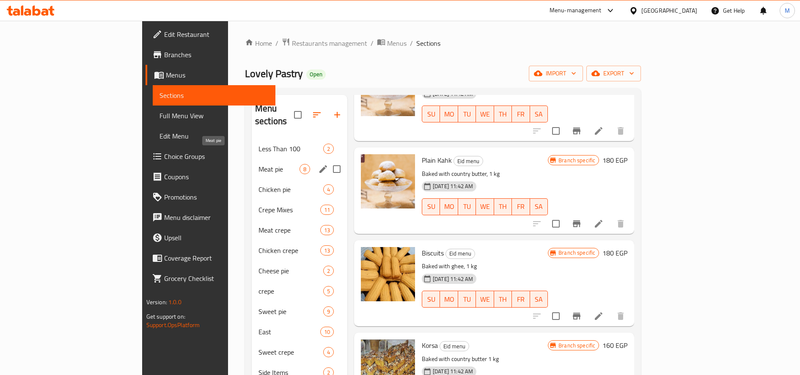
click at [252, 162] on div "Meat pie 8" at bounding box center [300, 169] width 96 height 20
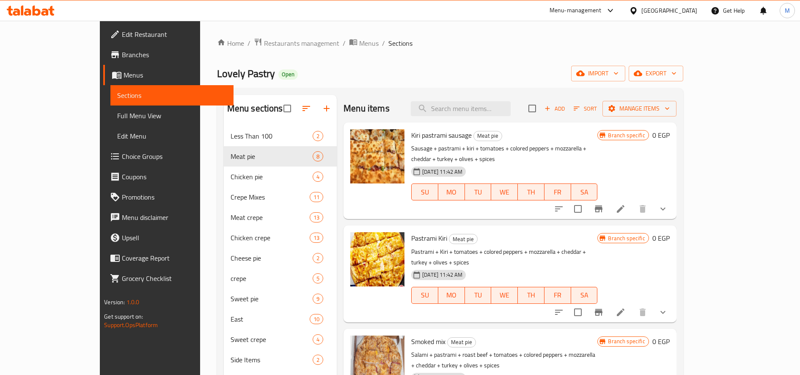
click at [668, 204] on icon "show more" at bounding box center [663, 209] width 10 height 10
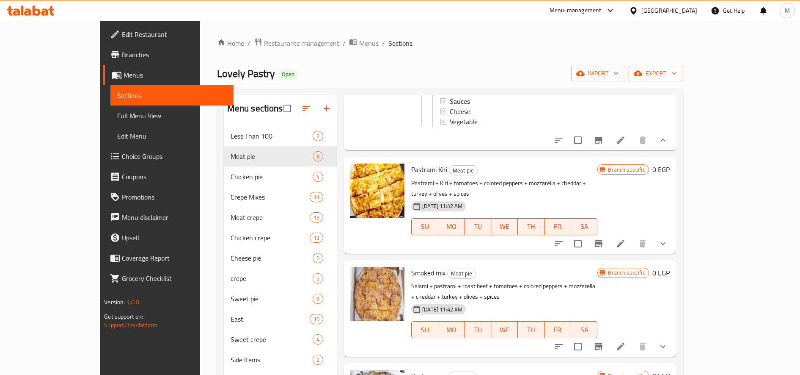
scroll to position [212, 0]
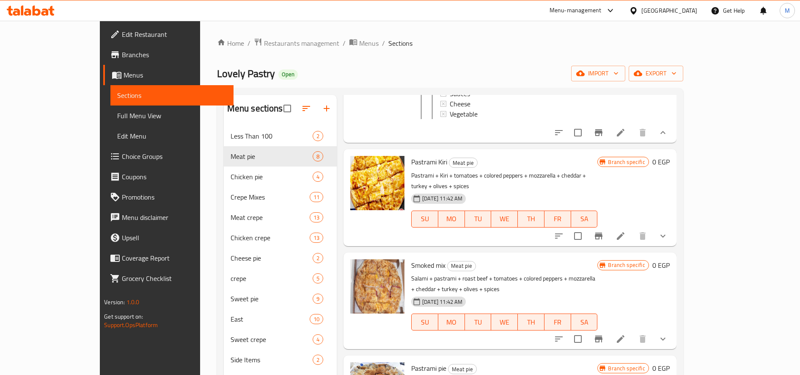
click at [668, 231] on icon "show more" at bounding box center [663, 236] width 10 height 10
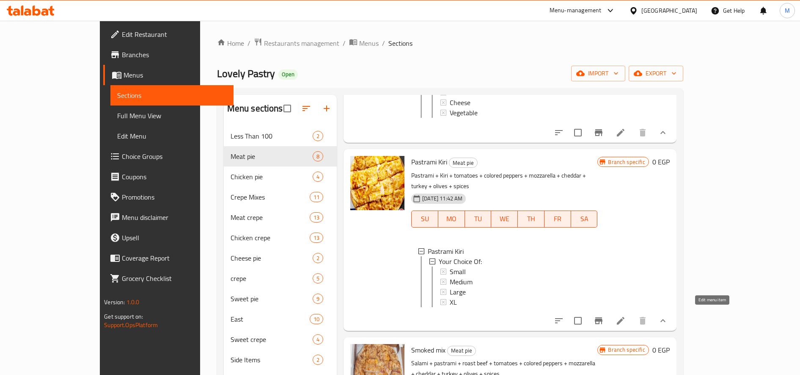
click at [625, 317] on icon at bounding box center [621, 321] width 8 height 8
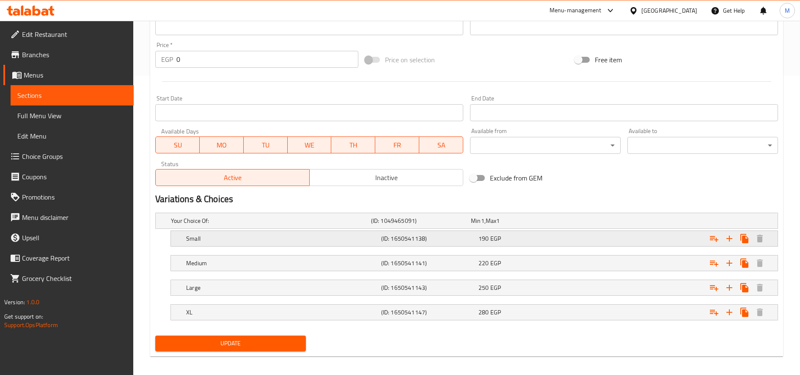
scroll to position [304, 0]
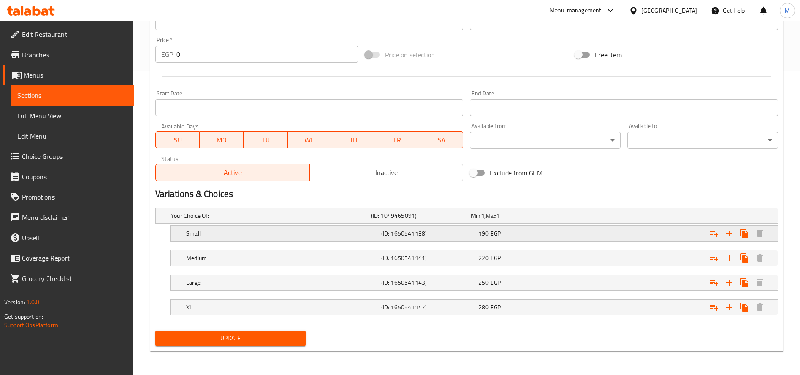
click at [428, 225] on div "Small (ID: 1650541138) 190 EGP" at bounding box center [469, 215] width 600 height 19
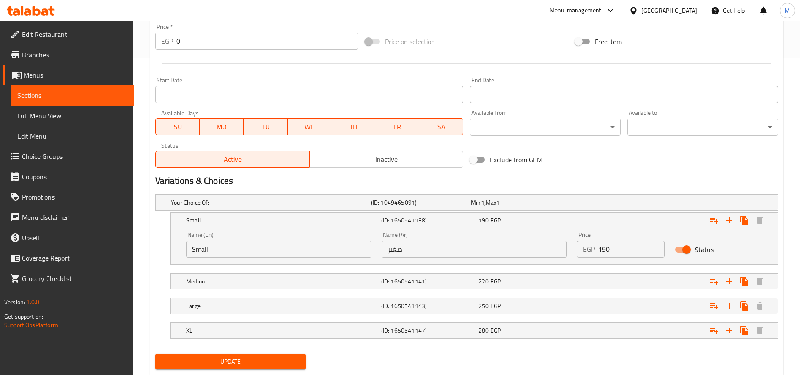
scroll to position [340, 0]
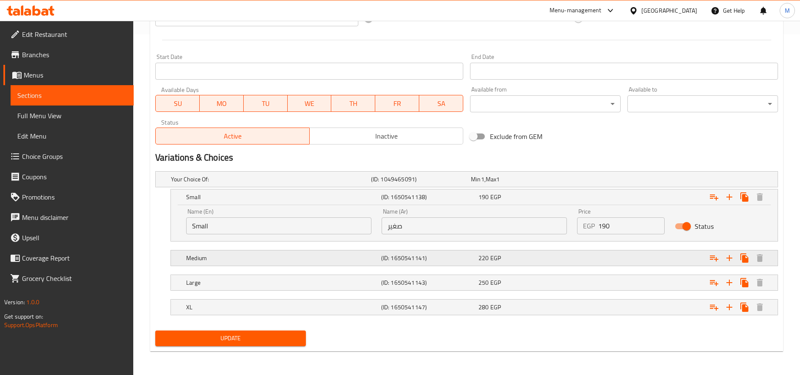
click at [523, 185] on div "220 EGP" at bounding box center [519, 179] width 100 height 12
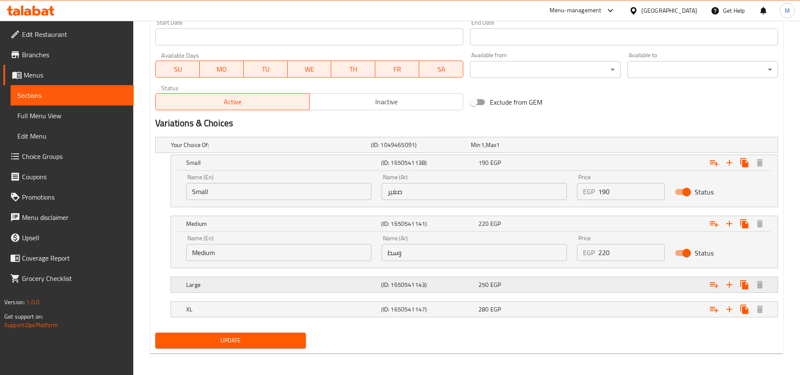
scroll to position [377, 0]
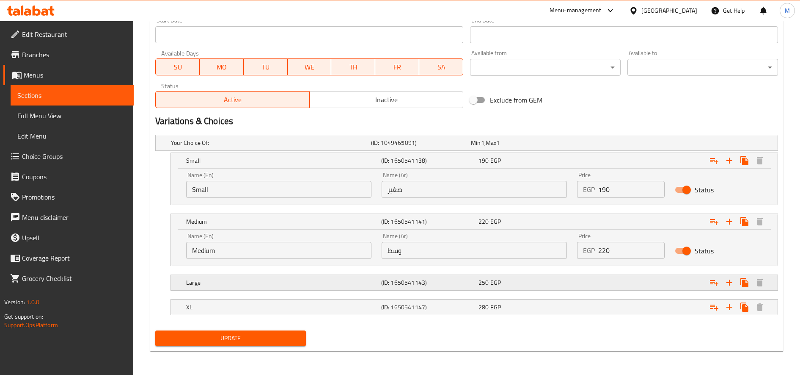
click at [473, 152] on div "Large (ID: 1650541143) 250 EGP" at bounding box center [469, 142] width 600 height 19
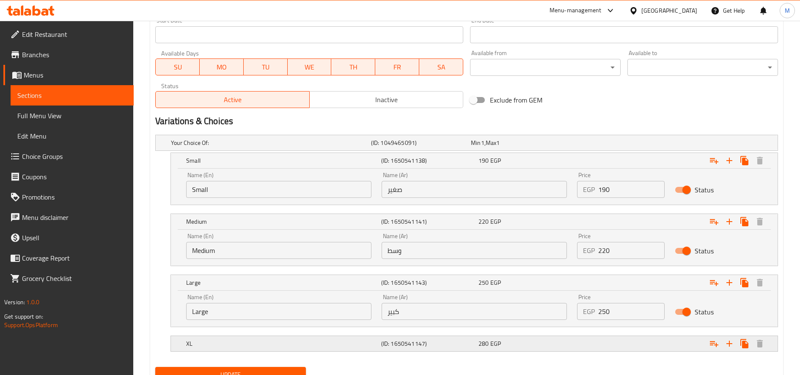
drag, startPoint x: 440, startPoint y: 338, endPoint x: 541, endPoint y: 265, distance: 124.3
click at [440, 149] on div "(ID: 1650541147)" at bounding box center [419, 143] width 100 height 12
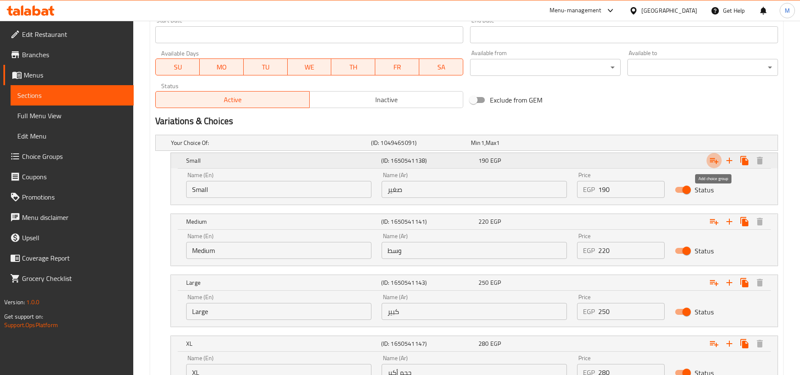
click at [712, 161] on icon "Expand" at bounding box center [714, 160] width 10 height 10
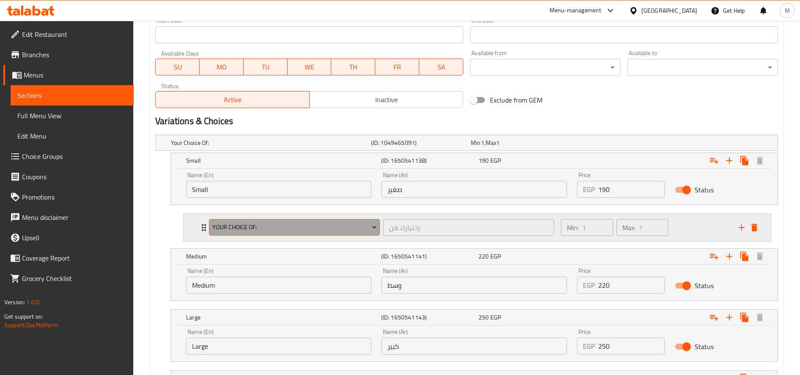
click at [276, 230] on span "Your Choice Of:" at bounding box center [294, 227] width 165 height 11
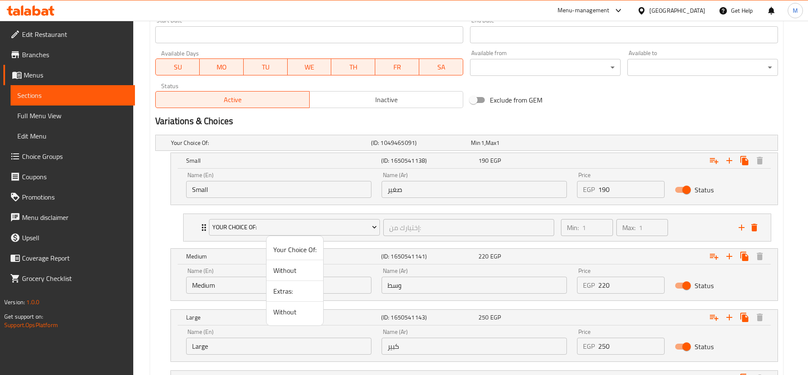
click at [703, 235] on div at bounding box center [404, 187] width 808 height 375
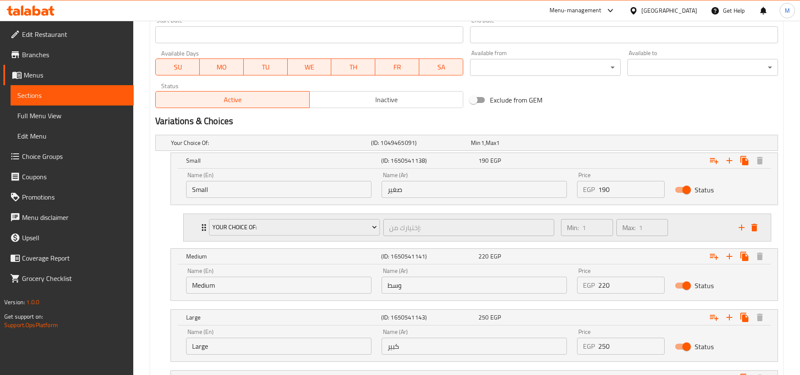
click at [700, 227] on div "Min: 1 ​ Max: 1 ​" at bounding box center [645, 227] width 178 height 27
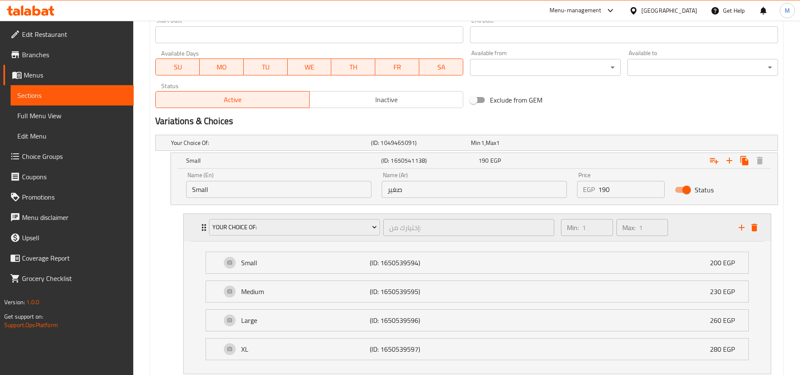
click at [700, 227] on div "Min: 1 ​ Max: 1 ​" at bounding box center [645, 227] width 178 height 27
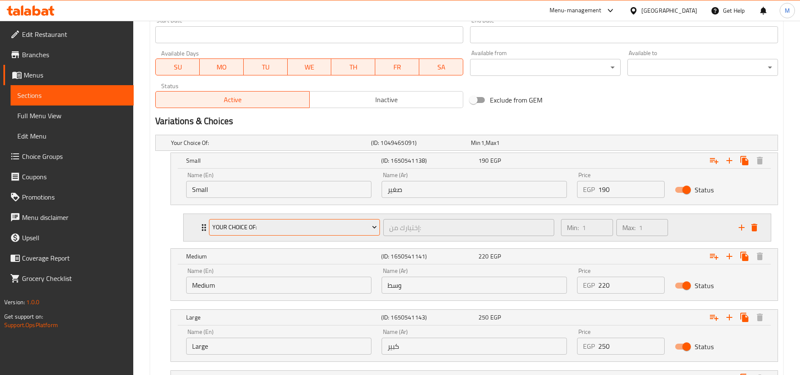
click at [297, 226] on span "Your Choice Of:" at bounding box center [294, 227] width 165 height 11
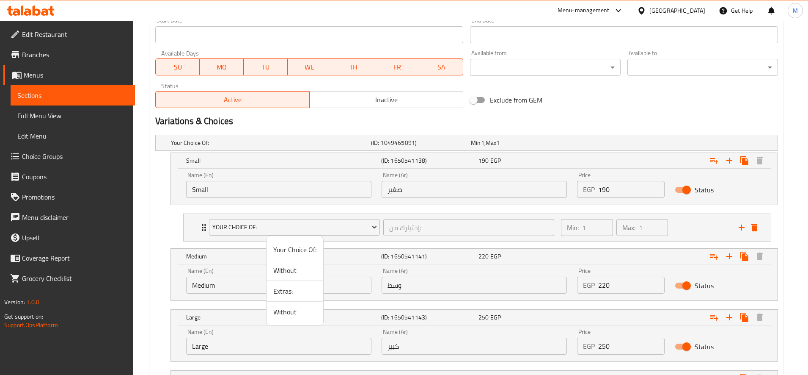
click at [291, 272] on span "Without" at bounding box center [294, 270] width 43 height 10
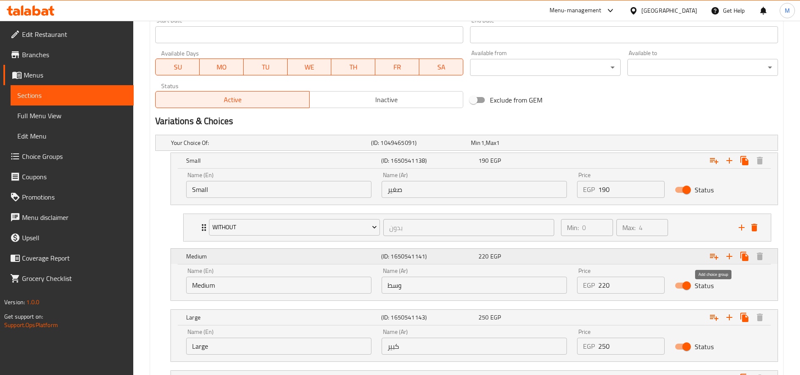
click at [711, 258] on icon "Expand" at bounding box center [714, 256] width 10 height 10
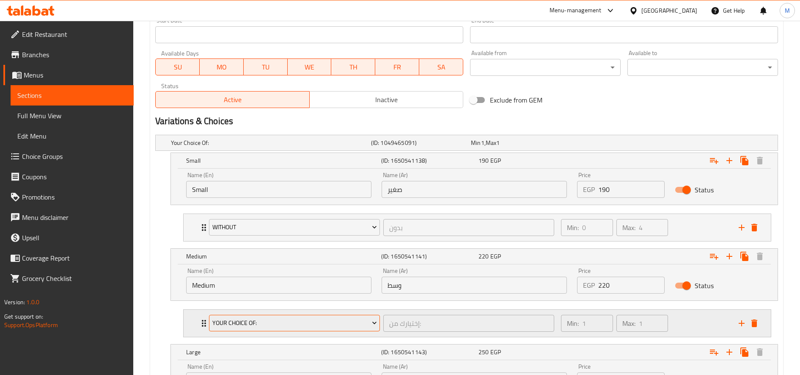
click at [315, 320] on span "Your Choice Of:" at bounding box center [294, 322] width 165 height 11
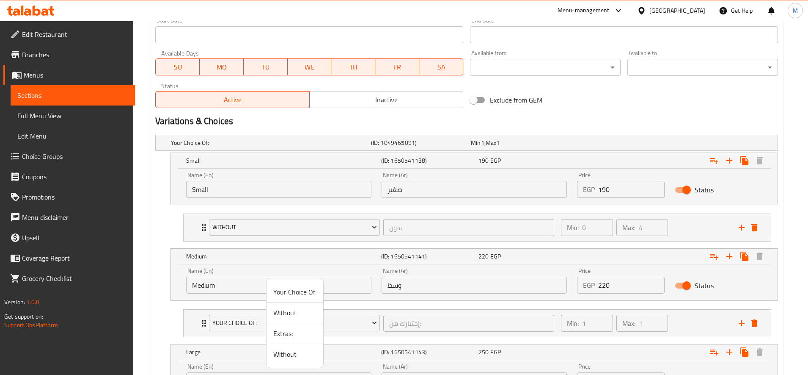
click at [304, 310] on span "Without" at bounding box center [294, 312] width 43 height 10
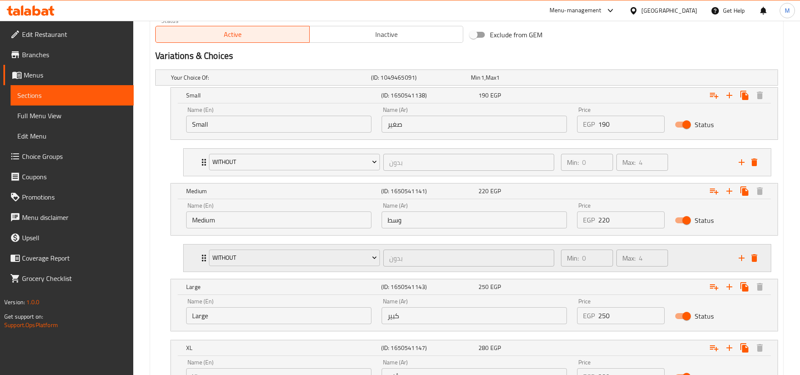
scroll to position [518, 0]
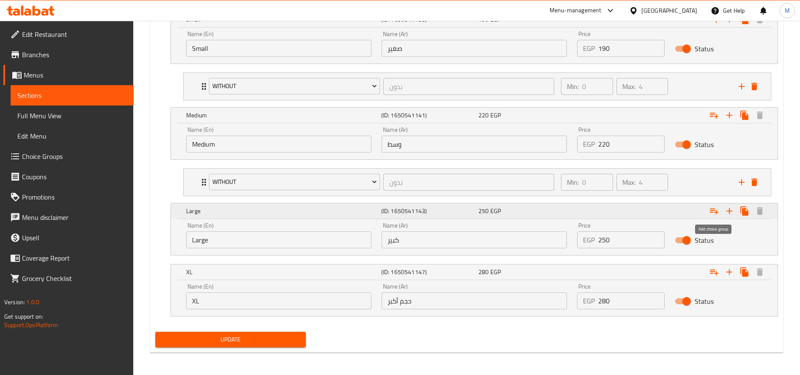
click at [716, 212] on icon "Expand" at bounding box center [714, 211] width 8 height 6
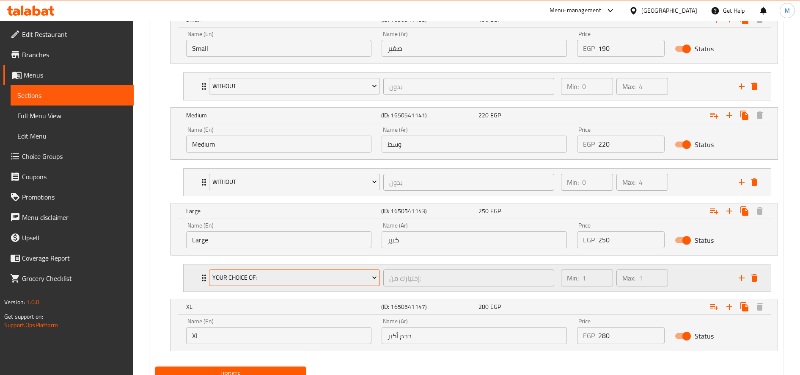
click at [262, 278] on span "Your Choice Of:" at bounding box center [294, 277] width 165 height 11
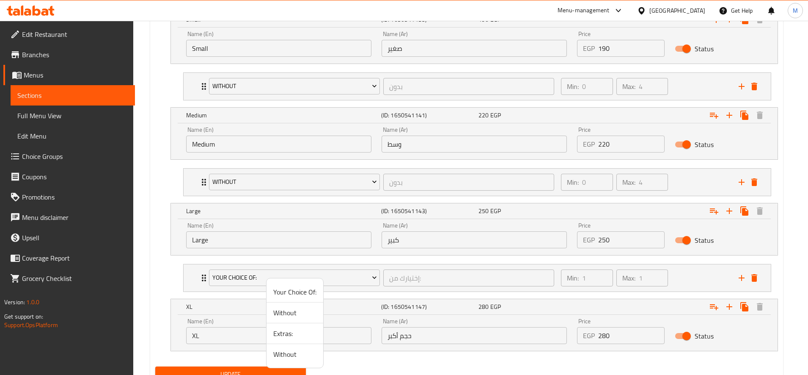
click at [283, 316] on span "Without" at bounding box center [294, 312] width 43 height 10
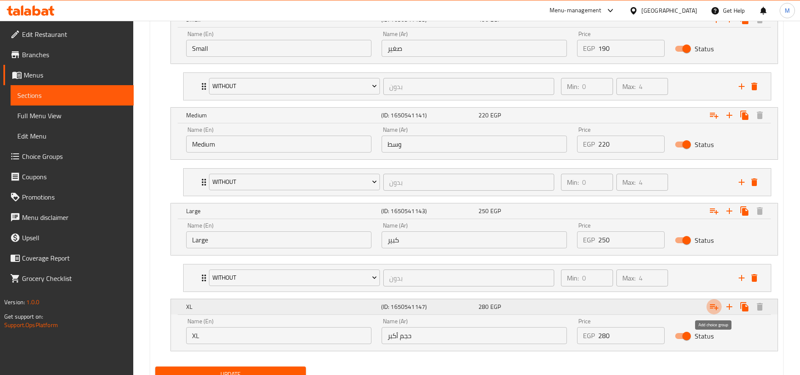
click at [717, 307] on icon "Expand" at bounding box center [714, 307] width 8 height 6
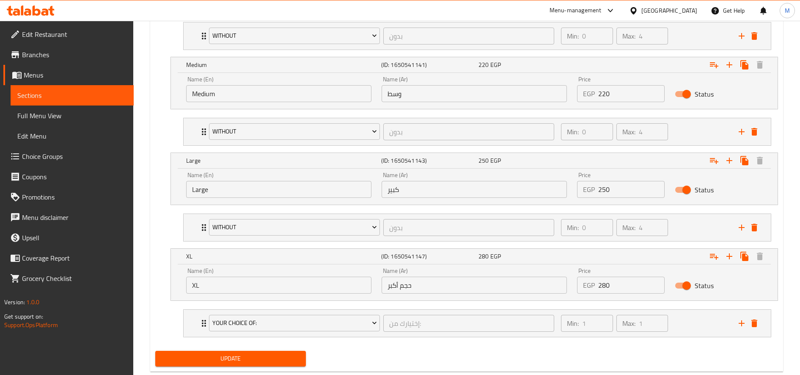
scroll to position [588, 0]
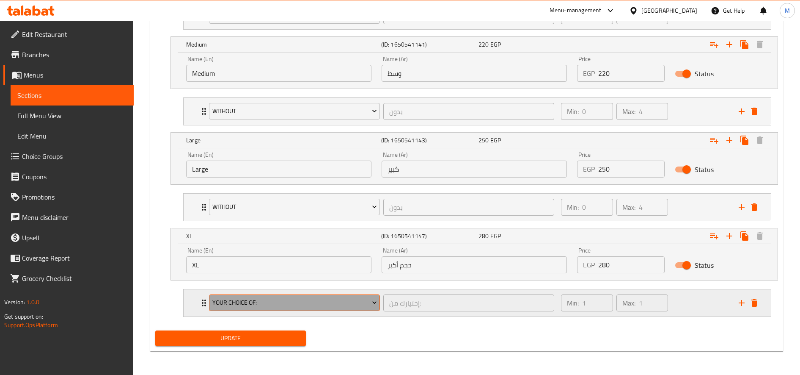
click at [319, 303] on span "Your Choice Of:" at bounding box center [294, 302] width 165 height 11
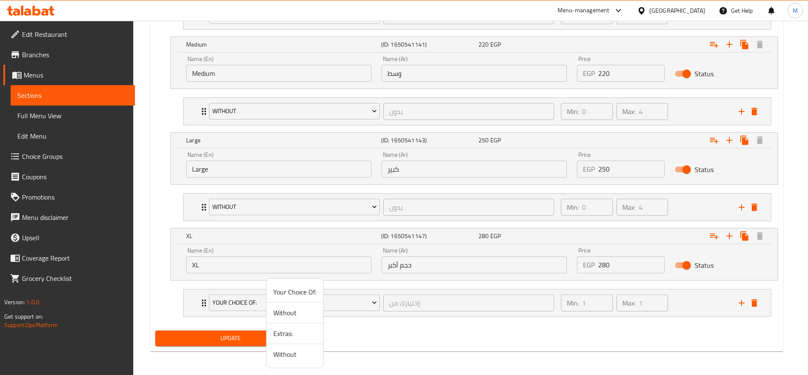
click at [285, 315] on span "Without" at bounding box center [294, 312] width 43 height 10
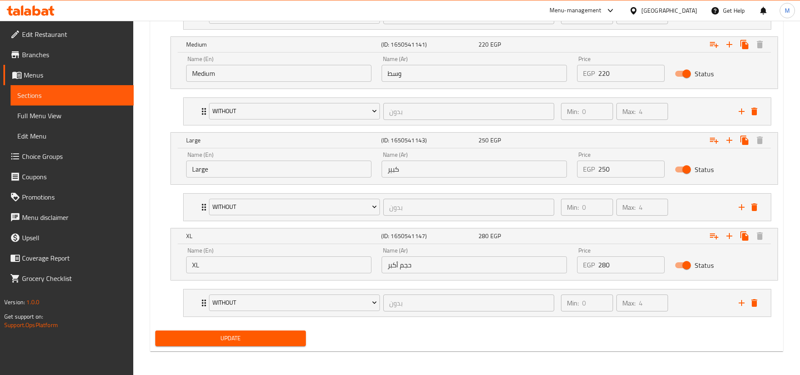
click at [227, 338] on span "Update" at bounding box center [230, 338] width 137 height 11
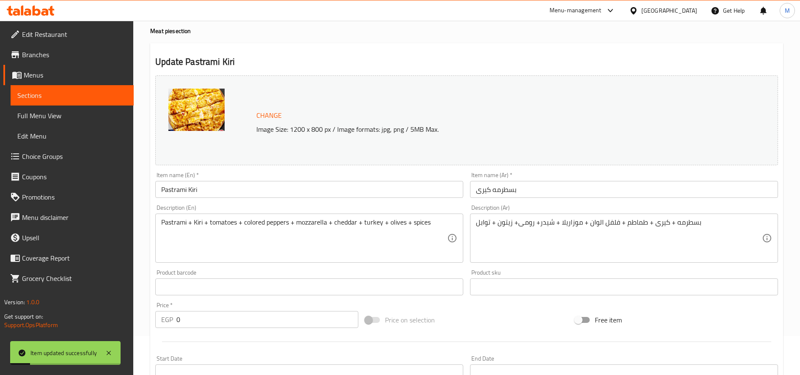
scroll to position [0, 0]
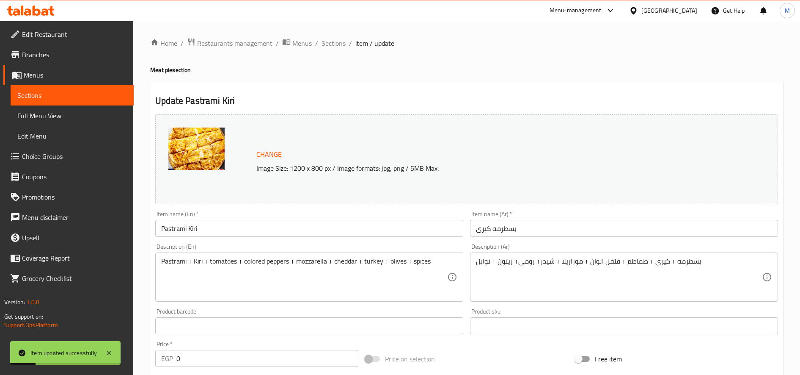
drag, startPoint x: 334, startPoint y: 41, endPoint x: 365, endPoint y: 55, distance: 34.3
click at [334, 41] on span "Sections" at bounding box center [334, 43] width 24 height 10
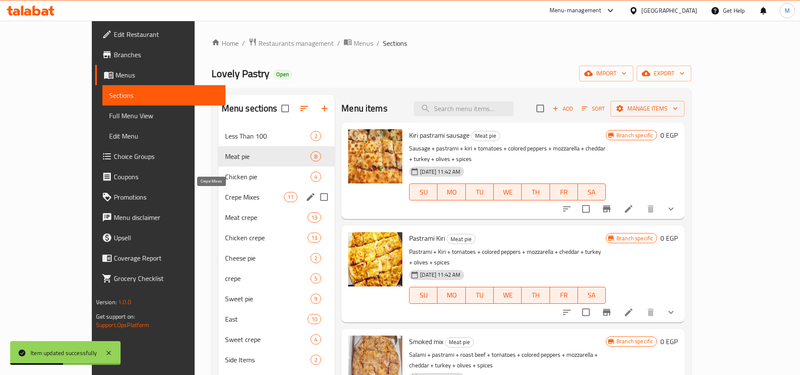
click at [225, 197] on span "Crepe Mixes" at bounding box center [254, 197] width 59 height 10
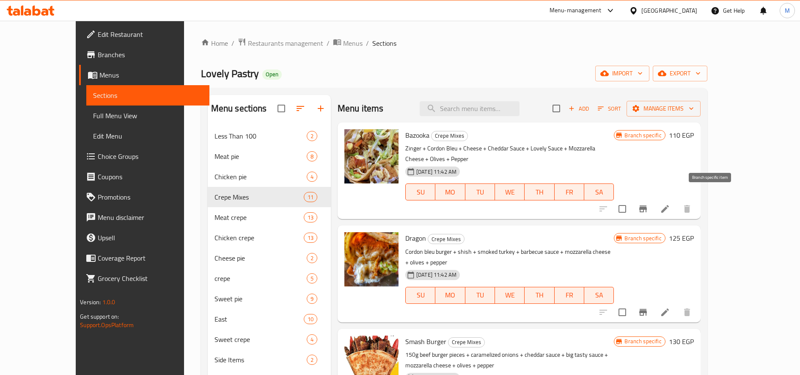
click at [647, 205] on icon "Branch-specific-item" at bounding box center [643, 208] width 8 height 7
click at [697, 198] on div at bounding box center [645, 208] width 104 height 20
click at [648, 204] on icon "Branch-specific-item" at bounding box center [643, 209] width 10 height 10
click at [647, 205] on icon "Branch-specific-item" at bounding box center [643, 208] width 8 height 7
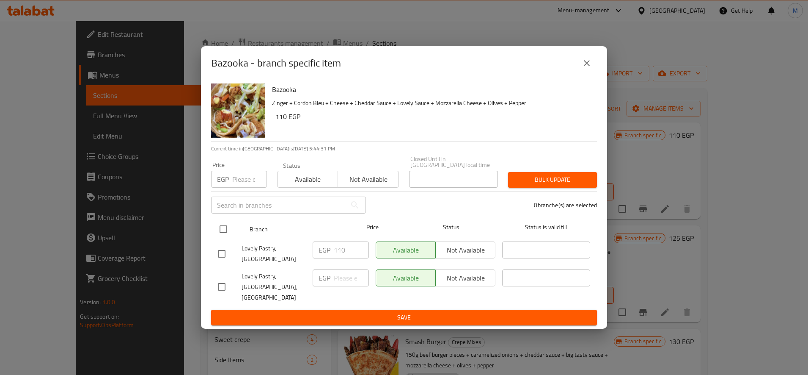
drag, startPoint x: 224, startPoint y: 233, endPoint x: 280, endPoint y: 234, distance: 55.9
click at [224, 233] on input "checkbox" at bounding box center [224, 229] width 18 height 18
checkbox input "true"
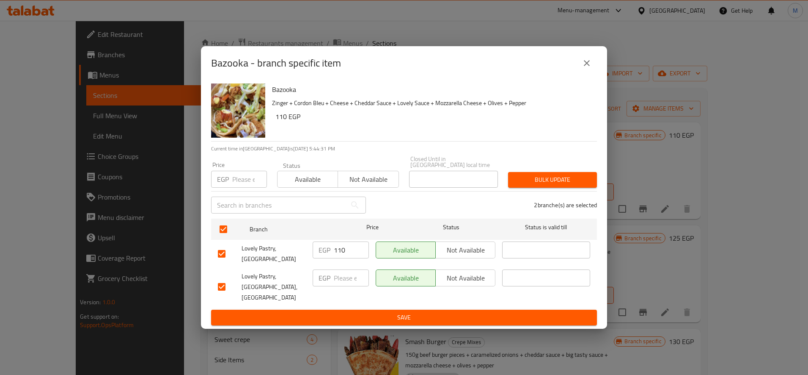
click at [559, 185] on span "Bulk update" at bounding box center [552, 179] width 75 height 11
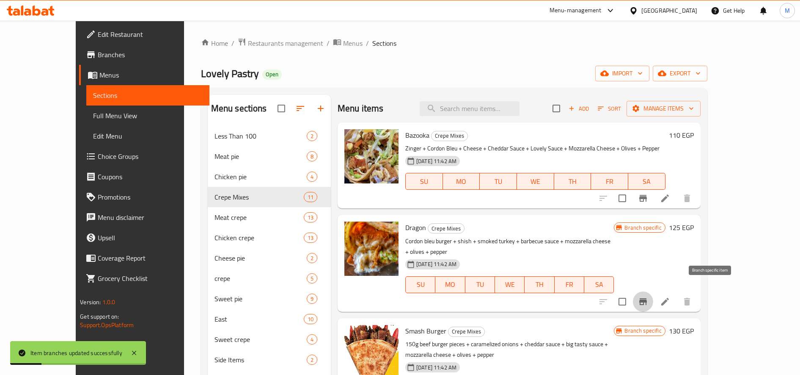
click at [648, 296] on icon "Branch-specific-item" at bounding box center [643, 301] width 10 height 10
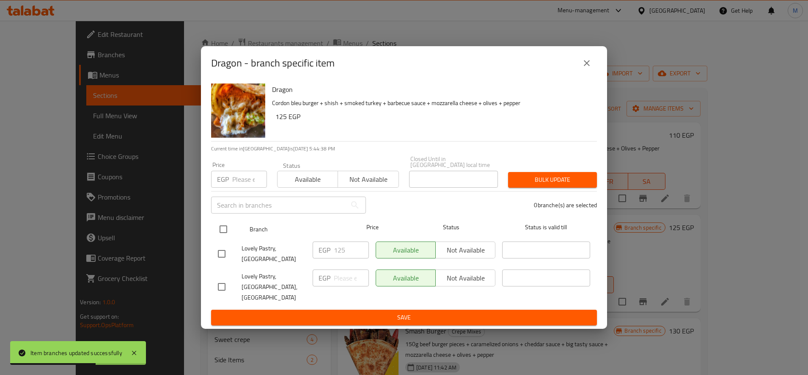
drag, startPoint x: 219, startPoint y: 231, endPoint x: 302, endPoint y: 232, distance: 83.0
click at [219, 231] on input "checkbox" at bounding box center [224, 229] width 18 height 18
checkbox input "true"
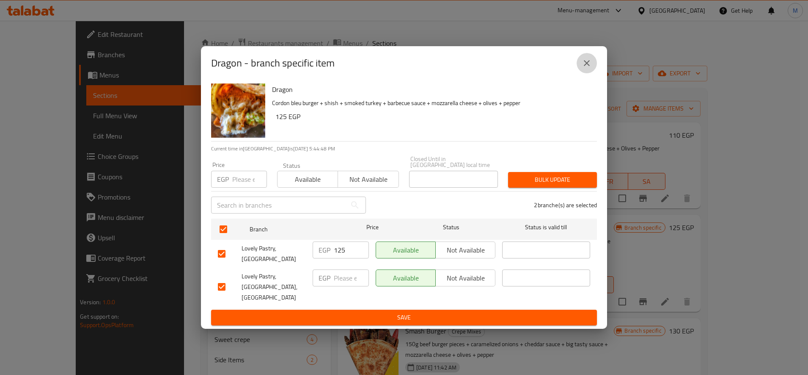
click at [591, 68] on icon "close" at bounding box center [587, 63] width 10 height 10
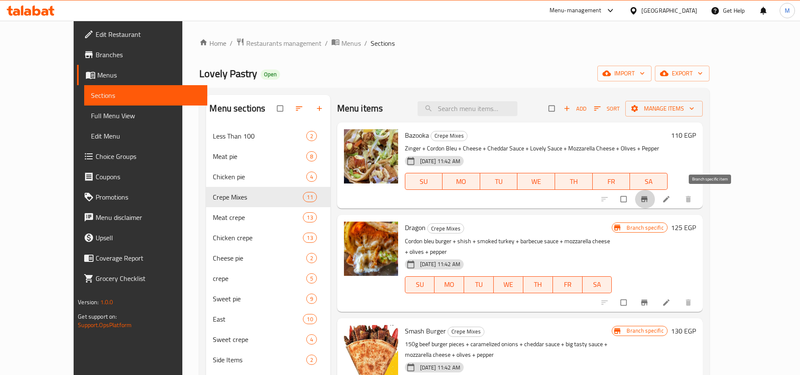
click at [656, 204] on button "Branch-specific-item" at bounding box center [645, 199] width 20 height 19
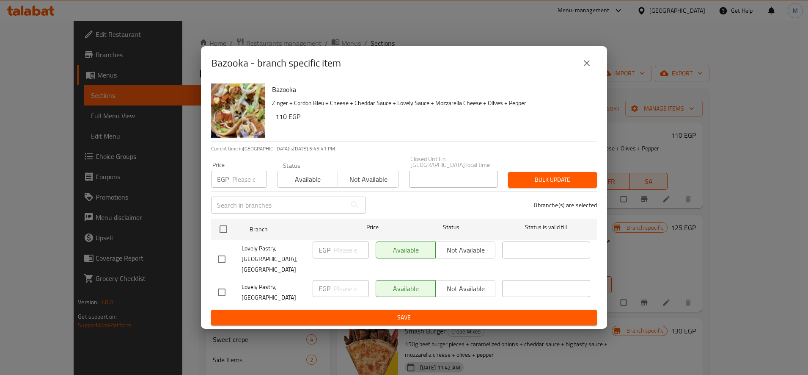
click at [254, 254] on span "Lovely Pastry, [GEOGRAPHIC_DATA],[GEOGRAPHIC_DATA]" at bounding box center [274, 259] width 64 height 32
copy span "Lovely"
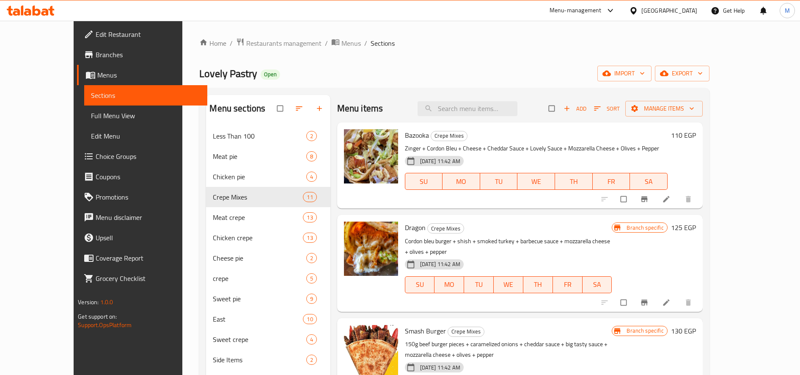
click at [457, 153] on div "[DATE] 11:42 AM" at bounding box center [435, 160] width 67 height 17
click at [649, 298] on icon "Branch-specific-item" at bounding box center [644, 302] width 8 height 8
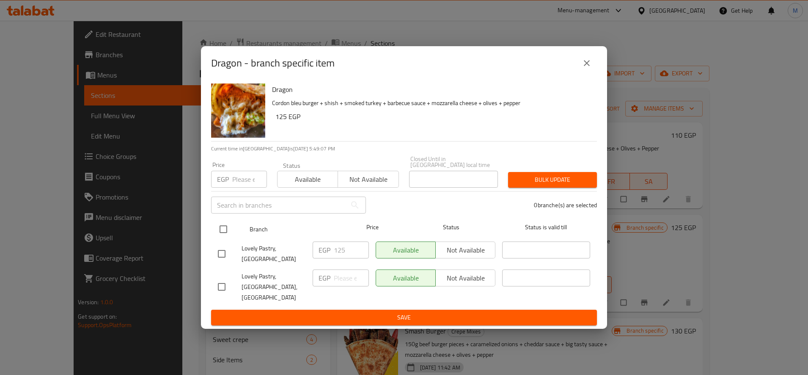
drag, startPoint x: 210, startPoint y: 237, endPoint x: 227, endPoint y: 231, distance: 17.3
click at [215, 236] on div "Dragon Cordon bleu burger + shish + smoked turkey + barbecue sauce + mozzarella…" at bounding box center [404, 204] width 406 height 248
click at [227, 231] on input "checkbox" at bounding box center [224, 229] width 18 height 18
checkbox input "true"
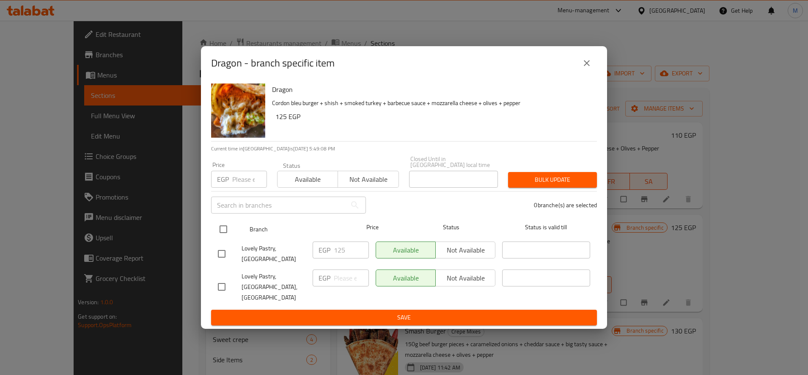
checkbox input "true"
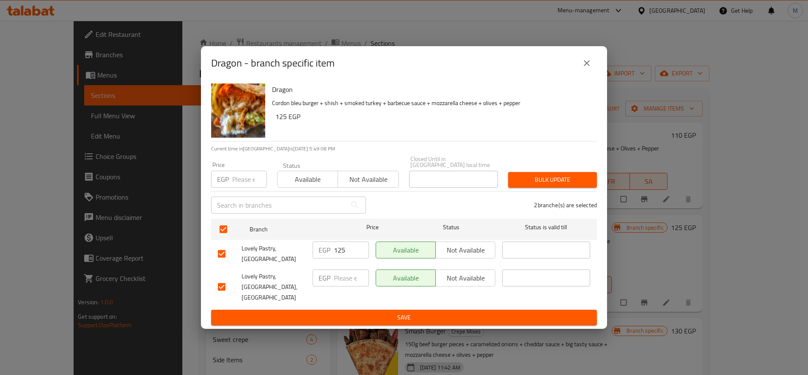
click at [567, 198] on div "2 branche(s) are selected" at bounding box center [486, 205] width 231 height 30
click at [565, 193] on div "Bulk update" at bounding box center [552, 180] width 99 height 26
click at [559, 185] on span "Bulk update" at bounding box center [552, 179] width 75 height 11
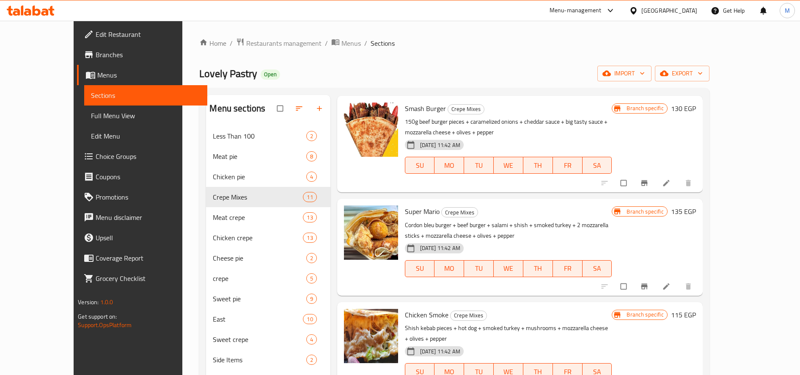
scroll to position [71, 0]
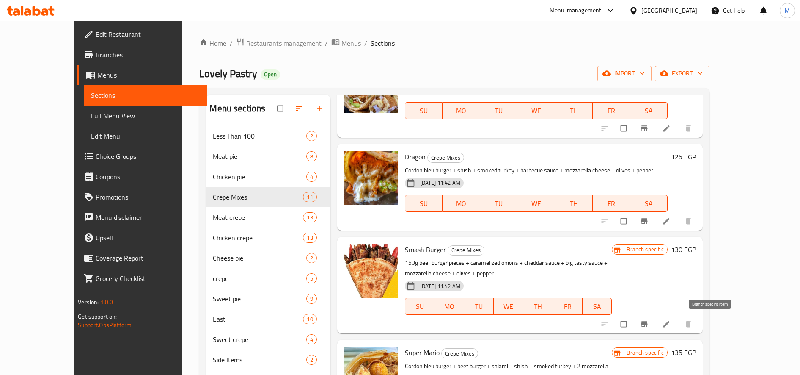
click at [649, 326] on icon "Branch-specific-item" at bounding box center [644, 324] width 8 height 8
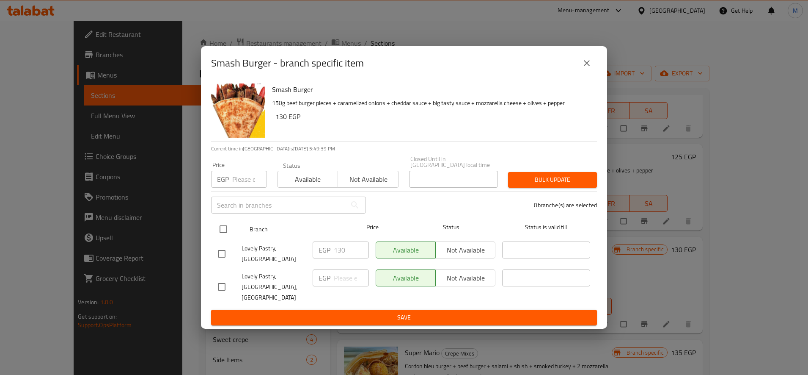
click at [227, 238] on input "checkbox" at bounding box center [224, 229] width 18 height 18
checkbox input "true"
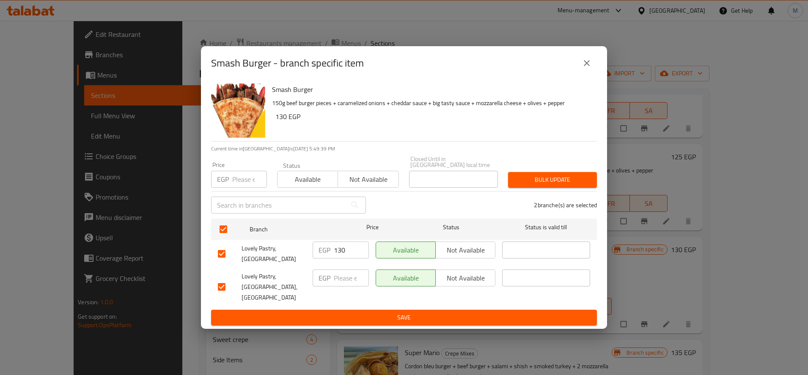
click at [550, 185] on span "Bulk update" at bounding box center [552, 179] width 75 height 11
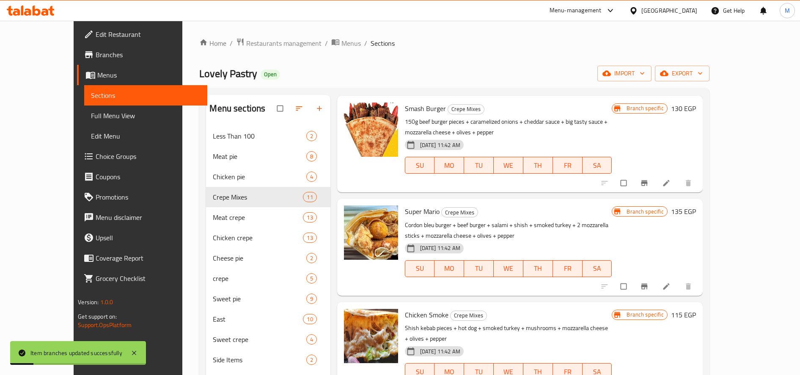
scroll to position [0, 0]
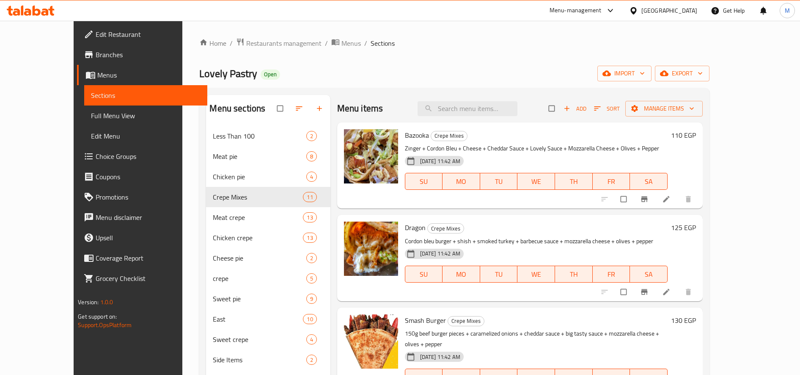
click at [696, 140] on h6 "110 EGP" at bounding box center [683, 135] width 25 height 12
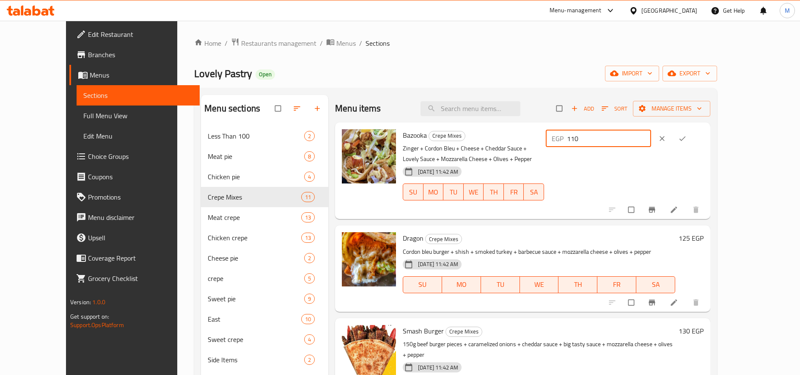
click at [648, 138] on input "110" at bounding box center [609, 138] width 84 height 17
type input "120"
click at [687, 138] on icon "ok" at bounding box center [682, 138] width 8 height 8
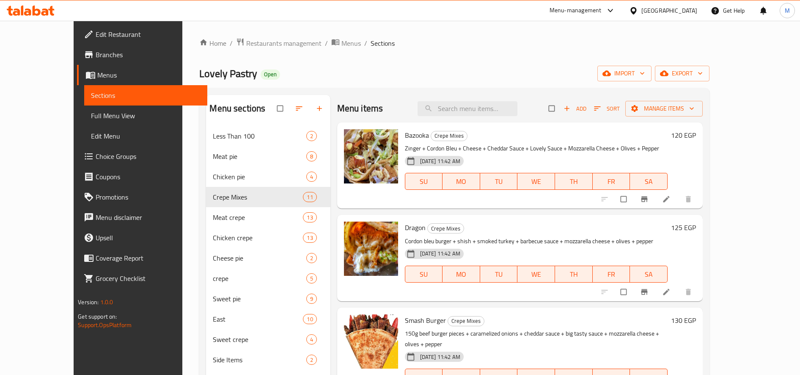
click at [696, 226] on h6 "125 EGP" at bounding box center [683, 227] width 25 height 12
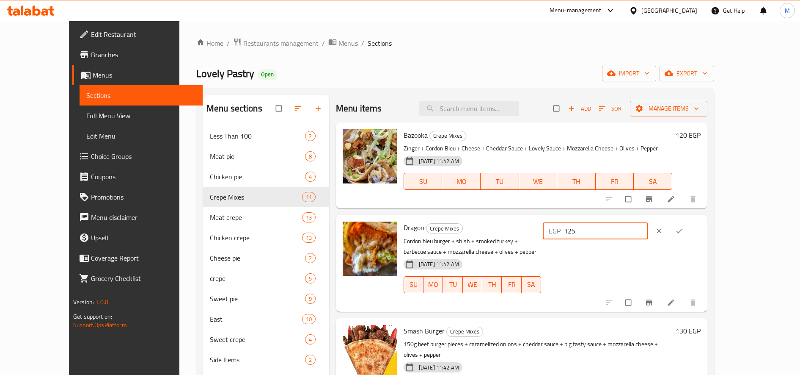
drag, startPoint x: 648, startPoint y: 232, endPoint x: 670, endPoint y: 232, distance: 22.0
click at [648, 232] on input "125" at bounding box center [606, 230] width 84 height 17
type input "145"
click at [684, 229] on icon "ok" at bounding box center [679, 230] width 8 height 8
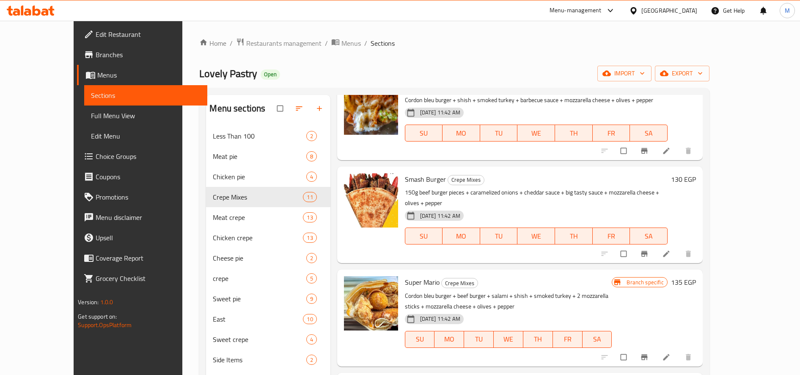
scroll to position [71, 0]
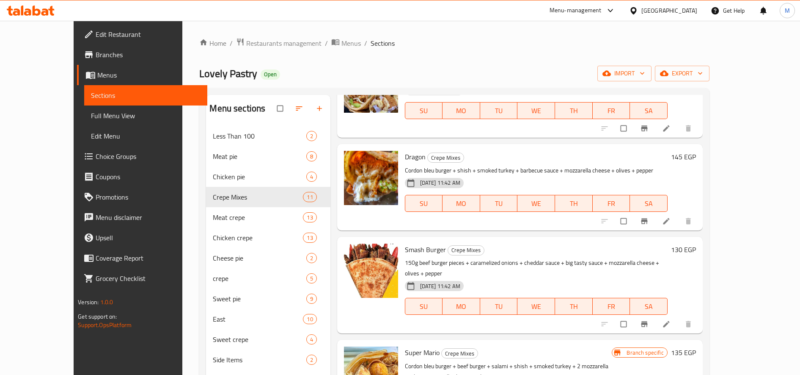
click at [696, 252] on h6 "130 EGP" at bounding box center [683, 249] width 25 height 12
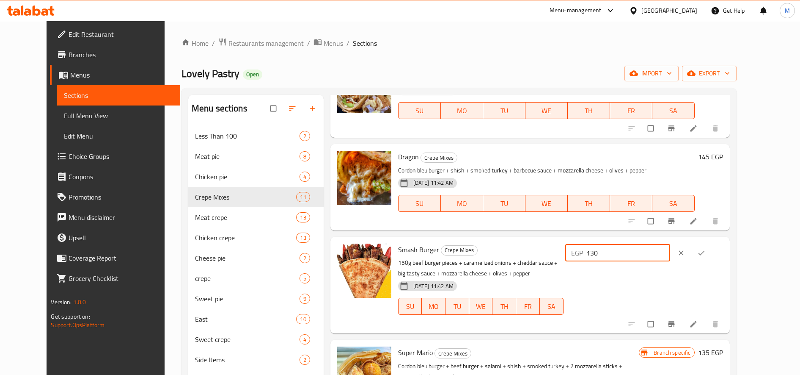
click at [650, 252] on input "130" at bounding box center [629, 252] width 84 height 17
type input "150"
click at [706, 254] on icon "ok" at bounding box center [701, 252] width 8 height 8
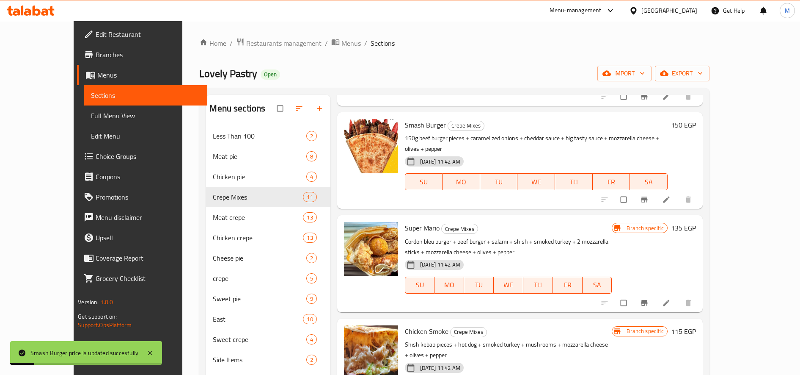
scroll to position [212, 0]
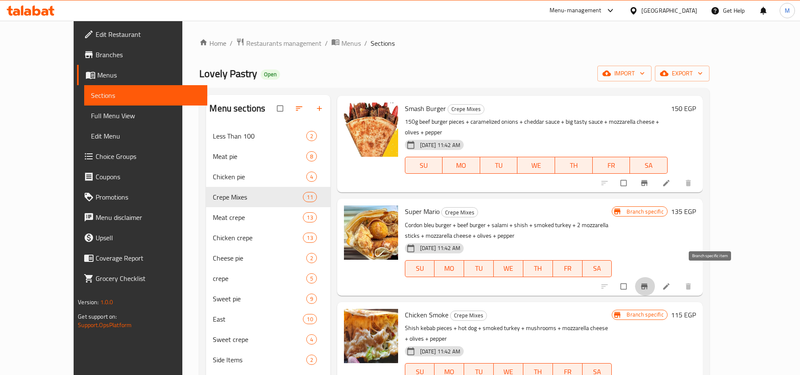
click at [649, 282] on icon "Branch-specific-item" at bounding box center [644, 286] width 8 height 8
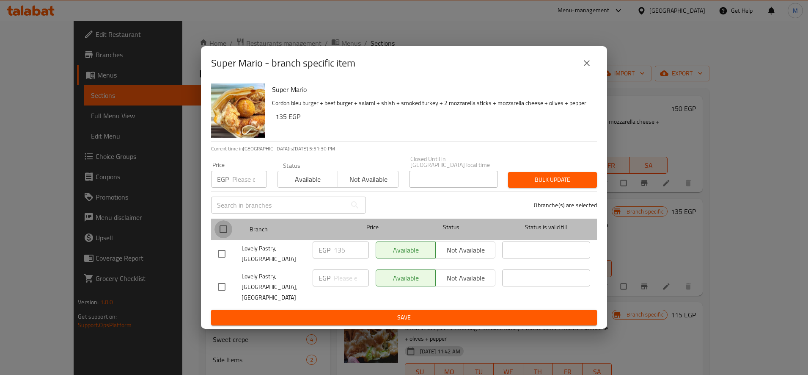
click at [227, 228] on input "checkbox" at bounding box center [224, 229] width 18 height 18
checkbox input "true"
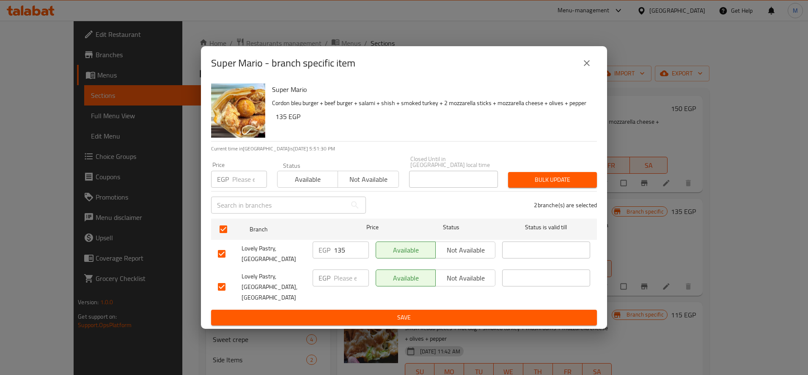
click at [548, 180] on span "Bulk update" at bounding box center [552, 179] width 75 height 11
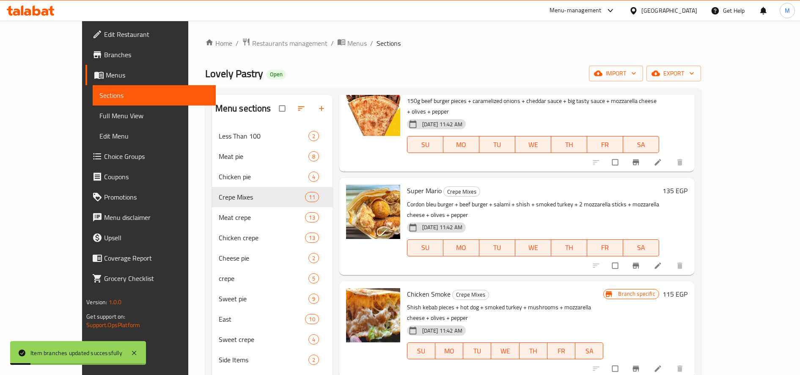
scroll to position [282, 0]
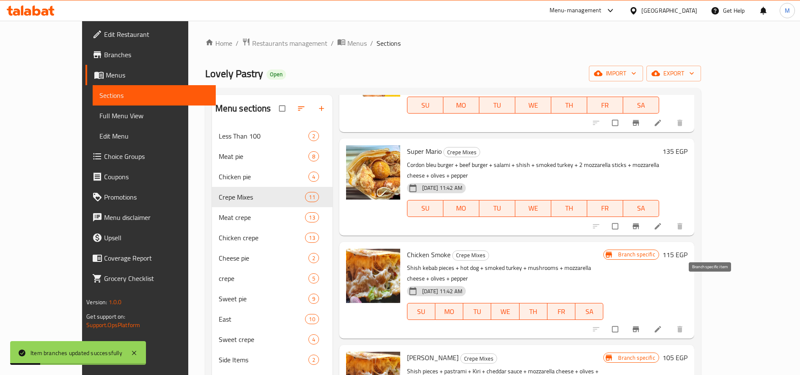
click at [639, 326] on icon "Branch-specific-item" at bounding box center [636, 329] width 6 height 6
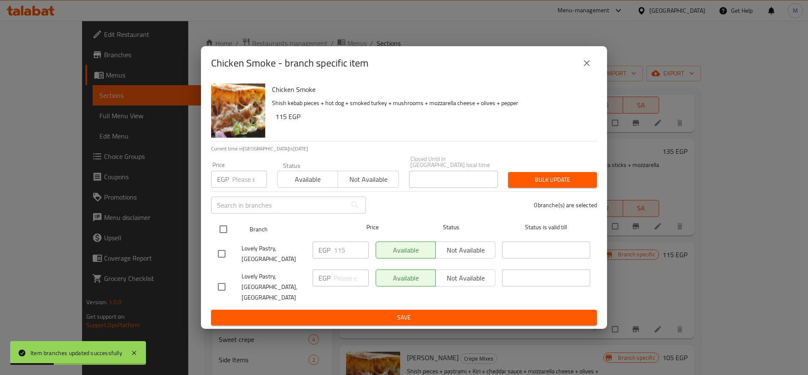
click at [226, 235] on input "checkbox" at bounding box center [224, 229] width 18 height 18
checkbox input "true"
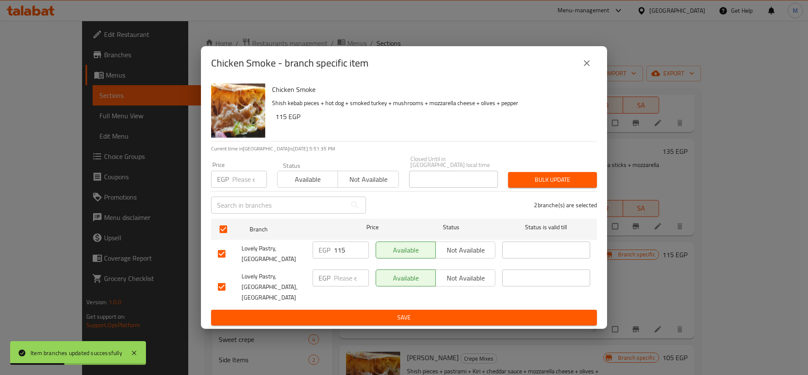
click at [569, 185] on span "Bulk update" at bounding box center [552, 179] width 75 height 11
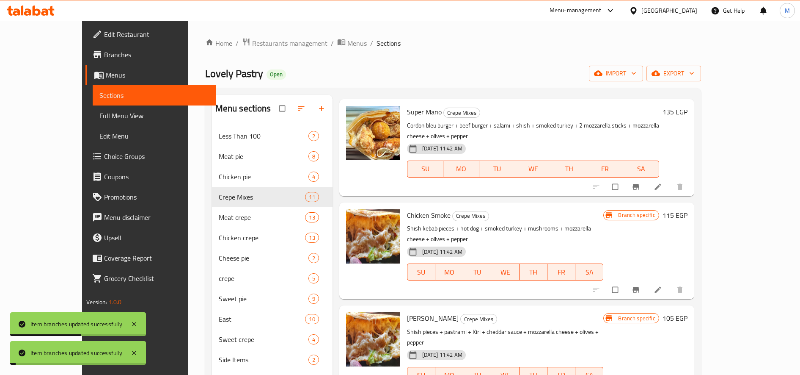
scroll to position [353, 0]
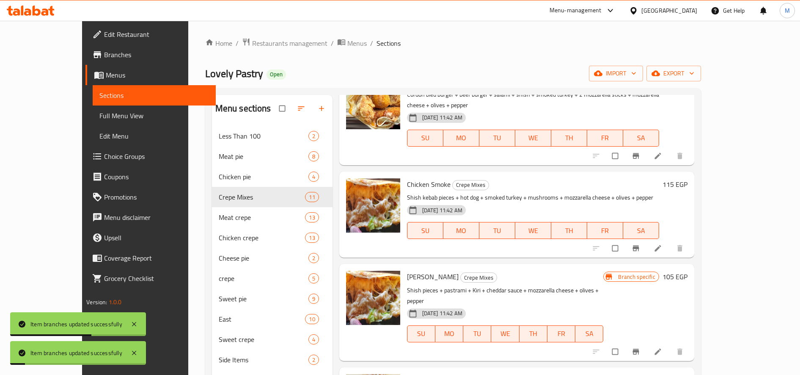
click at [639, 348] on icon "Branch-specific-item" at bounding box center [636, 351] width 6 height 6
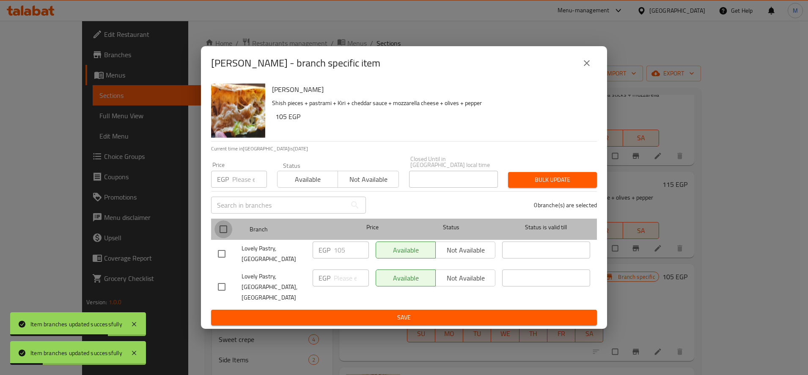
drag, startPoint x: 225, startPoint y: 230, endPoint x: 400, endPoint y: 227, distance: 175.2
click at [226, 230] on input "checkbox" at bounding box center [224, 229] width 18 height 18
checkbox input "true"
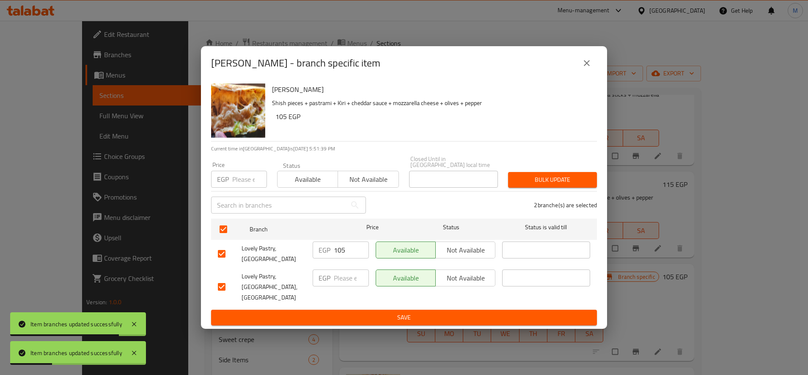
click at [565, 195] on div "2 branche(s) are selected" at bounding box center [486, 205] width 231 height 30
click at [569, 185] on span "Bulk update" at bounding box center [552, 179] width 75 height 11
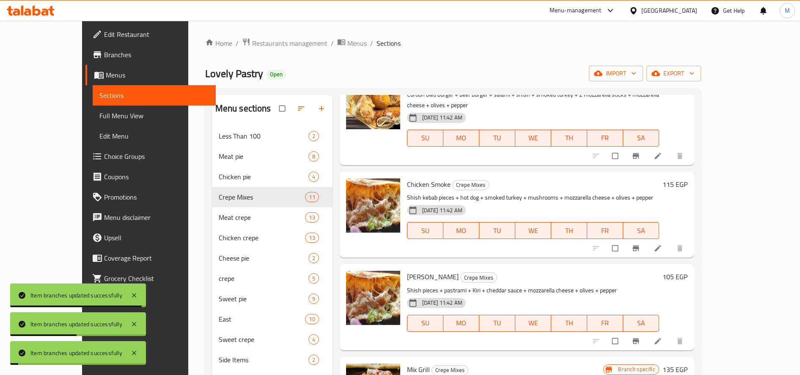
scroll to position [494, 0]
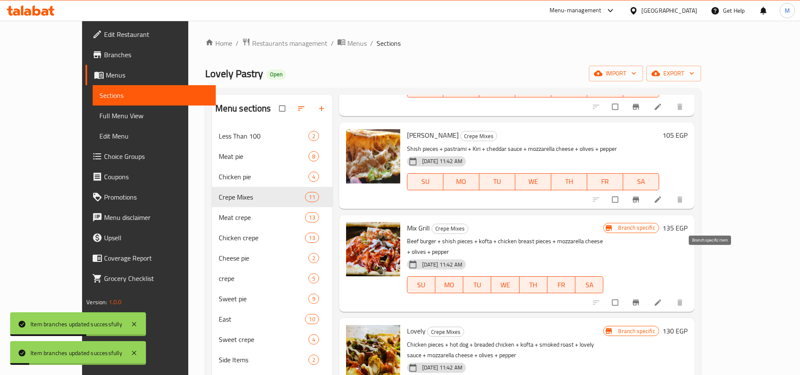
click at [639, 299] on icon "Branch-specific-item" at bounding box center [636, 302] width 6 height 6
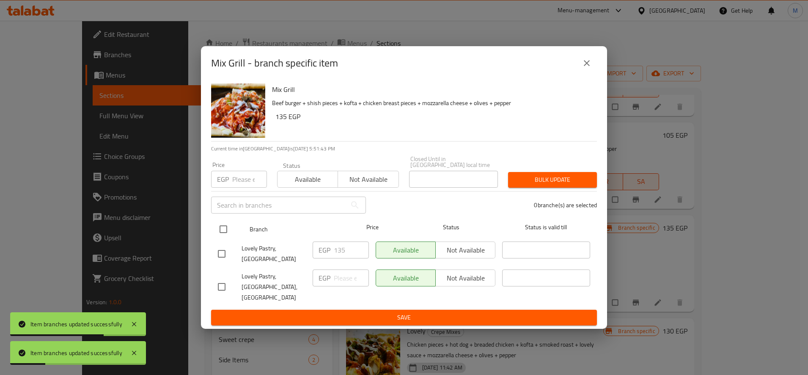
click at [219, 231] on input "checkbox" at bounding box center [224, 229] width 18 height 18
checkbox input "true"
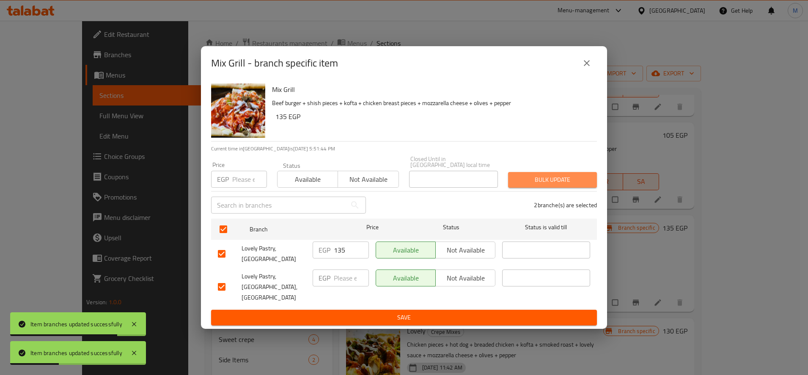
click at [544, 187] on button "Bulk update" at bounding box center [552, 180] width 89 height 16
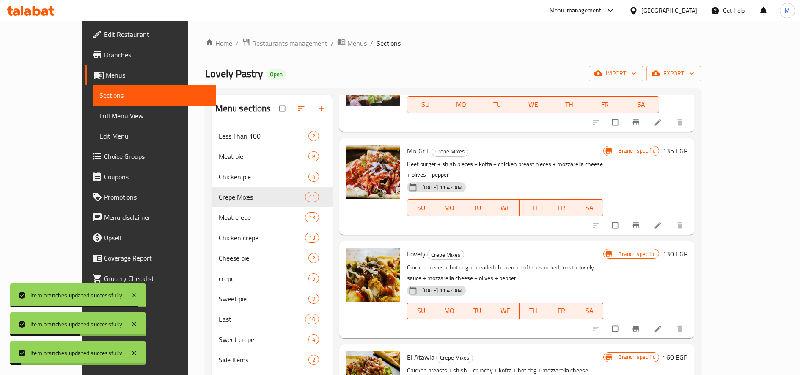
scroll to position [635, 0]
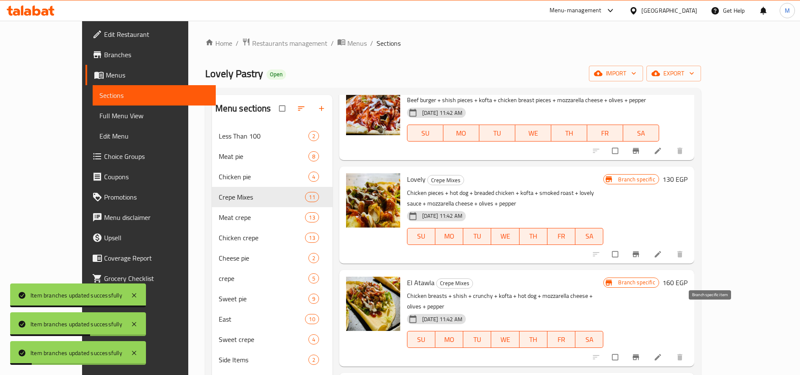
click at [639, 354] on icon "Branch-specific-item" at bounding box center [636, 357] width 6 height 6
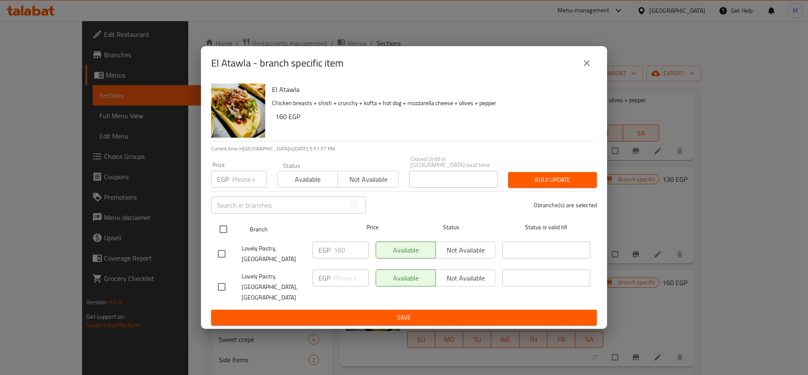
click at [225, 238] on input "checkbox" at bounding box center [224, 229] width 18 height 18
checkbox input "true"
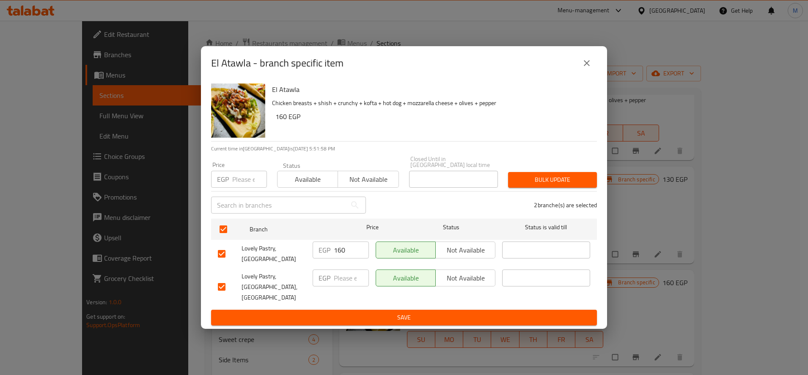
click at [571, 193] on div "Bulk update" at bounding box center [552, 180] width 99 height 26
click at [570, 185] on span "Bulk update" at bounding box center [552, 179] width 75 height 11
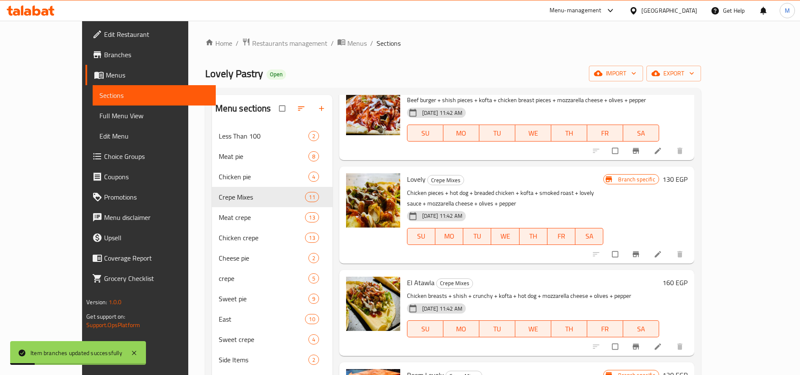
click at [647, 245] on button "Branch-specific-item" at bounding box center [637, 254] width 20 height 19
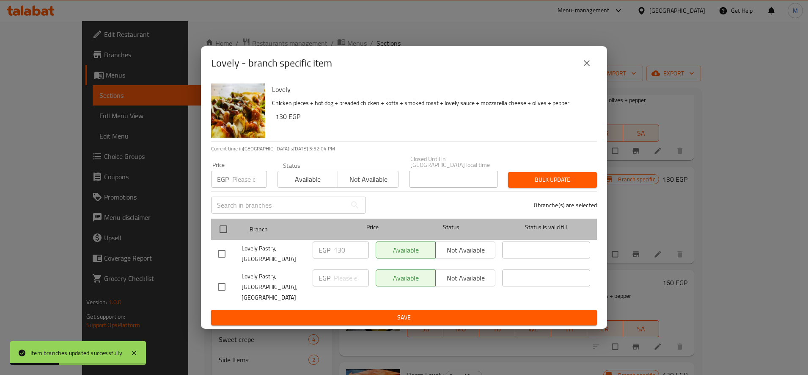
drag, startPoint x: 213, startPoint y: 237, endPoint x: 221, endPoint y: 233, distance: 8.5
click at [218, 235] on div "Branch Price Status Status is valid till" at bounding box center [404, 228] width 386 height 21
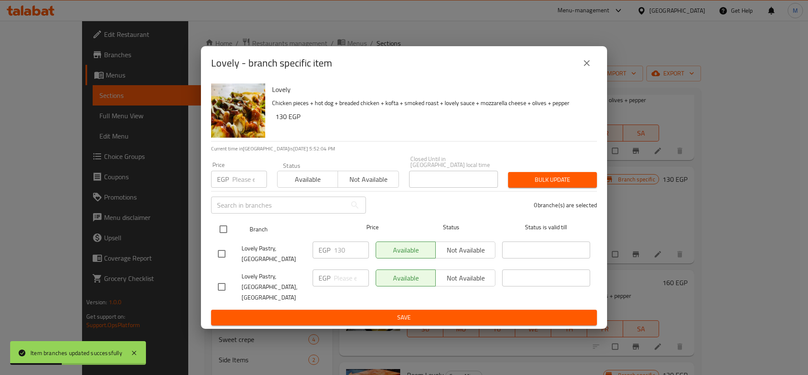
click at [221, 233] on input "checkbox" at bounding box center [224, 229] width 18 height 18
checkbox input "true"
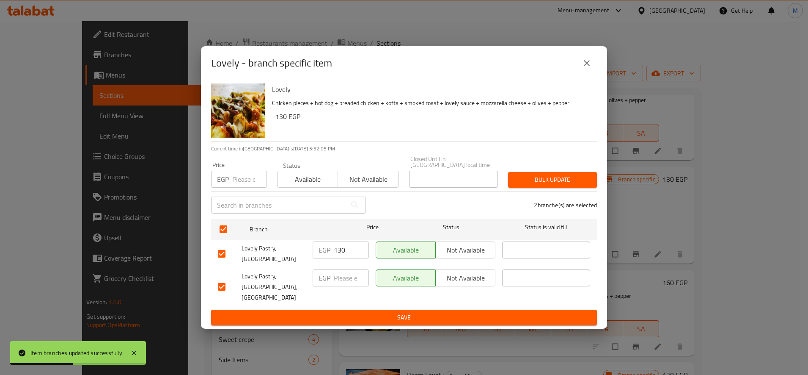
click at [561, 185] on span "Bulk update" at bounding box center [552, 179] width 75 height 11
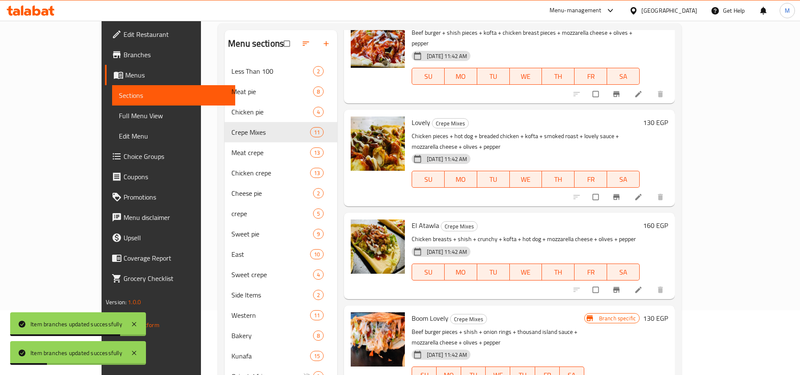
scroll to position [124, 0]
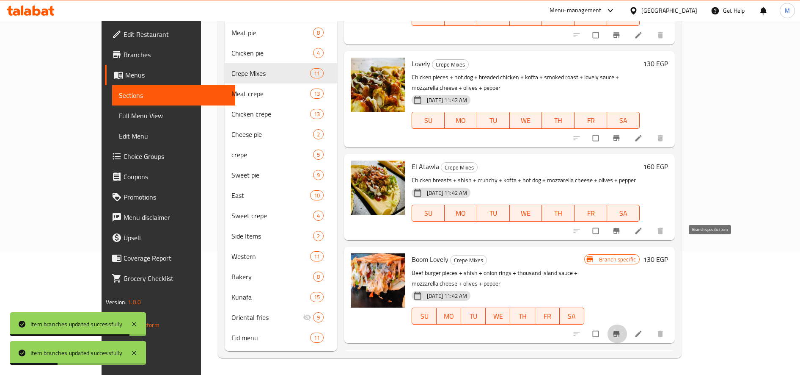
click at [620, 331] on icon "Branch-specific-item" at bounding box center [617, 334] width 6 height 6
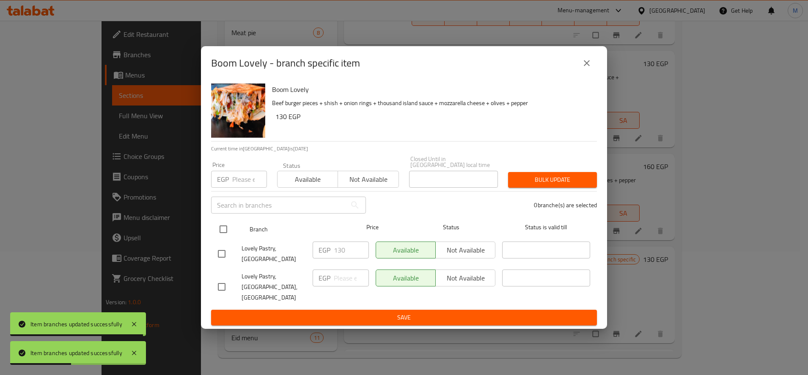
click at [223, 234] on input "checkbox" at bounding box center [224, 229] width 18 height 18
checkbox input "true"
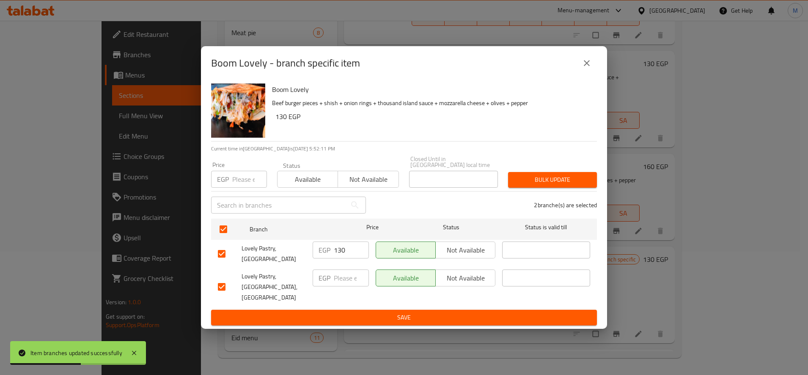
click at [562, 181] on span "Bulk update" at bounding box center [552, 179] width 75 height 11
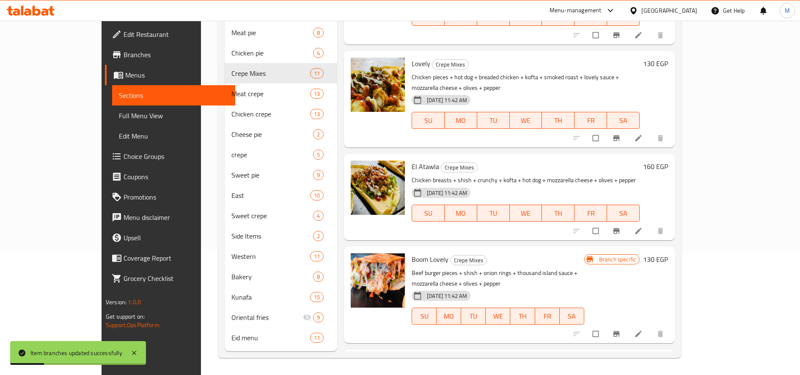
click at [621, 329] on icon "Branch-specific-item" at bounding box center [616, 333] width 8 height 8
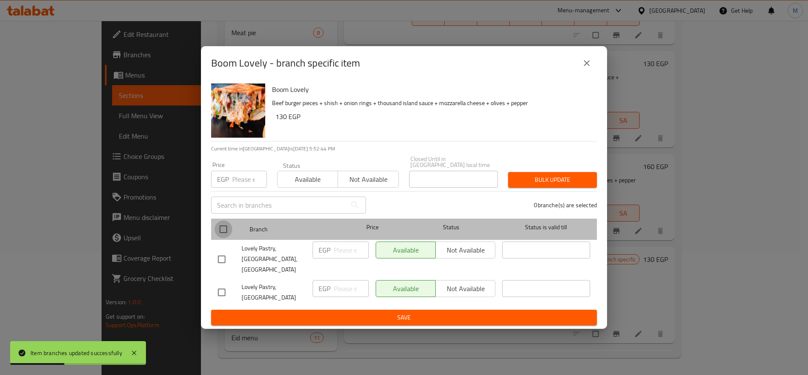
drag, startPoint x: 221, startPoint y: 236, endPoint x: 319, endPoint y: 226, distance: 98.7
click at [221, 235] on input "checkbox" at bounding box center [224, 229] width 18 height 18
checkbox input "true"
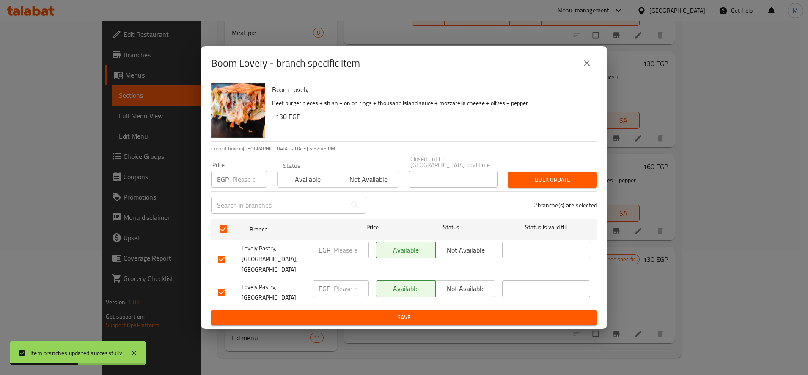
click at [549, 185] on span "Bulk update" at bounding box center [552, 179] width 75 height 11
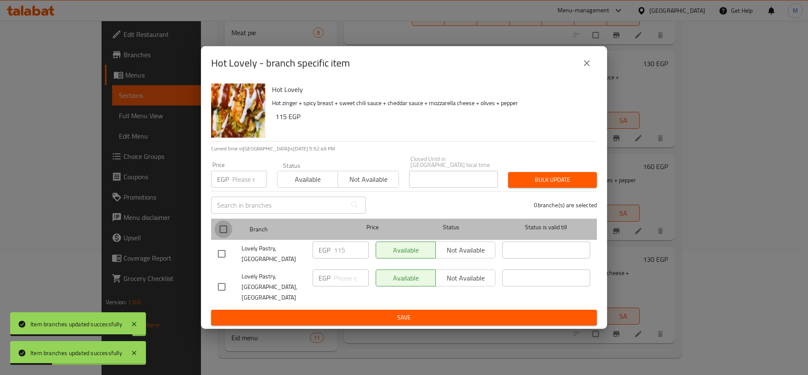
click at [222, 237] on input "checkbox" at bounding box center [224, 229] width 18 height 18
checkbox input "true"
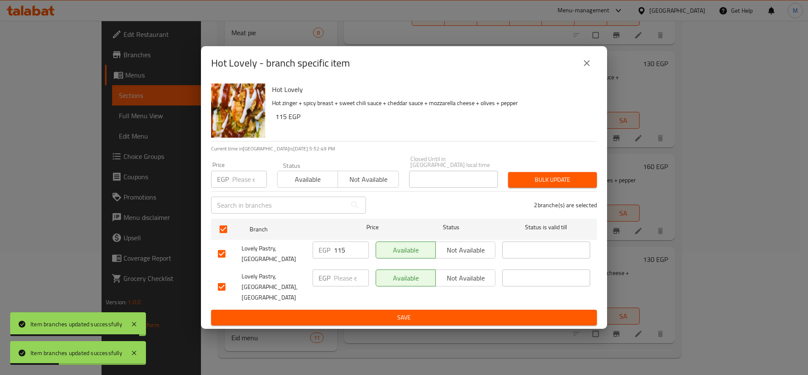
drag, startPoint x: 562, startPoint y: 178, endPoint x: 560, endPoint y: 182, distance: 4.4
click at [561, 182] on div "Bulk update" at bounding box center [552, 180] width 99 height 26
click at [560, 184] on span "Bulk update" at bounding box center [552, 179] width 75 height 11
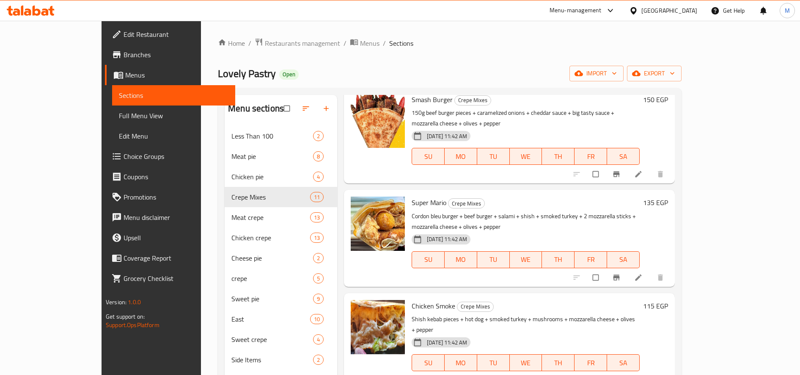
scroll to position [212, 0]
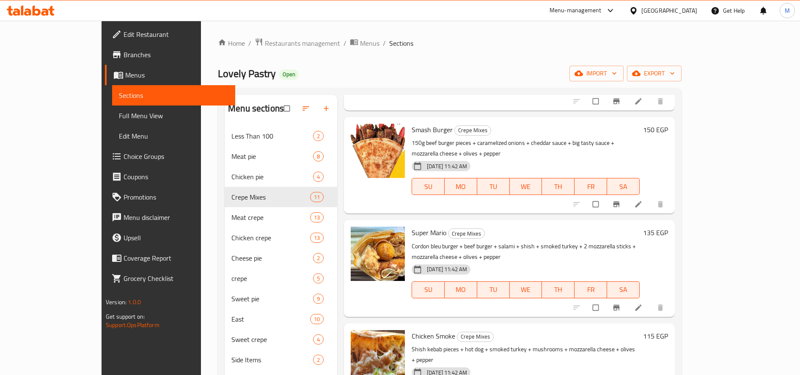
click at [668, 124] on h6 "150 EGP" at bounding box center [655, 130] width 25 height 12
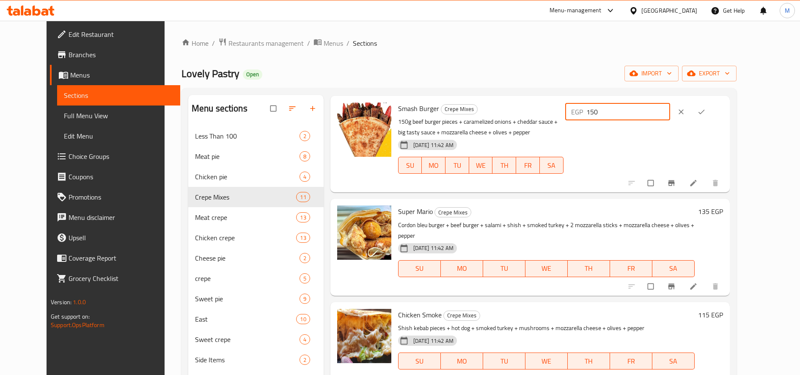
click at [664, 115] on input "150" at bounding box center [629, 111] width 84 height 17
drag, startPoint x: 732, startPoint y: 110, endPoint x: 732, endPoint y: 120, distance: 10.2
click at [687, 110] on span "clear" at bounding box center [682, 111] width 10 height 8
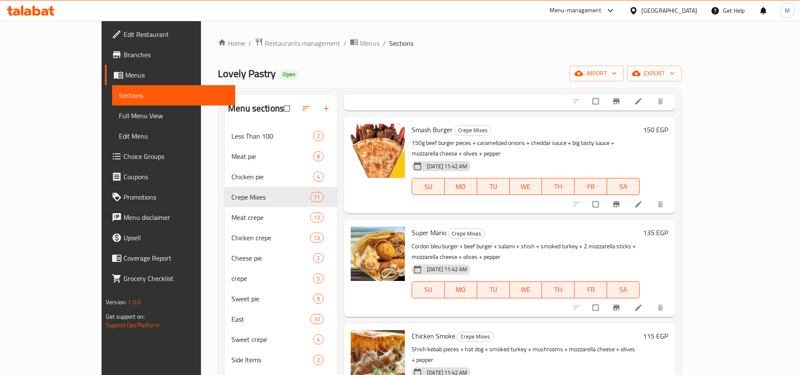
click at [668, 226] on h6 "135 EGP" at bounding box center [655, 232] width 25 height 12
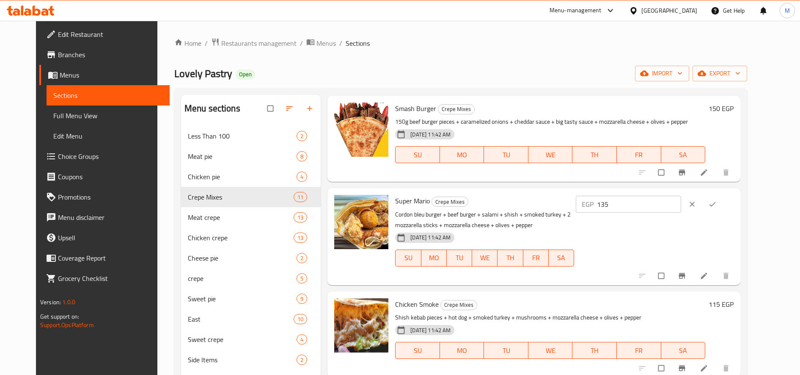
click at [673, 208] on input "135" at bounding box center [639, 204] width 84 height 17
paste input "50"
type input "150"
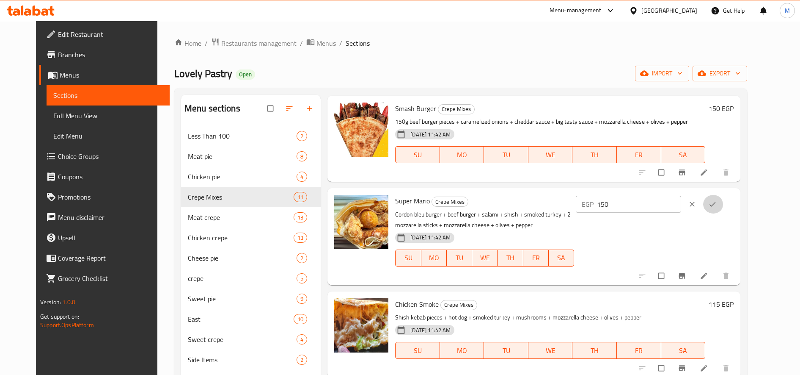
click at [724, 200] on button "ok" at bounding box center [713, 204] width 20 height 19
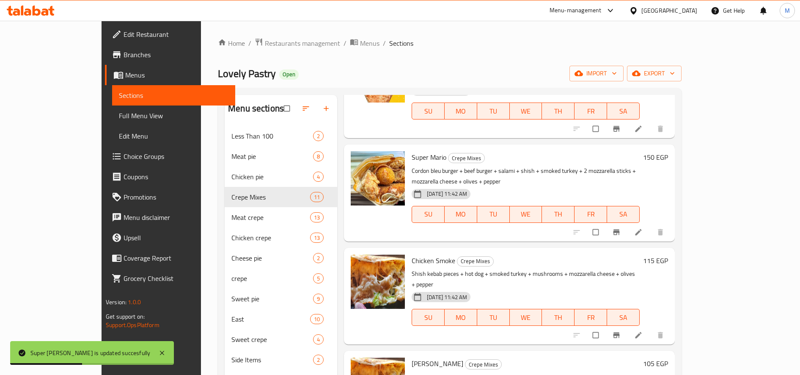
scroll to position [282, 0]
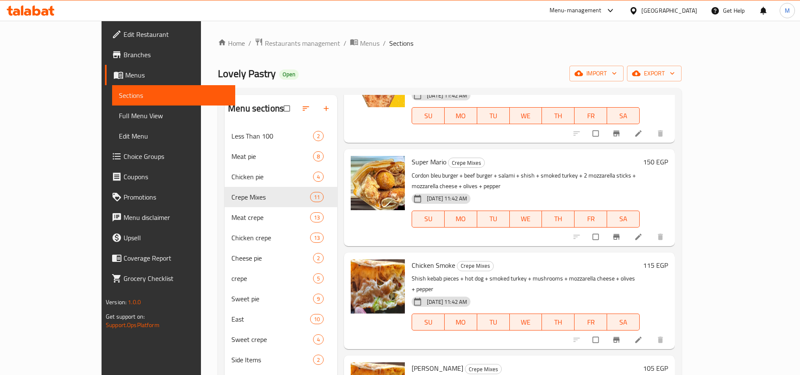
click at [668, 259] on h6 "115 EGP" at bounding box center [655, 265] width 25 height 12
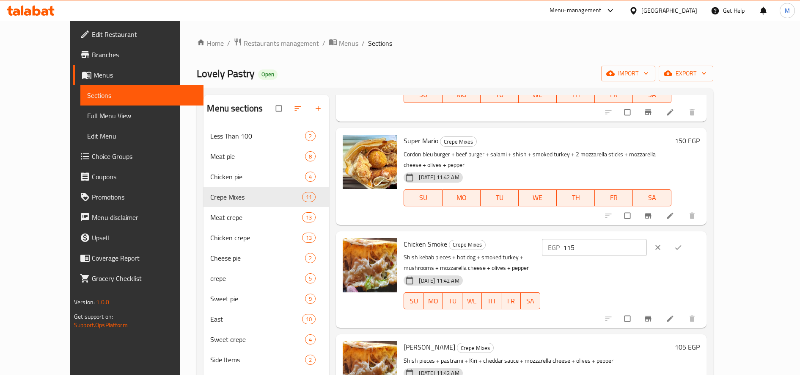
click at [648, 239] on input "115" at bounding box center [605, 247] width 84 height 17
type input "125"
click at [683, 243] on icon "ok" at bounding box center [678, 247] width 8 height 8
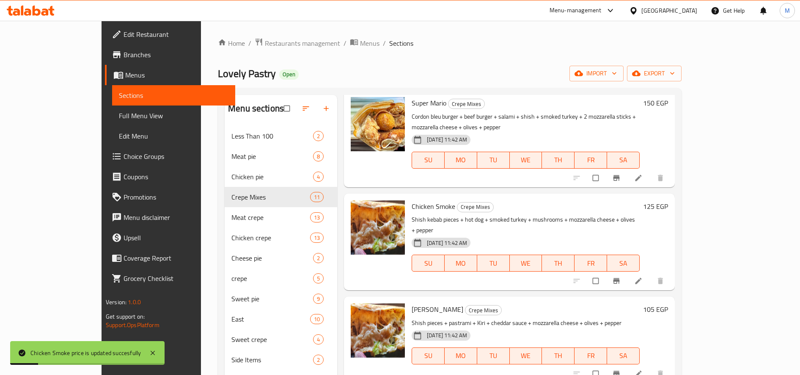
scroll to position [353, 0]
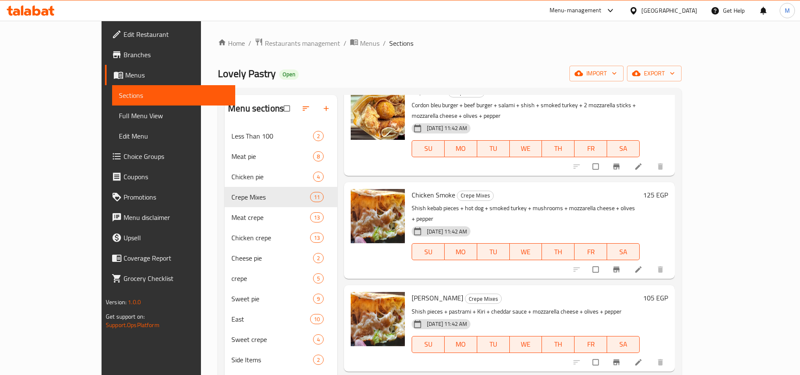
click at [668, 292] on h6 "105 EGP" at bounding box center [655, 298] width 25 height 12
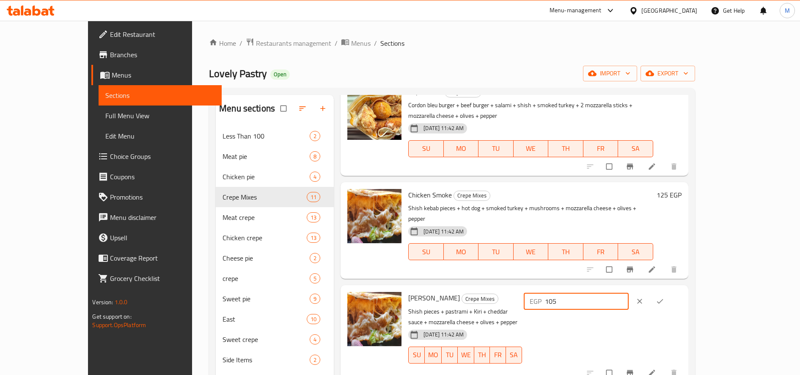
click at [629, 292] on input "105" at bounding box center [587, 300] width 84 height 17
type input "115"
click at [671, 292] on button "ok" at bounding box center [661, 301] width 20 height 19
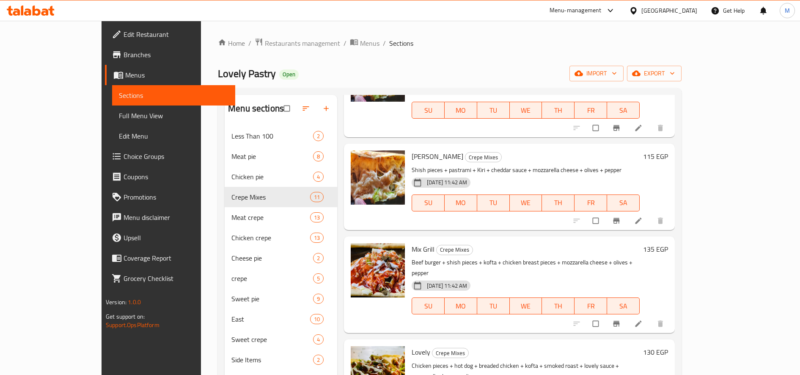
scroll to position [423, 0]
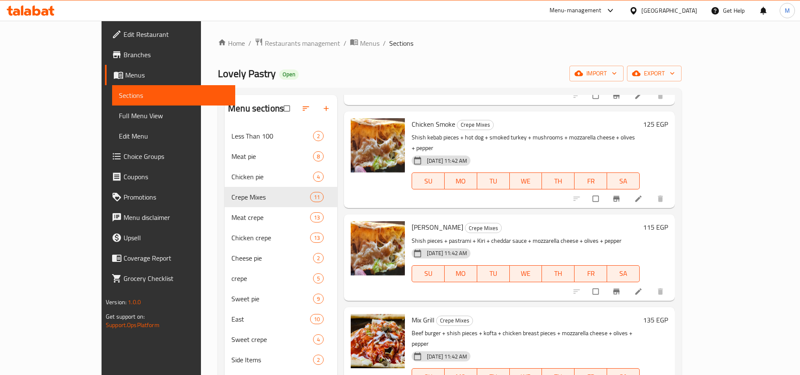
click at [668, 314] on h6 "135 EGP" at bounding box center [655, 320] width 25 height 12
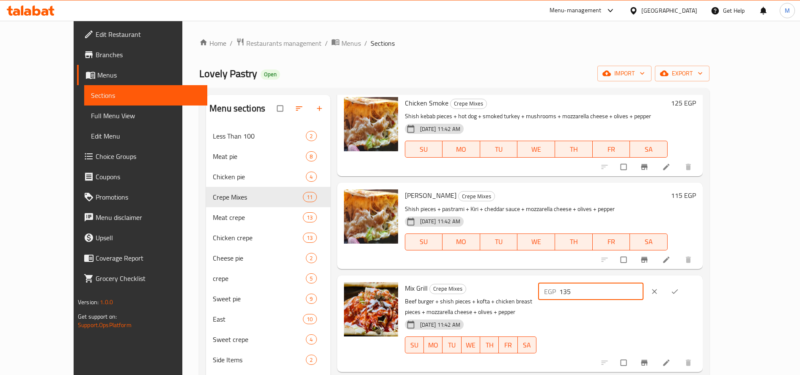
click at [644, 283] on input "135" at bounding box center [601, 291] width 84 height 17
drag, startPoint x: 648, startPoint y: 272, endPoint x: 665, endPoint y: 271, distance: 16.9
click at [644, 283] on input "135" at bounding box center [601, 291] width 84 height 17
type input "150"
click at [679, 287] on icon "ok" at bounding box center [675, 291] width 8 height 8
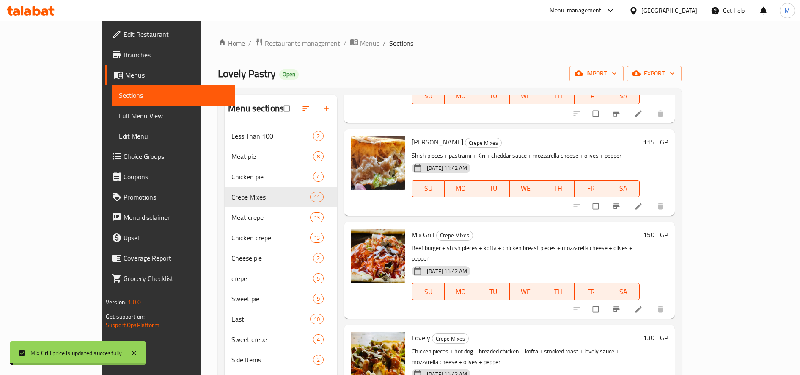
scroll to position [564, 0]
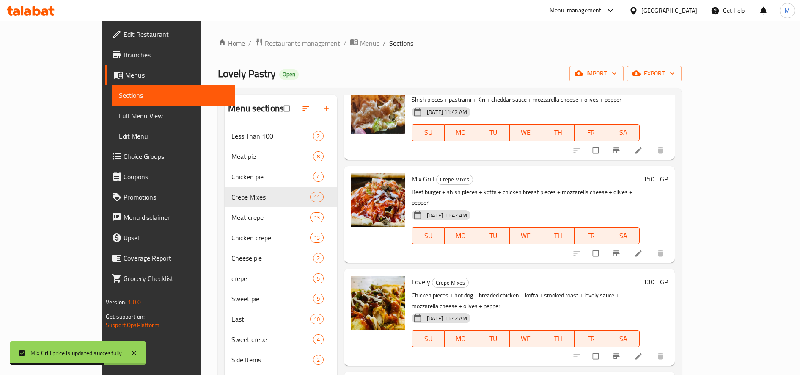
click at [668, 276] on h6 "130 EGP" at bounding box center [655, 282] width 25 height 12
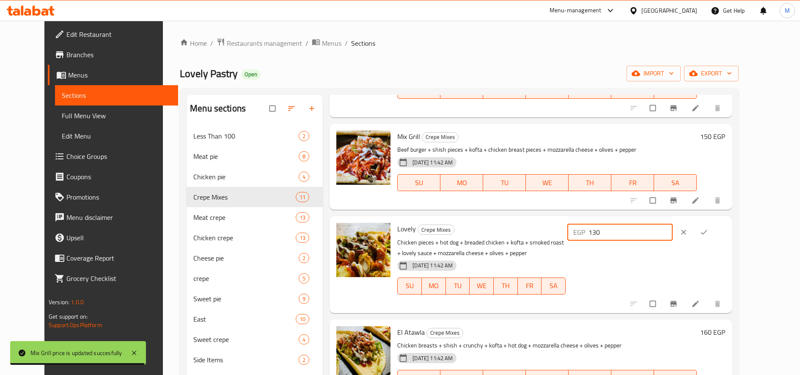
drag, startPoint x: 648, startPoint y: 222, endPoint x: 657, endPoint y: 223, distance: 8.9
click at [657, 223] on input "130" at bounding box center [631, 231] width 84 height 17
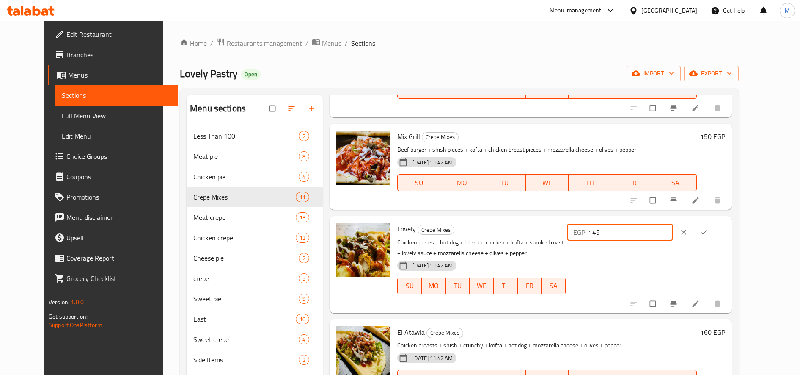
type input "145"
click at [708, 228] on icon "ok" at bounding box center [704, 232] width 8 height 8
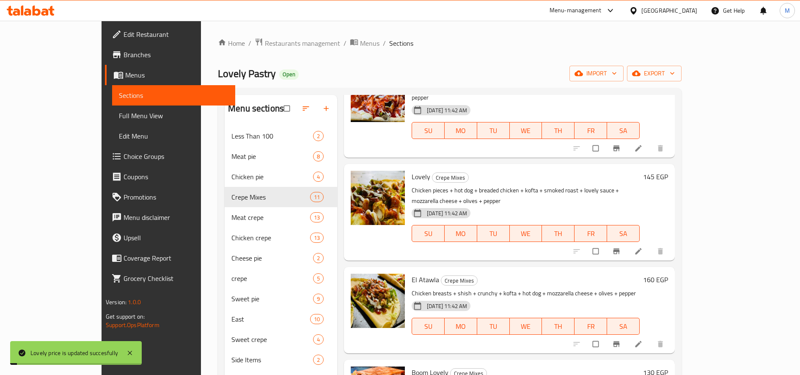
scroll to position [659, 0]
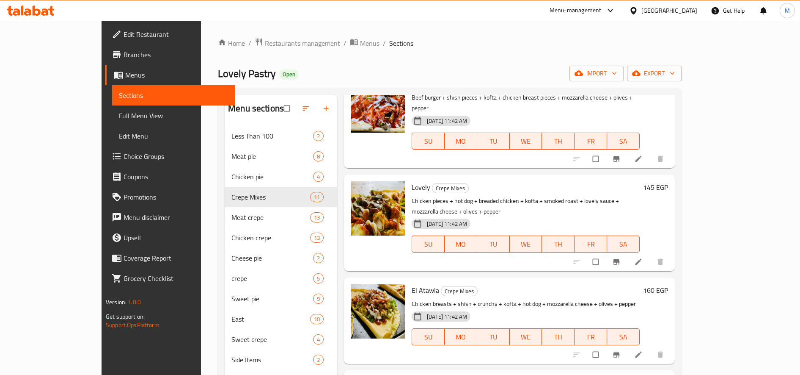
click at [668, 284] on h6 "160 EGP" at bounding box center [655, 290] width 25 height 12
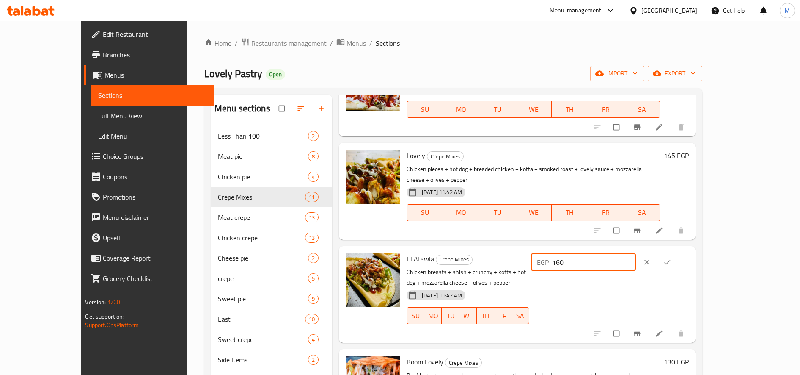
drag, startPoint x: 648, startPoint y: 217, endPoint x: 670, endPoint y: 219, distance: 21.7
click at [637, 254] on input "160" at bounding box center [594, 262] width 84 height 17
type input "185"
click at [672, 258] on icon "ok" at bounding box center [667, 262] width 8 height 8
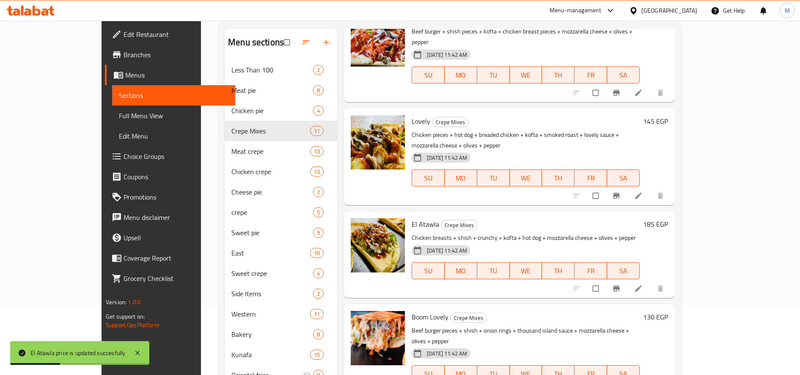
scroll to position [124, 0]
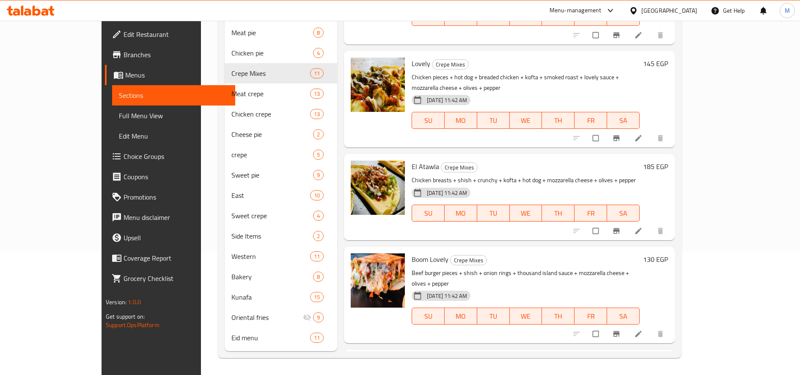
click at [668, 253] on h6 "130 EGP" at bounding box center [655, 259] width 25 height 12
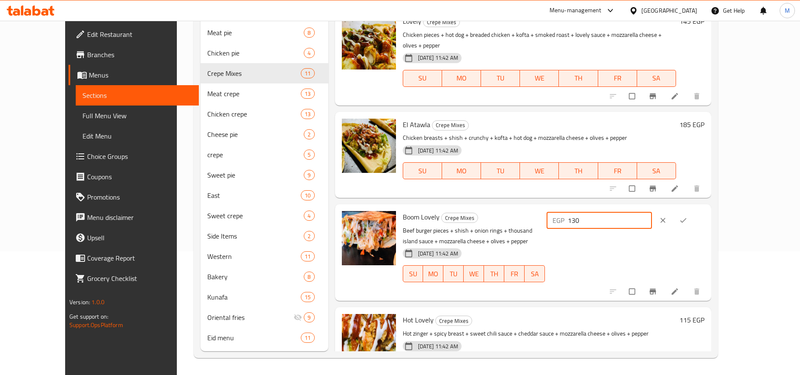
drag, startPoint x: 645, startPoint y: 188, endPoint x: 666, endPoint y: 188, distance: 20.3
click at [652, 212] on input "130" at bounding box center [610, 220] width 84 height 17
type input "145"
click at [688, 216] on icon "ok" at bounding box center [683, 220] width 8 height 8
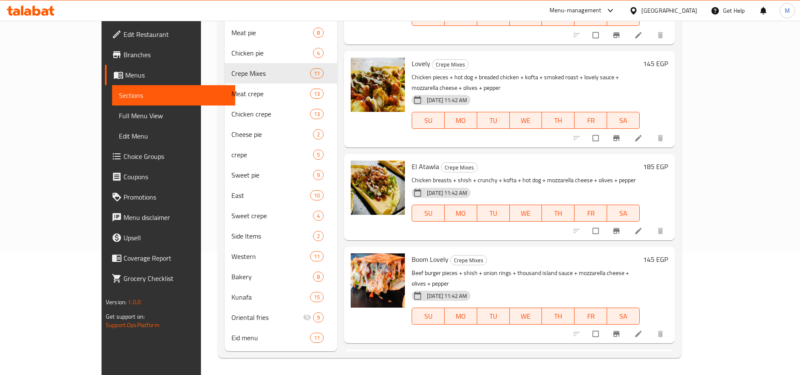
click at [668, 356] on h6 "115 EGP" at bounding box center [655, 362] width 25 height 12
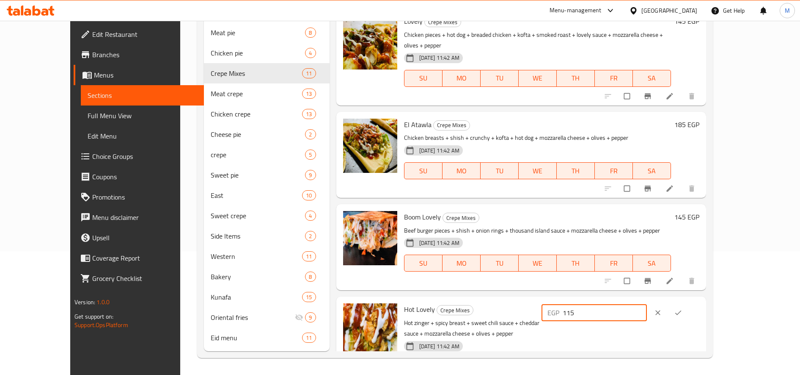
click at [647, 304] on input "115" at bounding box center [605, 312] width 84 height 17
type input "125"
click at [669, 303] on button "clear" at bounding box center [659, 312] width 20 height 19
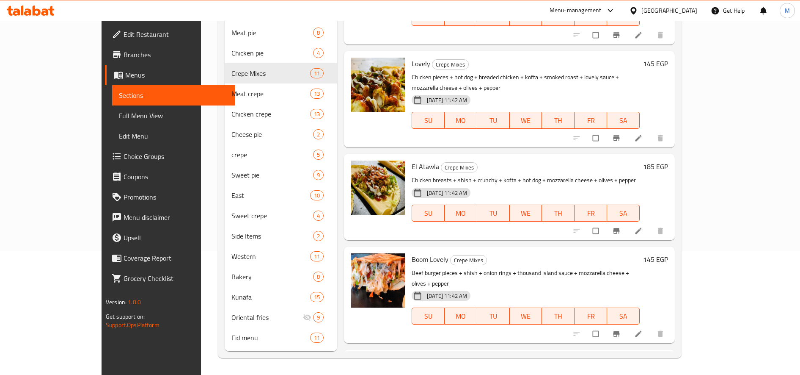
click at [668, 356] on h6 "115 EGP" at bounding box center [655, 362] width 25 height 12
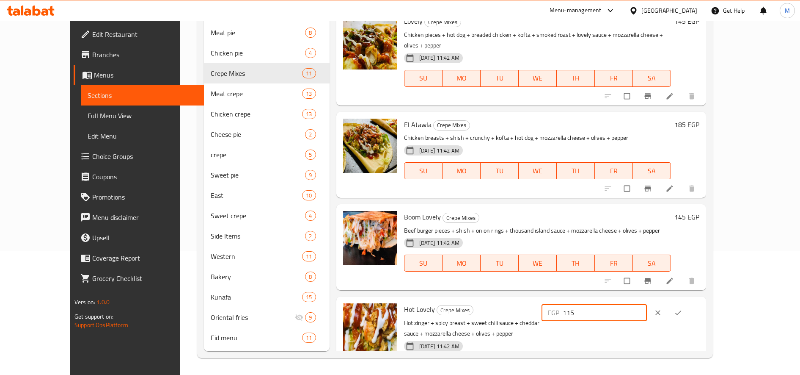
click at [647, 304] on input "115" at bounding box center [605, 312] width 84 height 17
type input "125"
click at [683, 308] on icon "ok" at bounding box center [678, 312] width 8 height 8
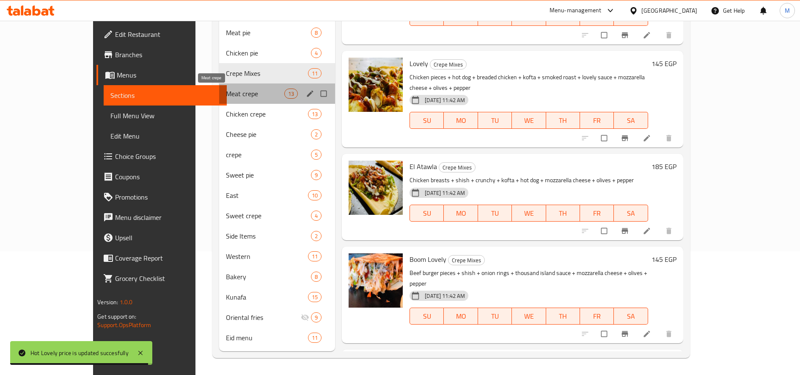
click at [226, 91] on span "Meat crepe" at bounding box center [255, 93] width 58 height 10
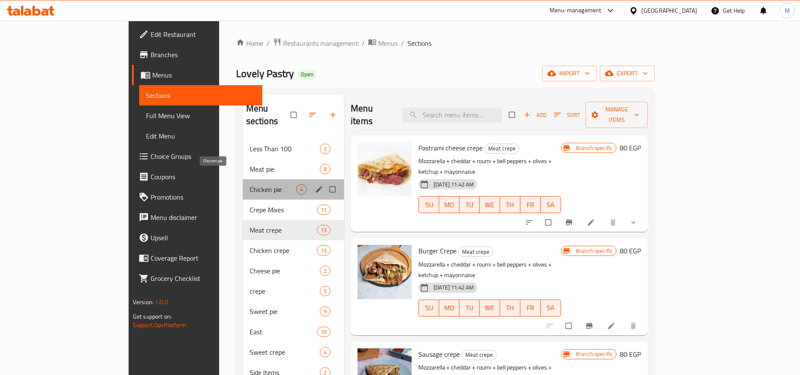
drag, startPoint x: 209, startPoint y: 179, endPoint x: 311, endPoint y: 163, distance: 102.4
click at [250, 184] on span "Chicken pie" at bounding box center [273, 189] width 47 height 10
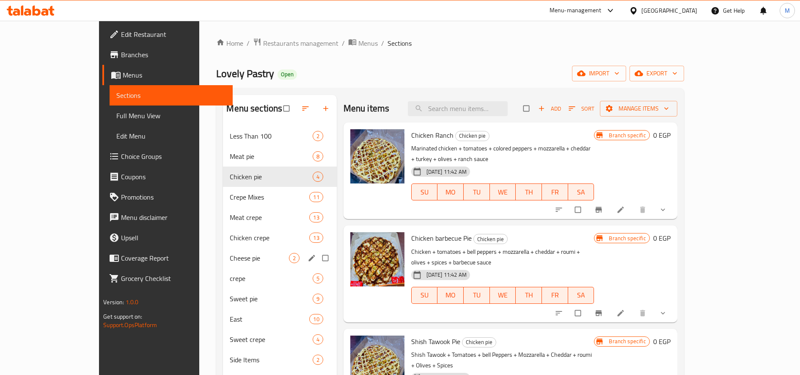
click at [223, 250] on div "Cheese pie 2" at bounding box center [279, 258] width 113 height 20
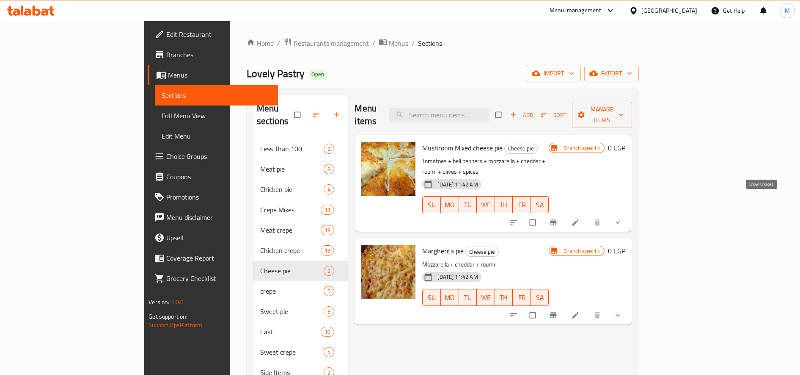
click at [620, 221] on icon "show more" at bounding box center [618, 222] width 4 height 3
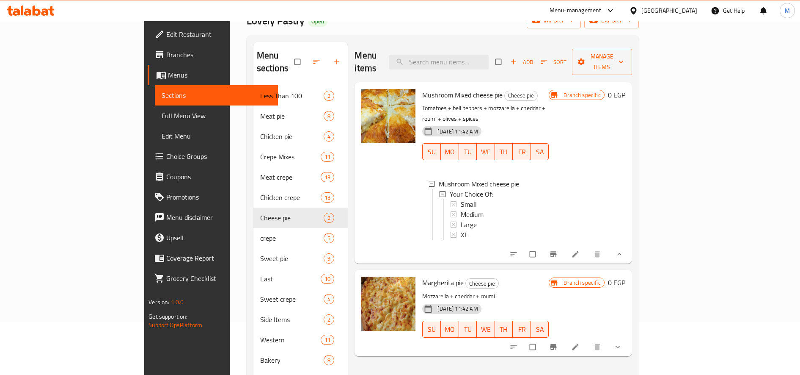
scroll to position [71, 0]
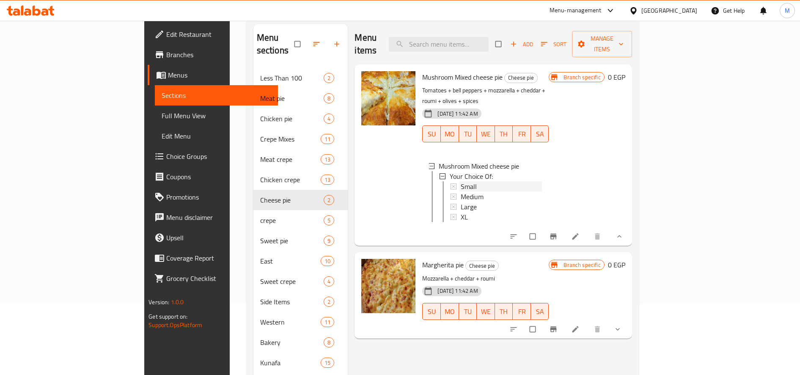
click at [465, 181] on div "Small" at bounding box center [501, 186] width 81 height 10
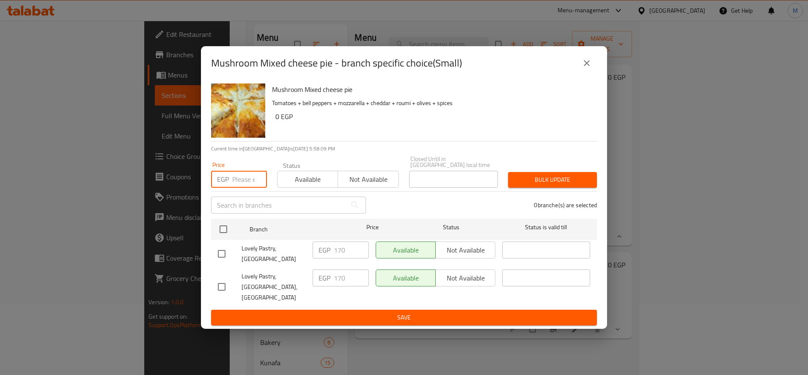
click at [240, 181] on input "number" at bounding box center [249, 179] width 35 height 17
type input "180"
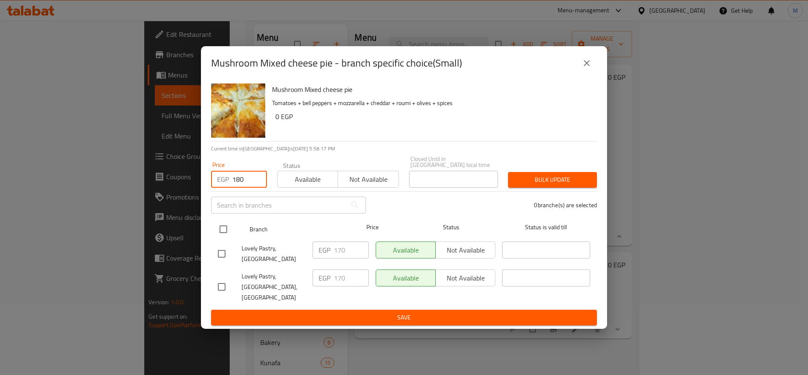
click at [213, 237] on div "Branch Price Status Status is valid till" at bounding box center [404, 228] width 386 height 21
click at [221, 236] on input "checkbox" at bounding box center [224, 229] width 18 height 18
checkbox input "true"
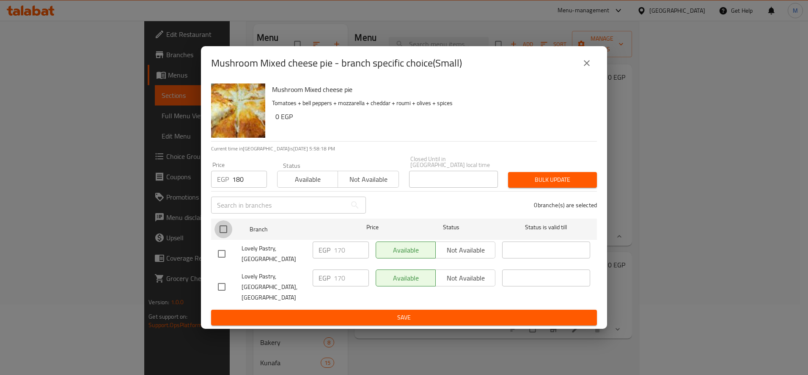
checkbox input "true"
click at [528, 185] on span "Bulk update" at bounding box center [552, 179] width 75 height 11
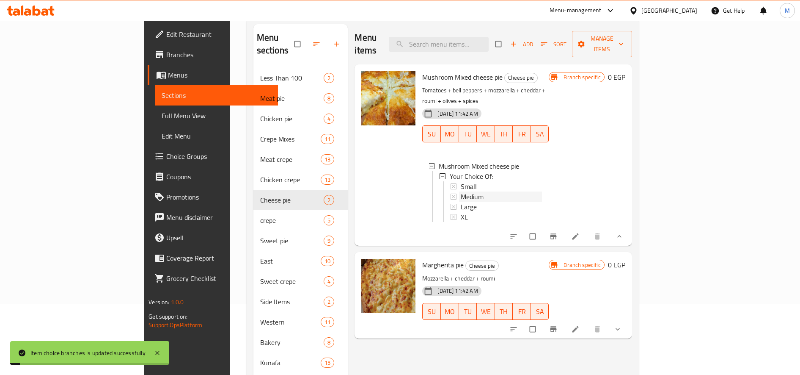
click at [461, 191] on span "Medium" at bounding box center [472, 196] width 23 height 10
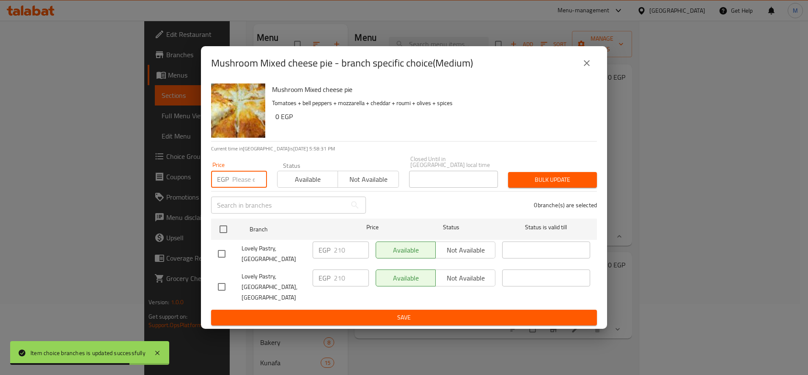
click at [242, 184] on input "number" at bounding box center [249, 179] width 35 height 17
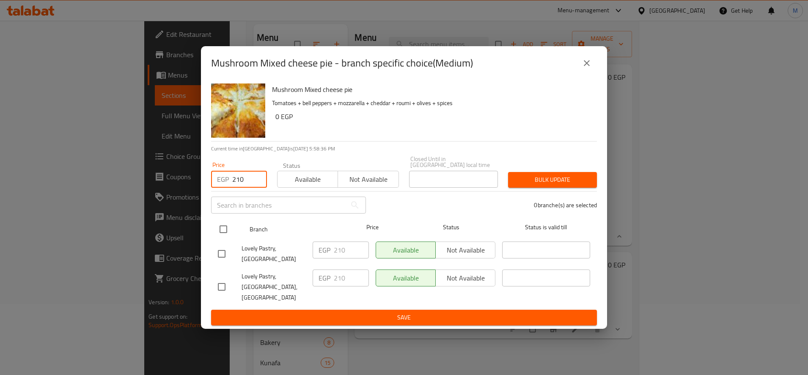
type input "210"
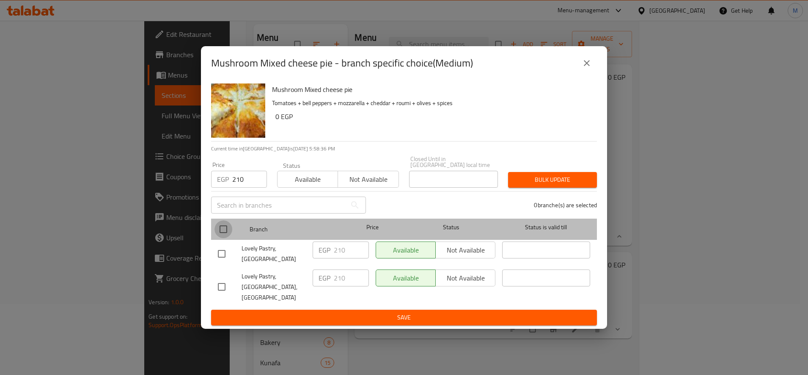
click at [228, 237] on input "checkbox" at bounding box center [224, 229] width 18 height 18
checkbox input "true"
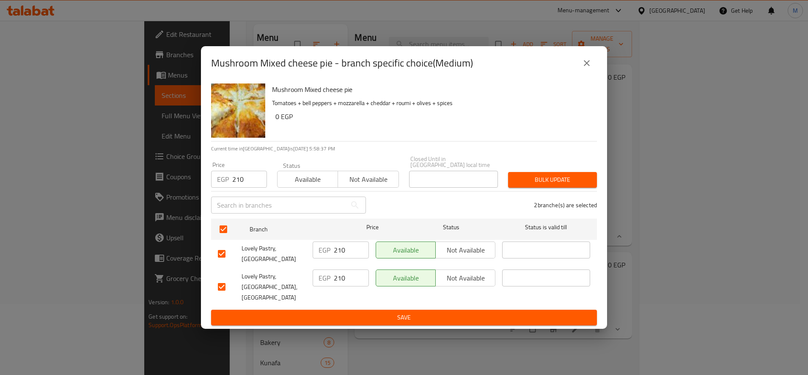
click at [542, 182] on span "Bulk update" at bounding box center [552, 179] width 75 height 11
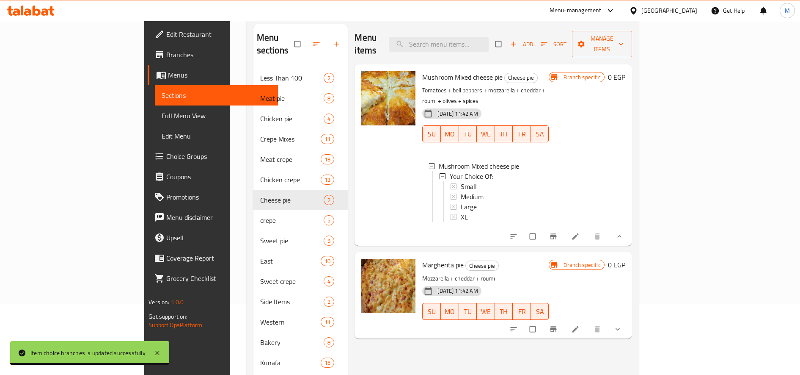
click at [463, 191] on div "Medium" at bounding box center [501, 196] width 81 height 10
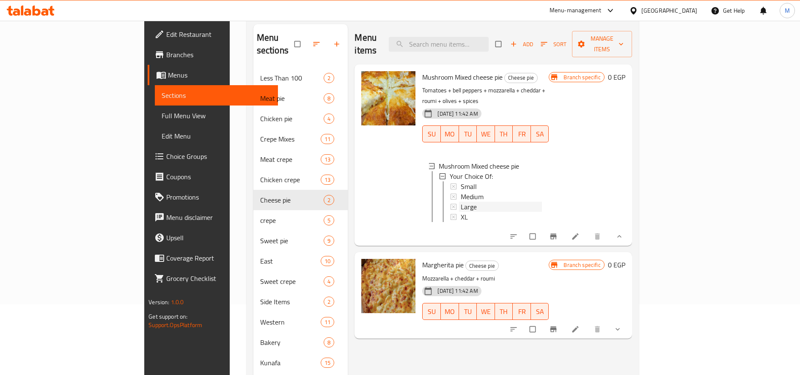
click at [461, 201] on div "Large" at bounding box center [501, 206] width 81 height 10
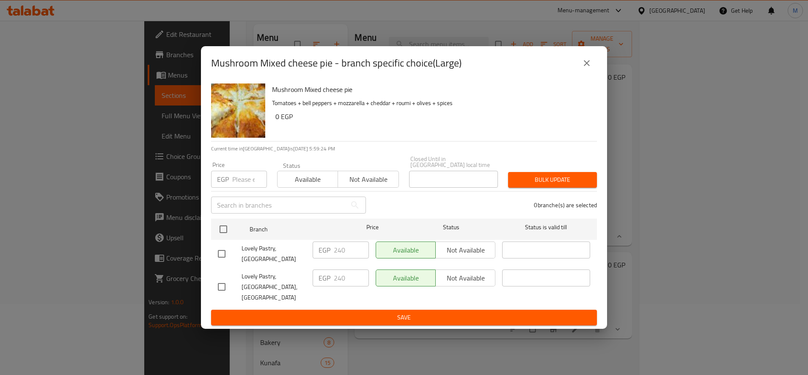
click at [246, 186] on input "number" at bounding box center [249, 179] width 35 height 17
click at [236, 185] on input "145" at bounding box center [249, 179] width 35 height 17
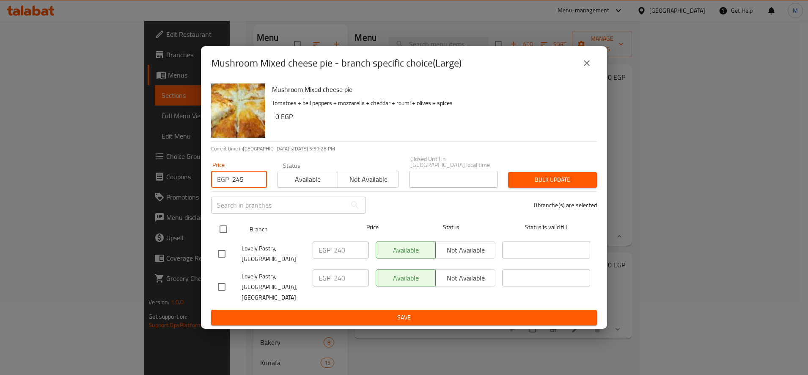
type input "245"
click at [217, 234] on input "checkbox" at bounding box center [224, 229] width 18 height 18
checkbox input "true"
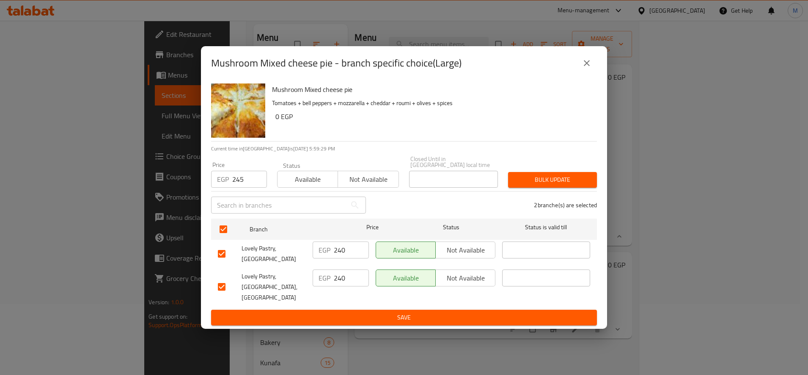
click at [524, 182] on span "Bulk update" at bounding box center [552, 179] width 75 height 11
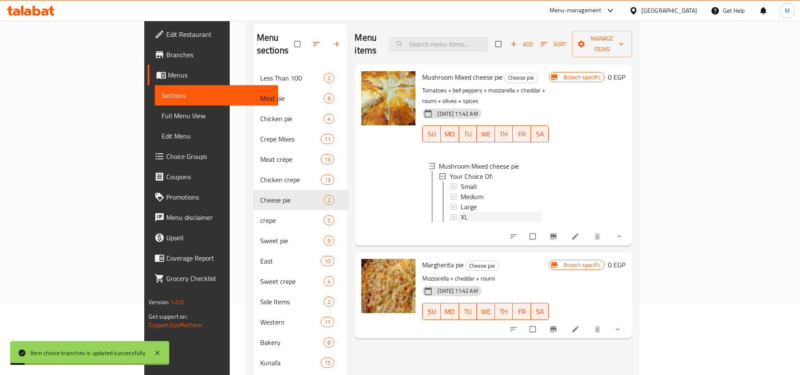
click at [461, 212] on span "XL" at bounding box center [464, 217] width 7 height 10
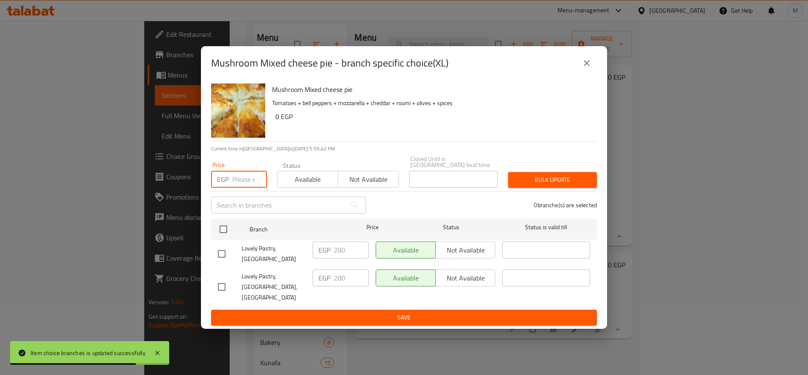
click at [240, 186] on input "number" at bounding box center [249, 179] width 35 height 17
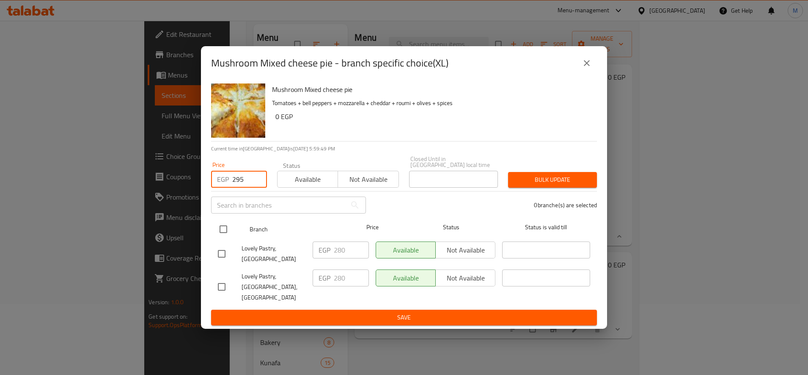
type input "295"
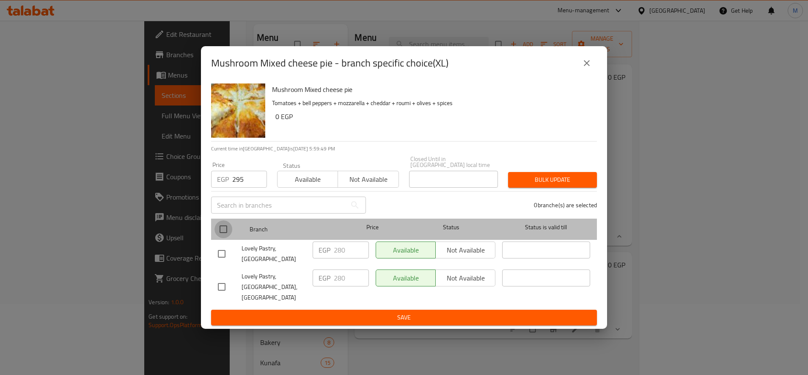
click at [229, 235] on input "checkbox" at bounding box center [224, 229] width 18 height 18
checkbox input "true"
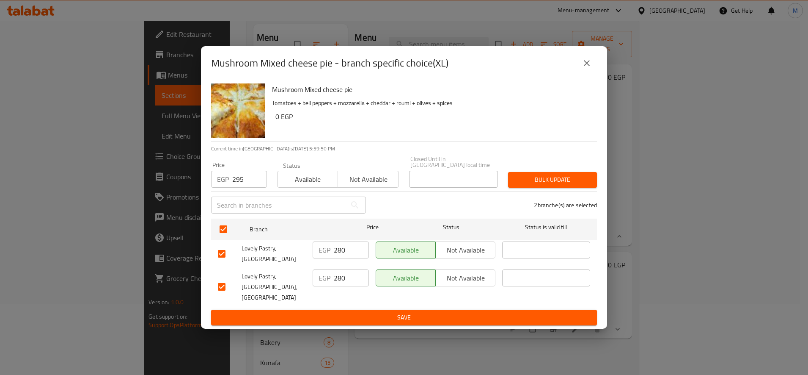
click at [573, 196] on div "2 branche(s) are selected" at bounding box center [486, 205] width 231 height 30
click at [570, 187] on button "Bulk update" at bounding box center [552, 180] width 89 height 16
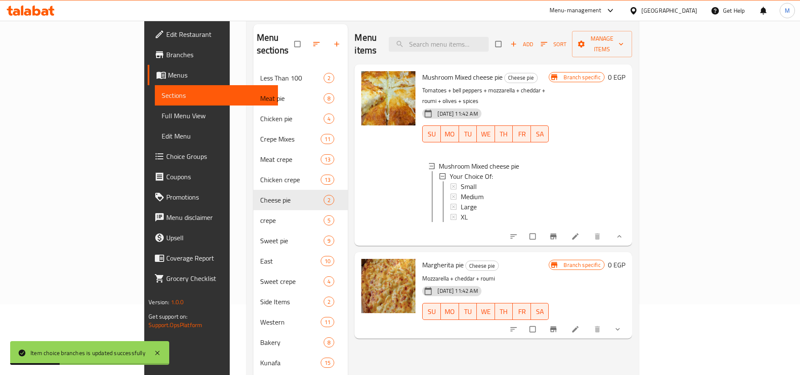
click at [624, 325] on span "show more" at bounding box center [619, 329] width 10 height 8
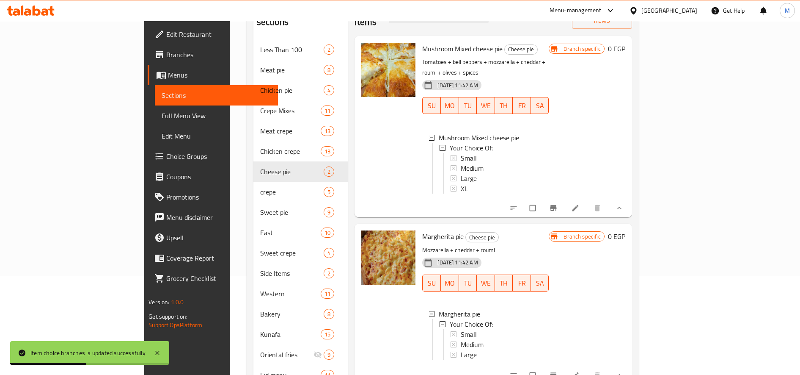
scroll to position [124, 0]
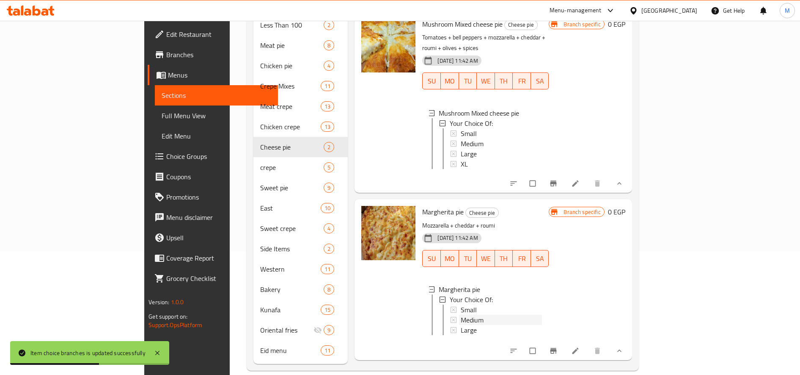
click at [461, 314] on span "Medium" at bounding box center [472, 319] width 23 height 10
click at [461, 304] on span "Small" at bounding box center [469, 309] width 16 height 10
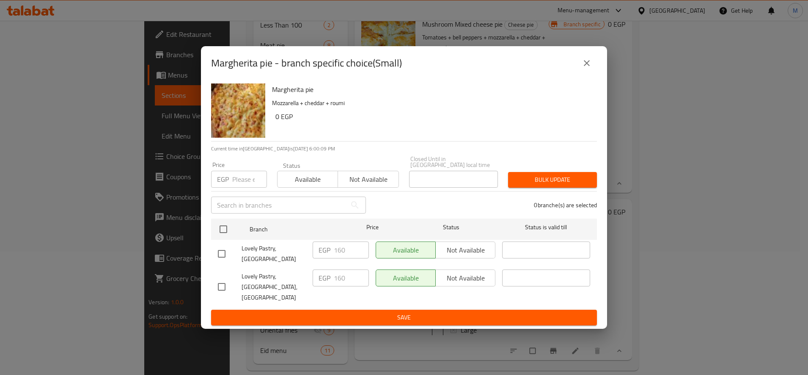
click at [246, 182] on input "number" at bounding box center [249, 179] width 35 height 17
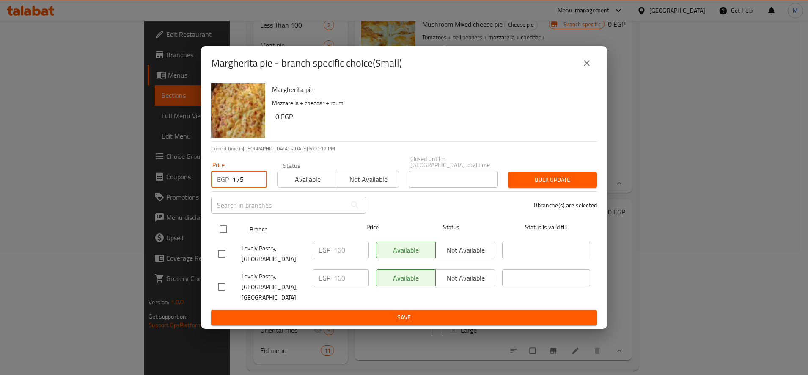
type input "175"
click at [218, 231] on input "checkbox" at bounding box center [224, 229] width 18 height 18
checkbox input "true"
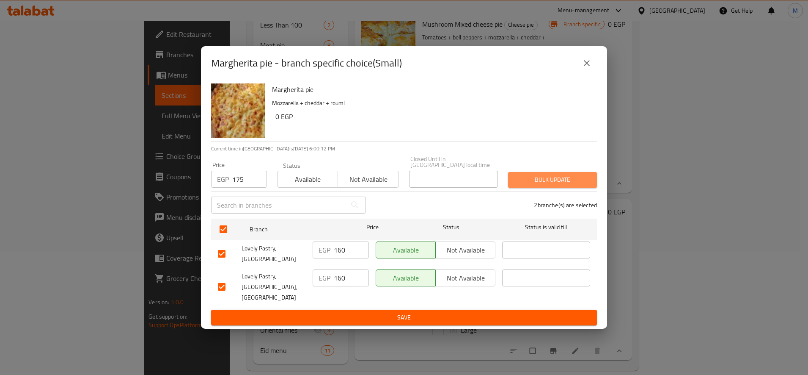
click at [520, 185] on span "Bulk update" at bounding box center [552, 179] width 75 height 11
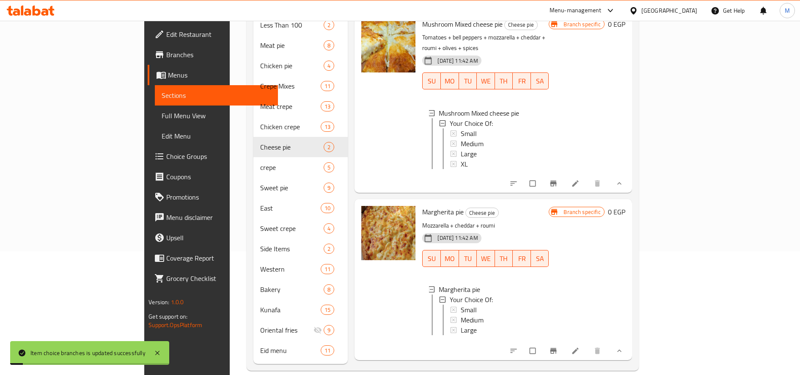
click at [461, 304] on span "Small" at bounding box center [469, 309] width 16 height 10
click at [461, 314] on span "Medium" at bounding box center [472, 319] width 23 height 10
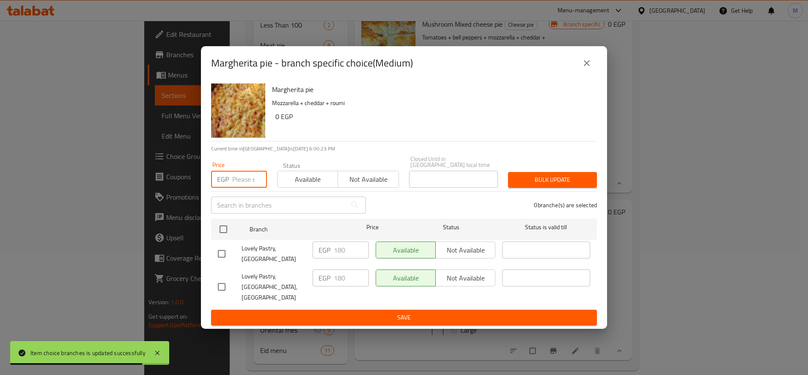
click at [239, 187] on input "number" at bounding box center [249, 179] width 35 height 17
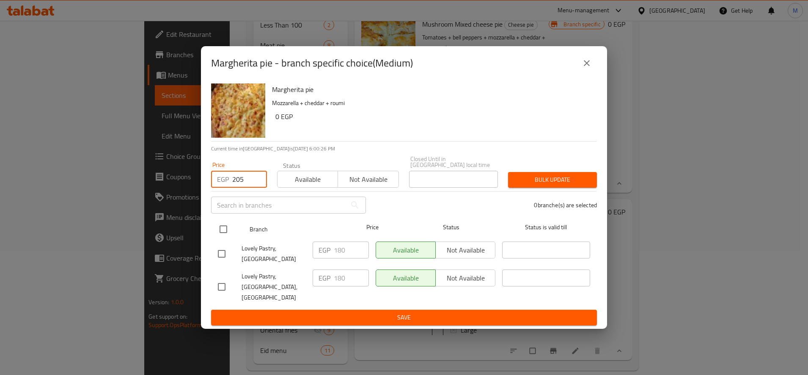
type input "205"
click at [223, 238] on input "checkbox" at bounding box center [224, 229] width 18 height 18
checkbox input "true"
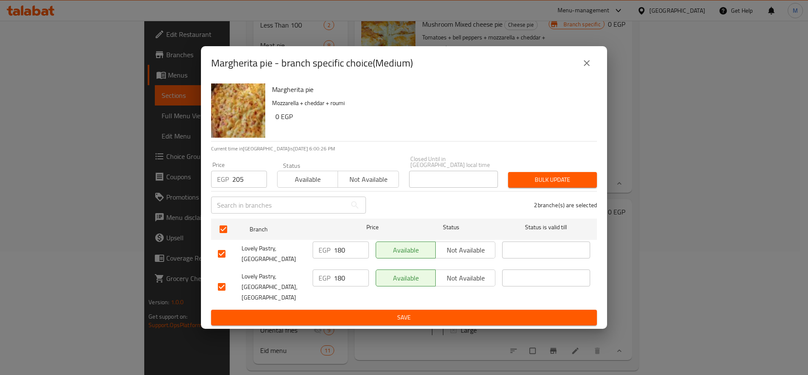
click at [525, 185] on span "Bulk update" at bounding box center [552, 179] width 75 height 11
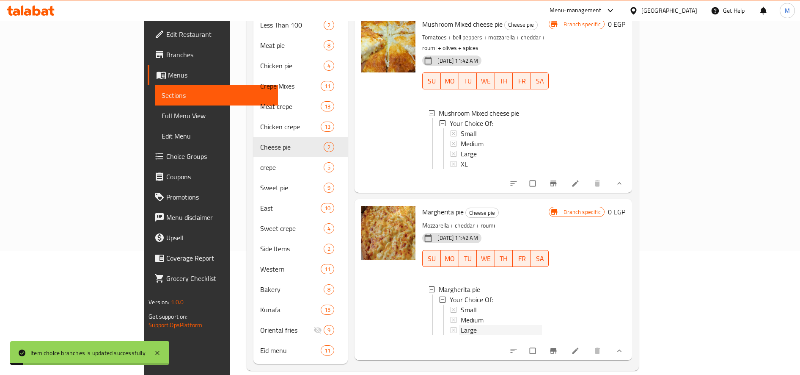
click at [461, 325] on span "Large" at bounding box center [469, 330] width 16 height 10
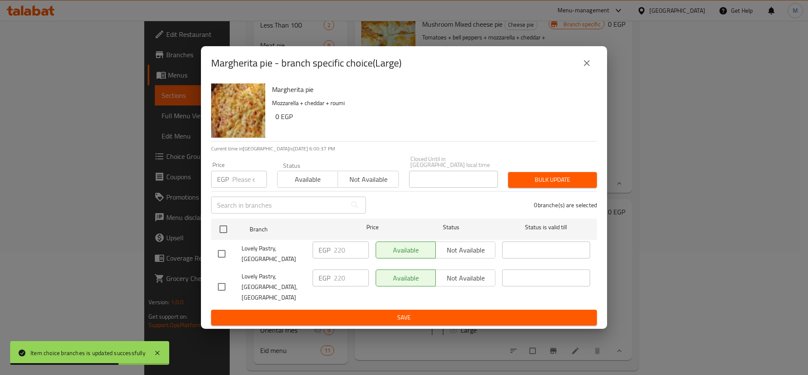
click at [241, 187] on input "number" at bounding box center [249, 179] width 35 height 17
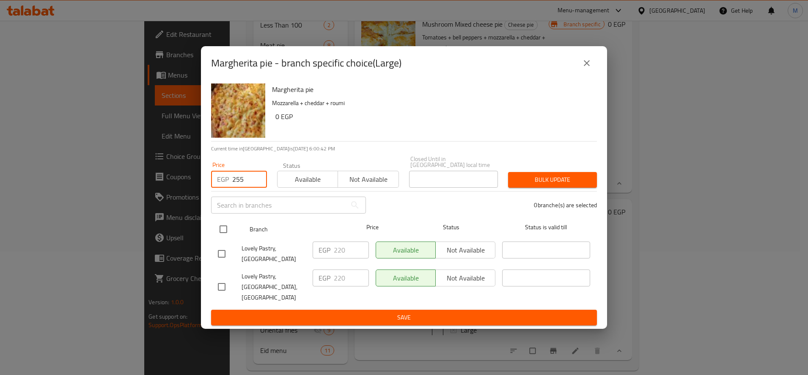
type input "255"
click at [219, 236] on input "checkbox" at bounding box center [224, 229] width 18 height 18
checkbox input "true"
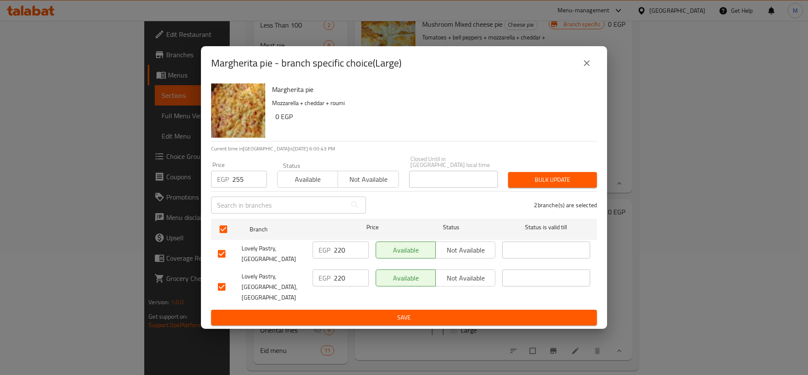
click at [546, 184] on span "Bulk update" at bounding box center [552, 179] width 75 height 11
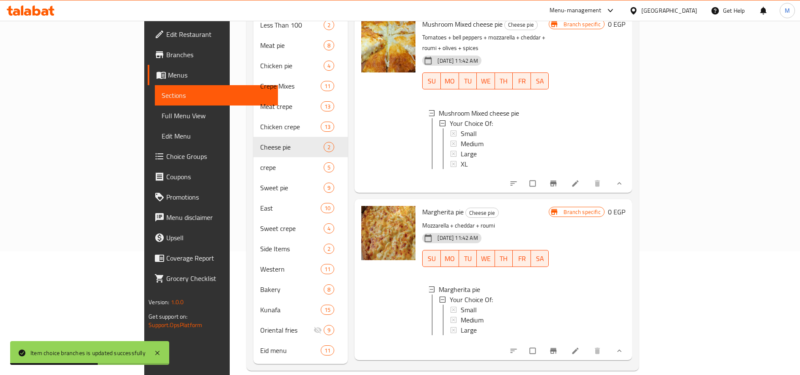
scroll to position [1, 0]
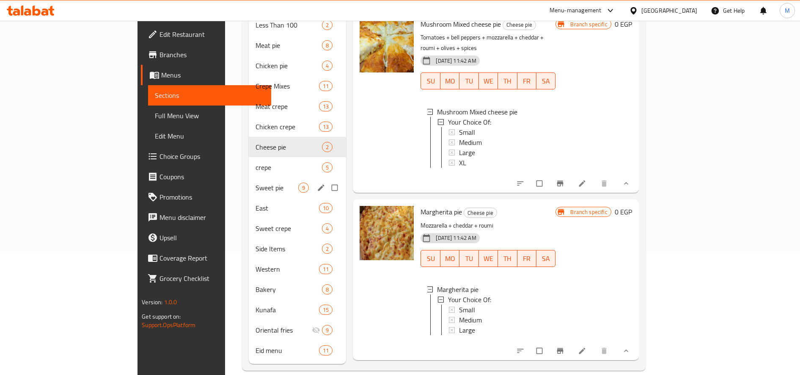
click at [249, 177] on div "Sweet pie 9" at bounding box center [297, 187] width 97 height 20
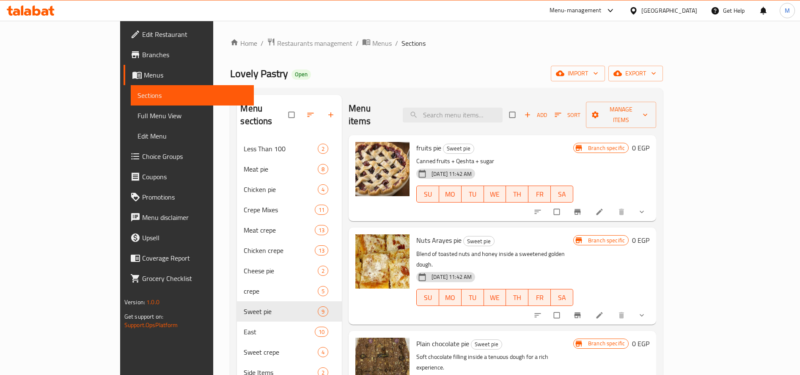
click at [646, 207] on icon "show more" at bounding box center [642, 211] width 8 height 8
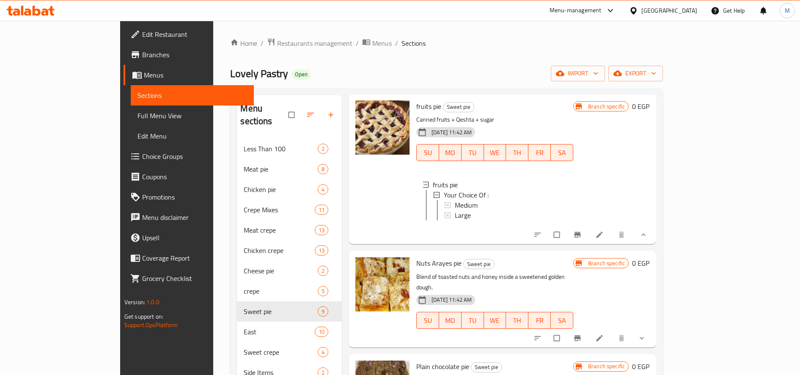
scroll to position [71, 0]
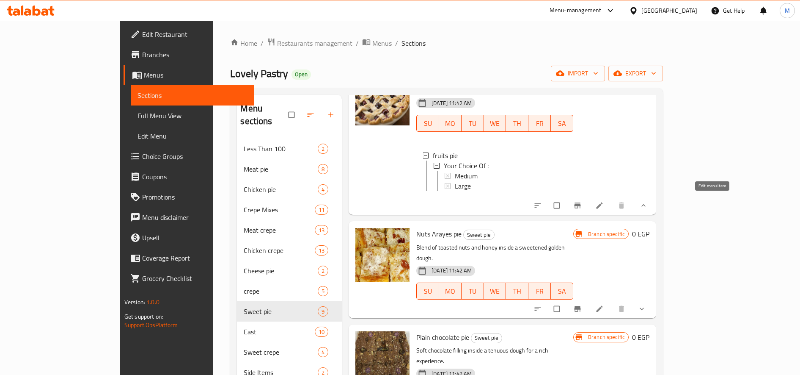
click at [604, 201] on icon at bounding box center [599, 205] width 8 height 8
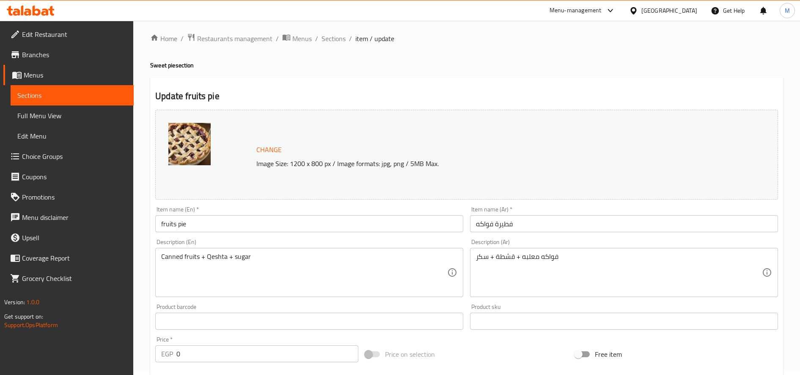
scroll to position [255, 0]
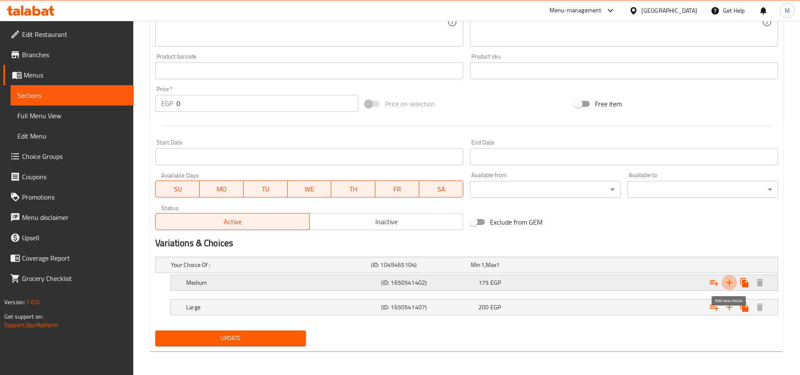
click at [726, 280] on icon "Expand" at bounding box center [730, 282] width 10 height 10
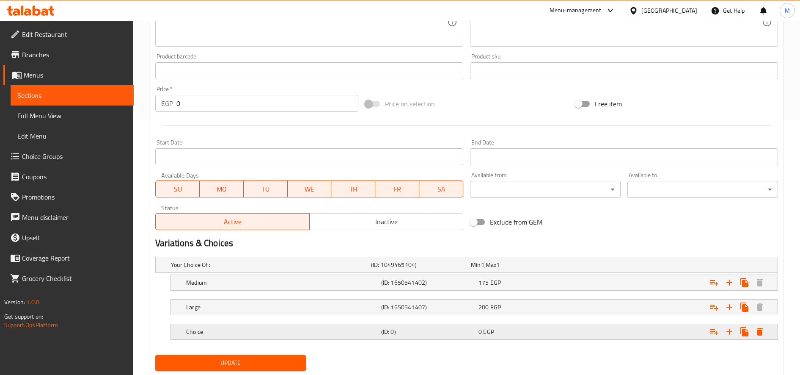
click at [221, 269] on h5 "Choice" at bounding box center [269, 264] width 197 height 8
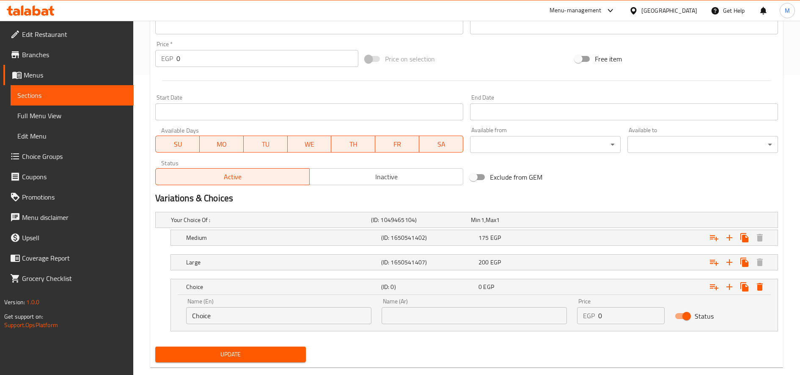
scroll to position [316, 0]
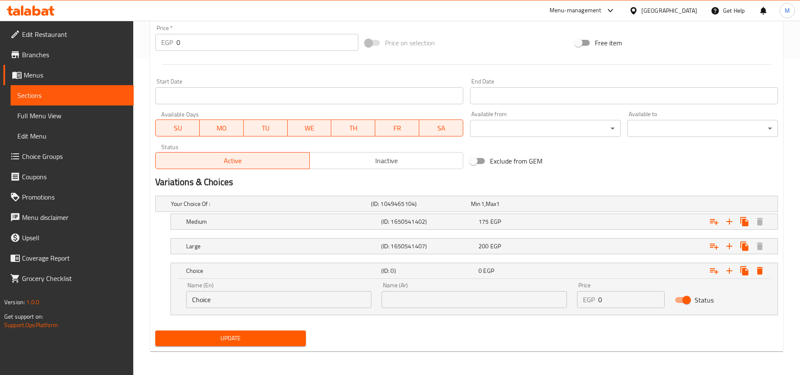
click at [243, 297] on input "Choice" at bounding box center [278, 299] width 185 height 17
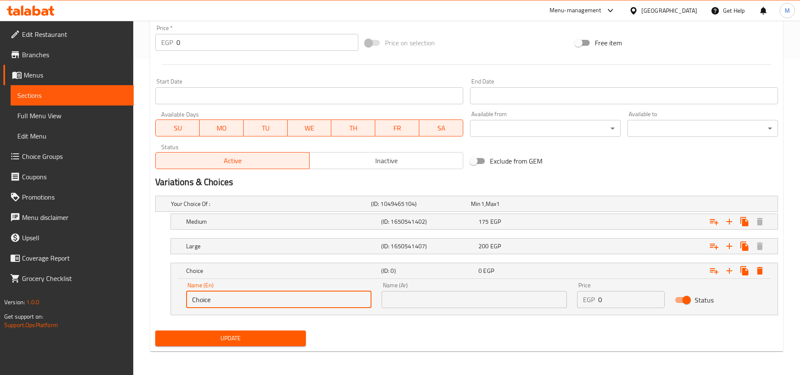
click at [243, 297] on input "Choice" at bounding box center [278, 299] width 185 height 17
type input "س"
type input "Small"
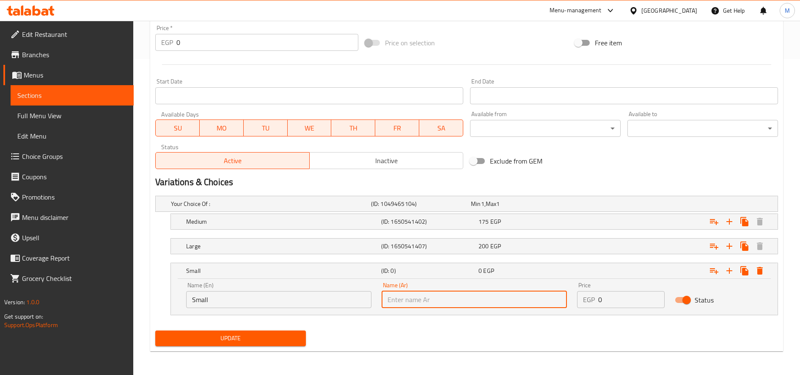
click at [484, 297] on input "text" at bounding box center [474, 299] width 185 height 17
type input "w"
type input "صغير"
click at [624, 300] on input "0" at bounding box center [631, 299] width 66 height 17
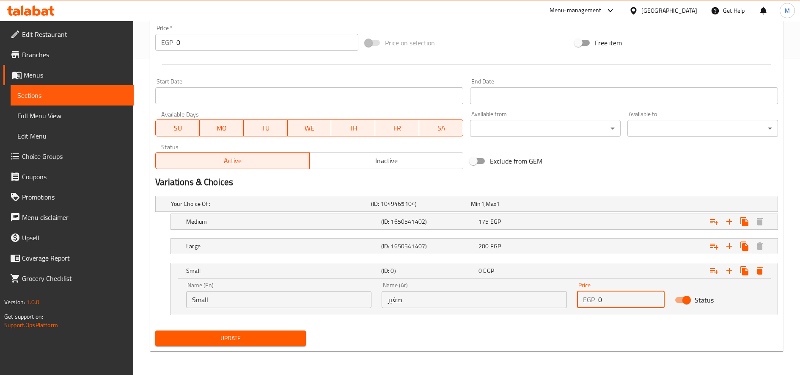
click at [624, 300] on input "0" at bounding box center [631, 299] width 66 height 17
type input "90"
click at [155, 330] on button "Update" at bounding box center [230, 338] width 151 height 16
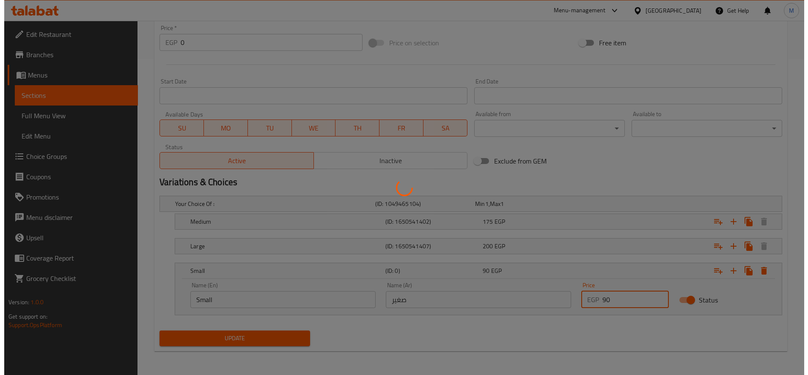
scroll to position [0, 0]
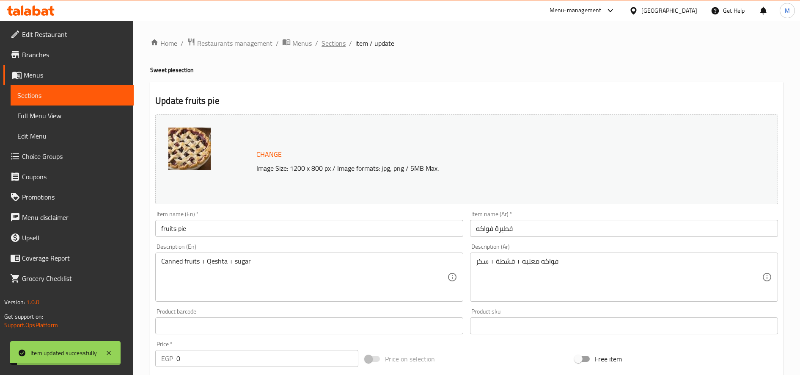
drag, startPoint x: 328, startPoint y: 41, endPoint x: 370, endPoint y: 64, distance: 48.5
click at [328, 41] on span "Sections" at bounding box center [334, 43] width 24 height 10
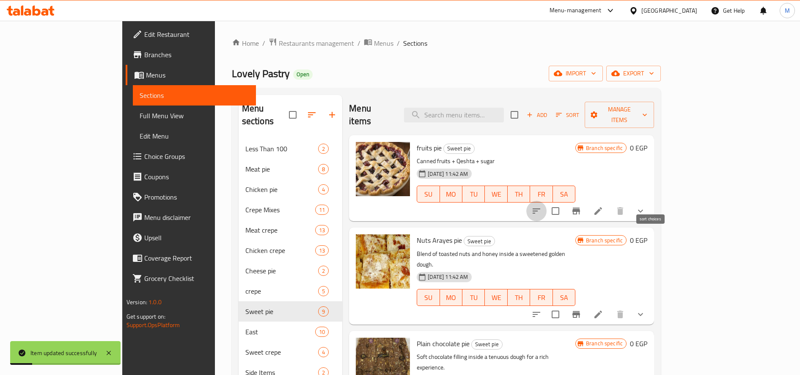
click at [542, 206] on icon "sort-choices" at bounding box center [537, 211] width 10 height 10
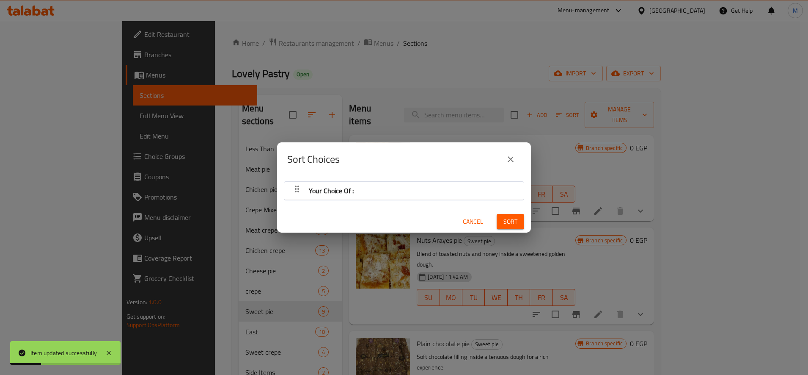
click at [398, 189] on div "Your Choice Of :" at bounding box center [404, 190] width 231 height 20
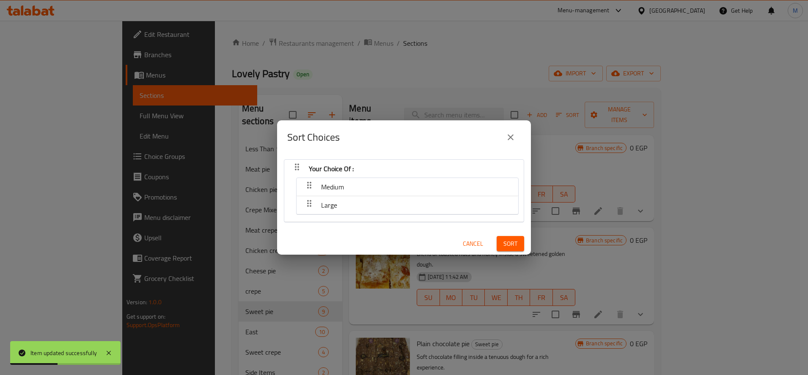
click at [358, 85] on div "Sort Choices Your Choice Of : Medium Large Cancel Sort" at bounding box center [404, 187] width 808 height 375
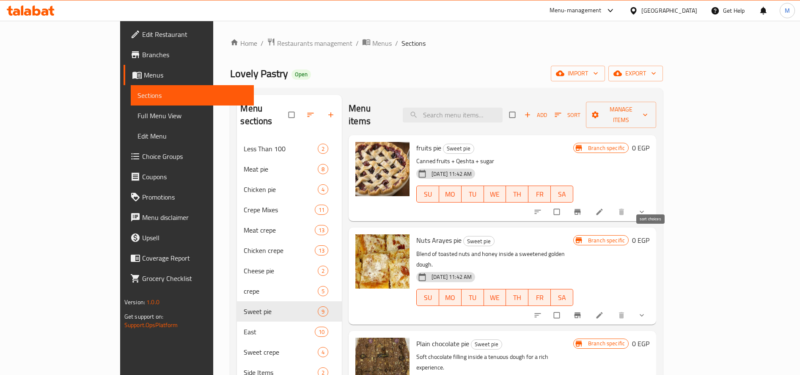
click at [542, 207] on icon "sort-choices" at bounding box center [538, 211] width 8 height 8
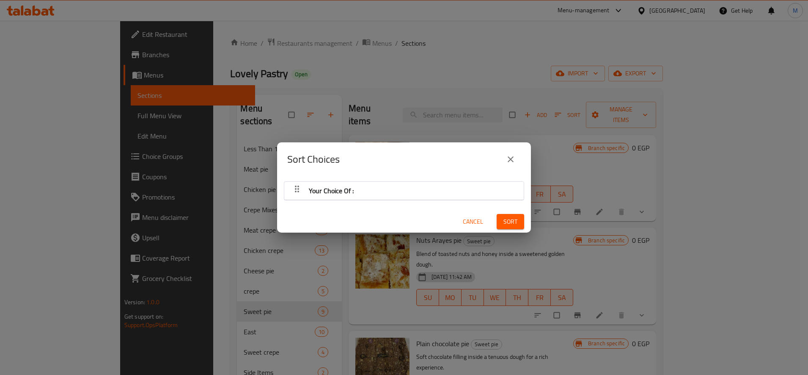
click at [439, 187] on div "Your Choice Of :" at bounding box center [404, 190] width 231 height 20
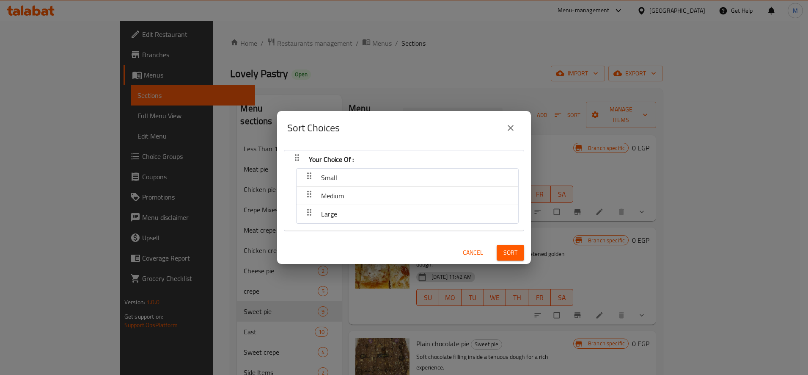
click at [510, 128] on icon "close" at bounding box center [511, 128] width 6 height 6
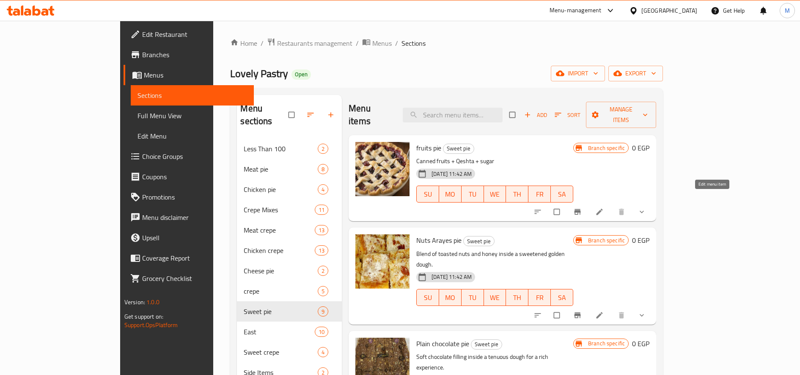
click at [603, 209] on icon at bounding box center [600, 212] width 6 height 6
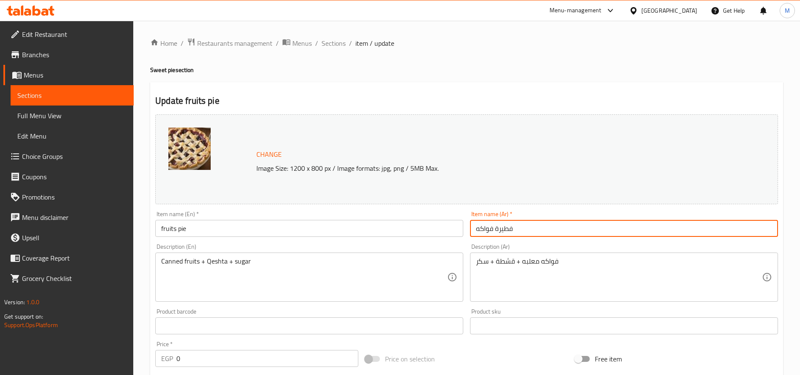
click at [529, 226] on input "فطيرة فواكه" at bounding box center [624, 228] width 308 height 17
click at [343, 46] on span "Sections" at bounding box center [334, 43] width 24 height 10
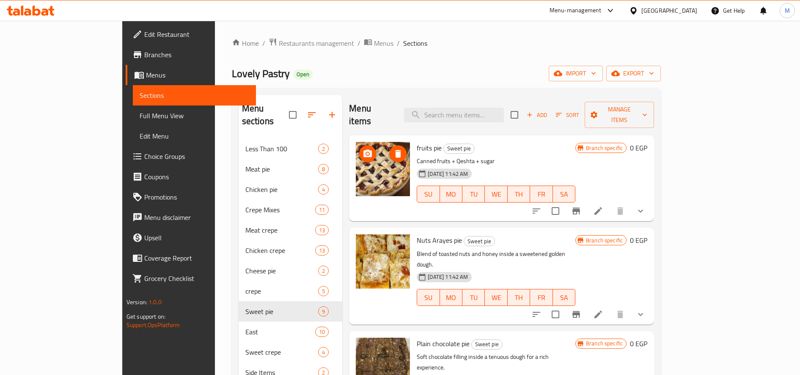
click at [364, 149] on icon "upload picture" at bounding box center [368, 153] width 8 height 8
click at [579, 110] on span "Sort" at bounding box center [567, 115] width 23 height 10
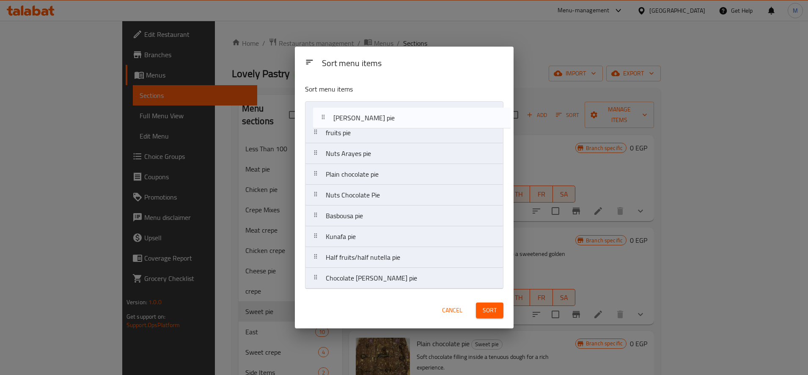
drag, startPoint x: 310, startPoint y: 231, endPoint x: 321, endPoint y: 116, distance: 115.2
click at [321, 116] on nav "fruits pie Nuts Arayes pie Plain chocolate pie Nuts Chocolate Pie Basbousa pie …" at bounding box center [404, 194] width 198 height 187
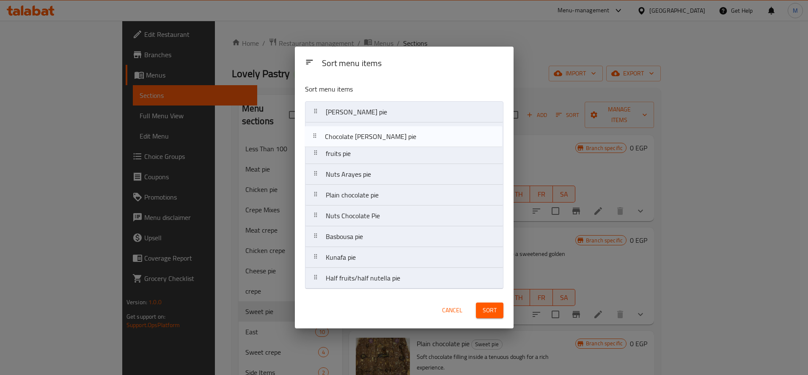
drag, startPoint x: 315, startPoint y: 281, endPoint x: 314, endPoint y: 135, distance: 145.6
click at [314, 135] on nav "Golash pie fruits pie Nuts Arayes pie Plain chocolate pie Nuts Chocolate Pie Ba…" at bounding box center [404, 194] width 198 height 187
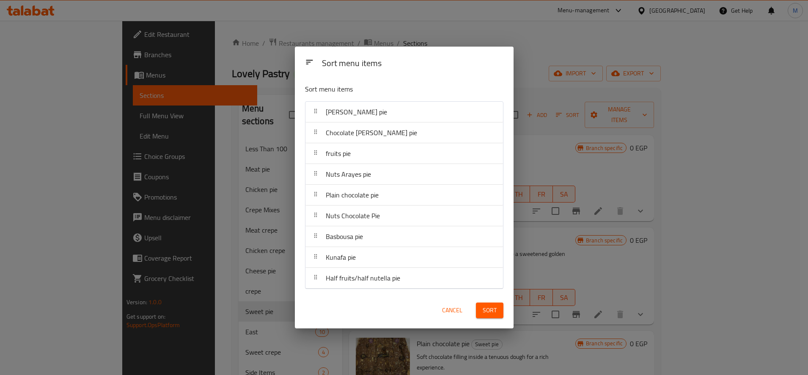
click at [483, 308] on span "Sort" at bounding box center [490, 310] width 14 height 11
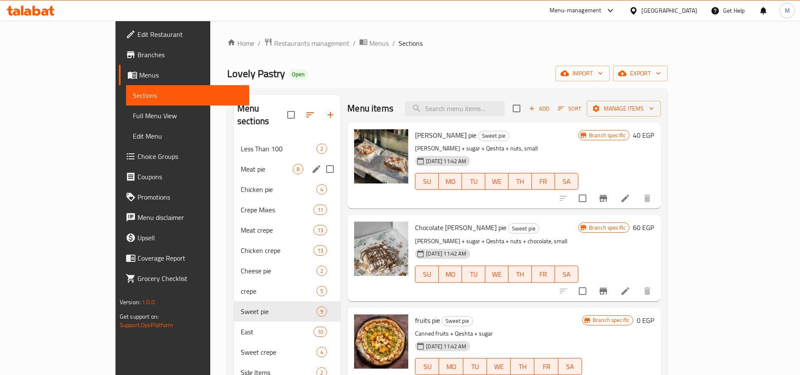
click at [241, 164] on span "Meat pie" at bounding box center [267, 169] width 52 height 10
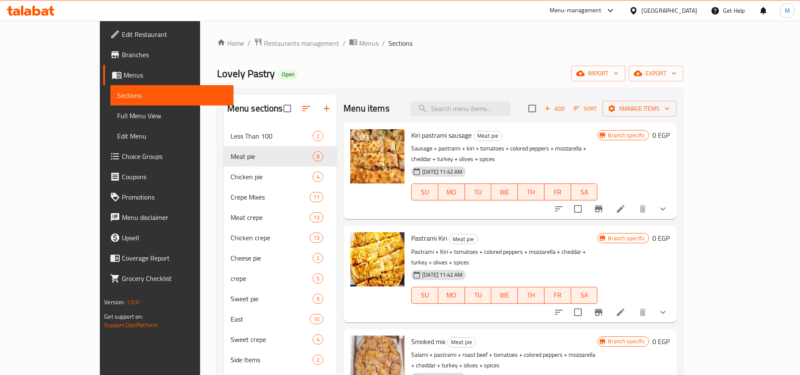
click at [626, 204] on icon at bounding box center [621, 209] width 10 height 10
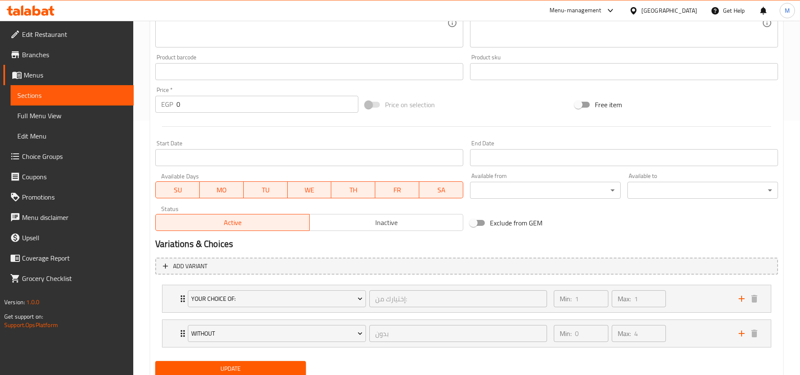
scroll to position [284, 0]
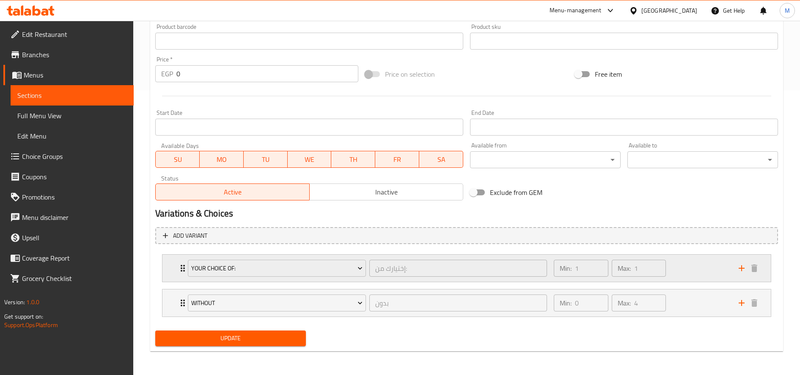
click at [679, 265] on div "Min: 1 ​ Max: 1 ​" at bounding box center [641, 267] width 185 height 27
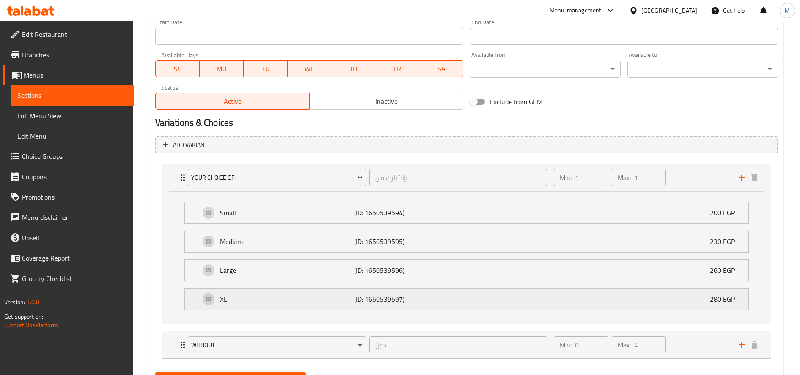
scroll to position [417, 0]
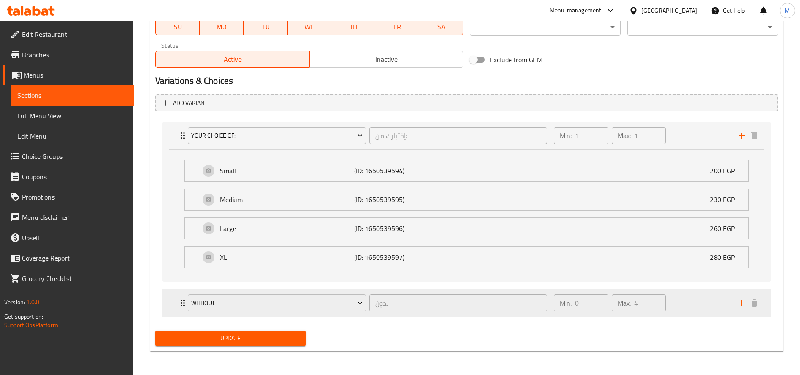
click at [693, 307] on div "Min: 0 ​ Max: 4 ​" at bounding box center [641, 302] width 185 height 27
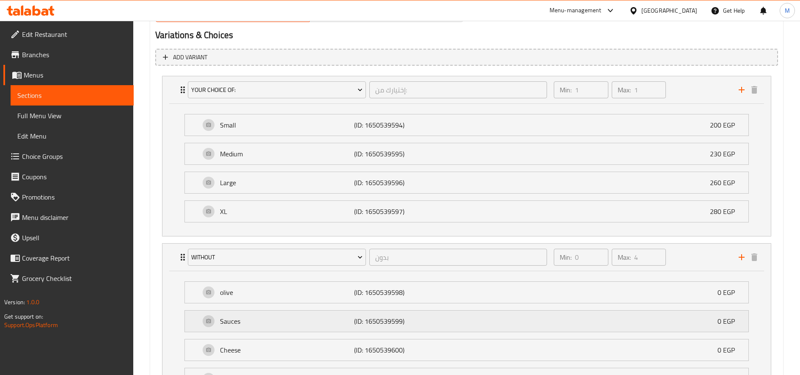
scroll to position [267, 0]
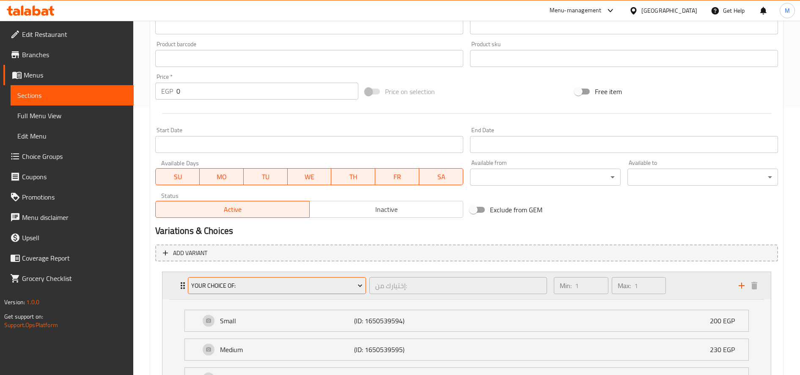
click at [321, 278] on button "Your Choice Of:" at bounding box center [277, 285] width 178 height 17
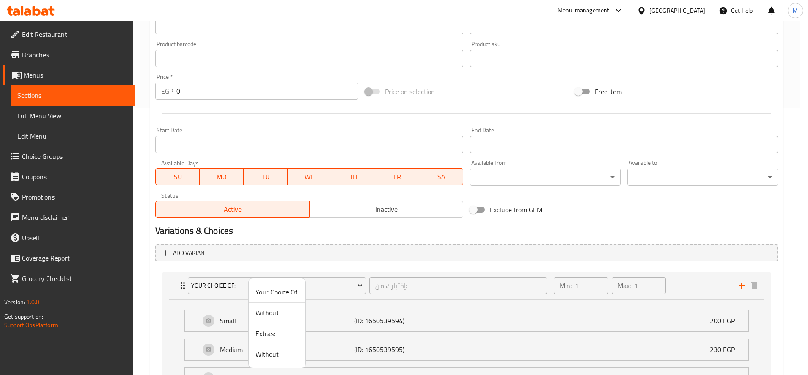
click at [276, 314] on span "Without" at bounding box center [277, 312] width 43 height 10
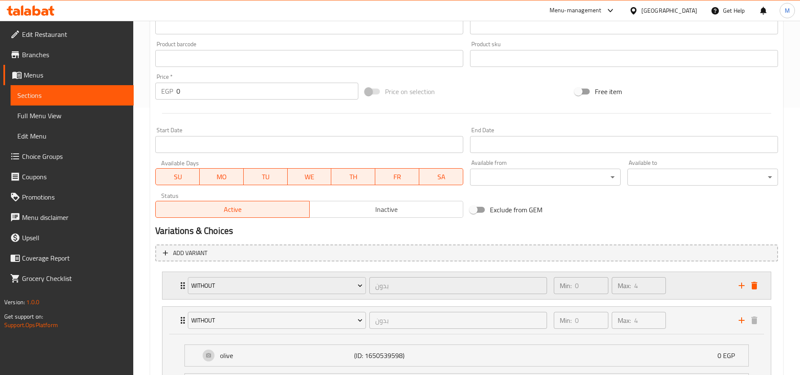
click at [758, 293] on div "Without بدون ​ Min: 0 ​ Max: 4 ​" at bounding box center [469, 285] width 583 height 27
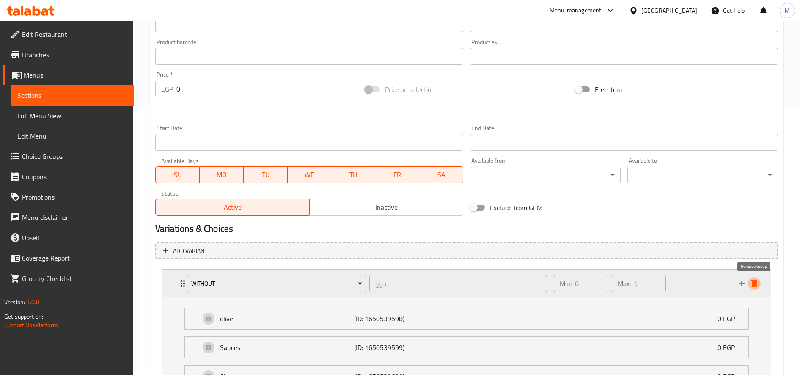
click at [750, 288] on icon "delete" at bounding box center [755, 283] width 10 height 10
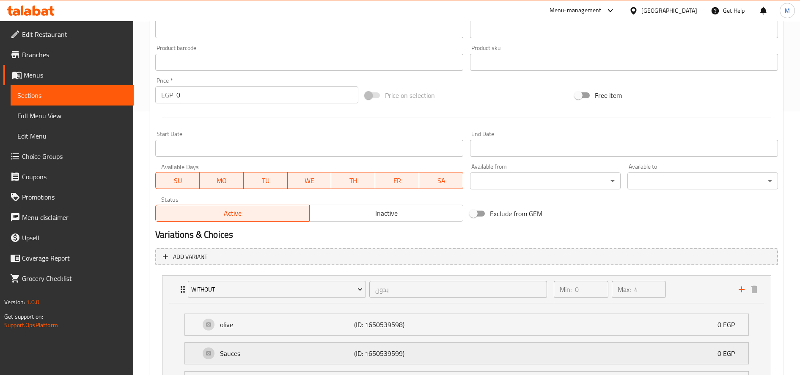
scroll to position [382, 0]
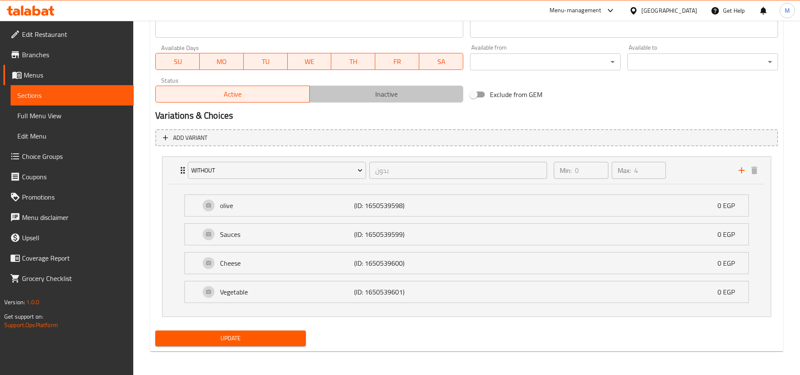
click at [360, 96] on span "Inactive" at bounding box center [386, 94] width 147 height 12
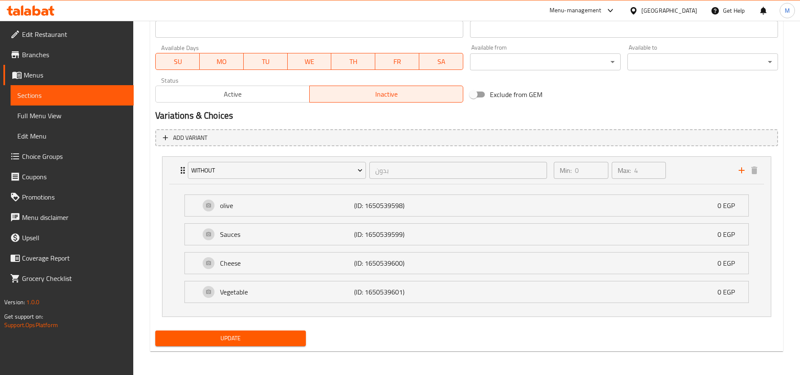
click at [241, 334] on span "Update" at bounding box center [230, 338] width 137 height 11
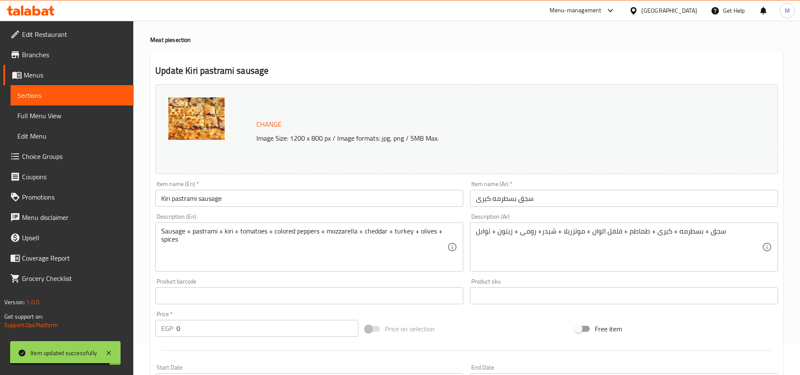
scroll to position [0, 0]
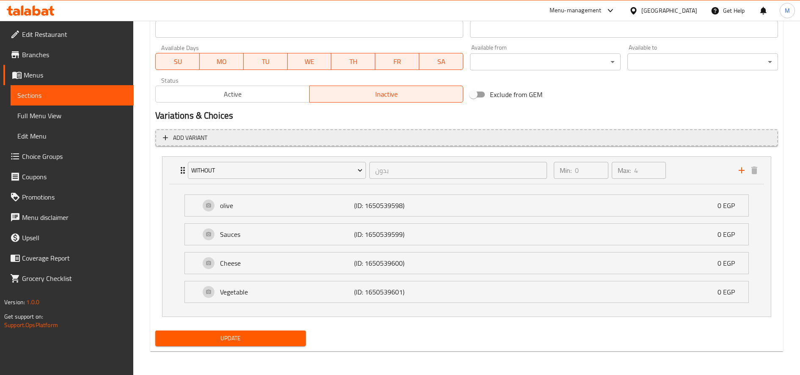
click at [267, 139] on span "Add variant" at bounding box center [467, 137] width 608 height 11
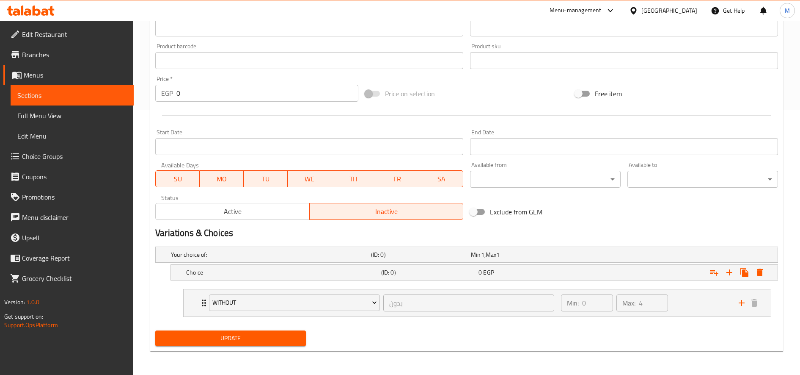
scroll to position [265, 0]
click at [733, 274] on icon "Expand" at bounding box center [730, 272] width 10 height 10
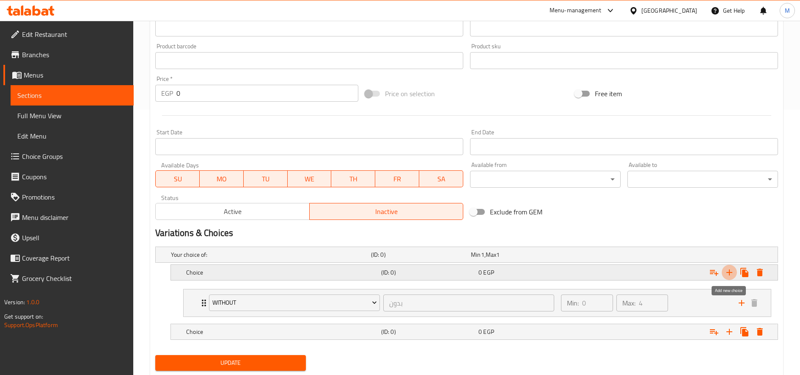
click at [733, 274] on icon "Expand" at bounding box center [730, 272] width 10 height 10
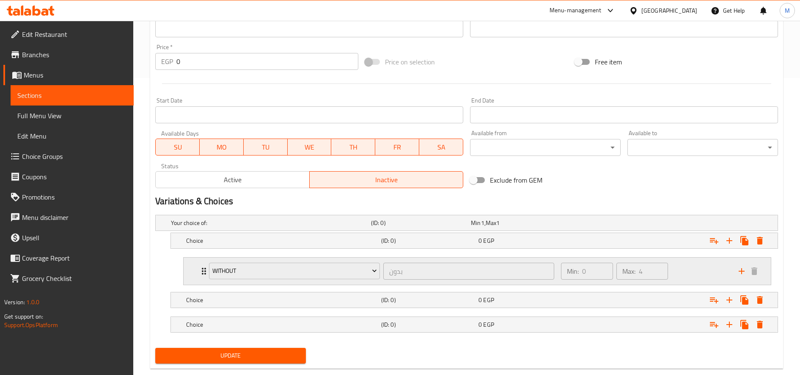
scroll to position [314, 0]
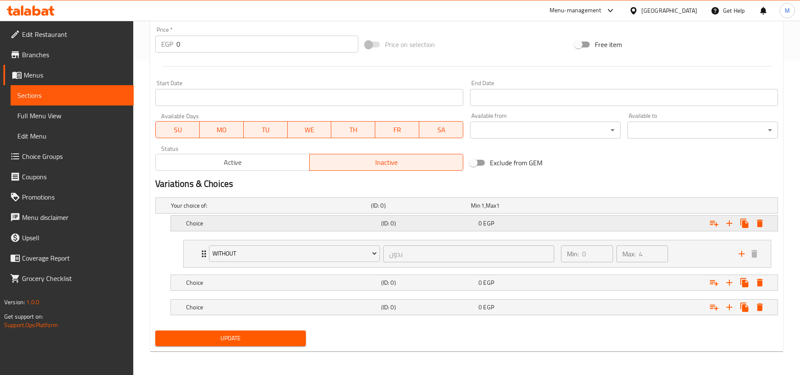
click at [174, 213] on div "Choice (ID: 0) 0 EGP" at bounding box center [467, 205] width 622 height 15
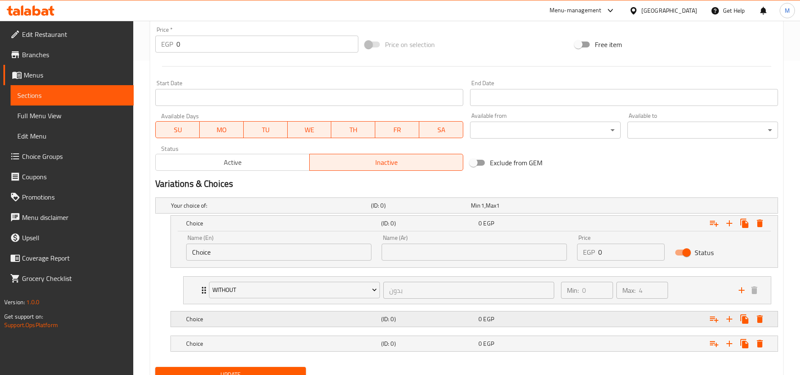
drag, startPoint x: 224, startPoint y: 317, endPoint x: 247, endPoint y: 320, distance: 23.0
click at [224, 209] on h5 "Choice" at bounding box center [269, 205] width 197 height 8
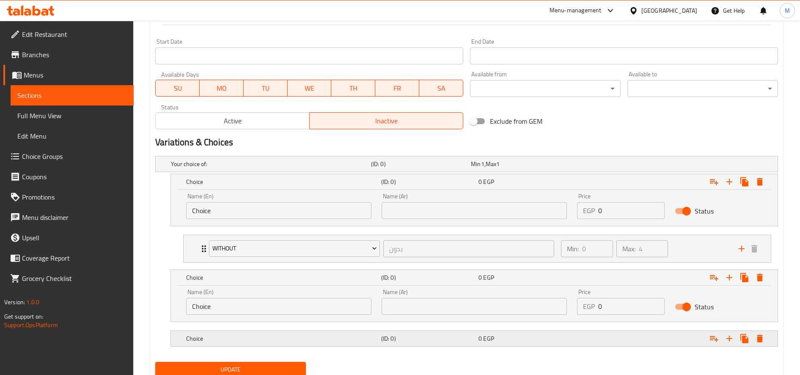
scroll to position [386, 0]
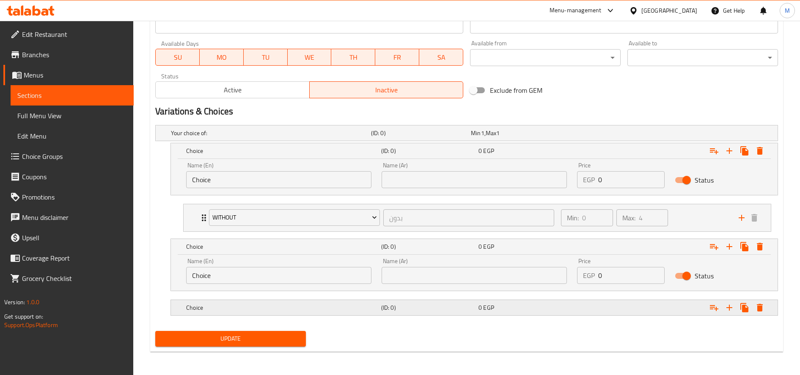
click at [259, 139] on div "Choice" at bounding box center [269, 133] width 200 height 12
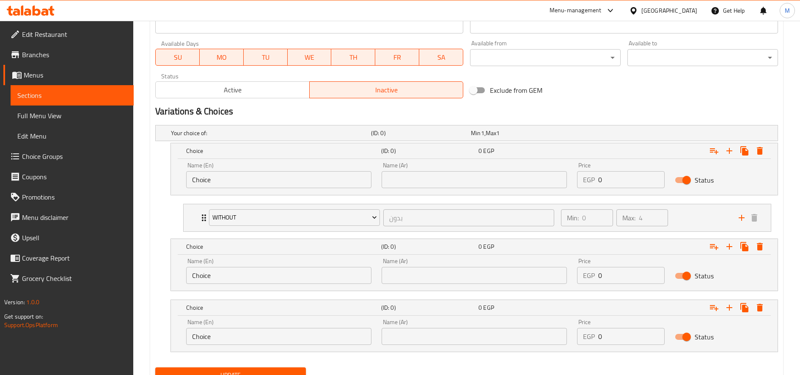
click at [275, 181] on input "Choice" at bounding box center [278, 179] width 185 height 17
click at [275, 181] on input "س" at bounding box center [278, 179] width 185 height 17
type input "س"
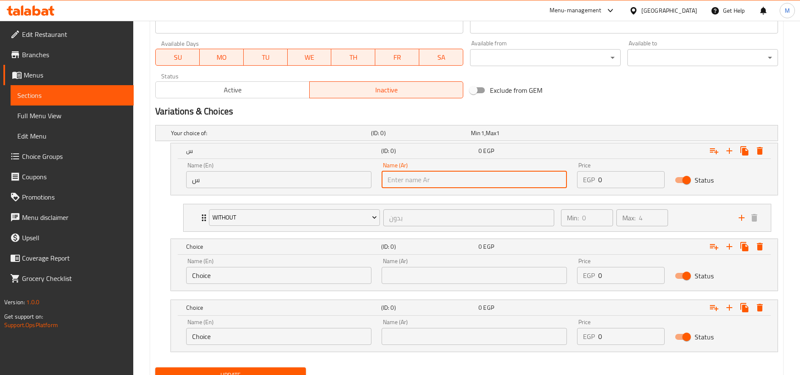
click at [432, 174] on input "text" at bounding box center [474, 179] width 185 height 17
type input "صغير"
type input "وسط"
type input "كبير"
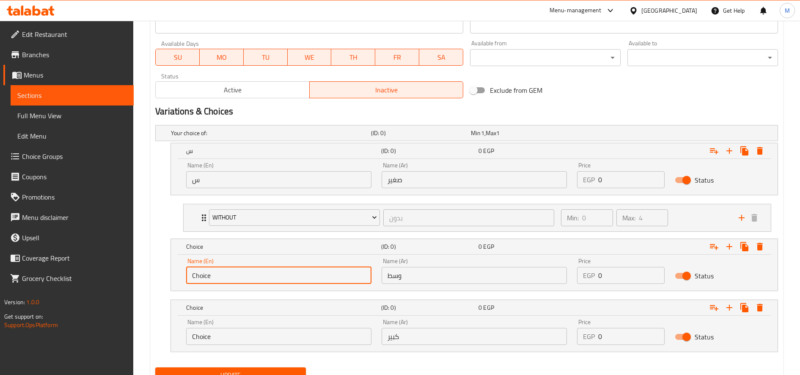
click at [224, 278] on input "Choice" at bounding box center [278, 275] width 185 height 17
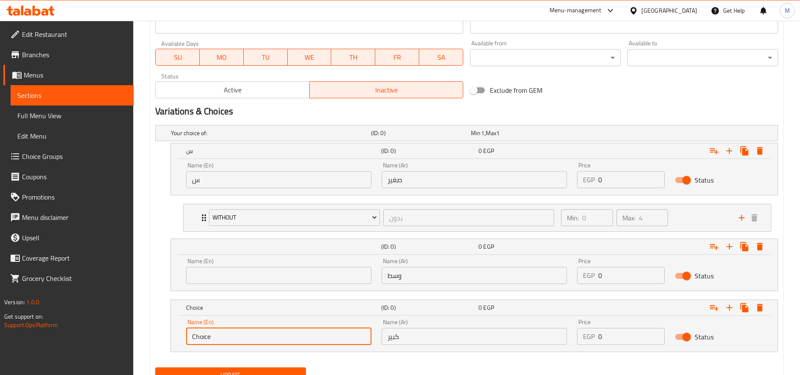
click at [230, 340] on input "Choice" at bounding box center [278, 336] width 185 height 17
click at [229, 340] on input "Choice" at bounding box center [278, 336] width 185 height 17
click at [259, 176] on input "س" at bounding box center [278, 179] width 185 height 17
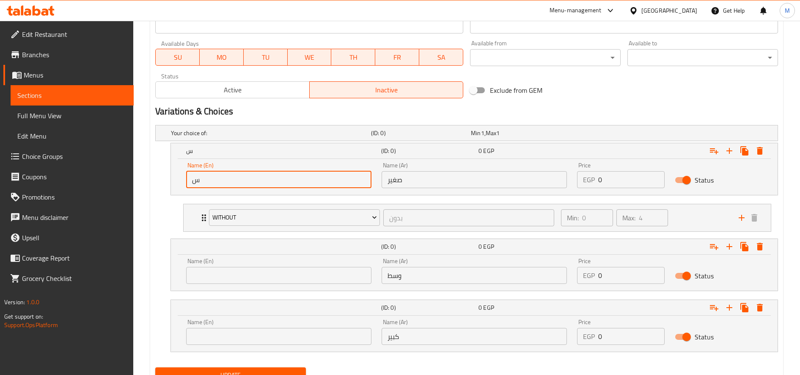
click at [259, 176] on input "س" at bounding box center [278, 179] width 185 height 17
click at [256, 175] on input "text" at bounding box center [278, 179] width 185 height 17
type input "Small"
click at [224, 269] on input "text" at bounding box center [278, 275] width 185 height 17
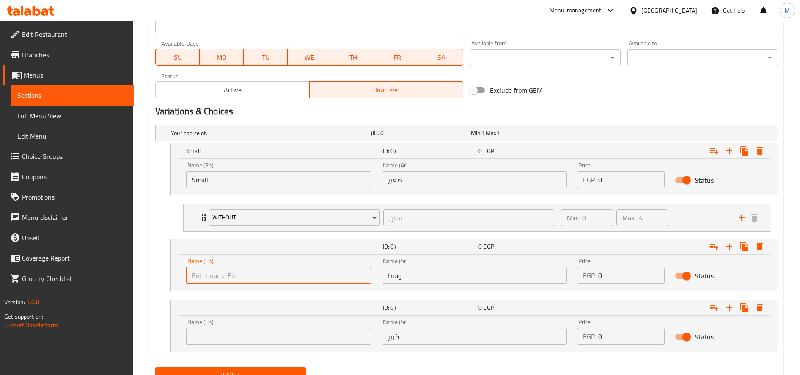
type input "Medium"
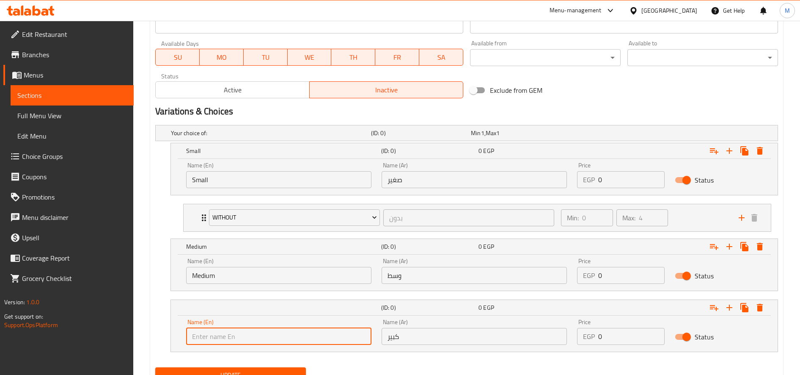
click at [240, 338] on input "text" at bounding box center [278, 336] width 185 height 17
type input "Large"
click at [604, 180] on input "0" at bounding box center [631, 179] width 66 height 17
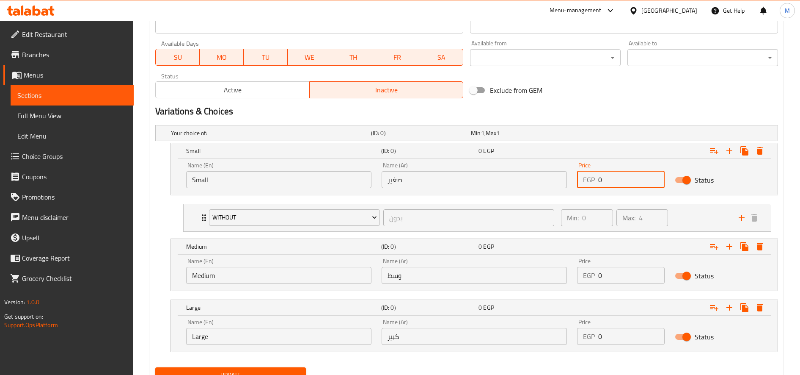
click at [604, 180] on input "0" at bounding box center [631, 179] width 66 height 17
type input "220"
click at [615, 270] on input "0" at bounding box center [631, 275] width 66 height 17
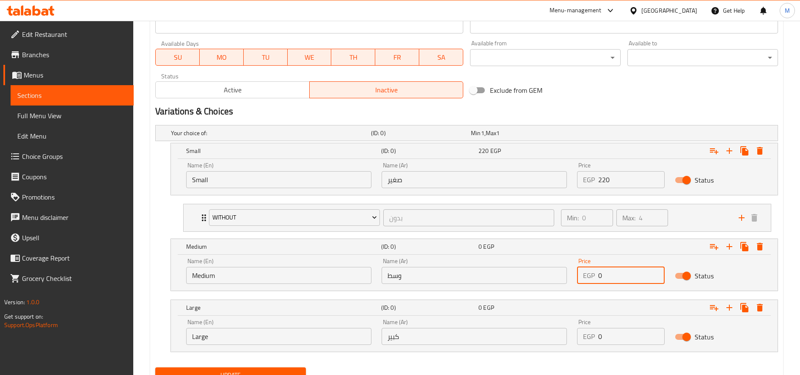
click at [615, 270] on input "0" at bounding box center [631, 275] width 66 height 17
type input "250"
click at [613, 333] on input "0" at bounding box center [631, 336] width 66 height 17
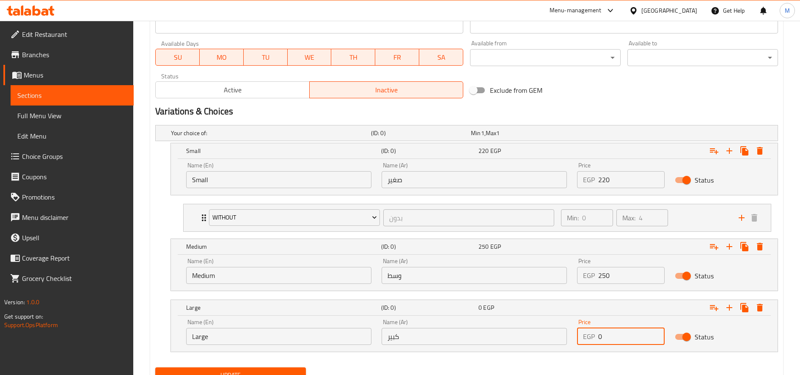
click at [613, 333] on input "0" at bounding box center [631, 336] width 66 height 17
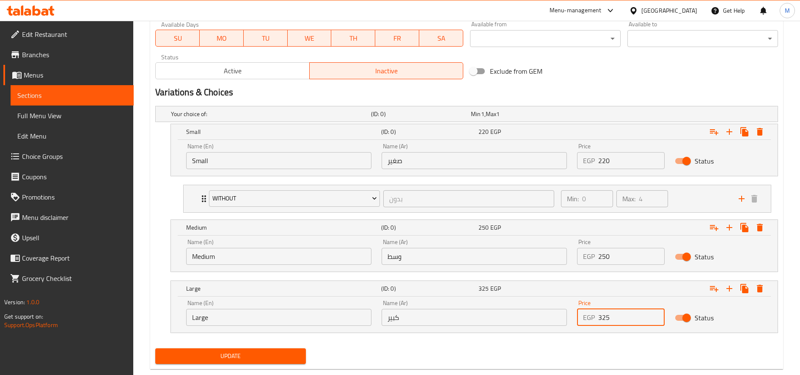
scroll to position [423, 0]
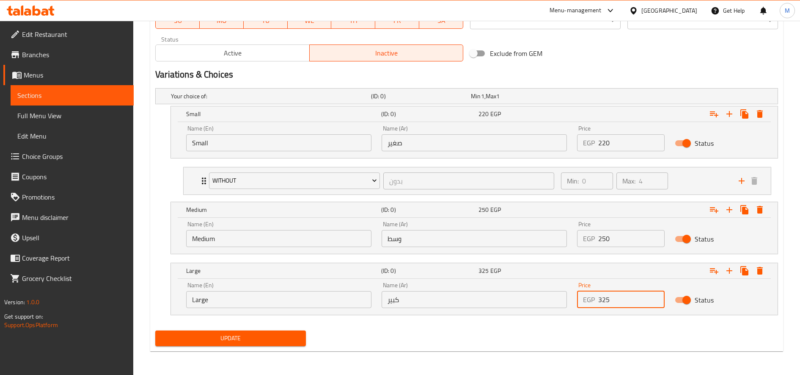
type input "325"
click at [290, 336] on span "Update" at bounding box center [230, 338] width 137 height 11
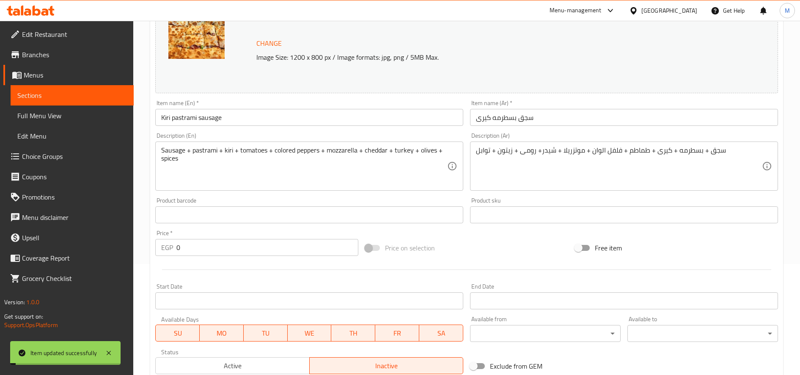
scroll to position [0, 0]
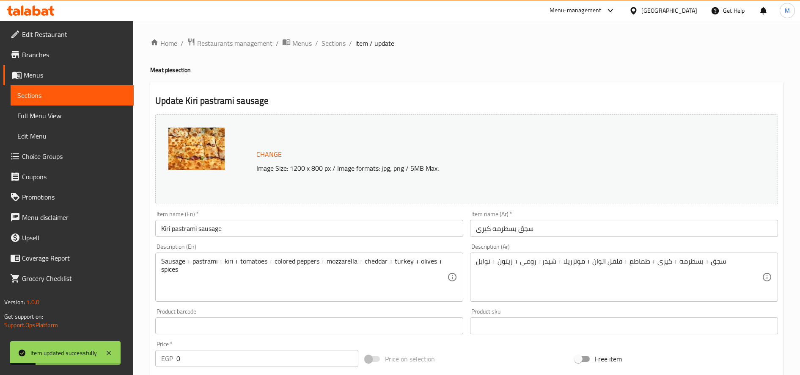
drag, startPoint x: 332, startPoint y: 43, endPoint x: 351, endPoint y: 50, distance: 20.1
click at [332, 43] on span "Sections" at bounding box center [334, 43] width 24 height 10
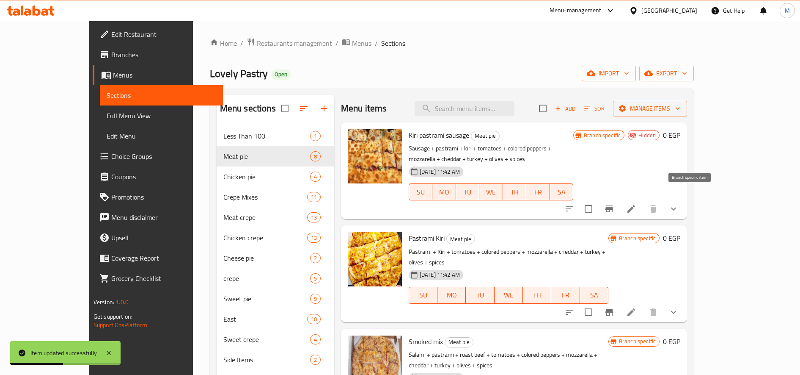
click at [613, 205] on icon "Branch-specific-item" at bounding box center [610, 208] width 8 height 7
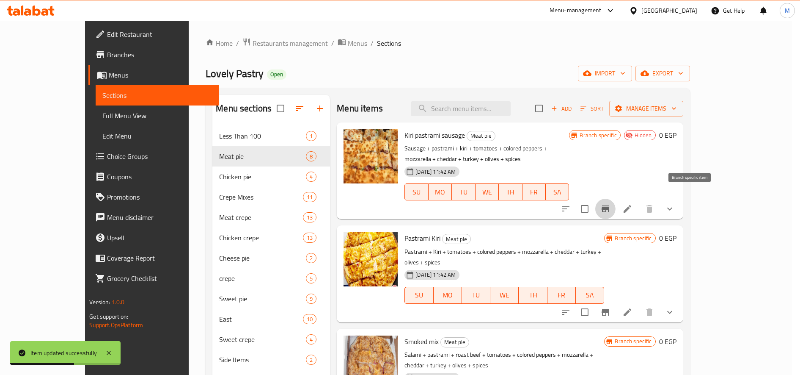
click at [633, 204] on icon at bounding box center [628, 209] width 10 height 10
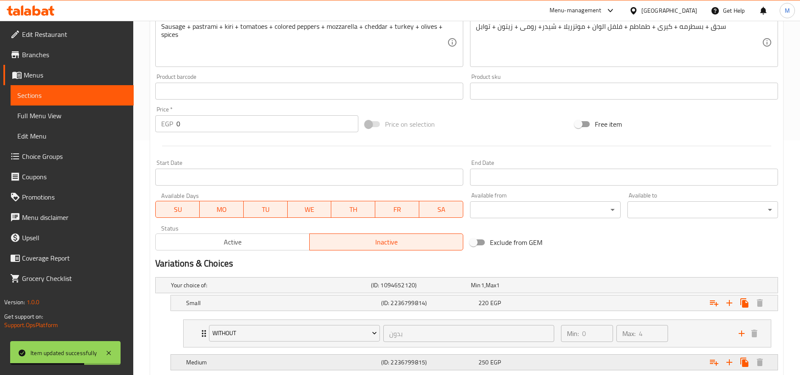
scroll to position [314, 0]
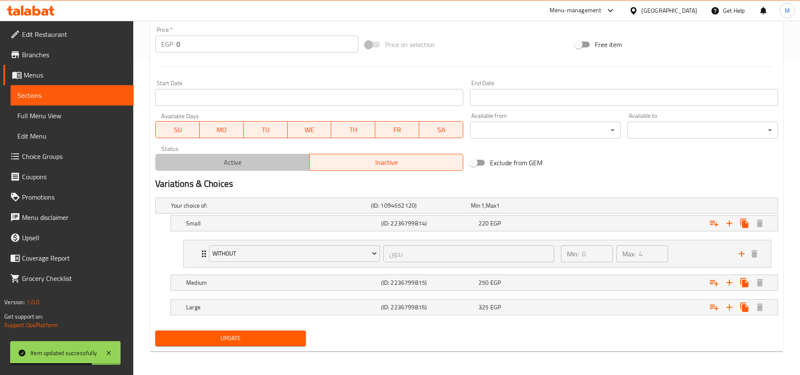
click at [274, 167] on span "Active" at bounding box center [232, 162] width 147 height 12
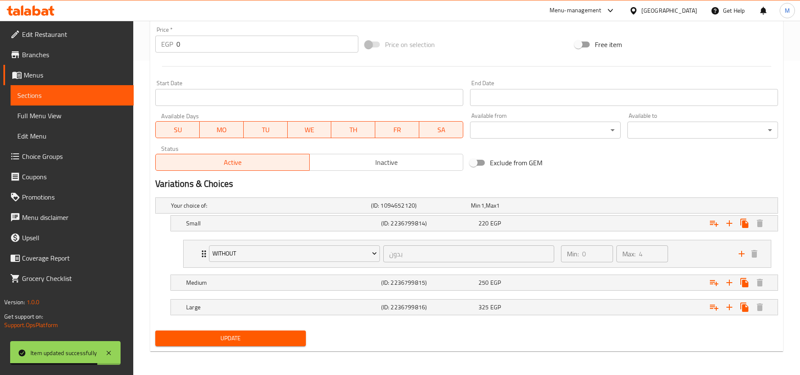
drag, startPoint x: 237, startPoint y: 336, endPoint x: 245, endPoint y: 334, distance: 7.7
click at [238, 336] on span "Update" at bounding box center [230, 338] width 137 height 11
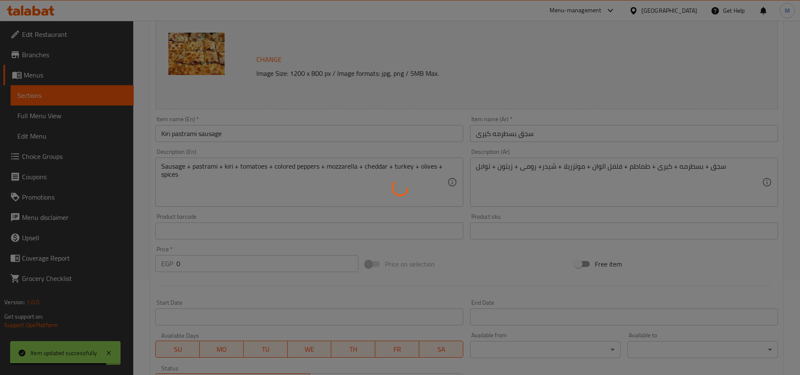
scroll to position [0, 0]
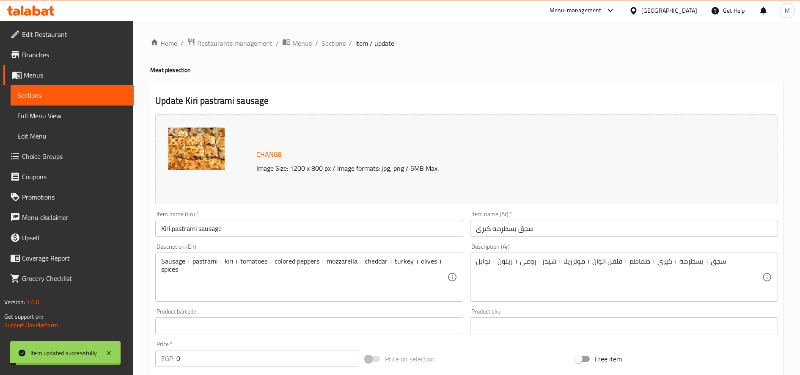
click at [333, 47] on span "Sections" at bounding box center [334, 43] width 24 height 10
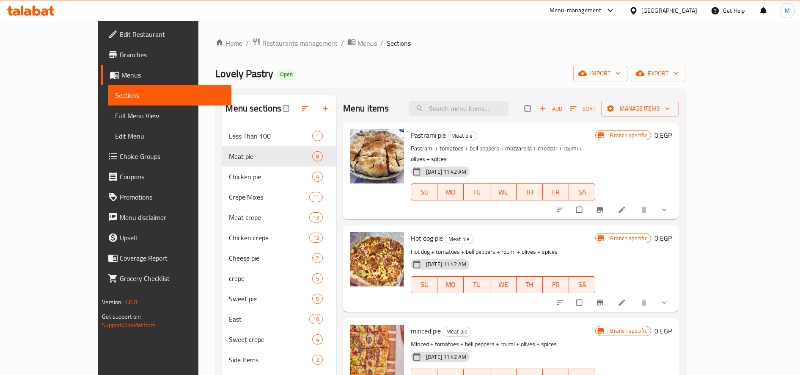
click at [675, 200] on button "show more" at bounding box center [665, 209] width 20 height 19
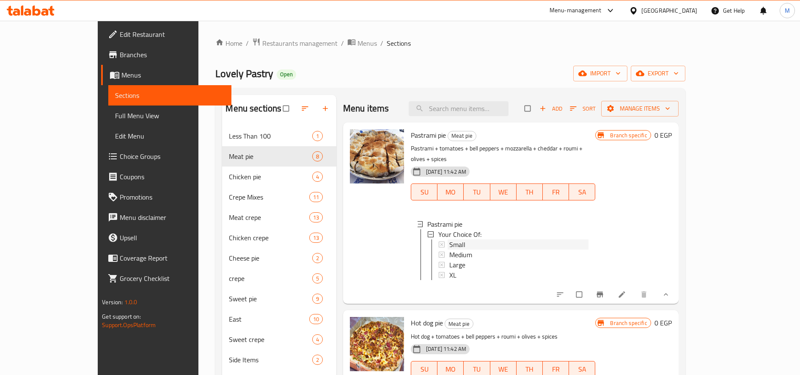
click at [459, 239] on div "Small" at bounding box center [518, 244] width 139 height 10
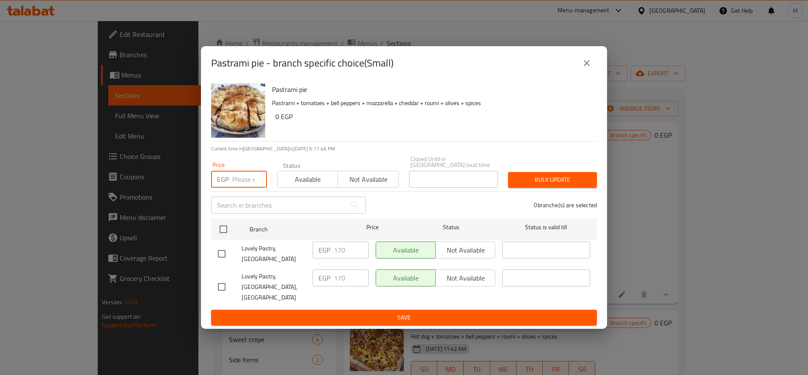
click at [238, 186] on input "number" at bounding box center [249, 179] width 35 height 17
type input "150"
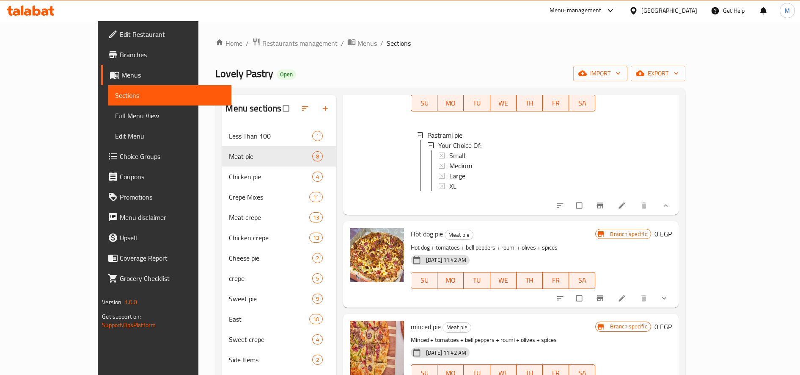
scroll to position [71, 0]
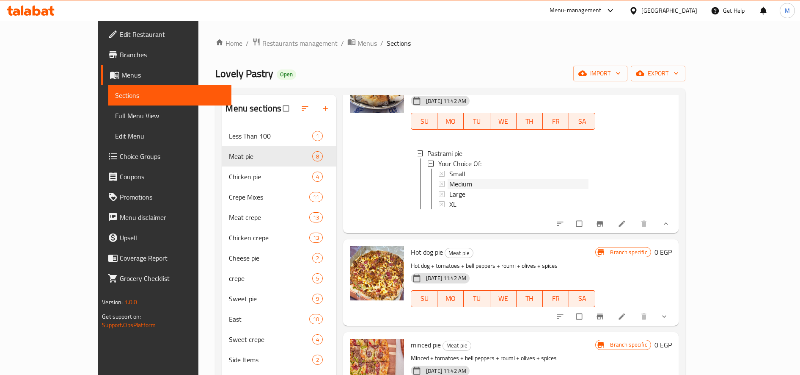
click at [449, 179] on span "Medium" at bounding box center [460, 184] width 23 height 10
click at [449, 189] on span "Large" at bounding box center [457, 194] width 16 height 10
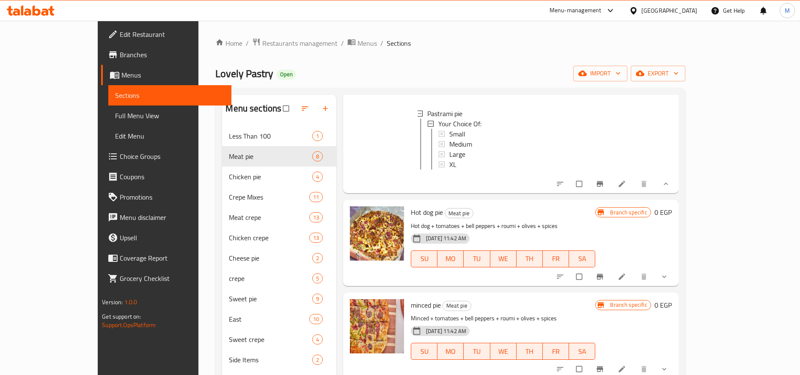
scroll to position [141, 0]
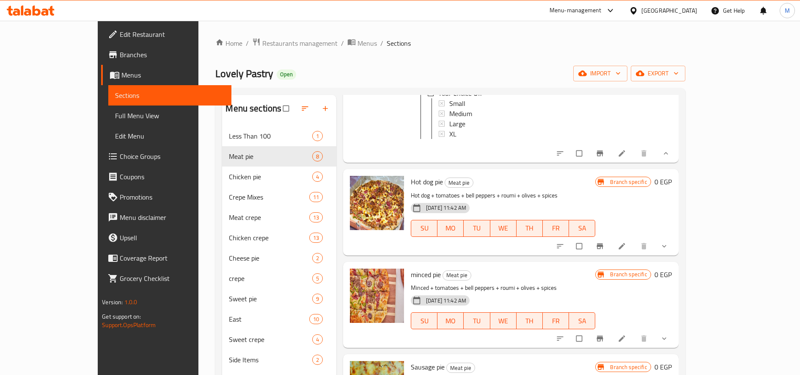
click at [675, 244] on button "show more" at bounding box center [665, 246] width 20 height 19
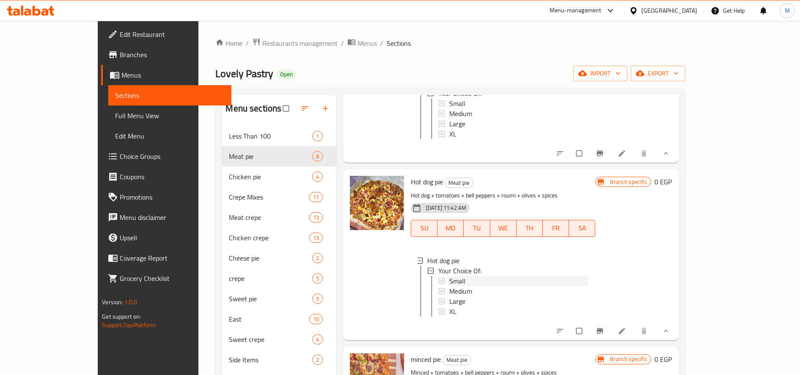
click at [458, 276] on div "Small" at bounding box center [518, 281] width 139 height 10
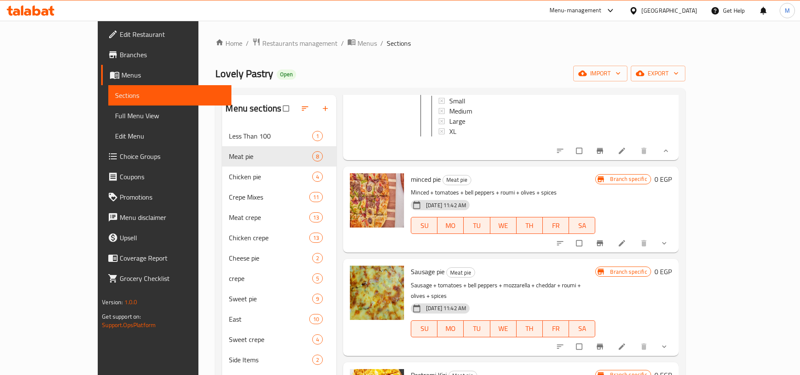
scroll to position [353, 0]
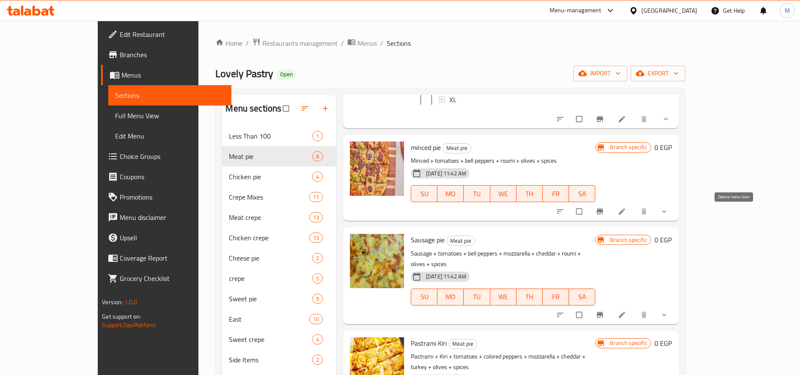
click at [669, 215] on icon "show more" at bounding box center [664, 211] width 8 height 8
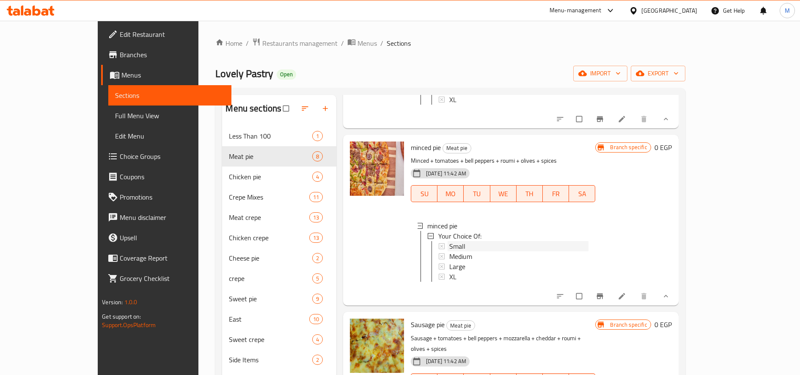
click at [449, 249] on span "Small" at bounding box center [457, 246] width 16 height 10
click at [449, 261] on span "Medium" at bounding box center [460, 256] width 23 height 10
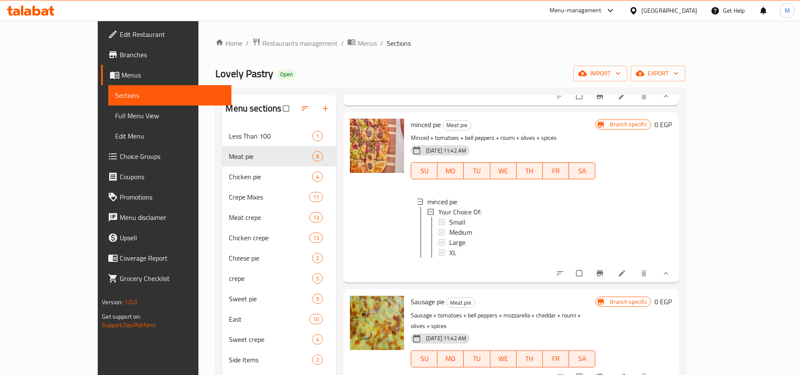
scroll to position [423, 0]
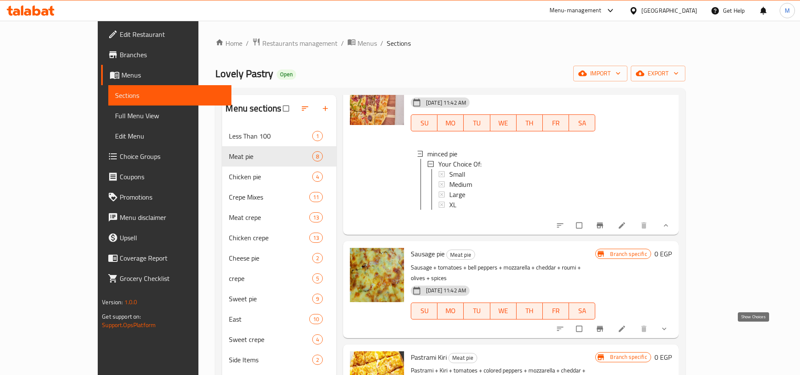
click at [669, 333] on icon "show more" at bounding box center [664, 328] width 8 height 8
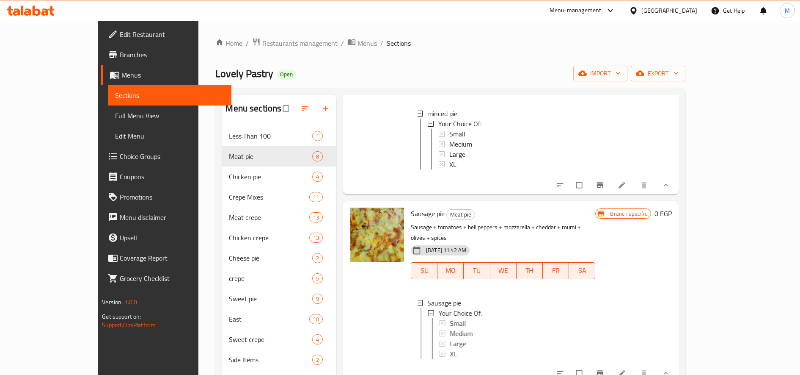
scroll to position [494, 0]
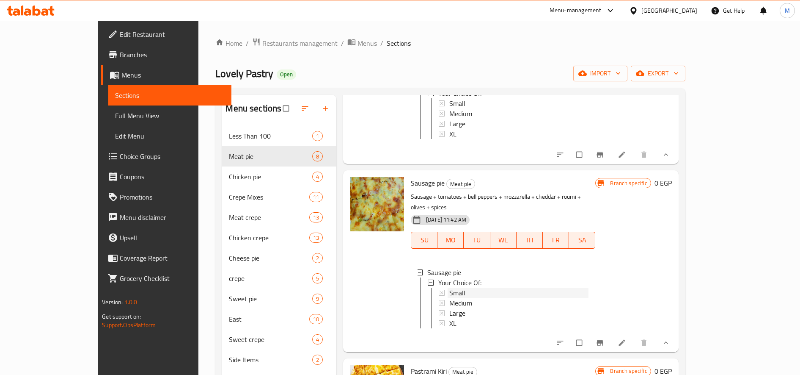
click at [464, 294] on div "Small" at bounding box center [518, 292] width 139 height 10
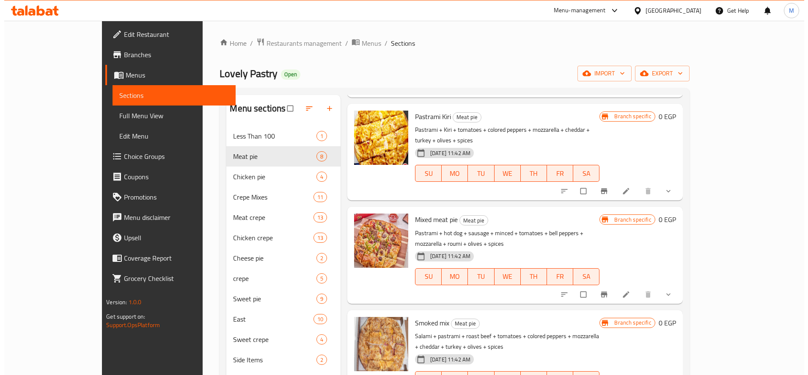
scroll to position [752, 0]
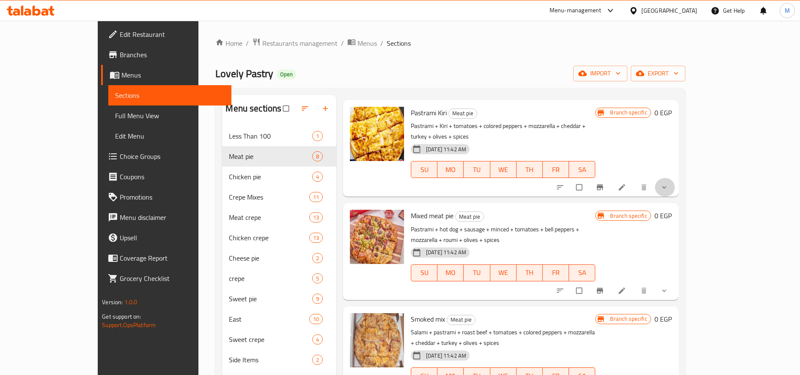
click at [675, 186] on button "show more" at bounding box center [665, 187] width 20 height 19
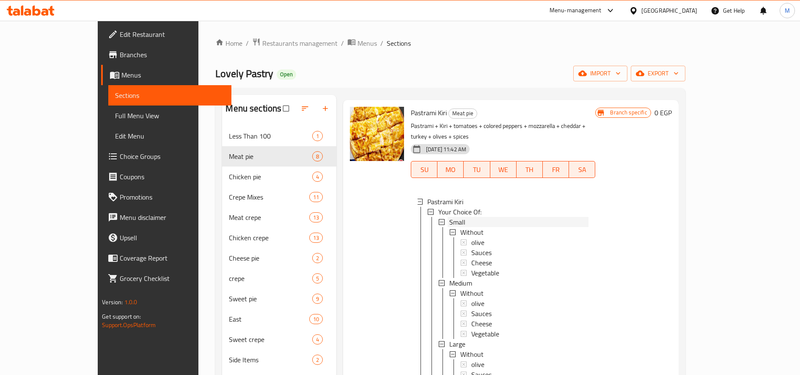
click at [449, 223] on span "Small" at bounding box center [457, 222] width 16 height 10
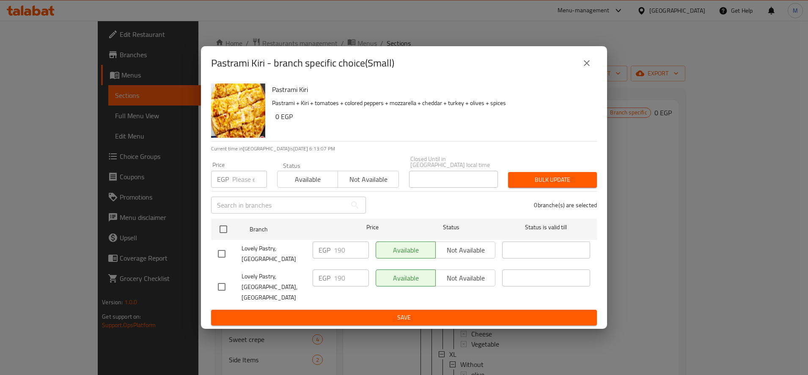
click at [248, 187] on input "number" at bounding box center [249, 179] width 35 height 17
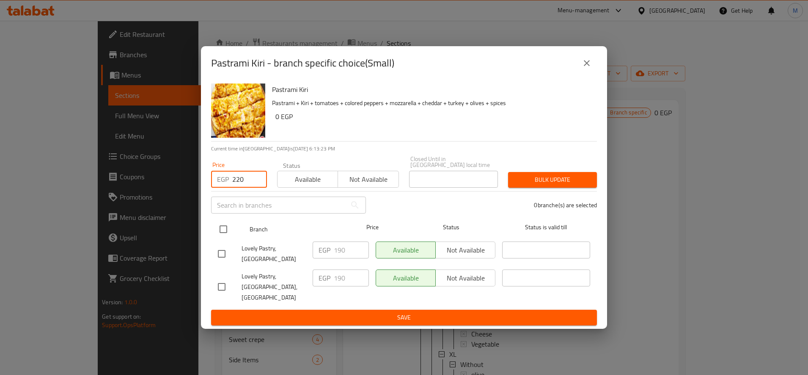
type input "220"
click at [222, 231] on input "checkbox" at bounding box center [224, 229] width 18 height 18
checkbox input "true"
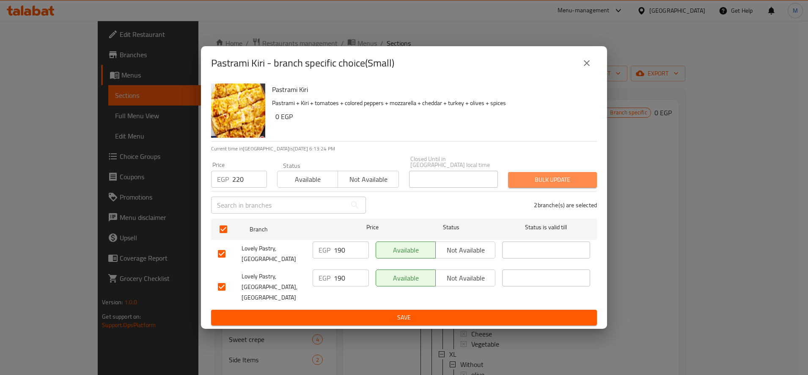
click at [572, 185] on span "Bulk update" at bounding box center [552, 179] width 75 height 11
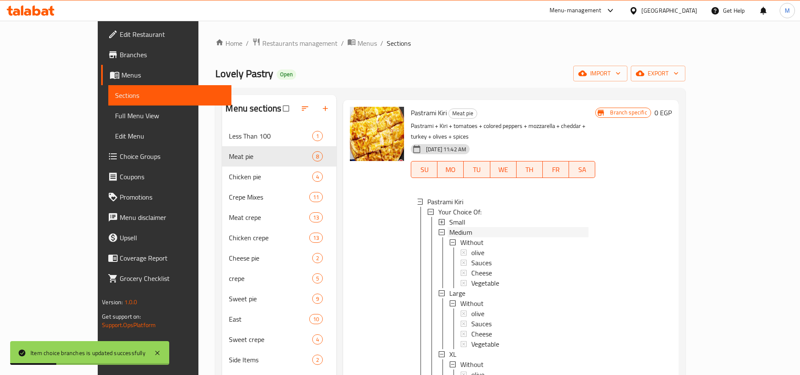
click at [455, 231] on div "Medium" at bounding box center [518, 232] width 139 height 10
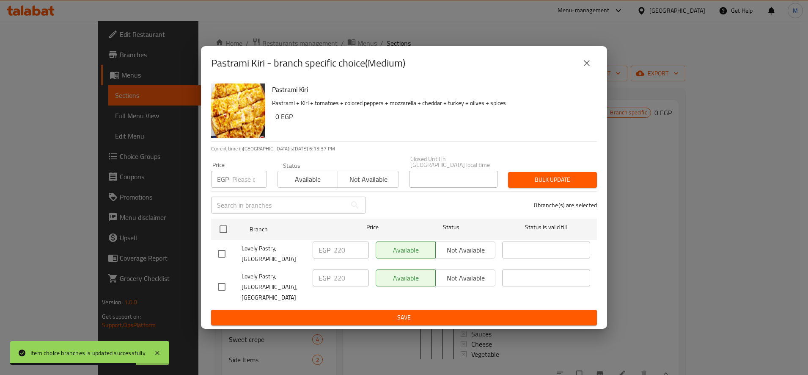
click at [232, 183] on input "number" at bounding box center [249, 179] width 35 height 17
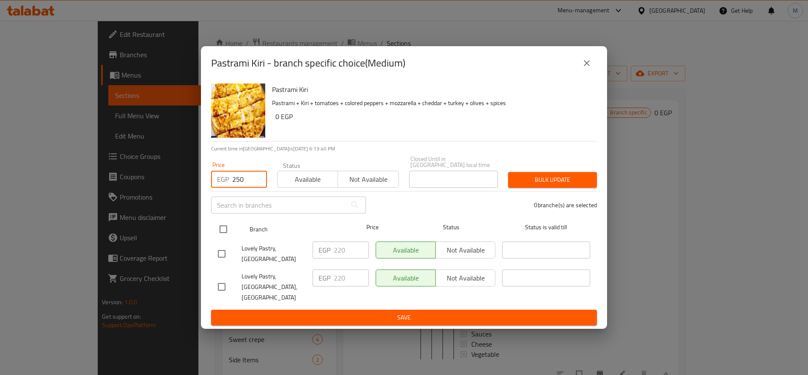
type input "250"
click at [236, 232] on div at bounding box center [231, 229] width 32 height 25
click at [223, 236] on input "checkbox" at bounding box center [224, 229] width 18 height 18
checkbox input "true"
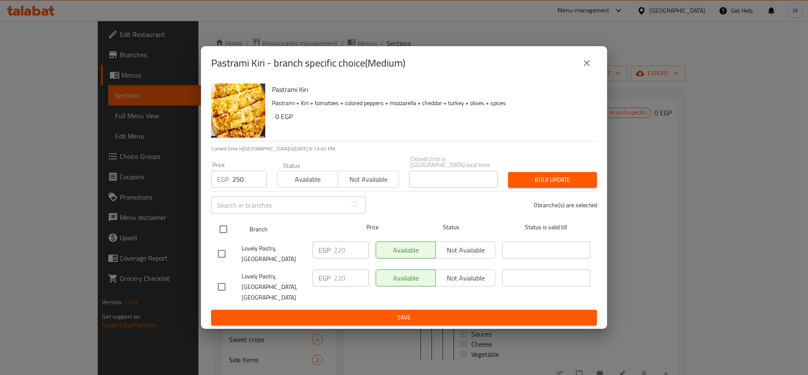
checkbox input "true"
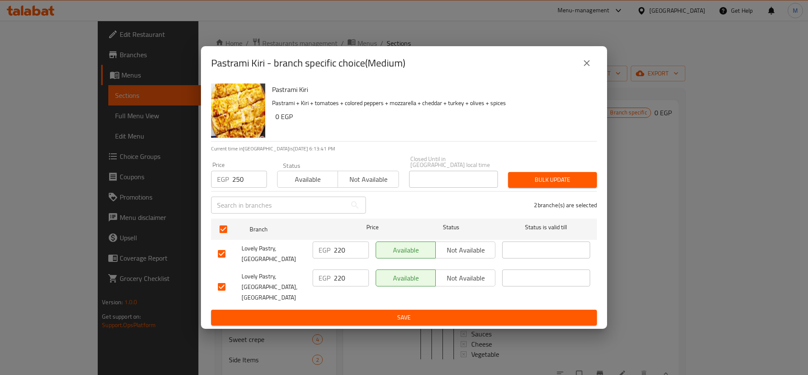
click at [554, 193] on div "Bulk update" at bounding box center [552, 180] width 99 height 26
click at [553, 187] on button "Bulk update" at bounding box center [552, 180] width 89 height 16
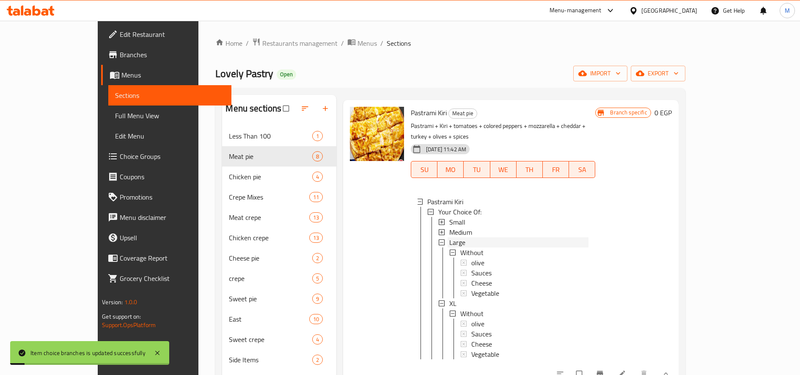
click at [449, 241] on div "Large" at bounding box center [518, 242] width 139 height 10
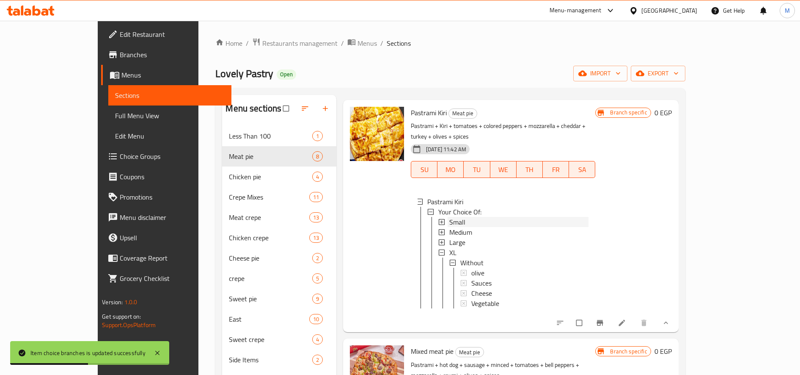
click at [449, 220] on span "Small" at bounding box center [457, 222] width 16 height 10
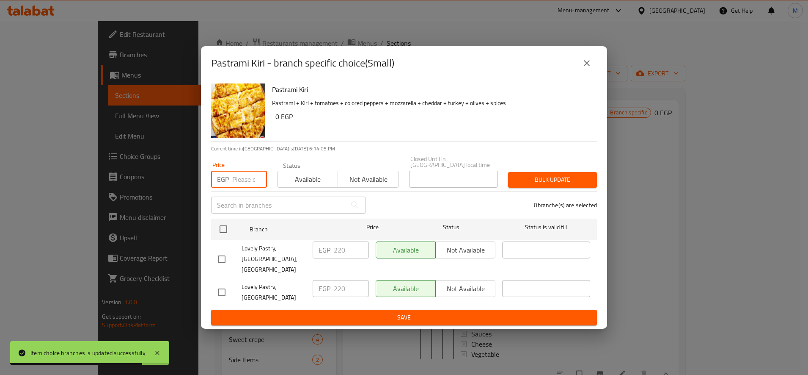
click at [240, 187] on input "number" at bounding box center [249, 179] width 35 height 17
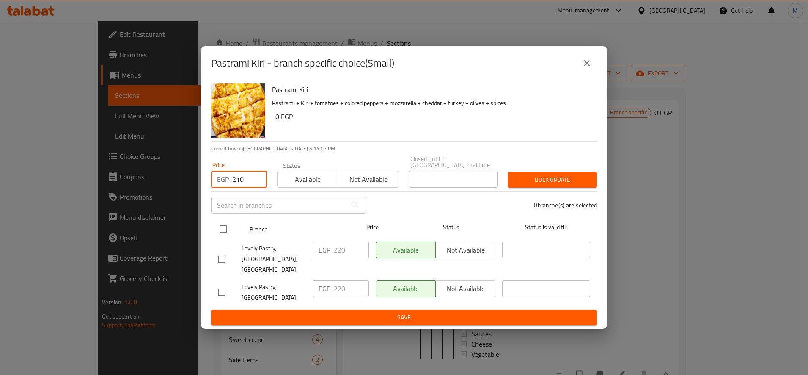
type input "210"
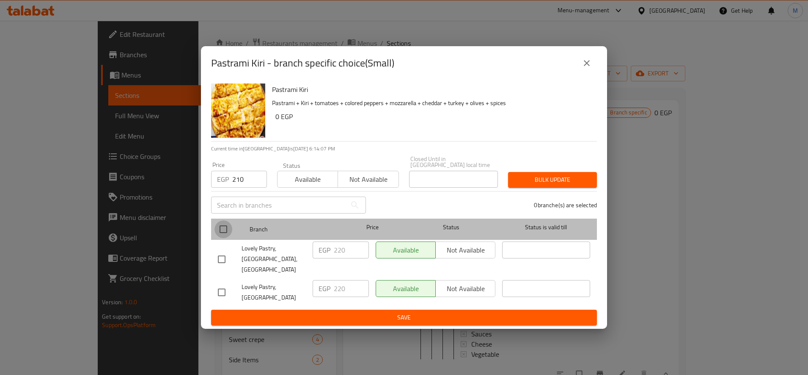
click at [224, 231] on input "checkbox" at bounding box center [224, 229] width 18 height 18
checkbox input "true"
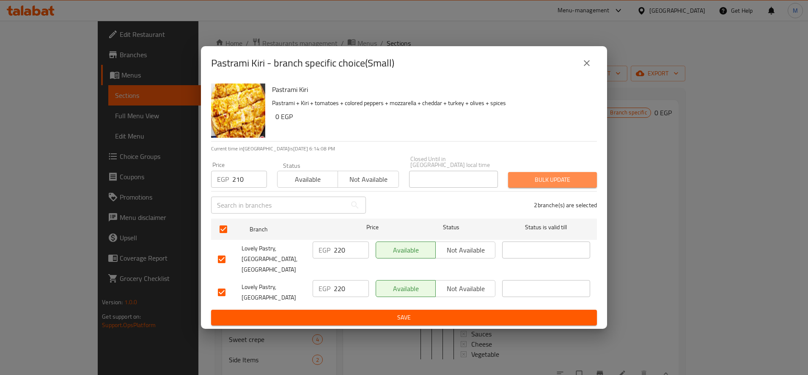
click at [540, 185] on span "Bulk update" at bounding box center [552, 179] width 75 height 11
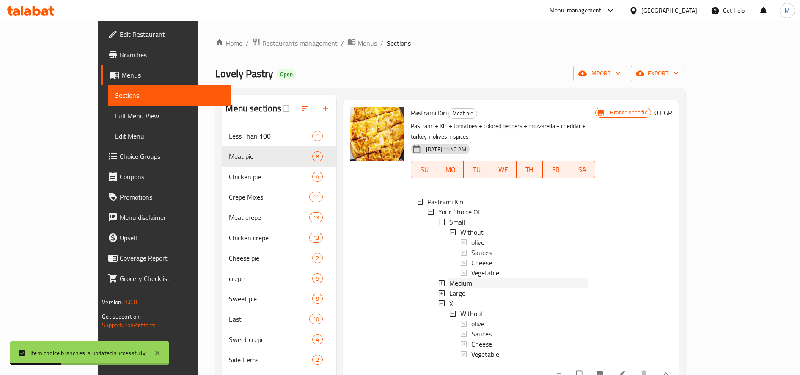
click at [449, 286] on span "Medium" at bounding box center [460, 283] width 23 height 10
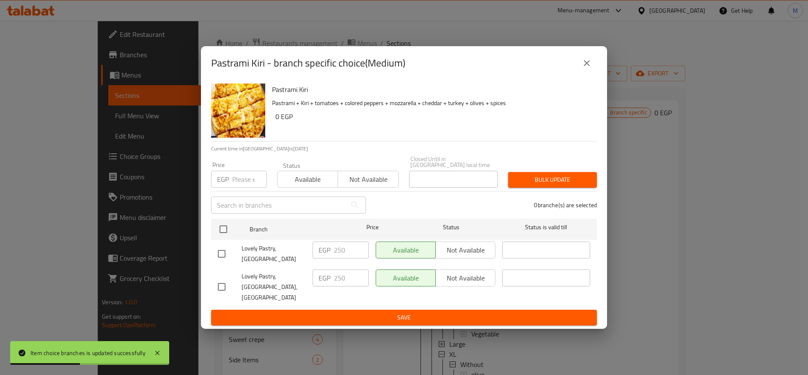
click at [241, 181] on input "number" at bounding box center [249, 179] width 35 height 17
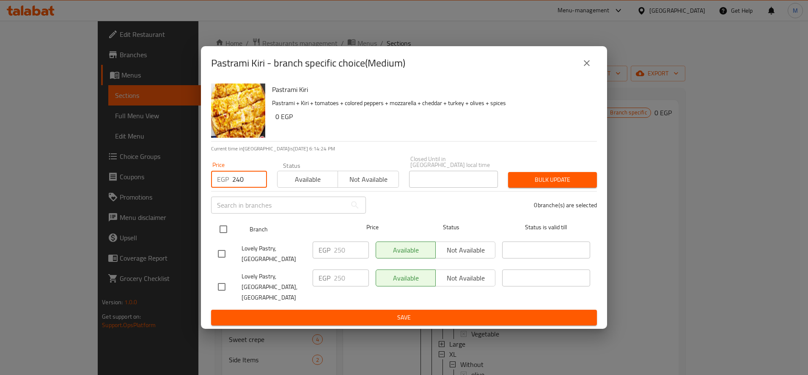
type input "240"
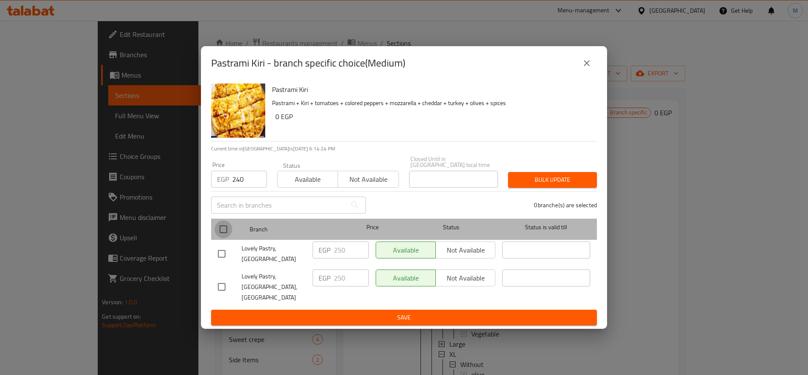
drag, startPoint x: 227, startPoint y: 233, endPoint x: 320, endPoint y: 220, distance: 94.4
click at [227, 232] on input "checkbox" at bounding box center [224, 229] width 18 height 18
checkbox input "true"
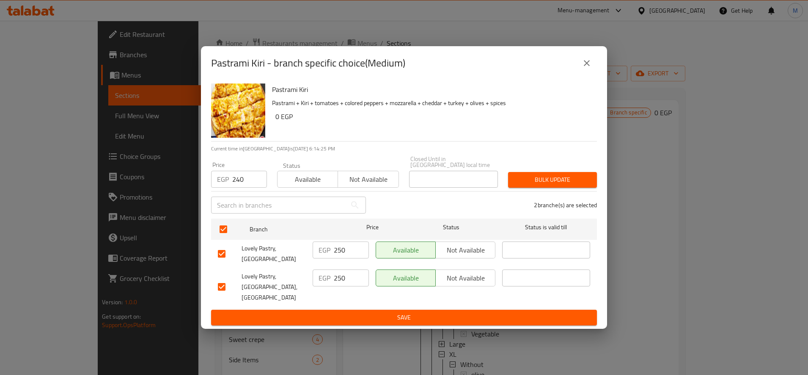
click at [531, 182] on span "Bulk update" at bounding box center [552, 179] width 75 height 11
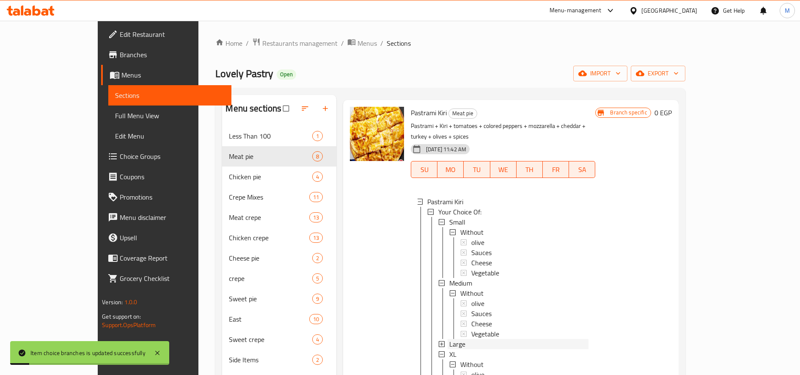
click at [449, 343] on div "Large" at bounding box center [518, 344] width 139 height 10
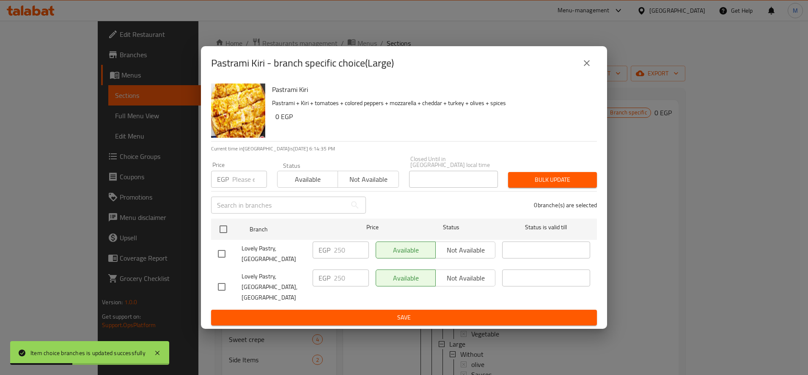
click at [254, 185] on input "number" at bounding box center [249, 179] width 35 height 17
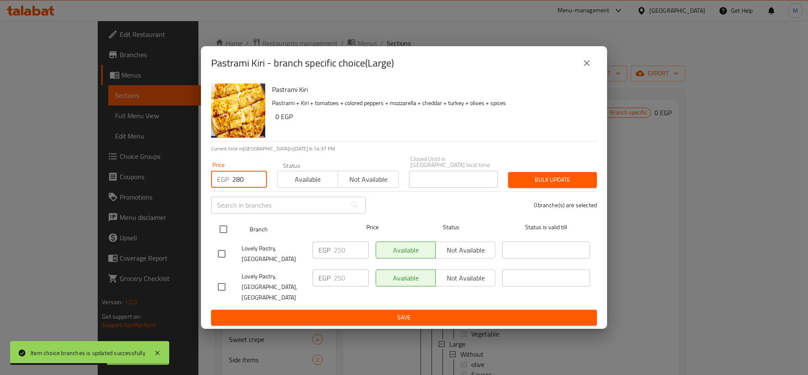
type input "280"
drag, startPoint x: 213, startPoint y: 234, endPoint x: 267, endPoint y: 234, distance: 53.8
click at [214, 234] on div "Branch Price Status Status is valid till" at bounding box center [404, 228] width 386 height 21
click at [222, 238] on input "checkbox" at bounding box center [224, 229] width 18 height 18
checkbox input "true"
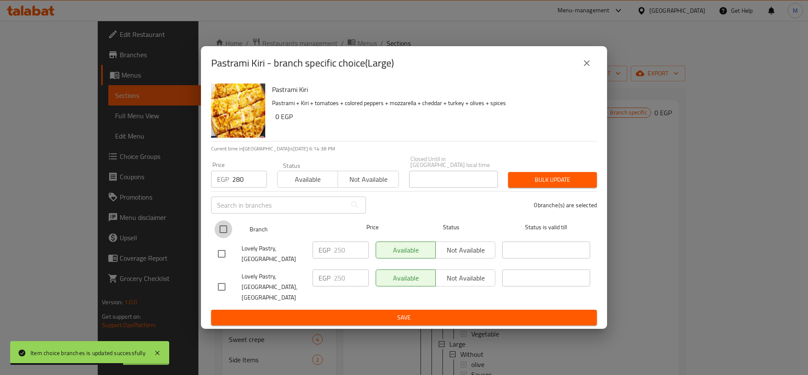
checkbox input "true"
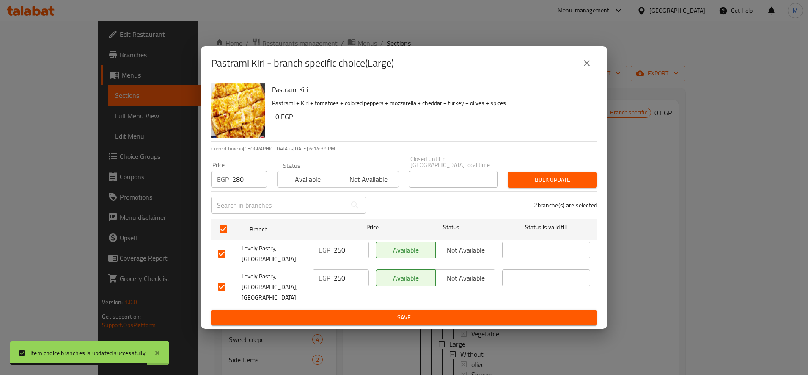
click at [528, 180] on span "Bulk update" at bounding box center [552, 179] width 75 height 11
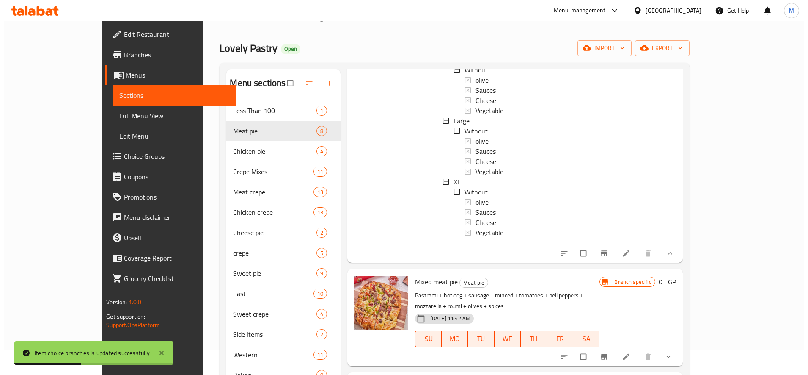
scroll to position [964, 0]
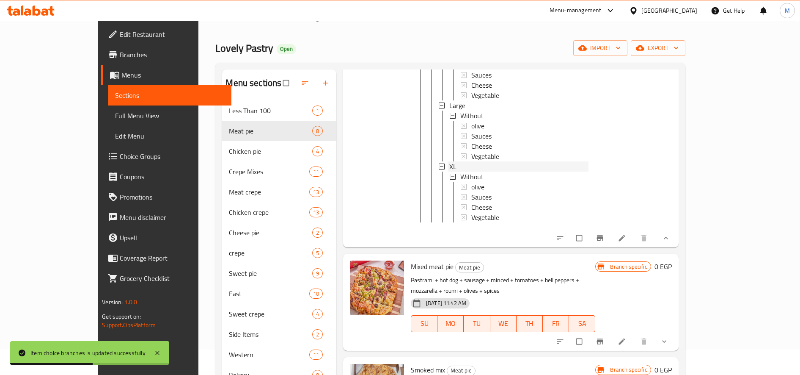
click at [449, 166] on div "XL" at bounding box center [518, 166] width 139 height 10
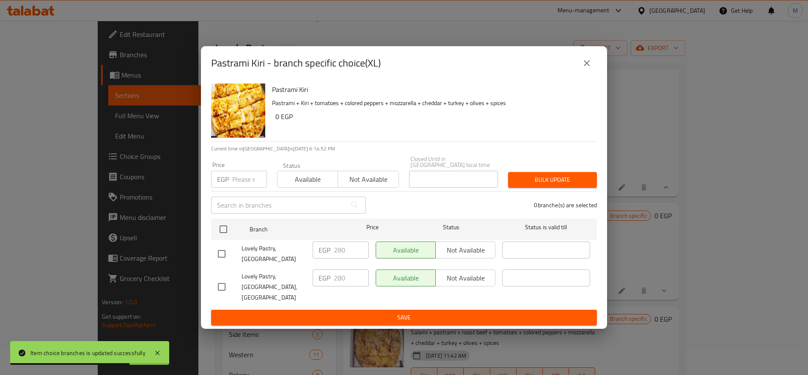
click at [245, 183] on input "number" at bounding box center [249, 179] width 35 height 17
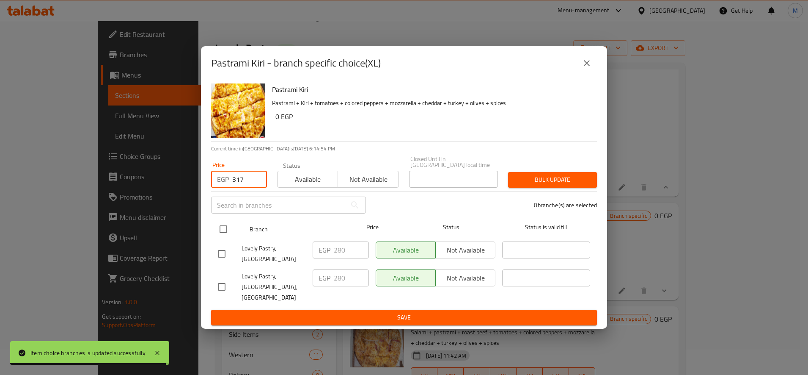
type input "317"
click at [223, 237] on input "checkbox" at bounding box center [224, 229] width 18 height 18
checkbox input "true"
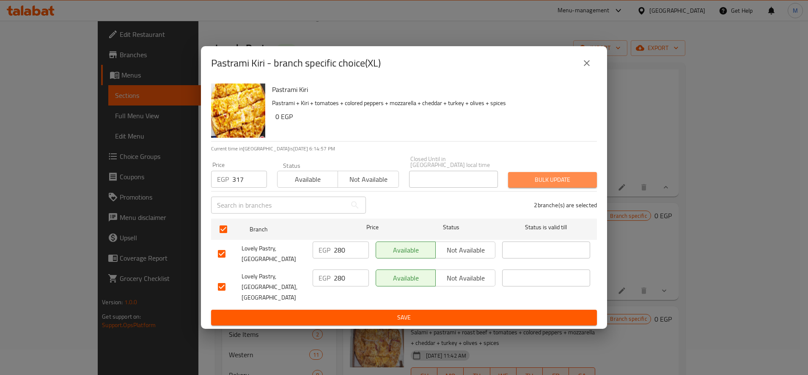
click at [549, 182] on span "Bulk update" at bounding box center [552, 179] width 75 height 11
